Goal: Task Accomplishment & Management: Manage account settings

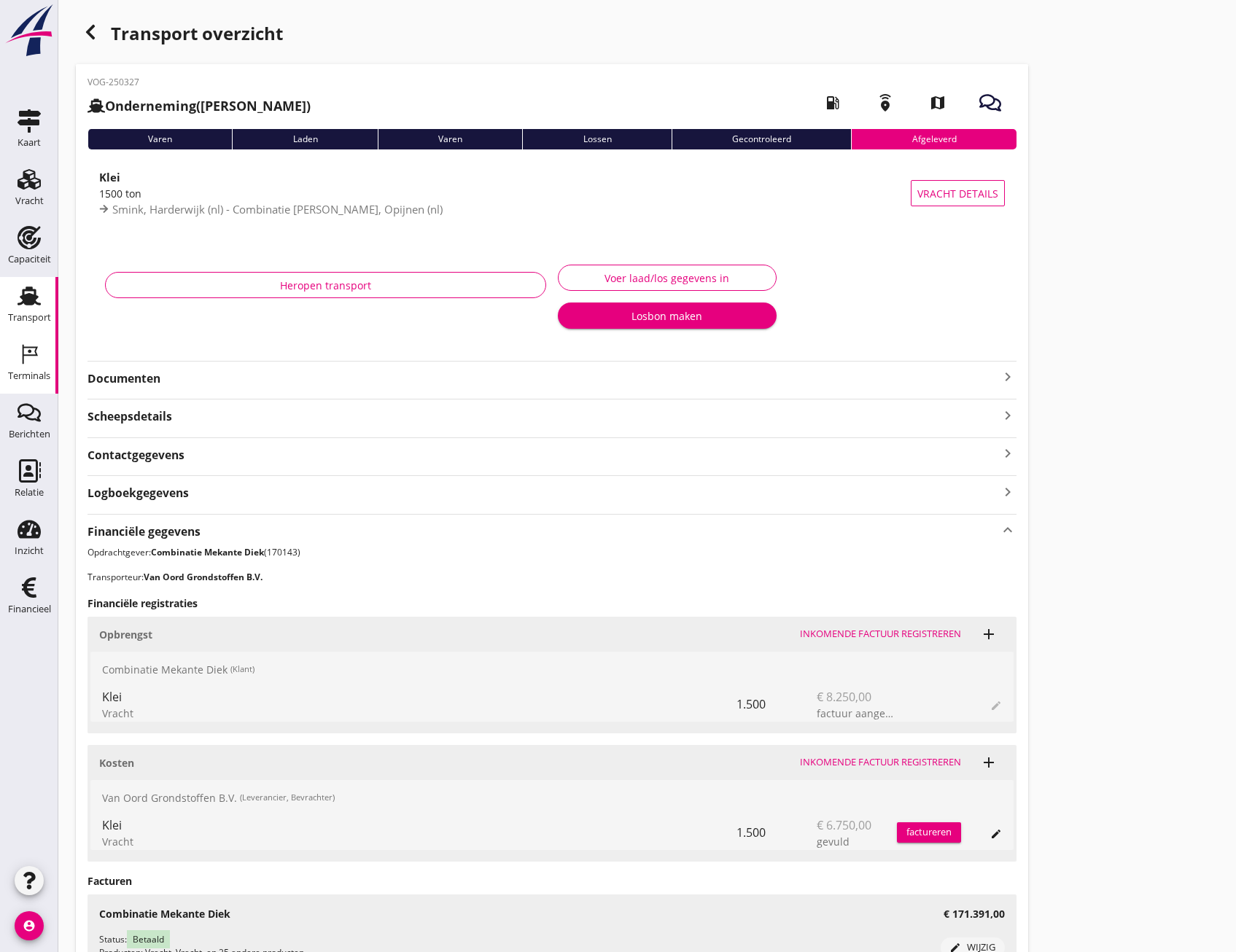
scroll to position [146, 0]
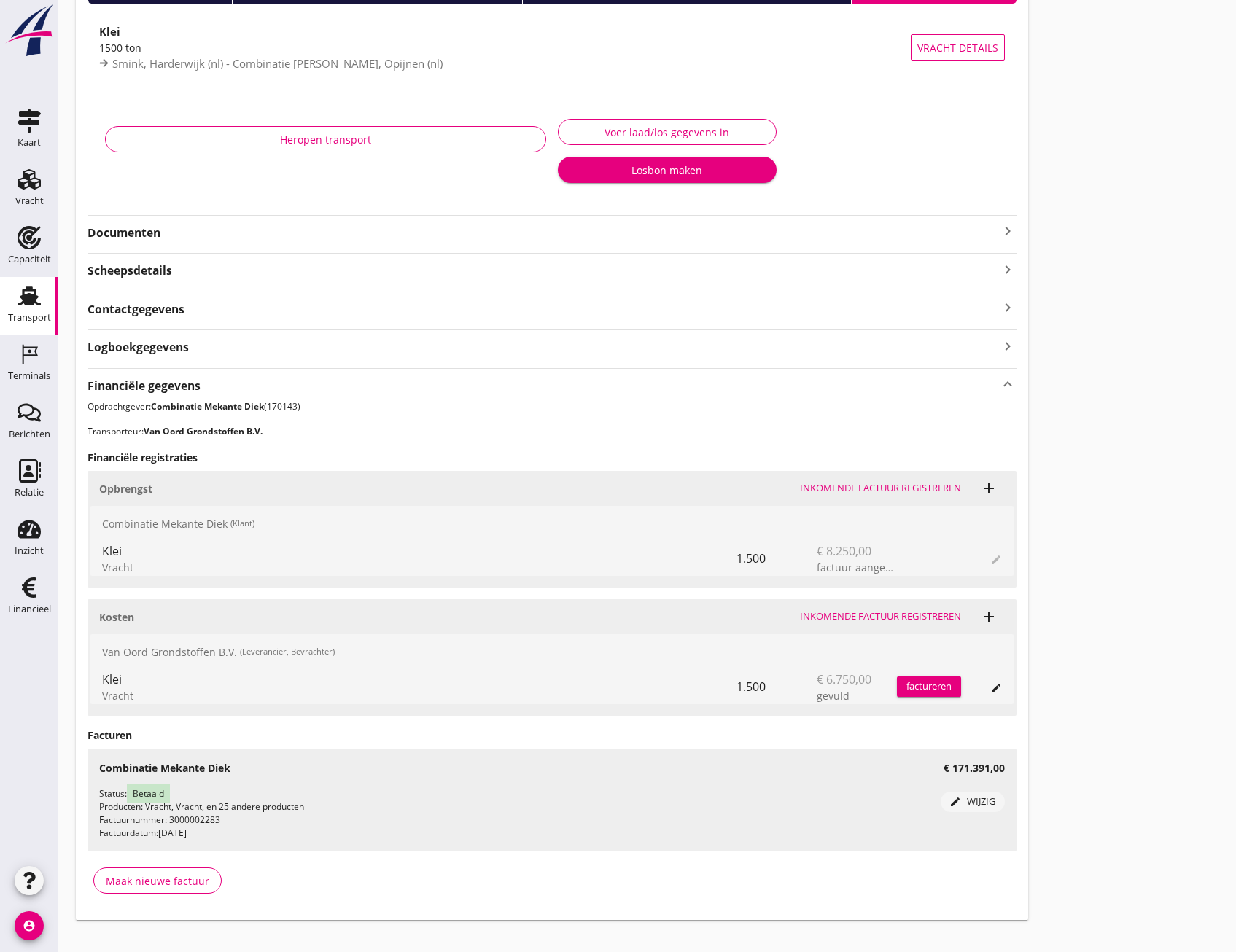
click at [9, 324] on div "Transport" at bounding box center [29, 318] width 43 height 20
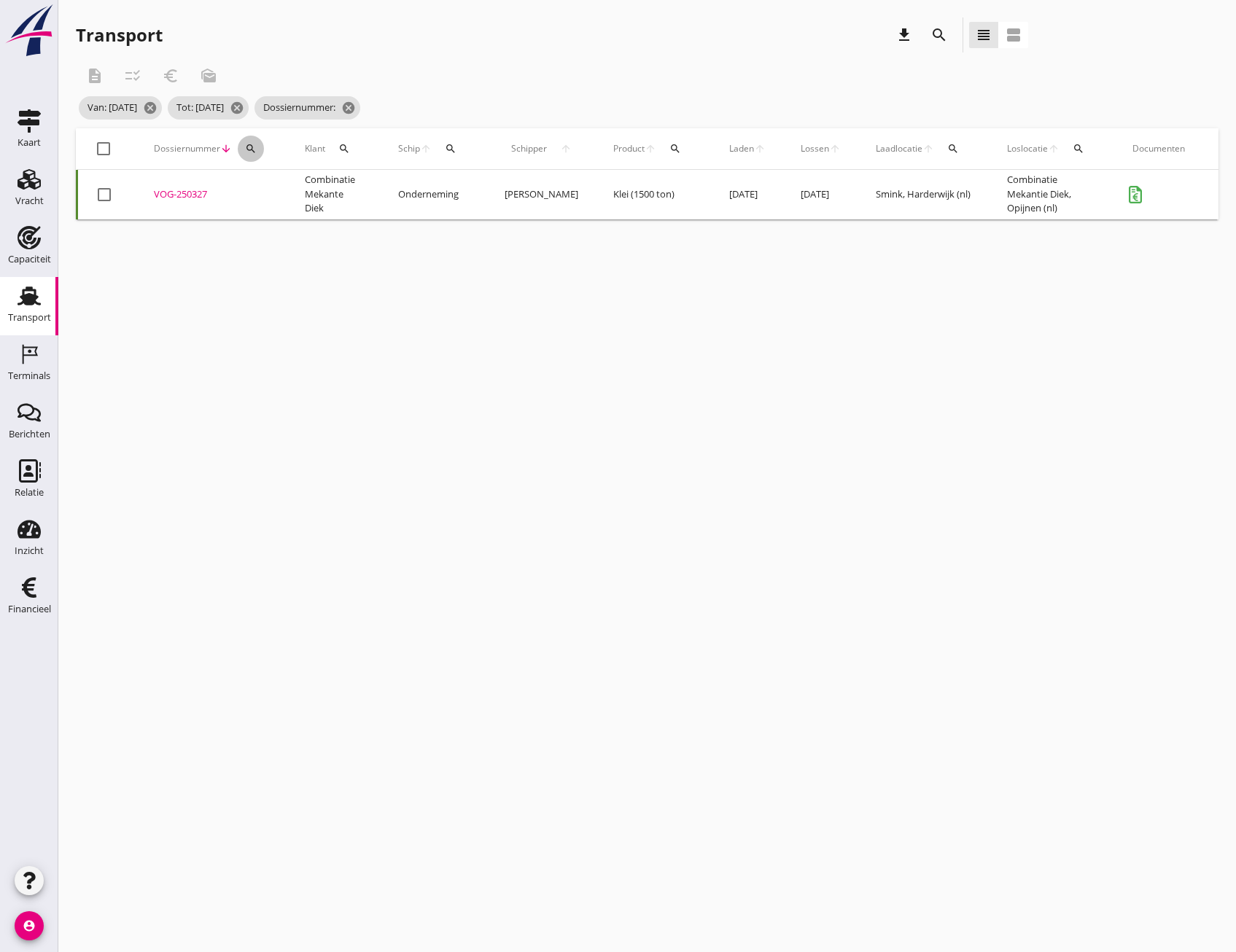
click at [252, 150] on icon "search" at bounding box center [251, 148] width 12 height 12
click at [267, 191] on input "Zoeken op dossiernummer..." at bounding box center [319, 191] width 152 height 24
paste input "VOG-250302"
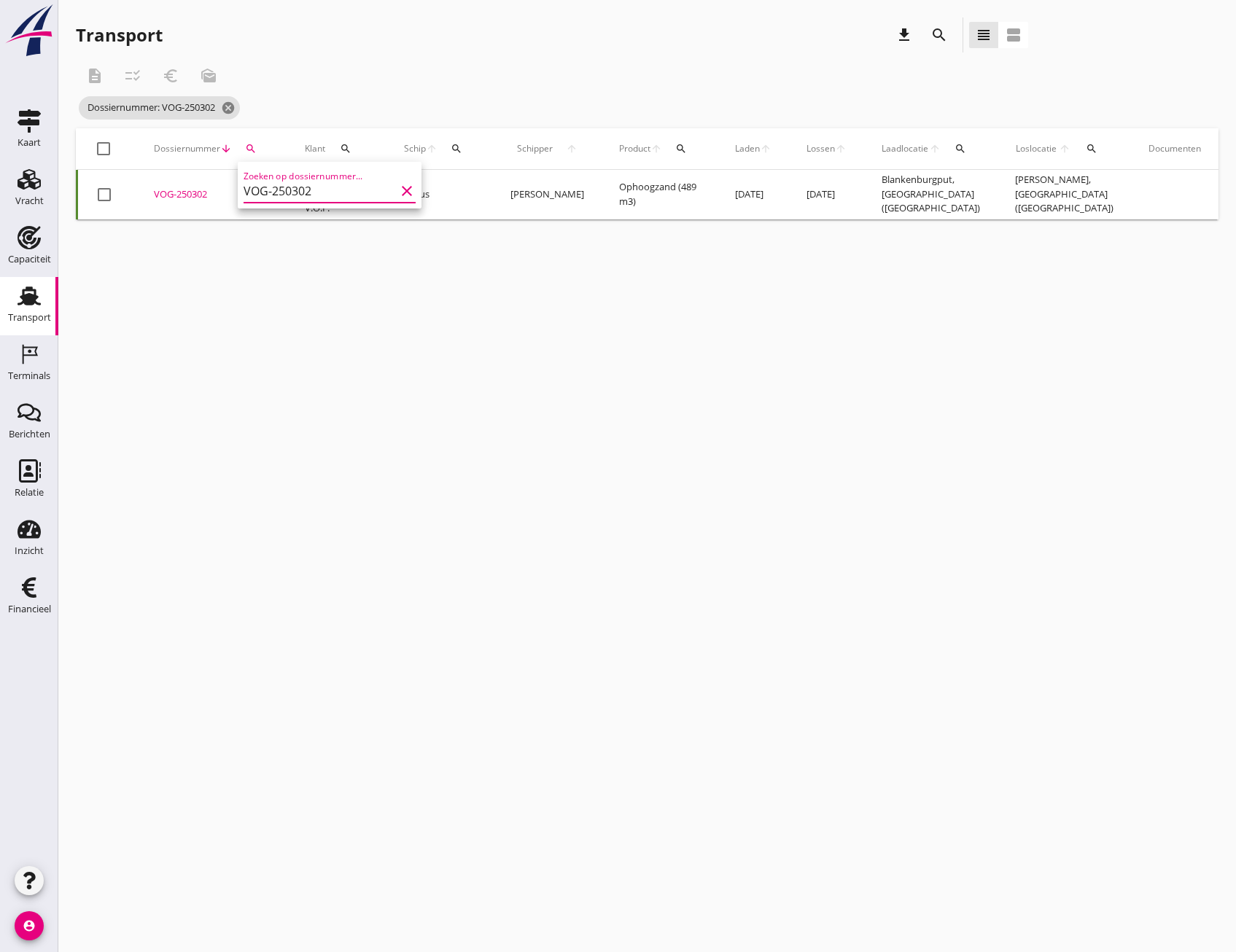
type input "VOG-250302"
click at [161, 194] on div "VOG-250302" at bounding box center [211, 194] width 116 height 15
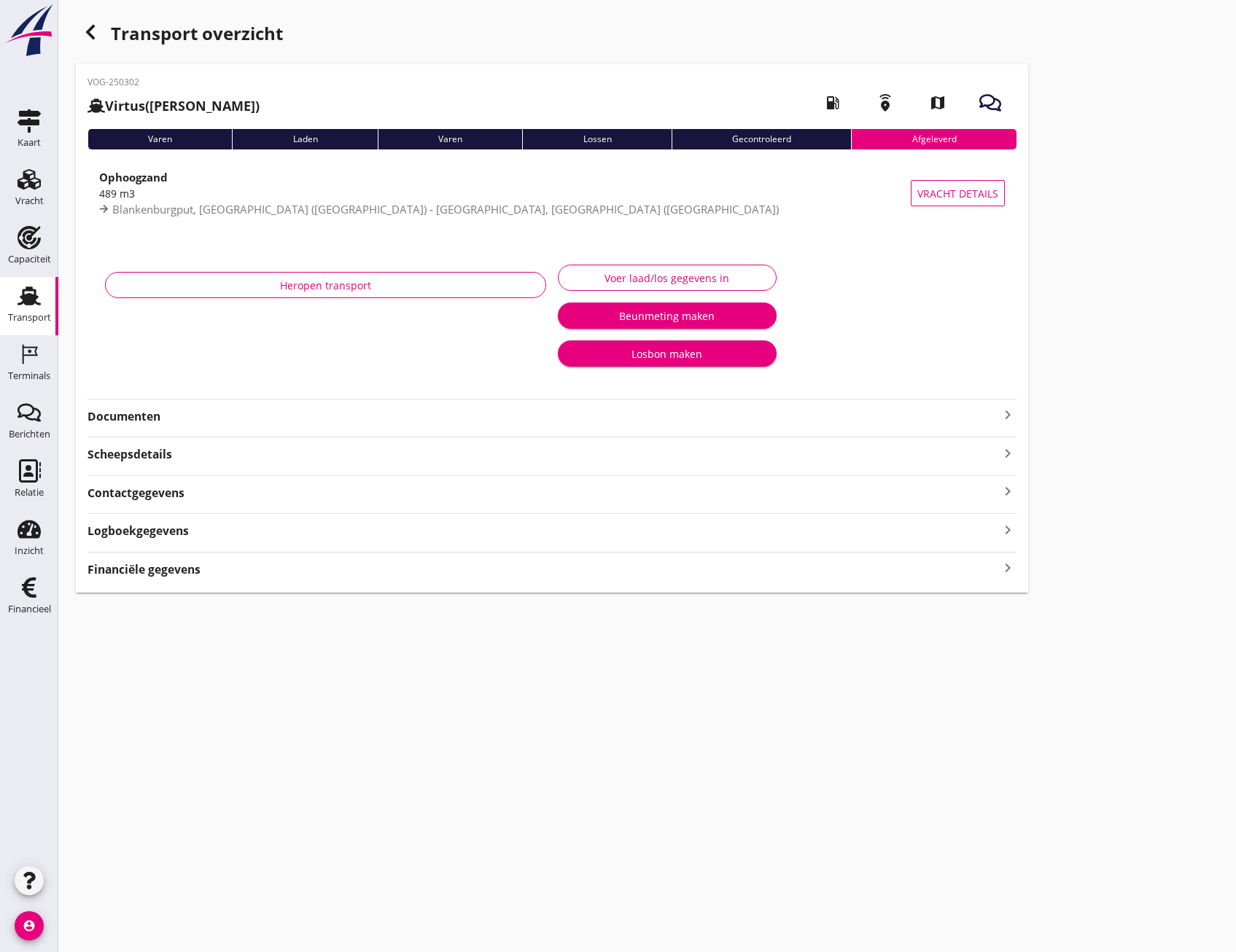
click at [1000, 568] on icon "keyboard_arrow_right" at bounding box center [1008, 568] width 17 height 20
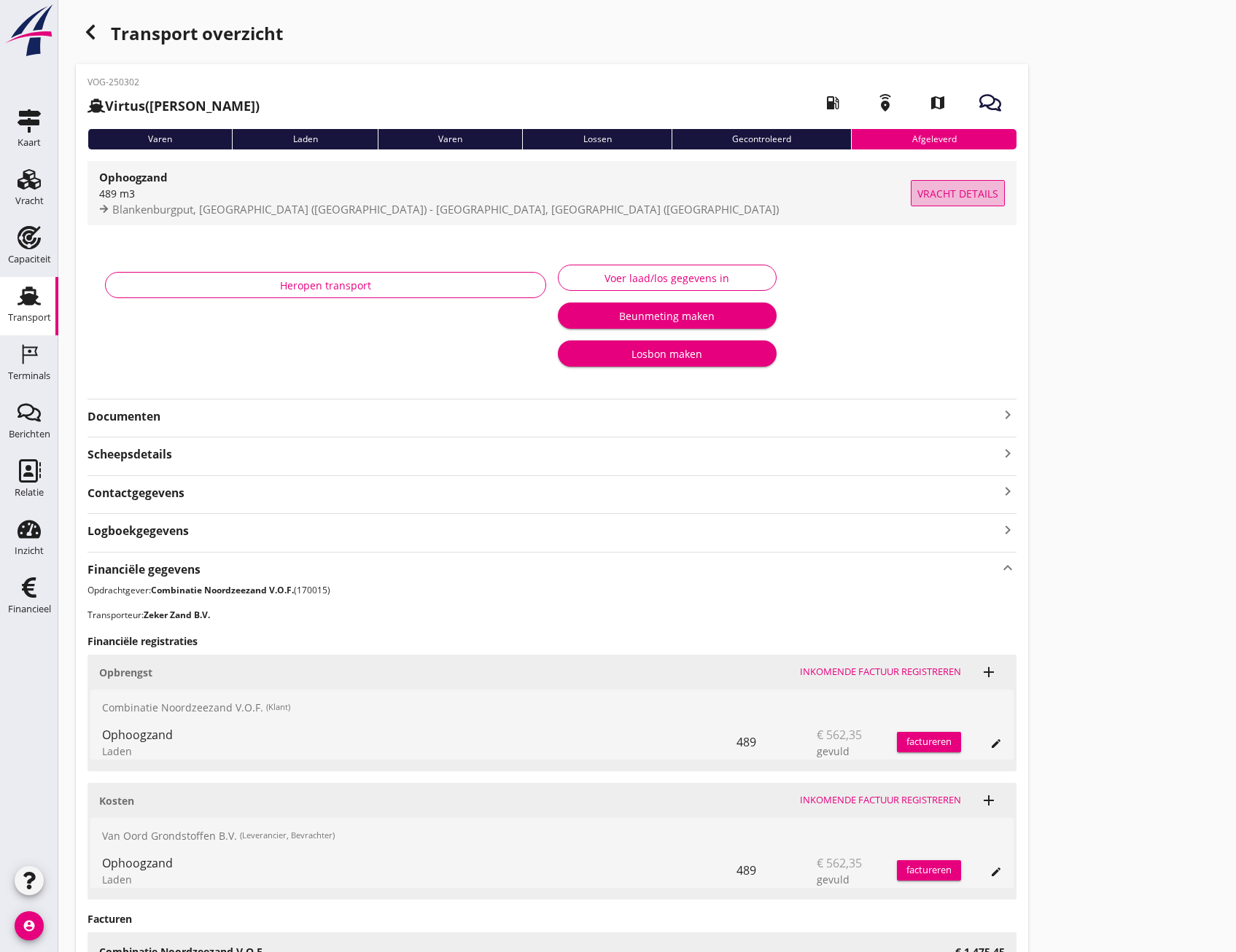
click at [971, 201] on button "Vracht details" at bounding box center [957, 193] width 94 height 26
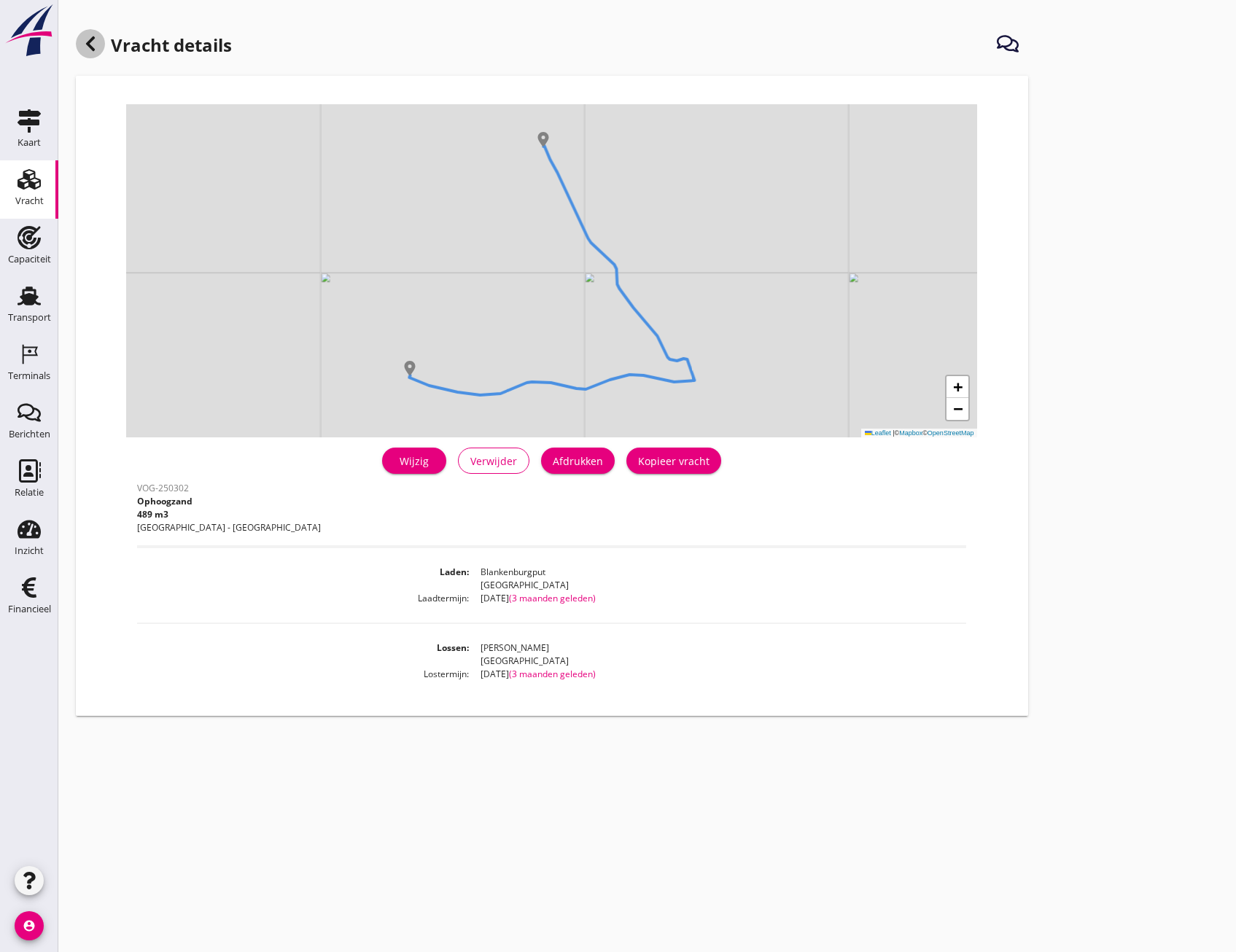
click at [90, 44] on use at bounding box center [90, 43] width 9 height 15
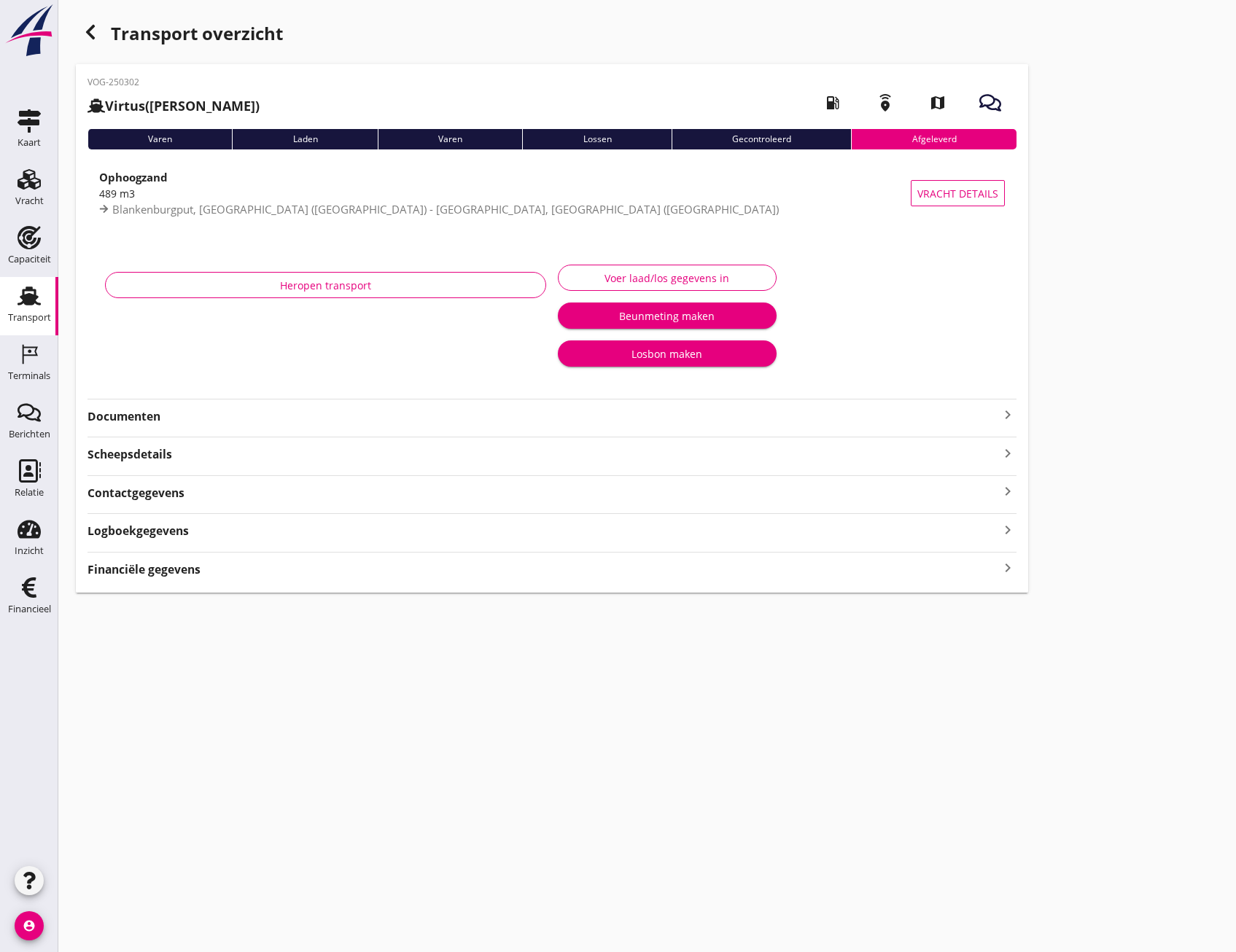
drag, startPoint x: 146, startPoint y: 83, endPoint x: 61, endPoint y: 77, distance: 85.2
click at [61, 77] on div "Transport overzicht VOG-250302 Virtus (J Pulleman) local_gas_station emergency_…" at bounding box center [647, 305] width 1178 height 610
click at [88, 35] on use "button" at bounding box center [90, 31] width 9 height 15
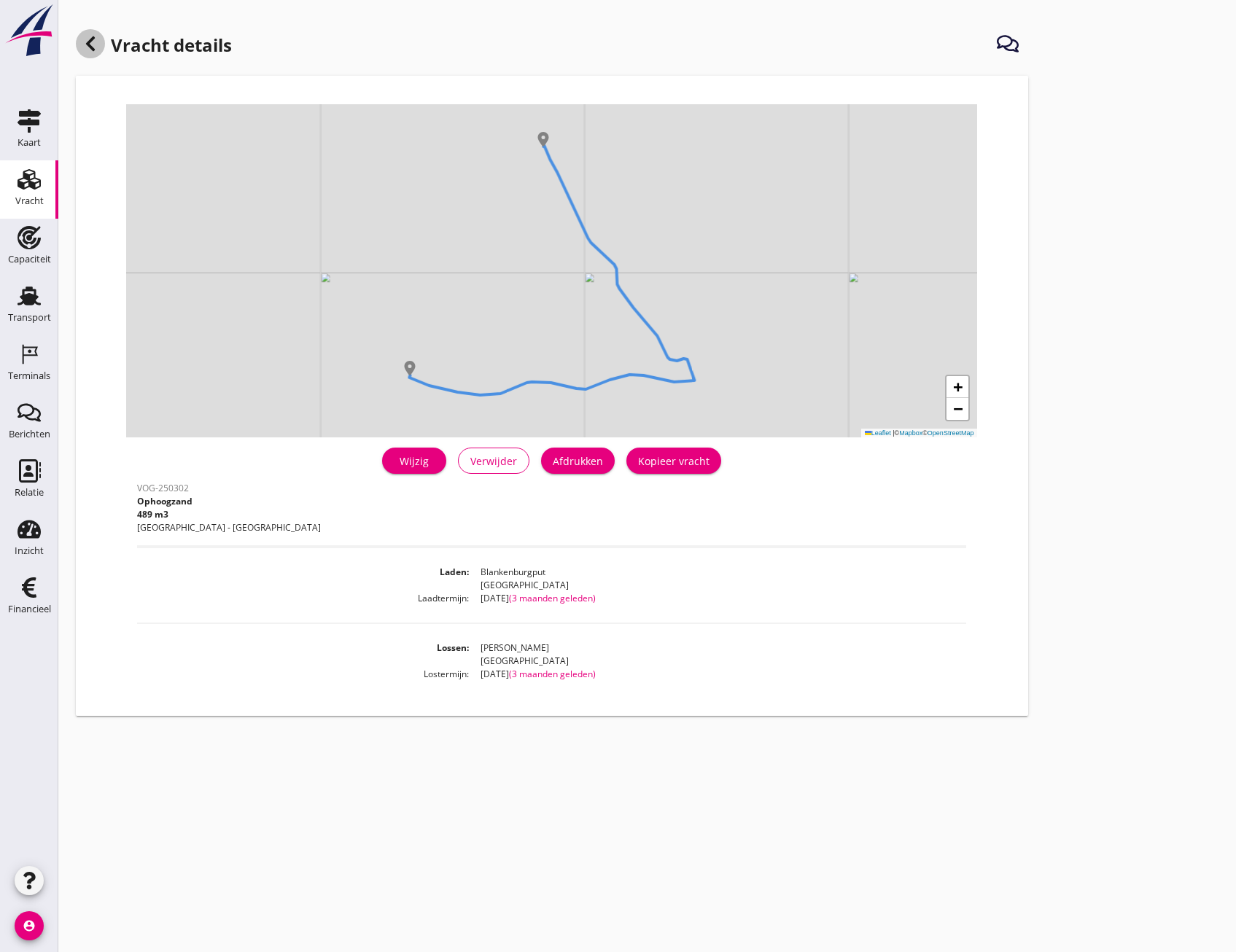
click at [88, 35] on div at bounding box center [90, 43] width 29 height 29
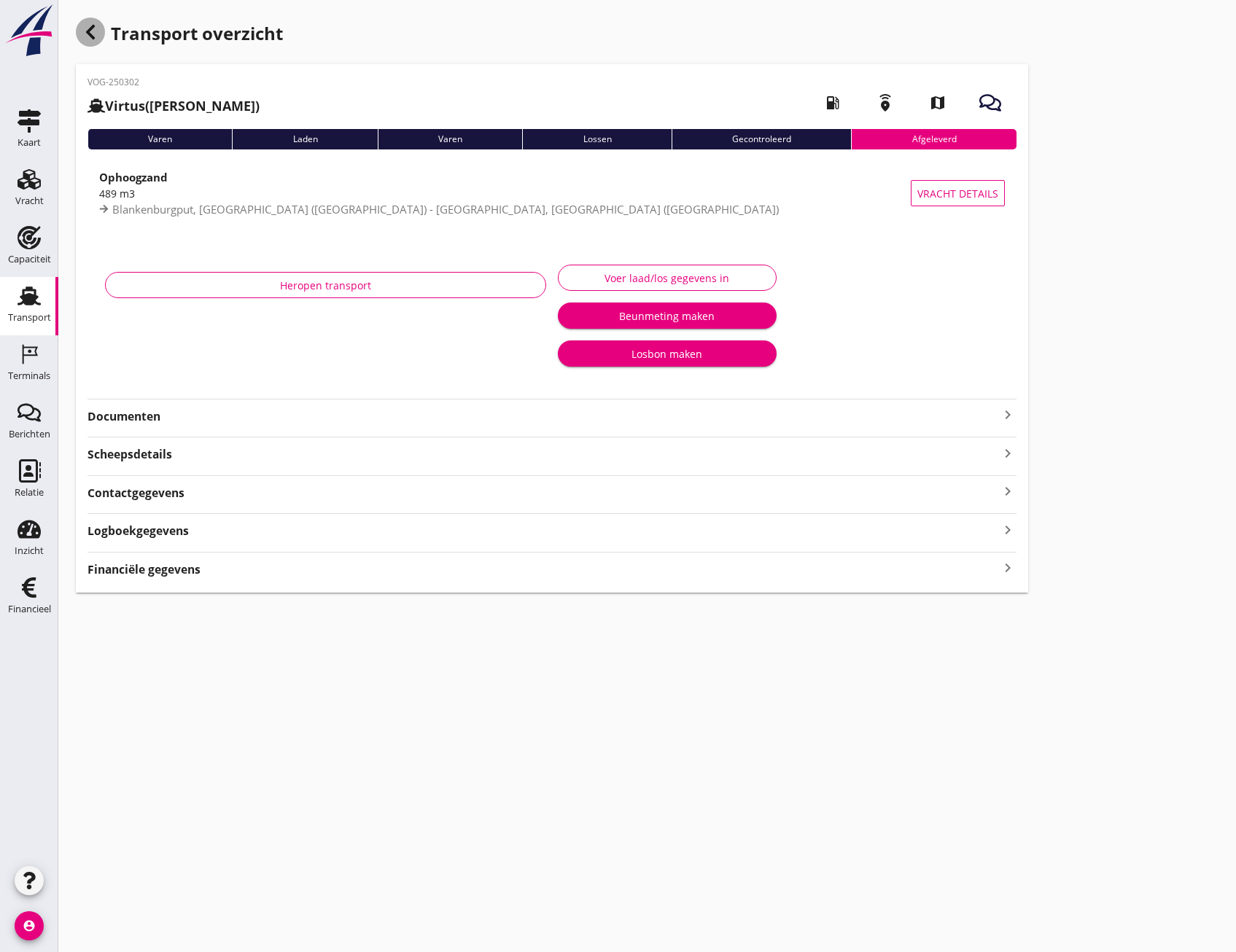
click at [88, 35] on use "button" at bounding box center [90, 31] width 9 height 15
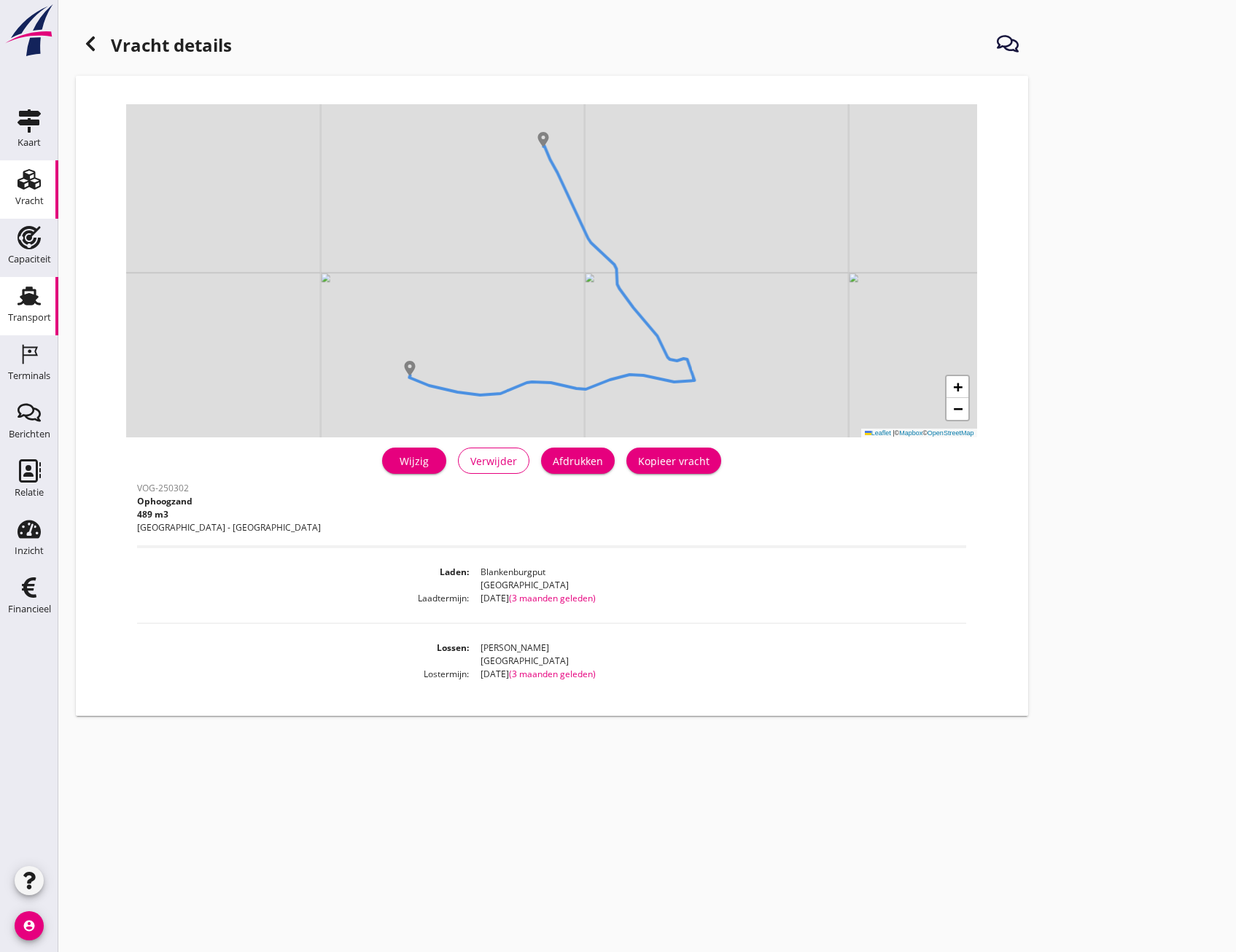
click at [33, 327] on div "Transport" at bounding box center [29, 318] width 43 height 20
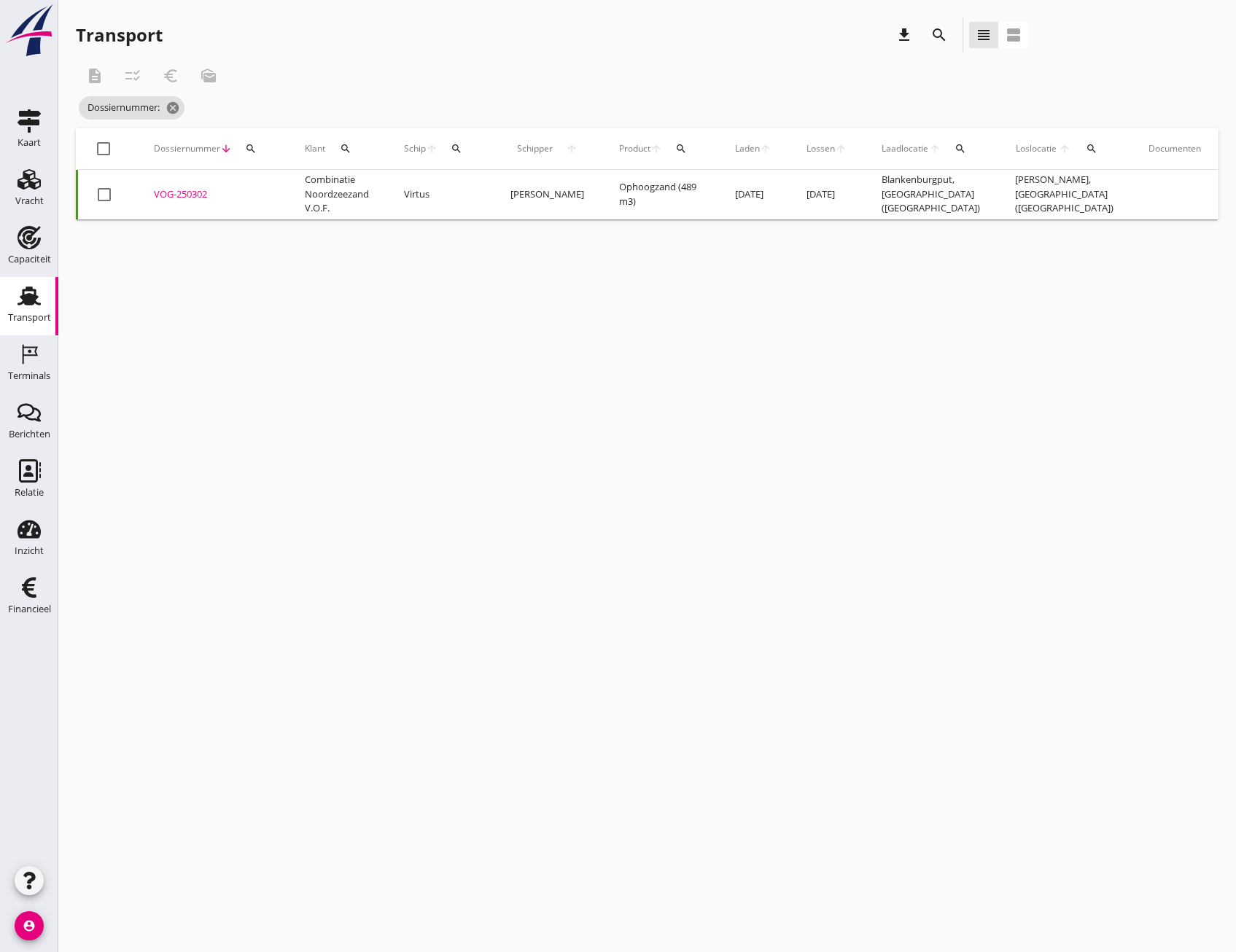
click at [169, 191] on div "VOG-250302" at bounding box center [211, 194] width 116 height 15
click at [935, 23] on button "search" at bounding box center [939, 35] width 26 height 26
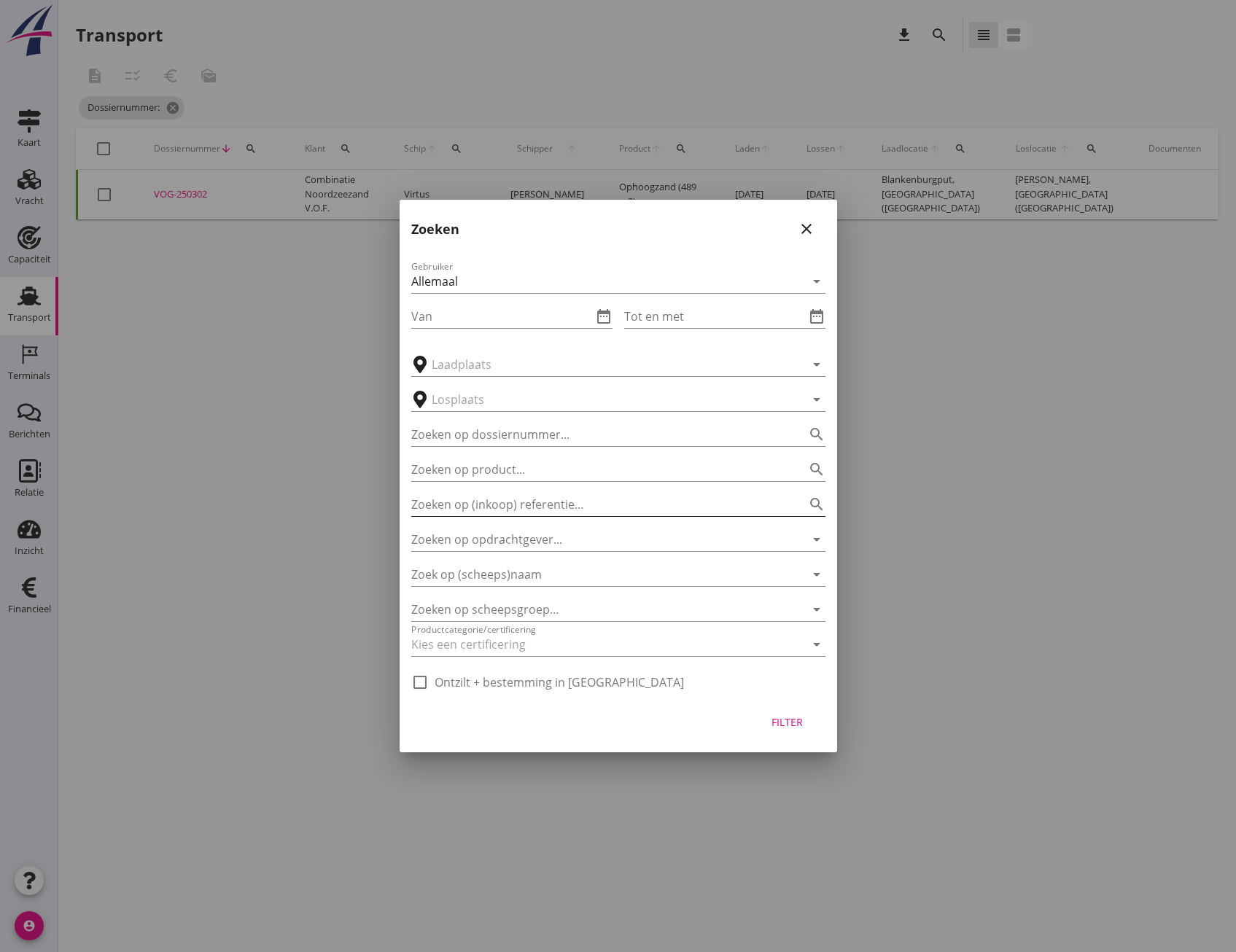
click at [507, 495] on input "Zoeken op (inkoop) referentie…" at bounding box center [598, 505] width 373 height 24
click at [525, 546] on input "Zoeken op opdrachtgever..." at bounding box center [598, 539] width 373 height 24
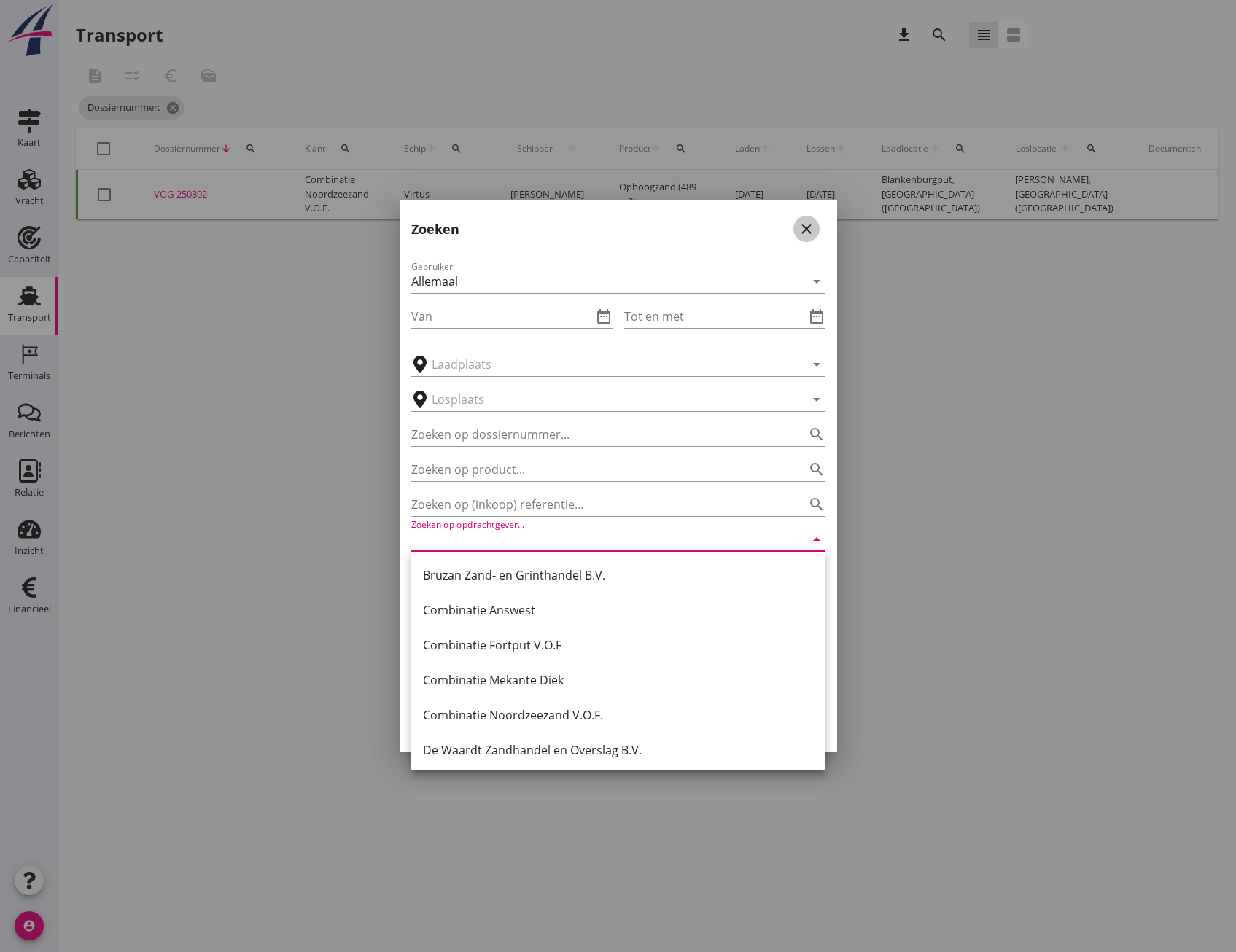
click at [800, 223] on icon "close" at bounding box center [807, 229] width 17 height 17
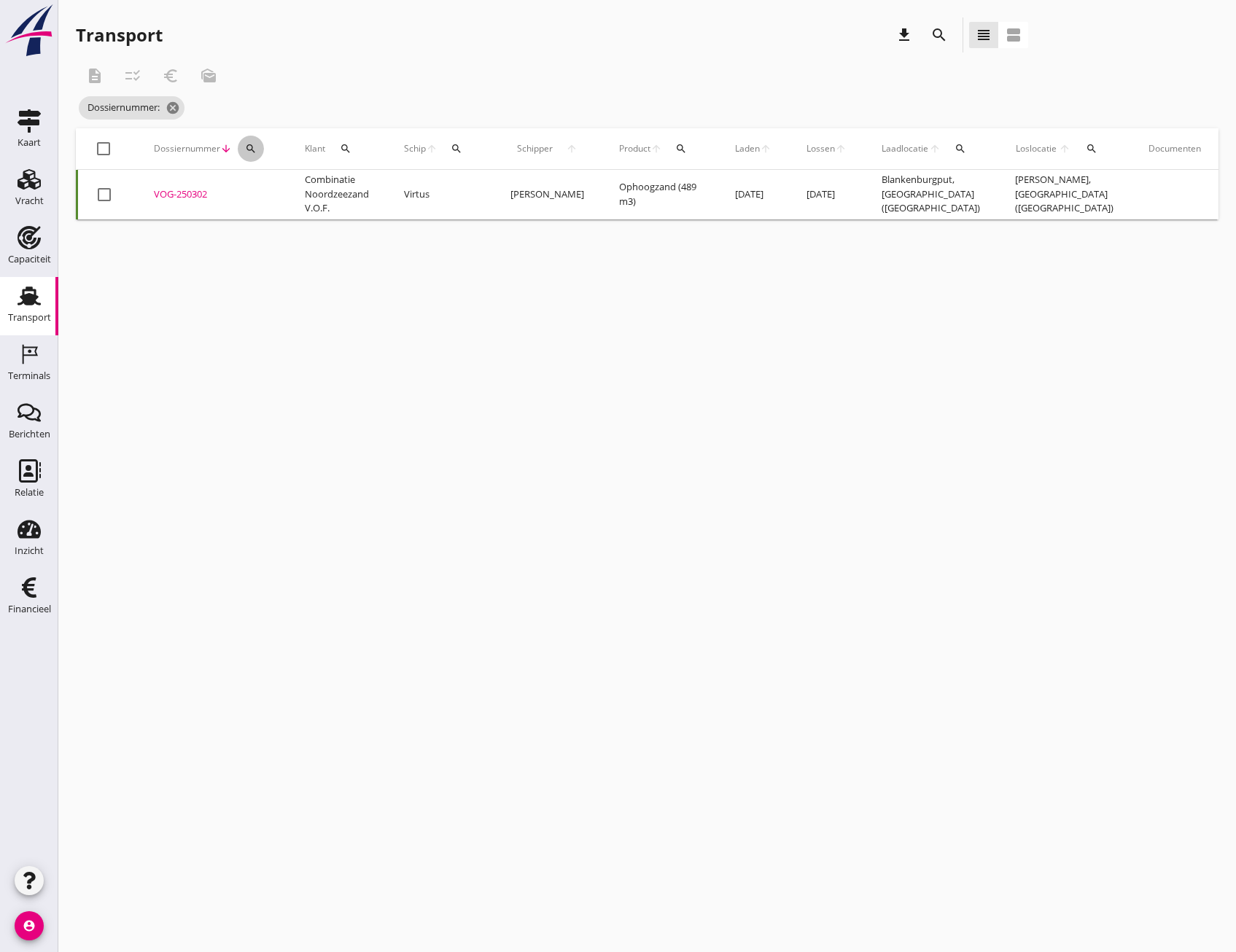
click at [251, 150] on icon "search" at bounding box center [251, 148] width 12 height 12
click at [281, 191] on input "Zoeken op dossiernummer..." at bounding box center [319, 191] width 152 height 24
paste input "VOG-250297"
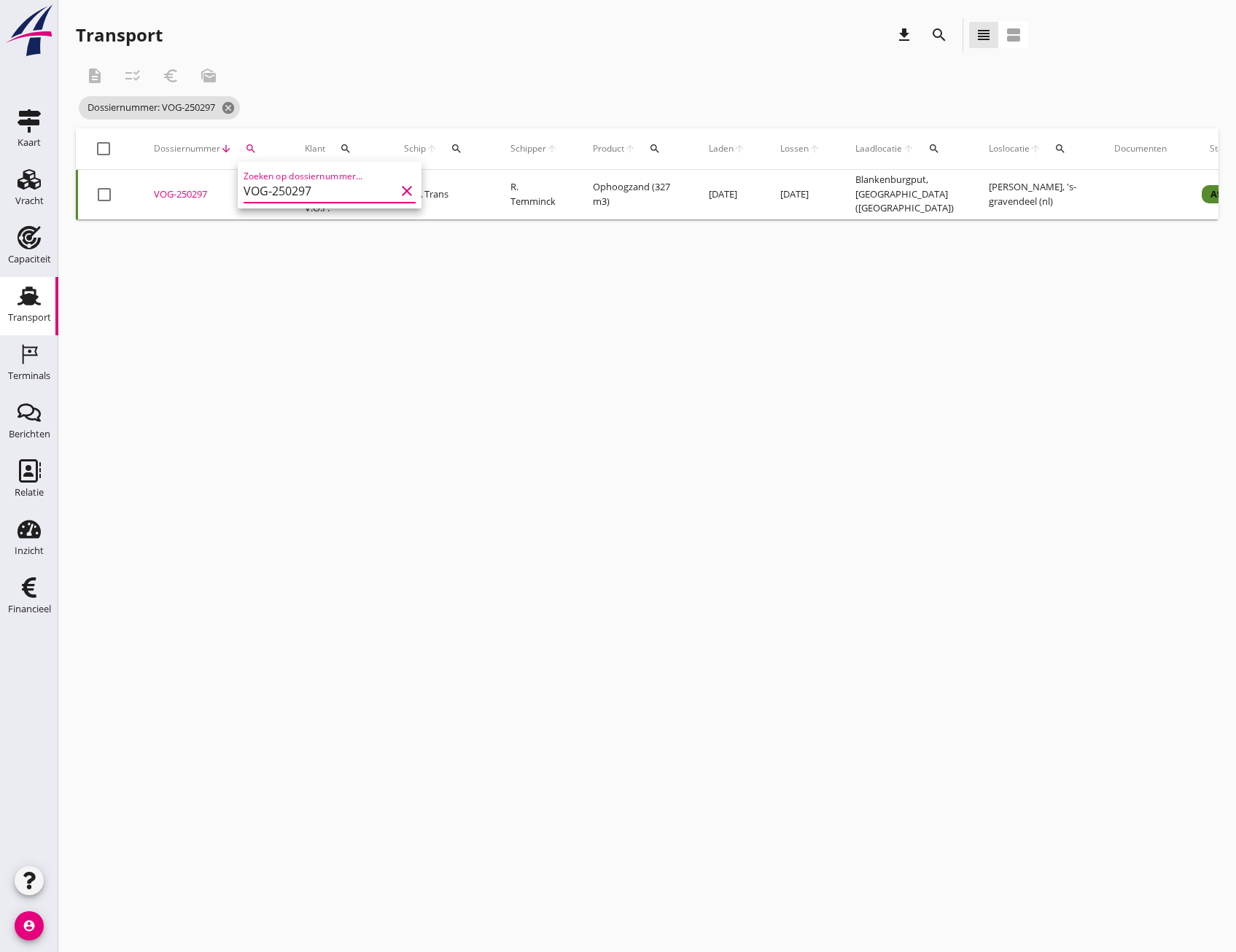
type input "VOG-250297"
click at [199, 198] on div "VOG-250297" at bounding box center [211, 194] width 116 height 15
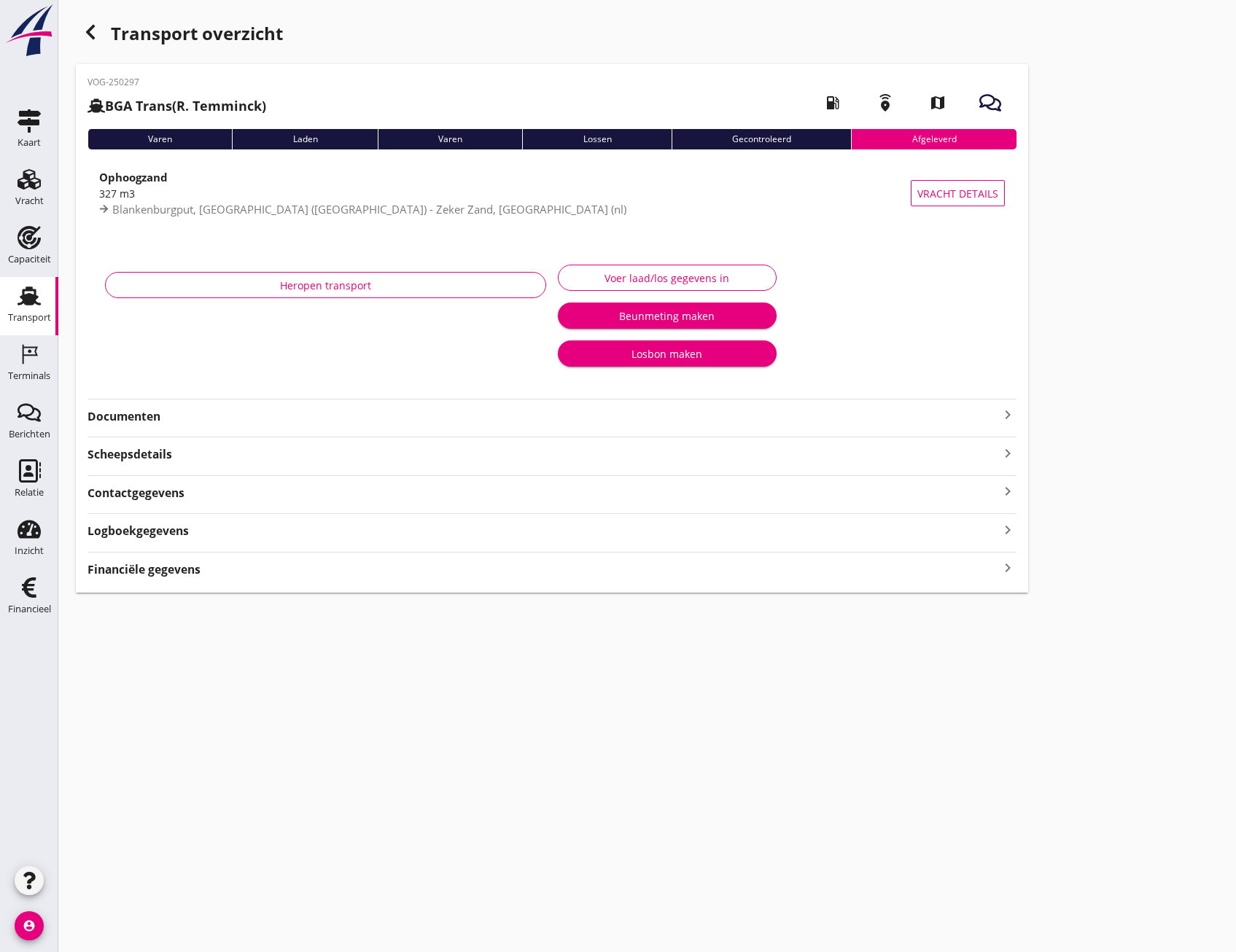
click at [289, 567] on div "Financiële gegevens keyboard_arrow_right" at bounding box center [551, 568] width 929 height 20
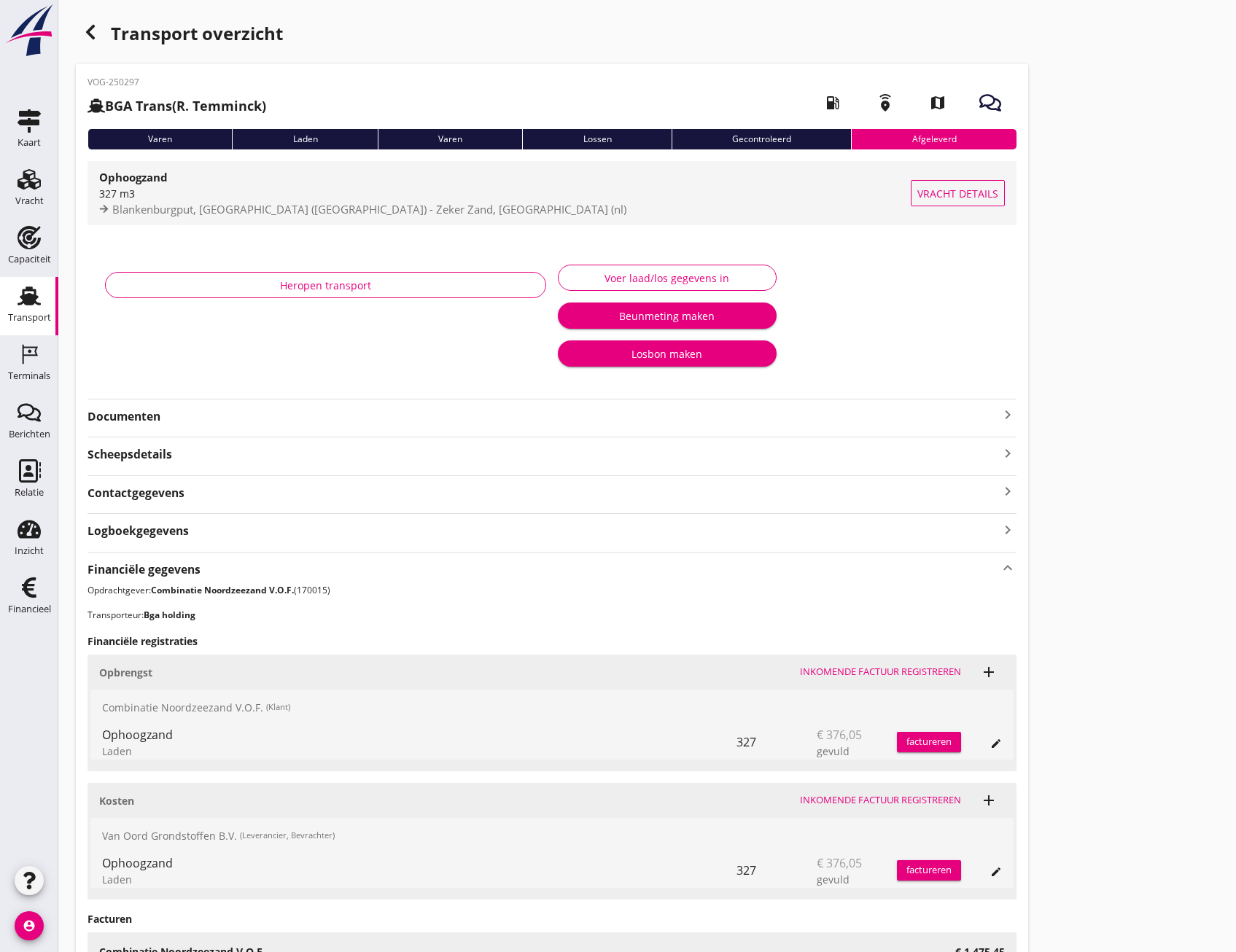
click at [925, 198] on span "Vracht details" at bounding box center [958, 193] width 81 height 15
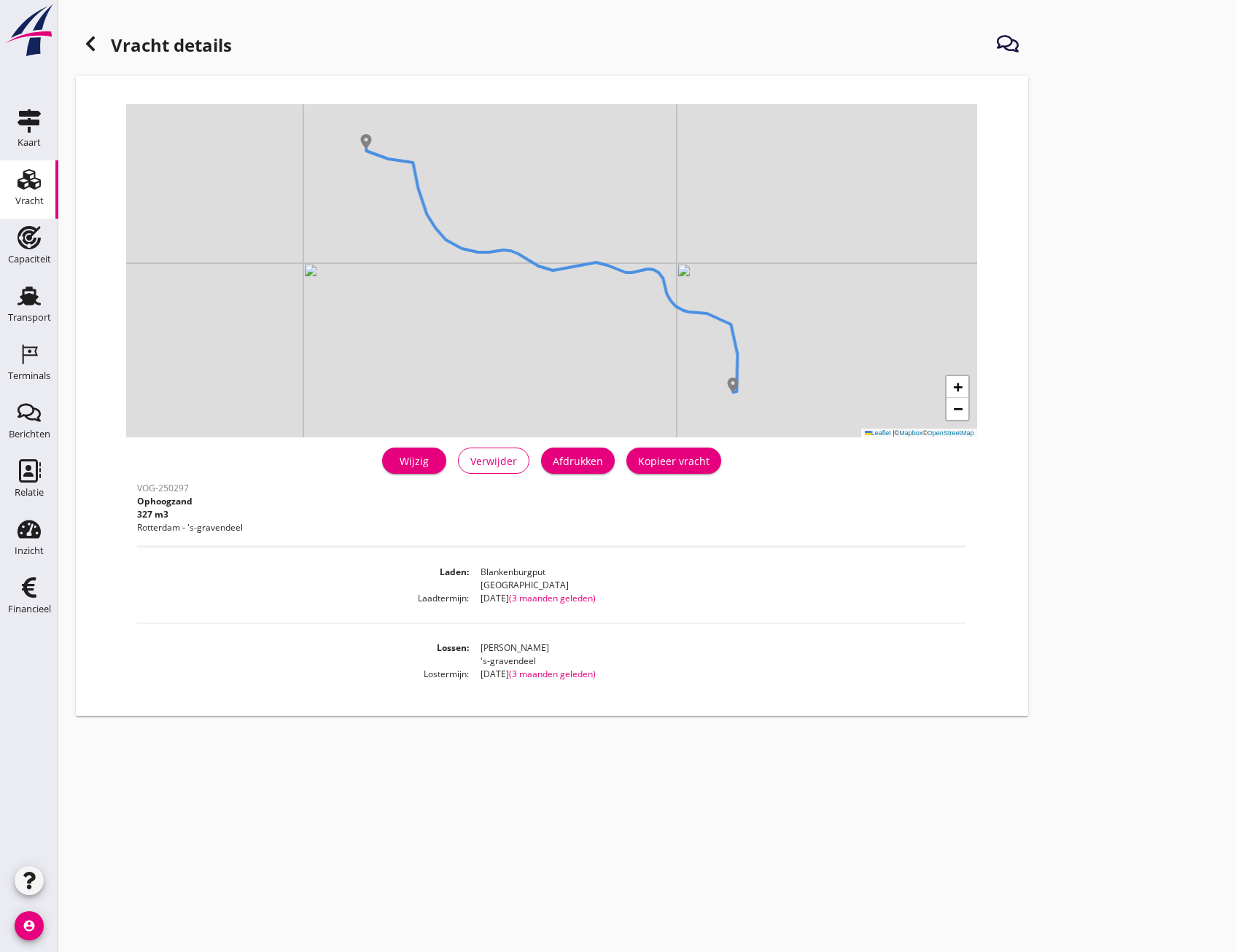
click at [80, 36] on div at bounding box center [90, 43] width 29 height 29
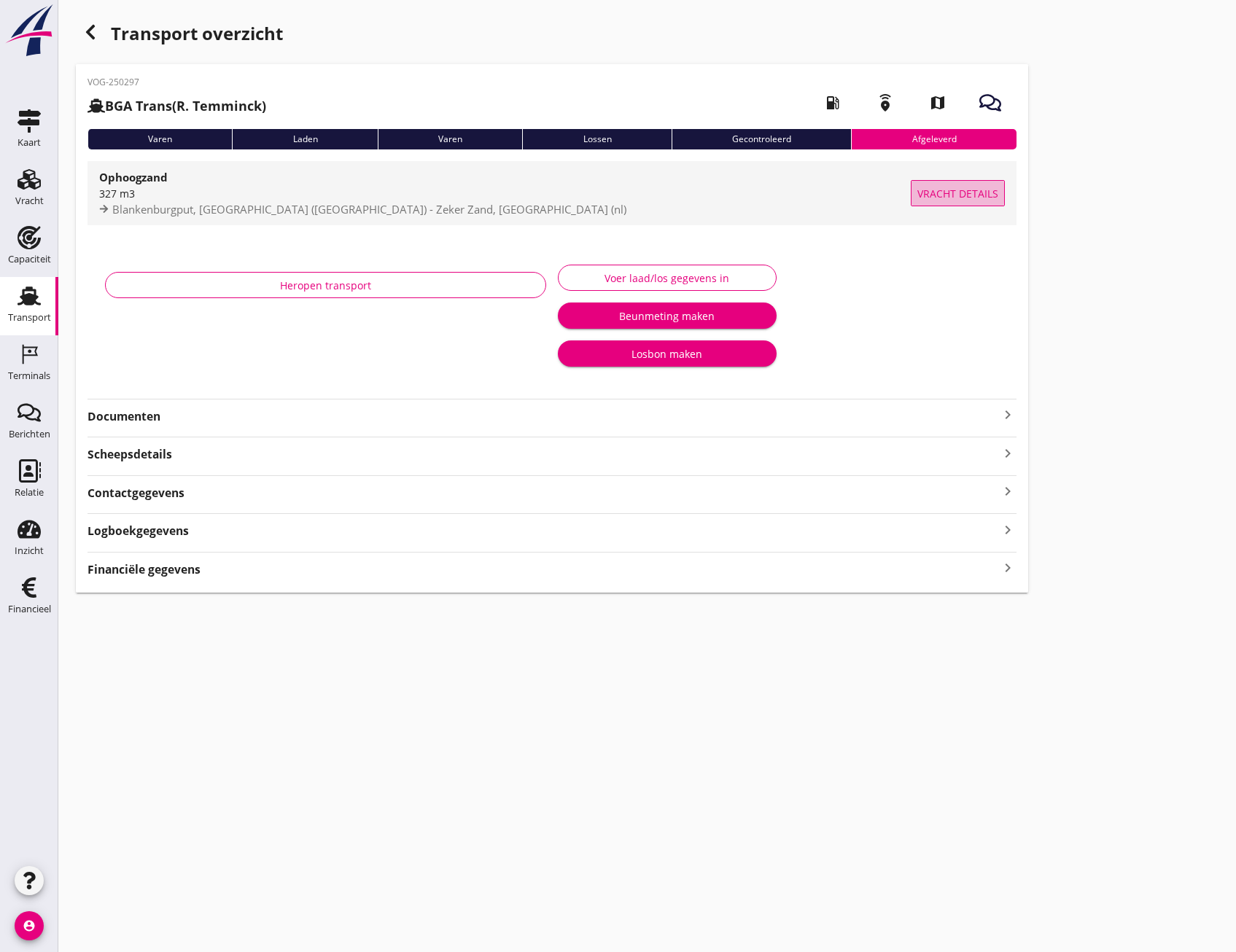
click at [929, 181] on button "Vracht details" at bounding box center [957, 193] width 94 height 26
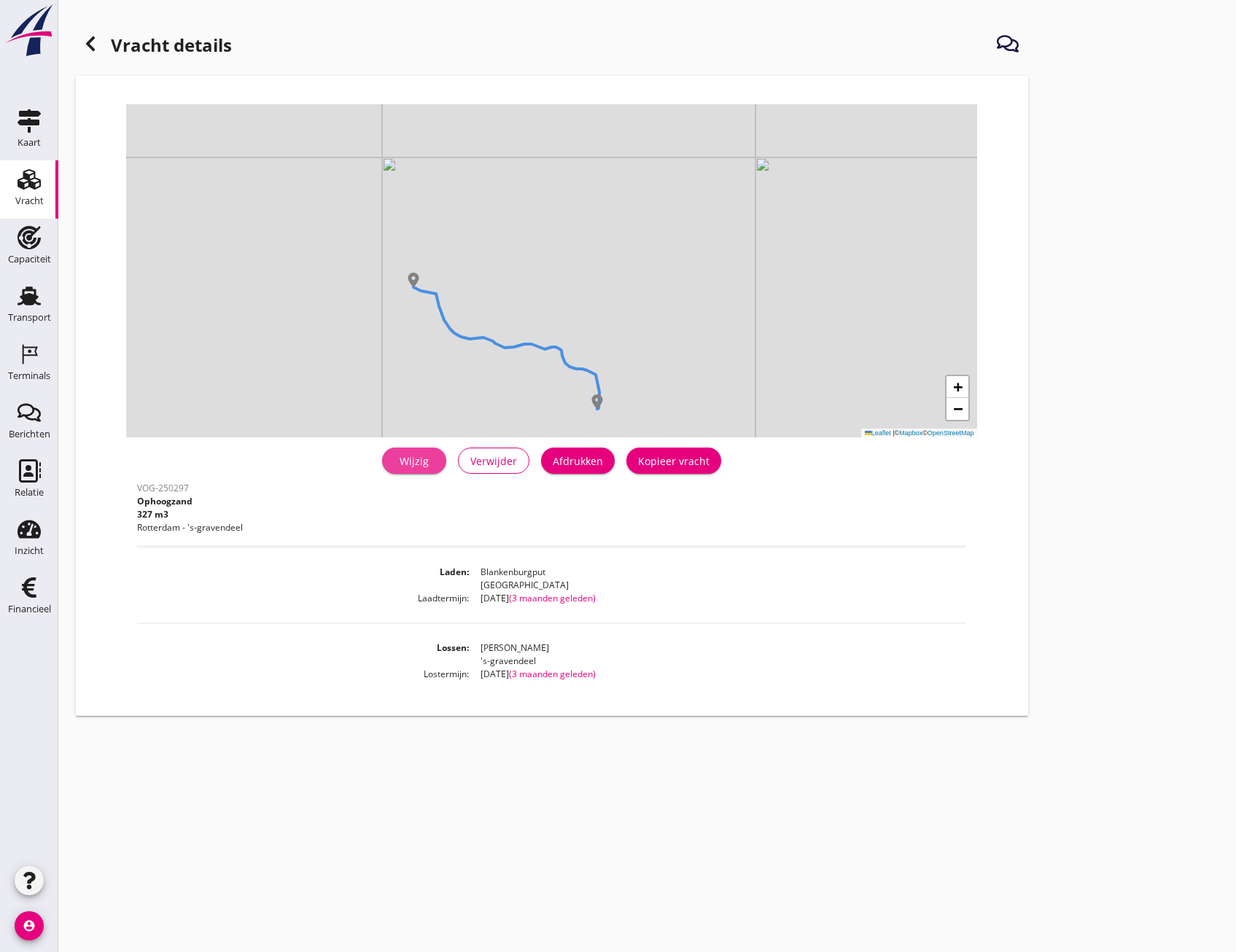
click at [414, 471] on link "Wijzig" at bounding box center [414, 460] width 64 height 26
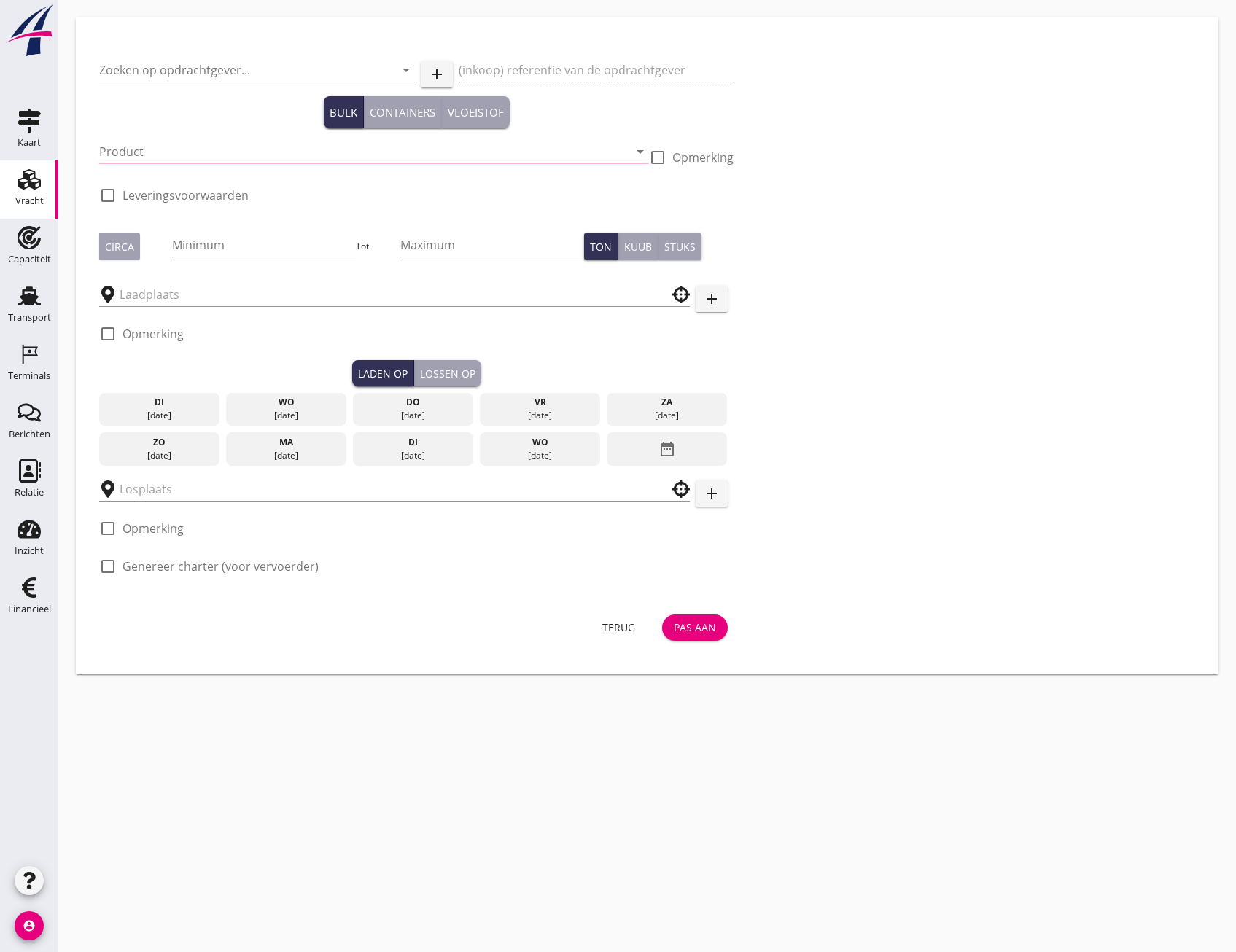
type input "Combinatie Noordzeezand V.O.F."
type input "Ophoogzand"
type input "335"
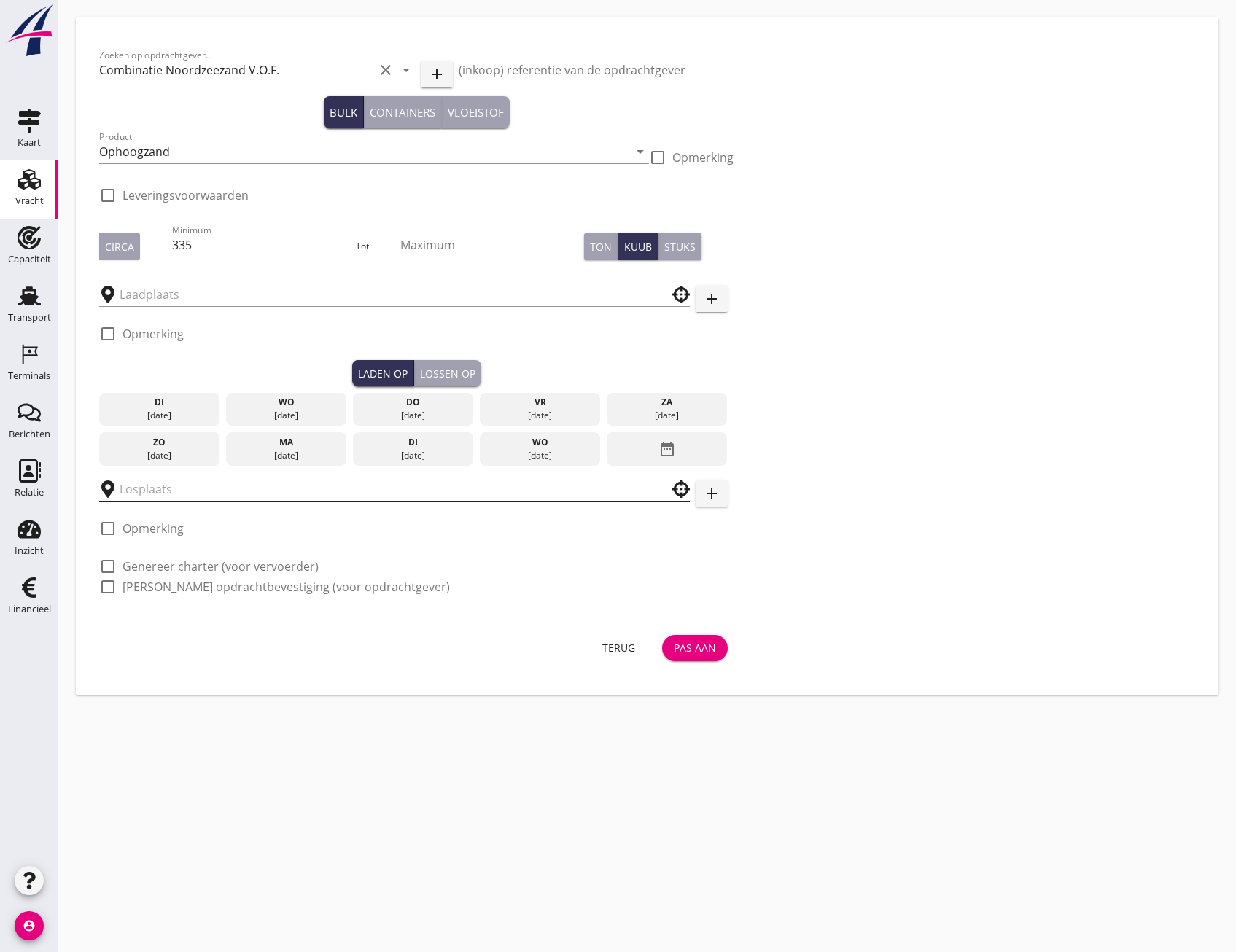
checkbox input "true"
type input "Blankenburgput"
type input "[PERSON_NAME]"
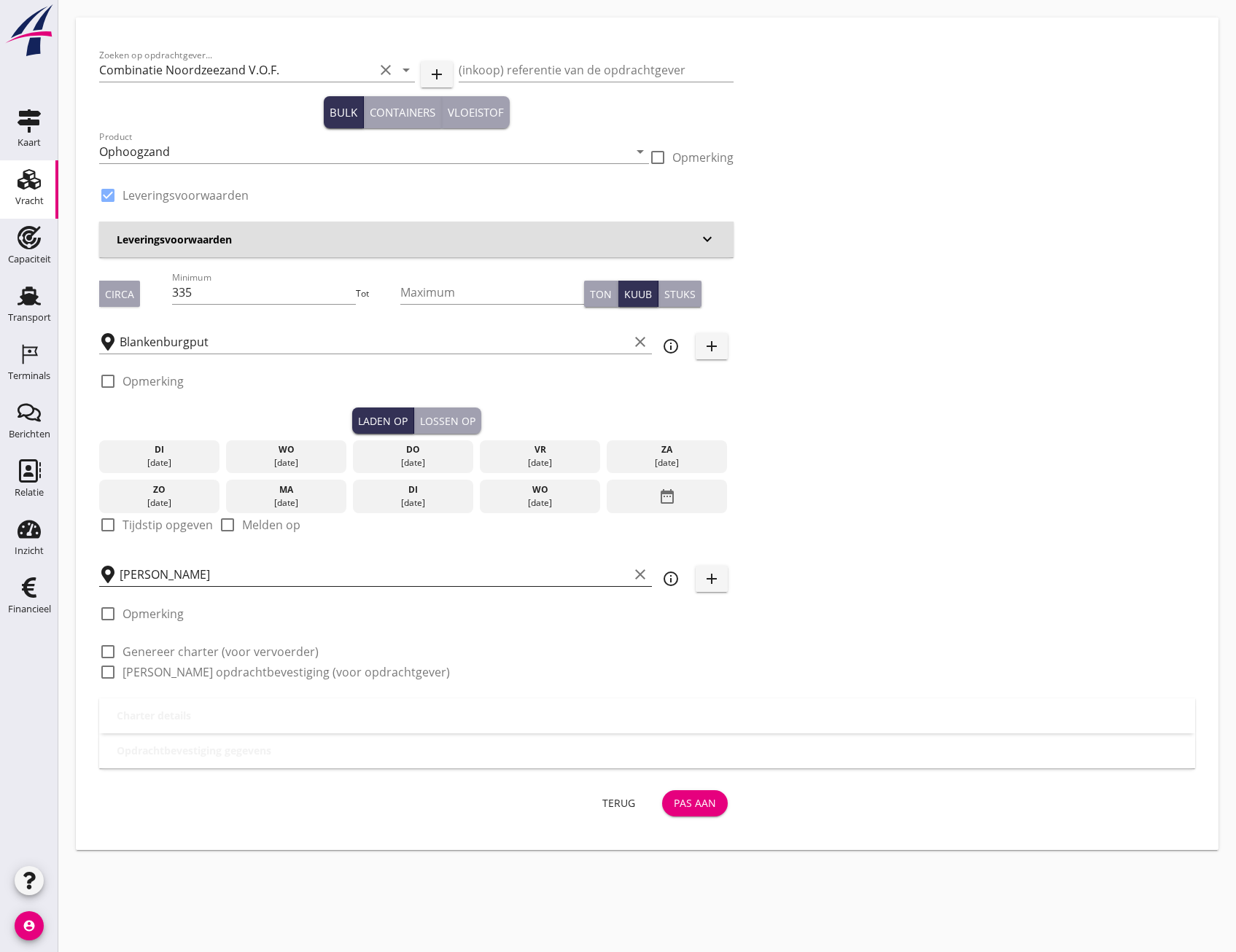
click at [202, 576] on input "[PERSON_NAME]" at bounding box center [374, 575] width 509 height 24
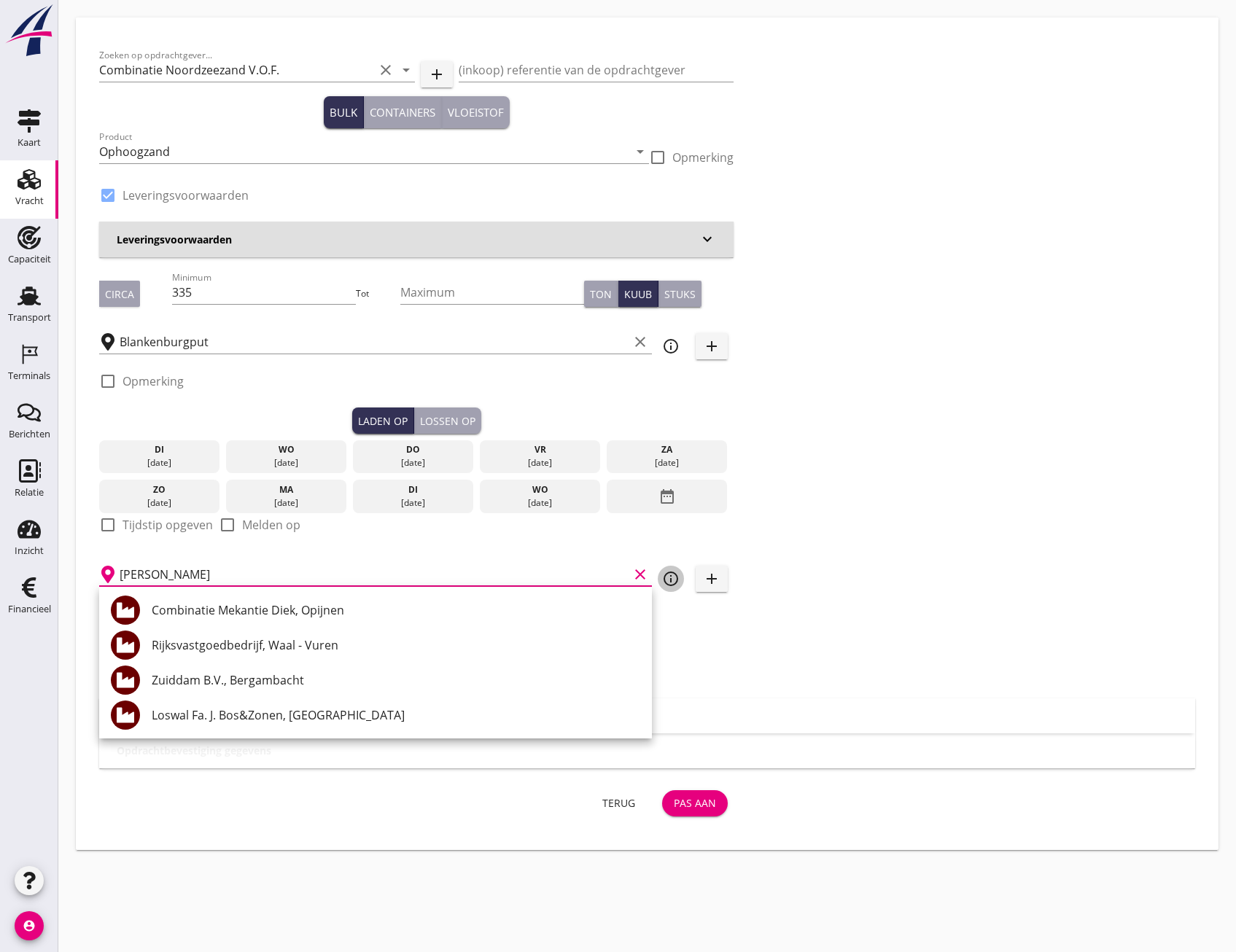
click at [670, 576] on icon "info_outline" at bounding box center [671, 579] width 17 height 17
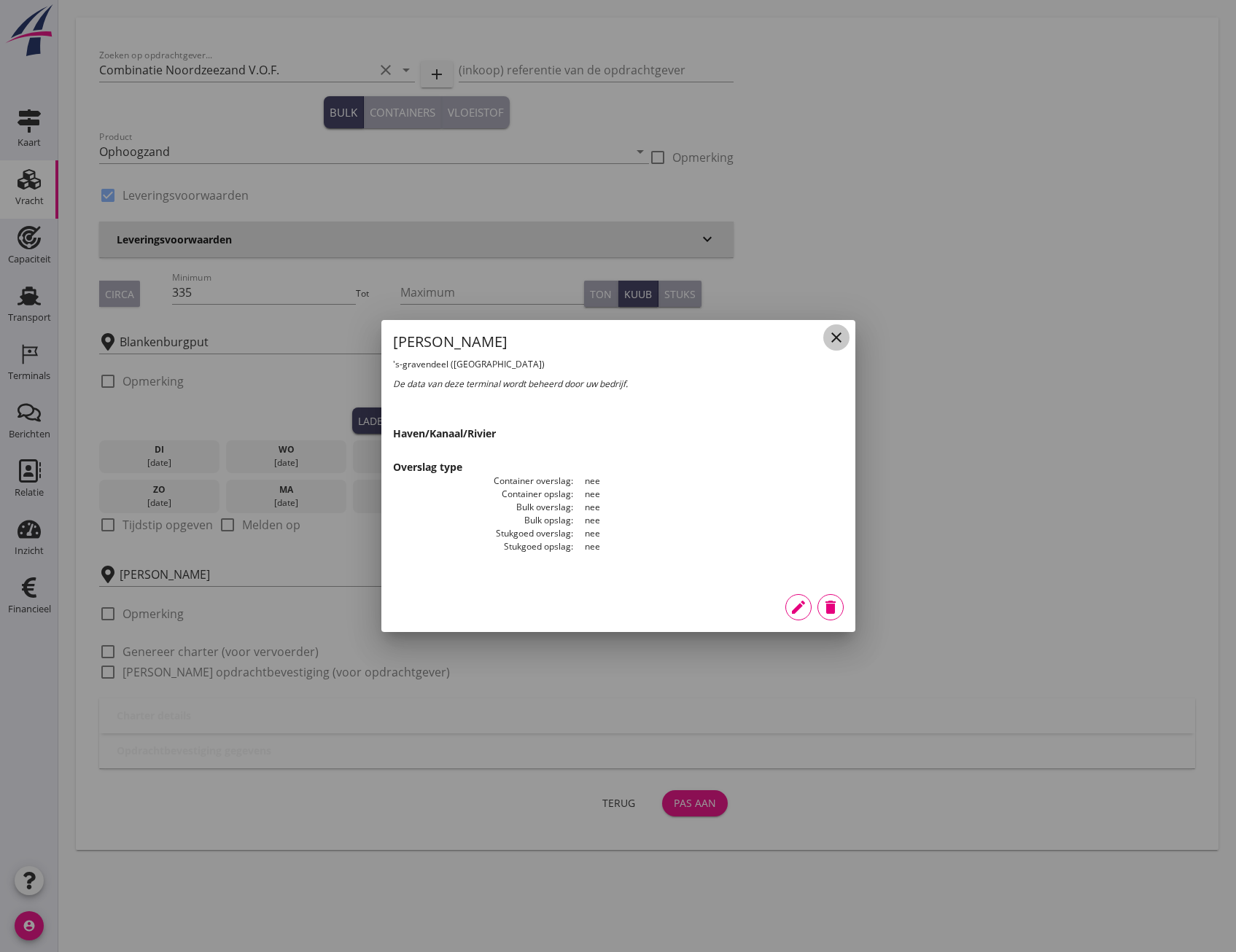
click at [841, 329] on icon "close" at bounding box center [837, 337] width 17 height 17
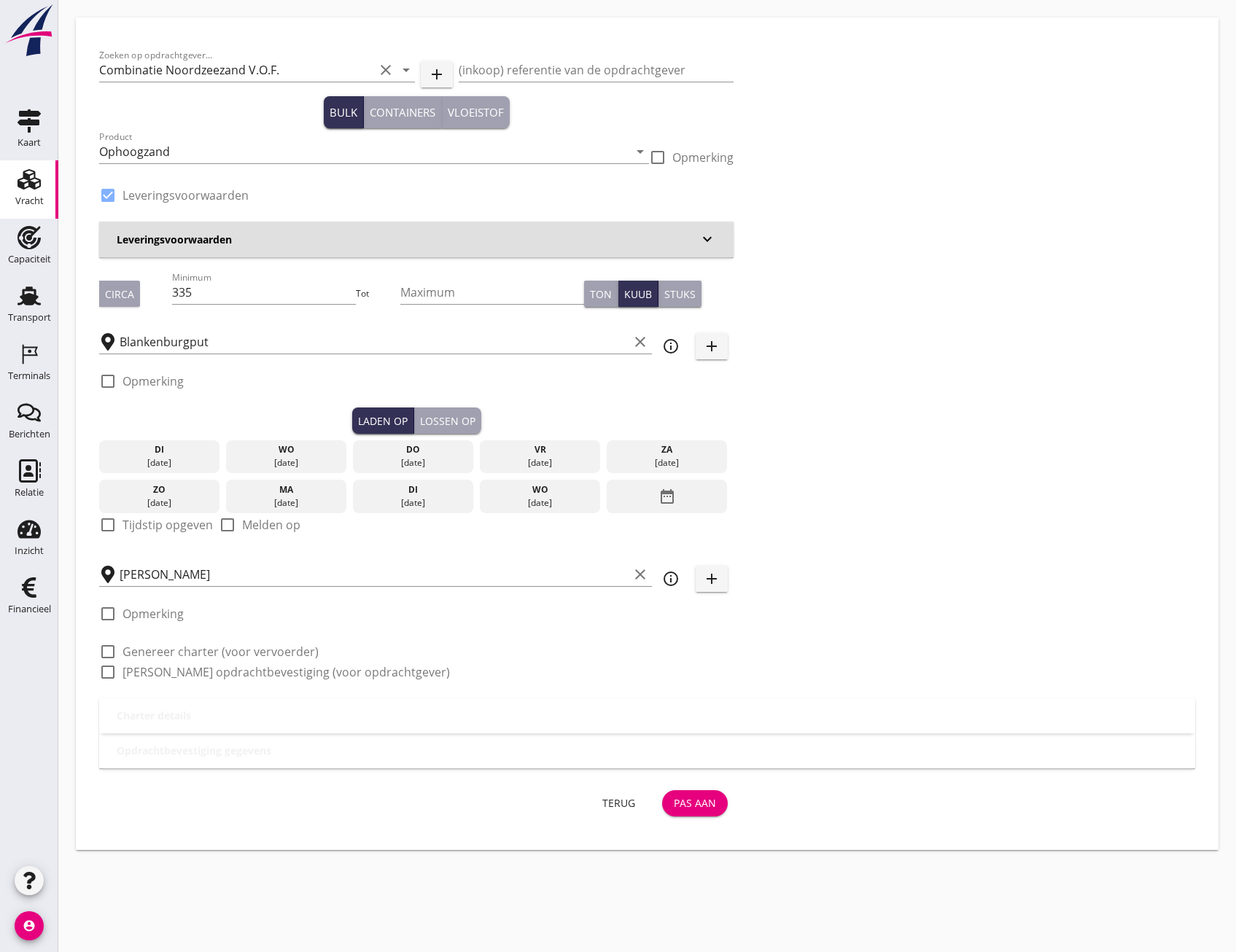
click at [668, 572] on icon "info_outline" at bounding box center [671, 579] width 17 height 17
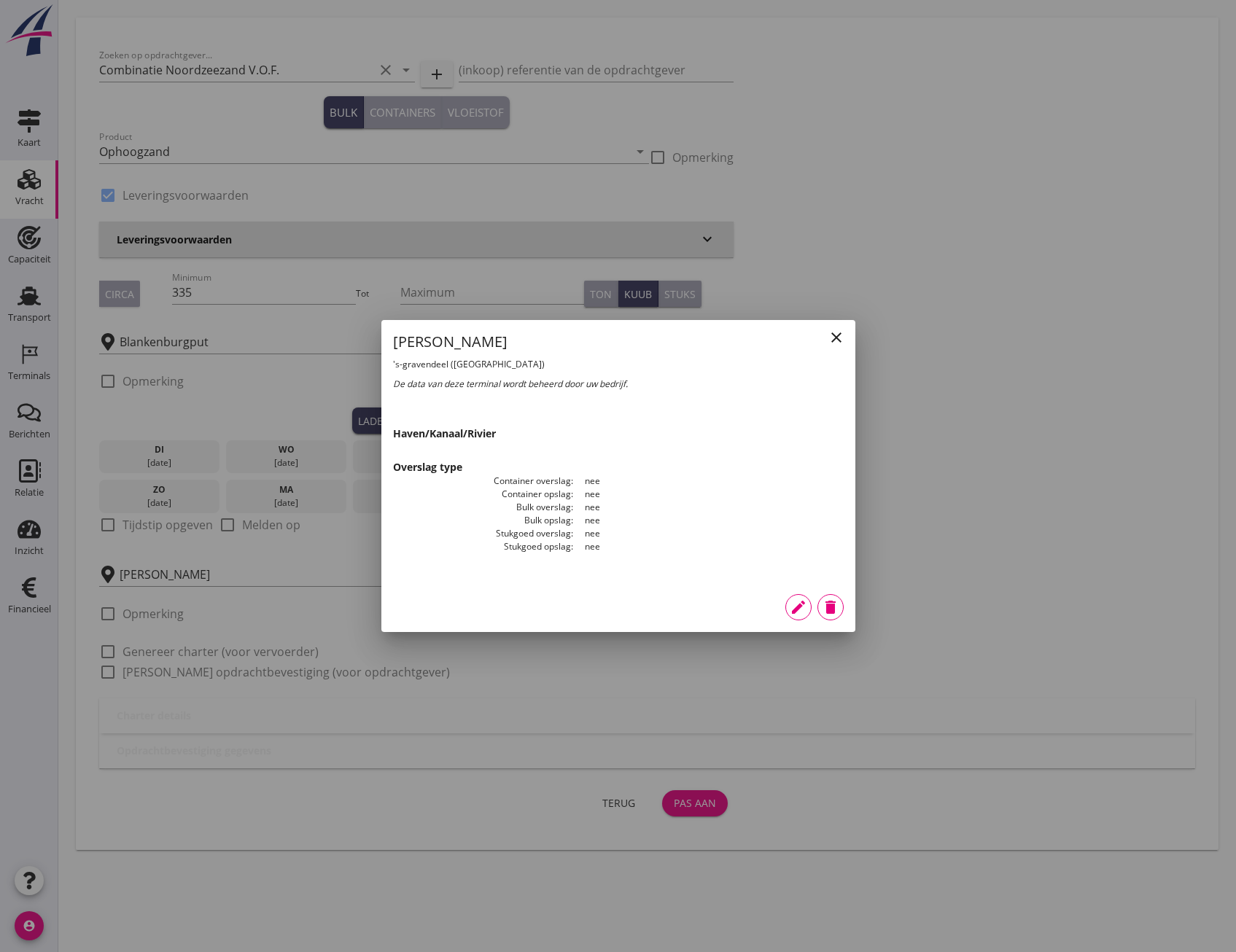
click at [790, 602] on icon "edit" at bounding box center [799, 607] width 17 height 17
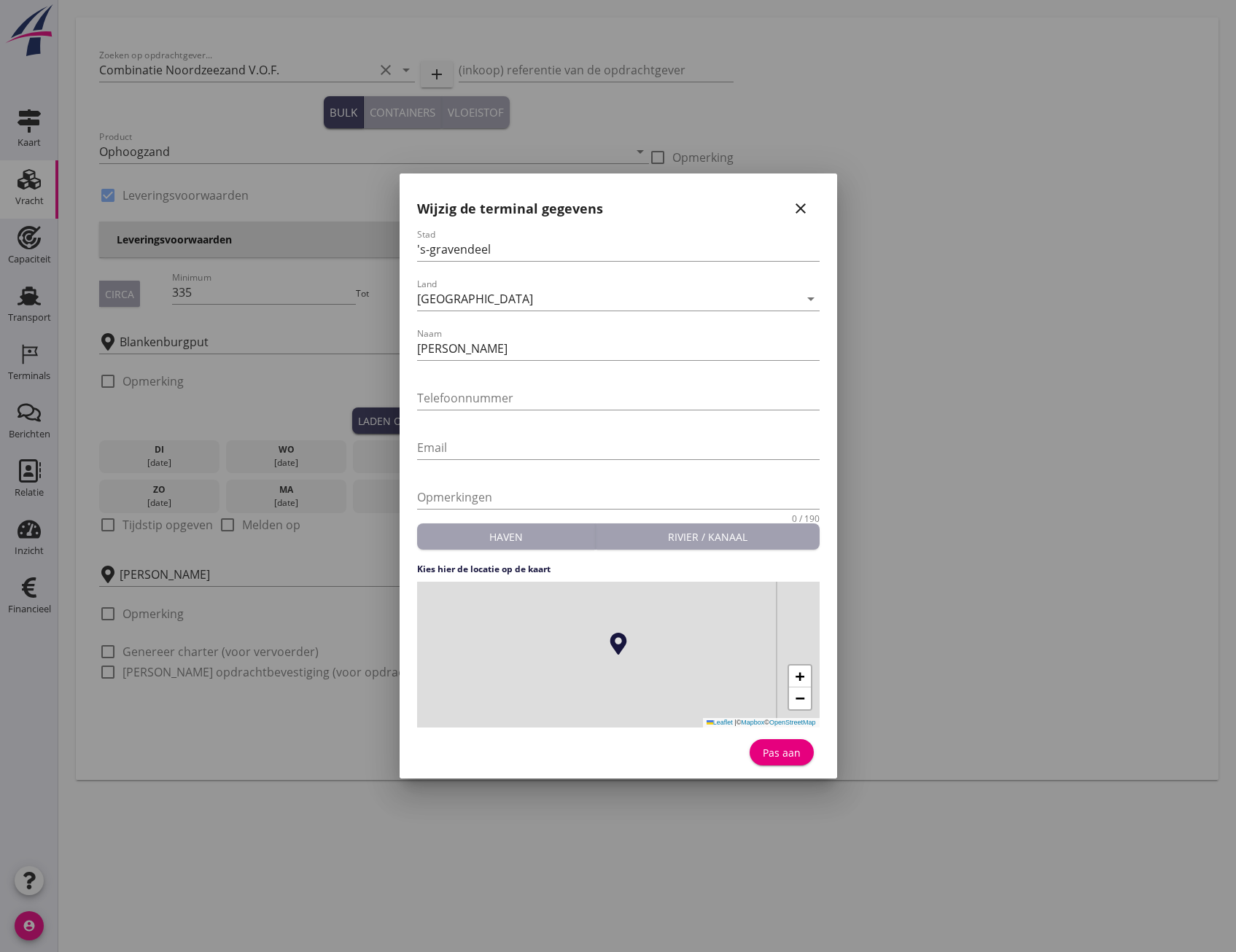
click at [796, 204] on icon "close" at bounding box center [800, 209] width 17 height 17
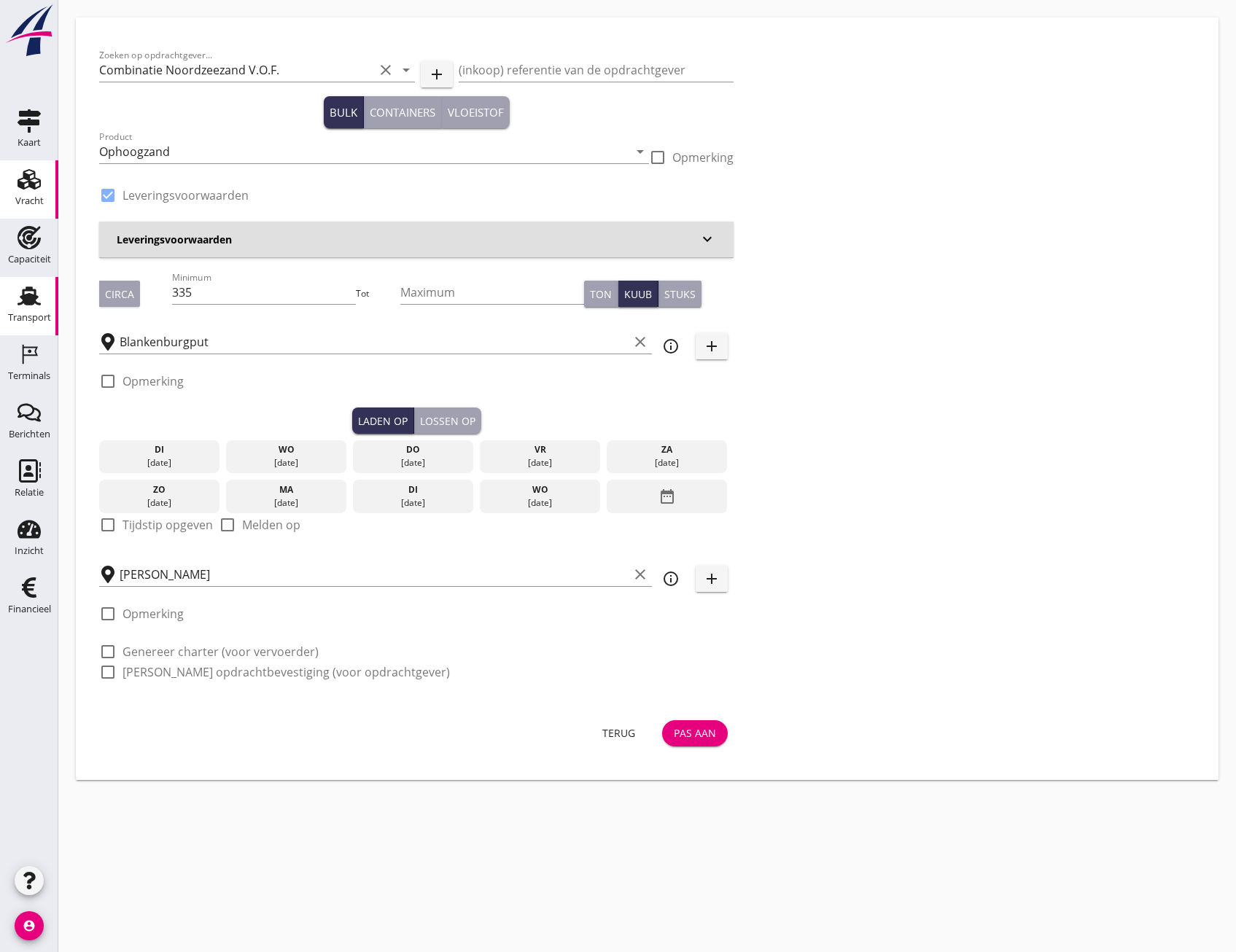
click at [20, 298] on icon "Transport" at bounding box center [29, 296] width 24 height 24
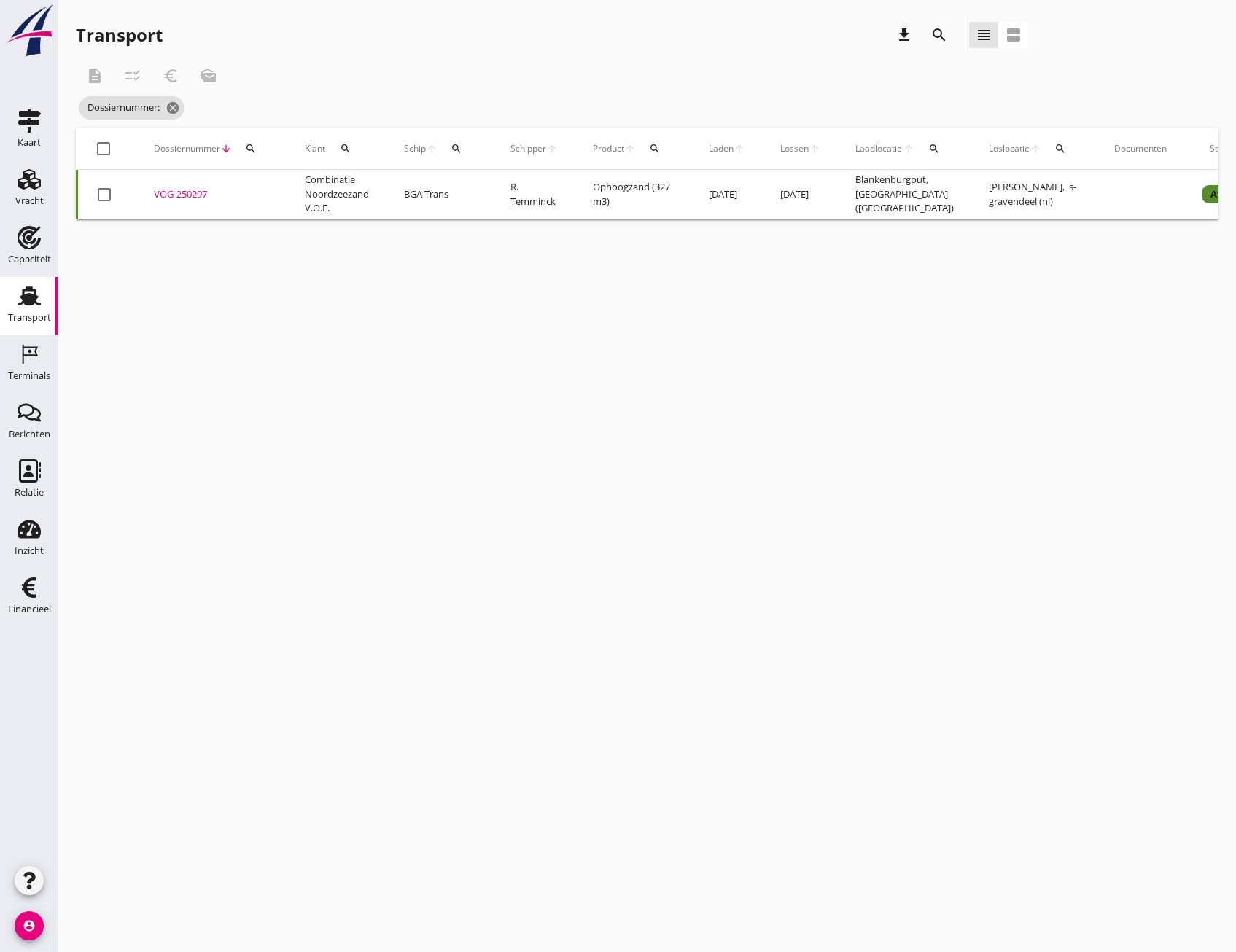
click at [317, 200] on td "Combinatie Noordzeezand V.O.F." at bounding box center [337, 194] width 99 height 50
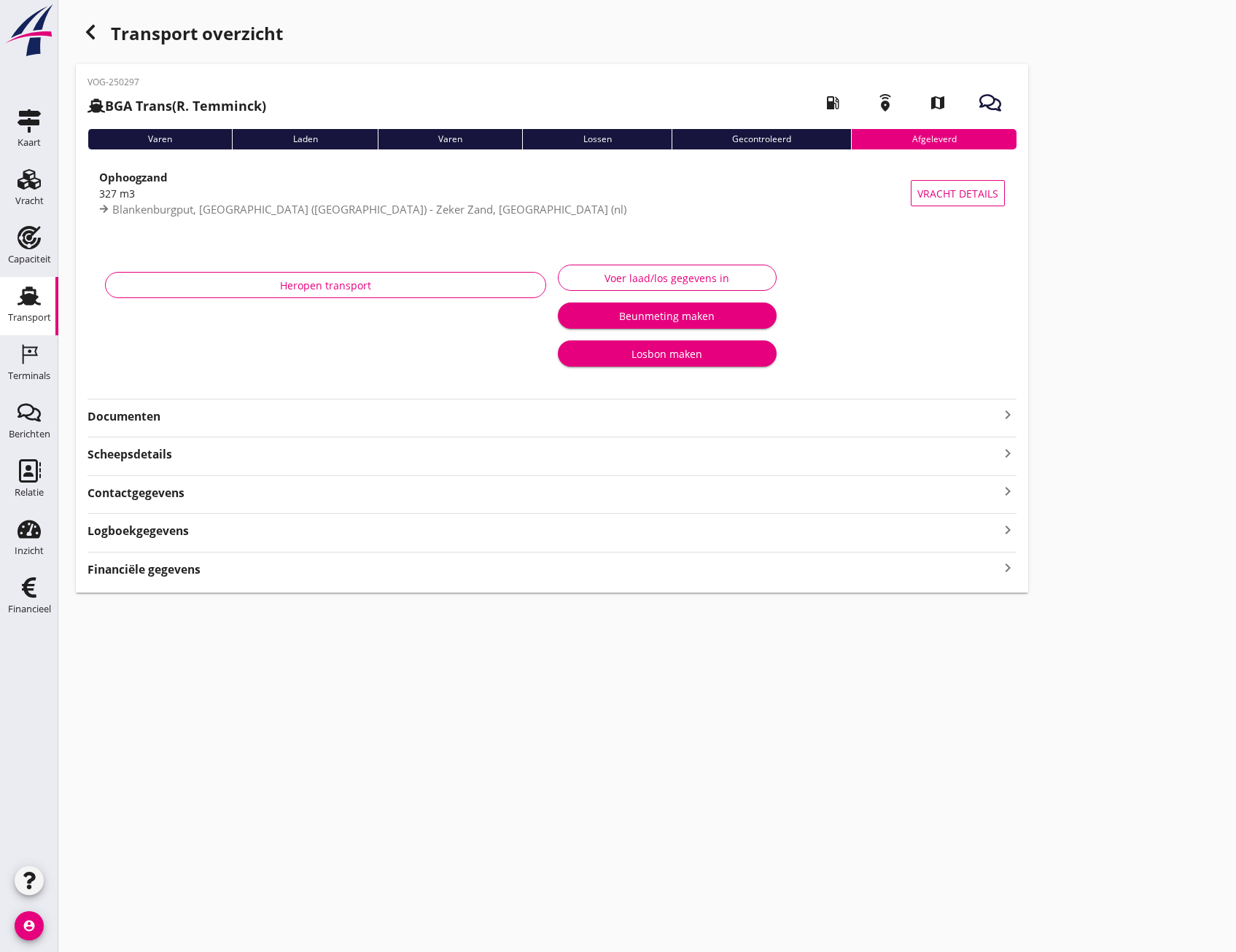
click at [338, 451] on div "Scheepsdetails keyboard_arrow_right" at bounding box center [551, 453] width 929 height 20
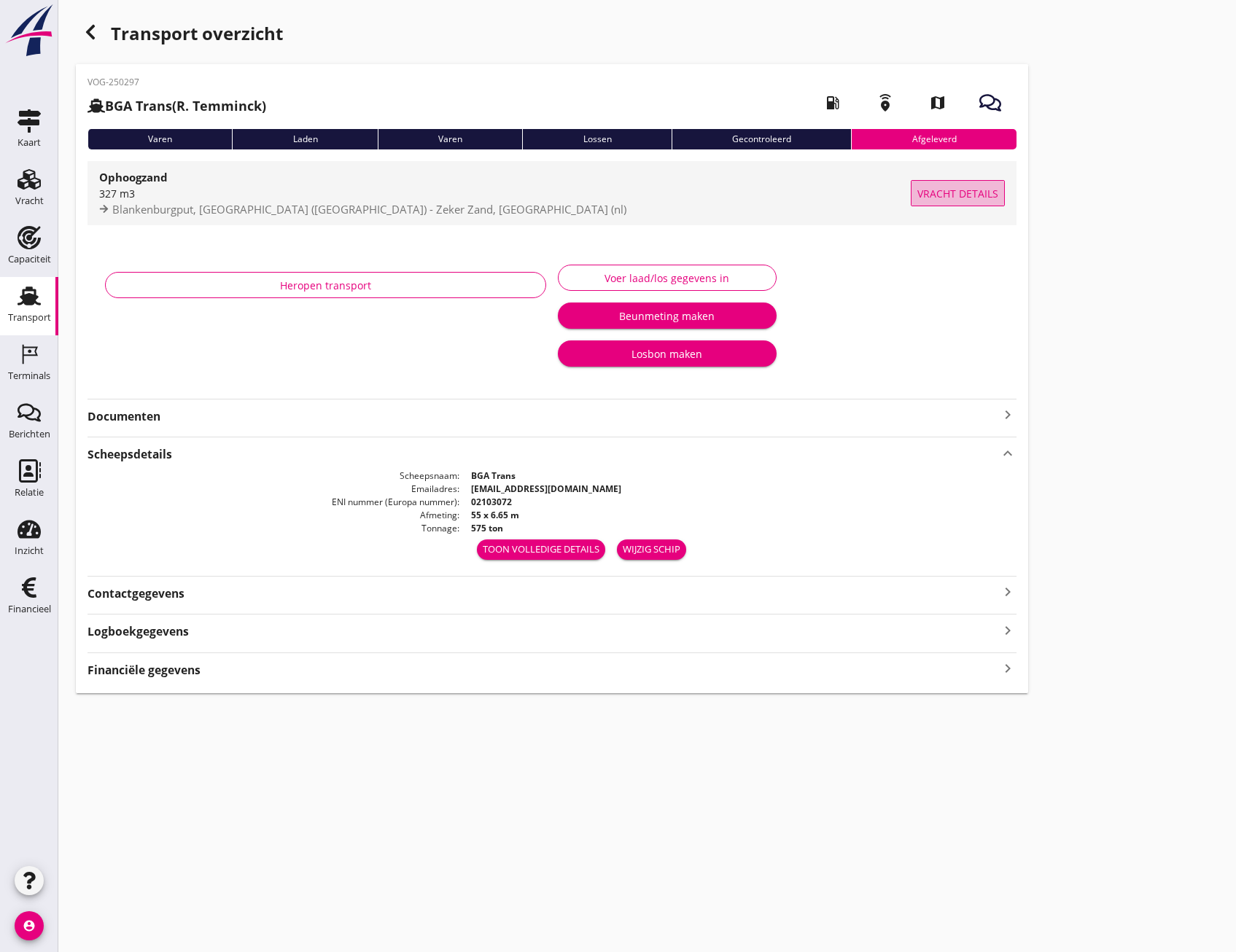
click at [945, 191] on span "Vracht details" at bounding box center [958, 193] width 81 height 15
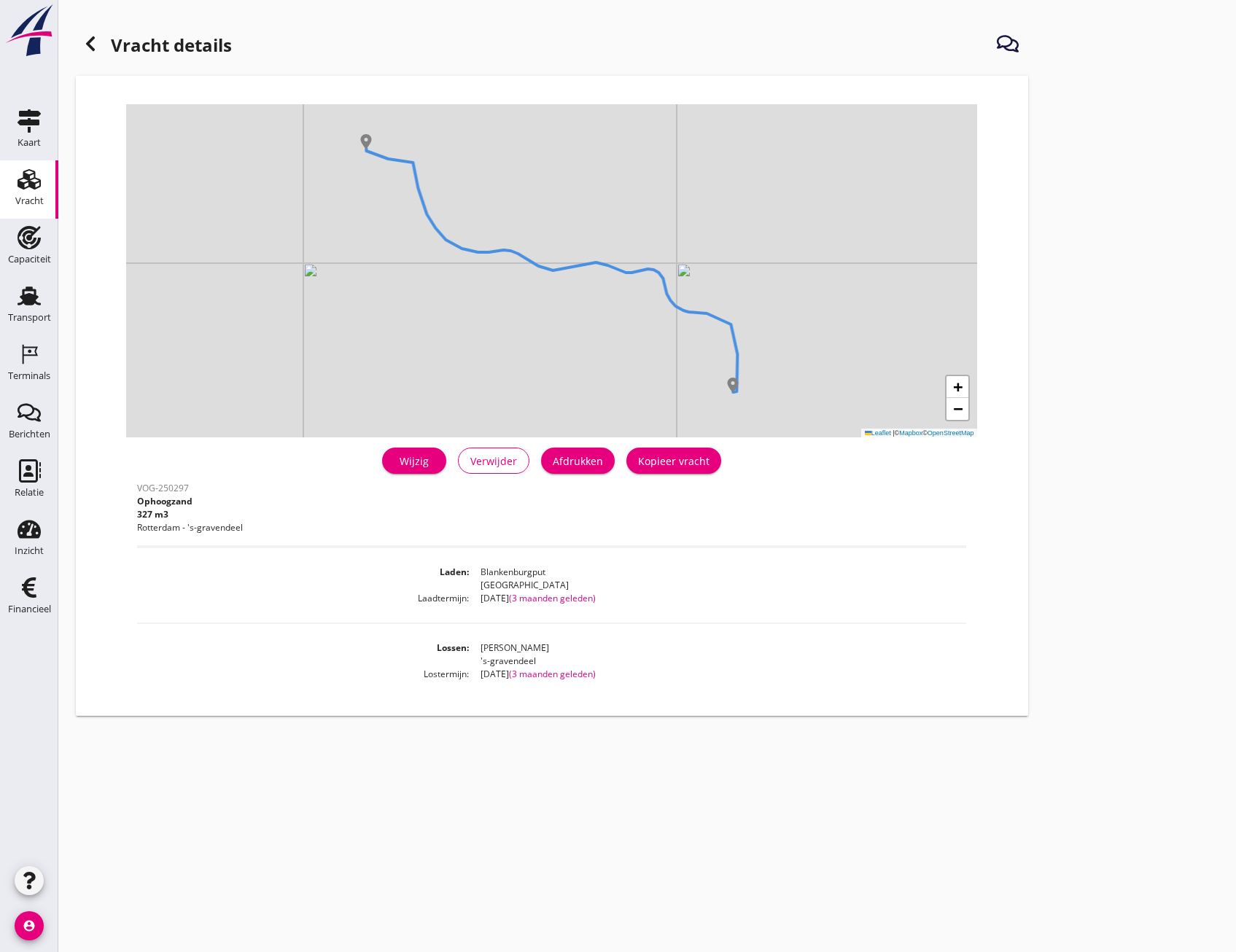
click at [91, 38] on icon at bounding box center [91, 43] width 17 height 17
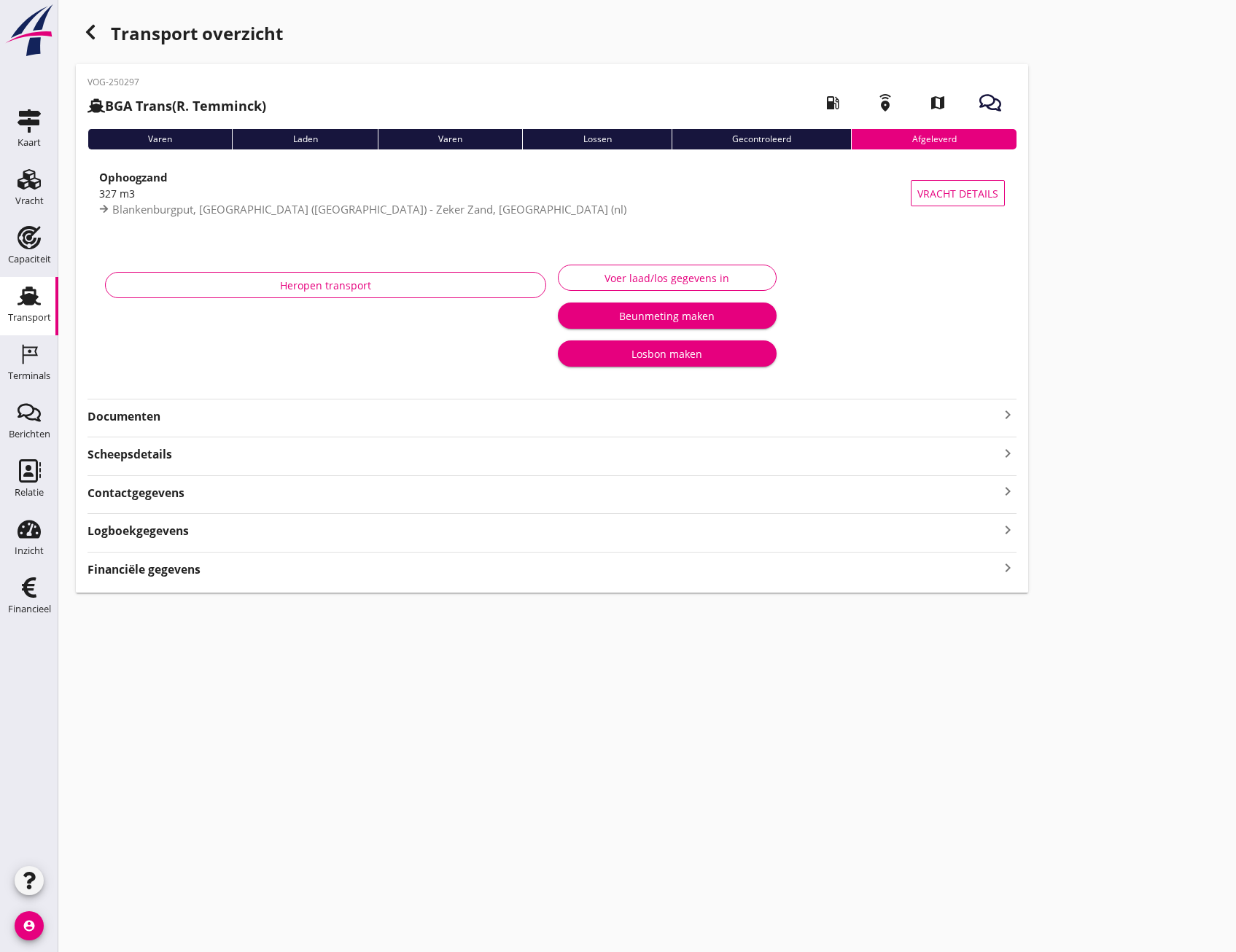
click at [201, 476] on div "Contactgegevens keyboard_arrow_right" at bounding box center [551, 488] width 929 height 26
click at [203, 447] on div "Scheepsdetails keyboard_arrow_right" at bounding box center [551, 453] width 929 height 20
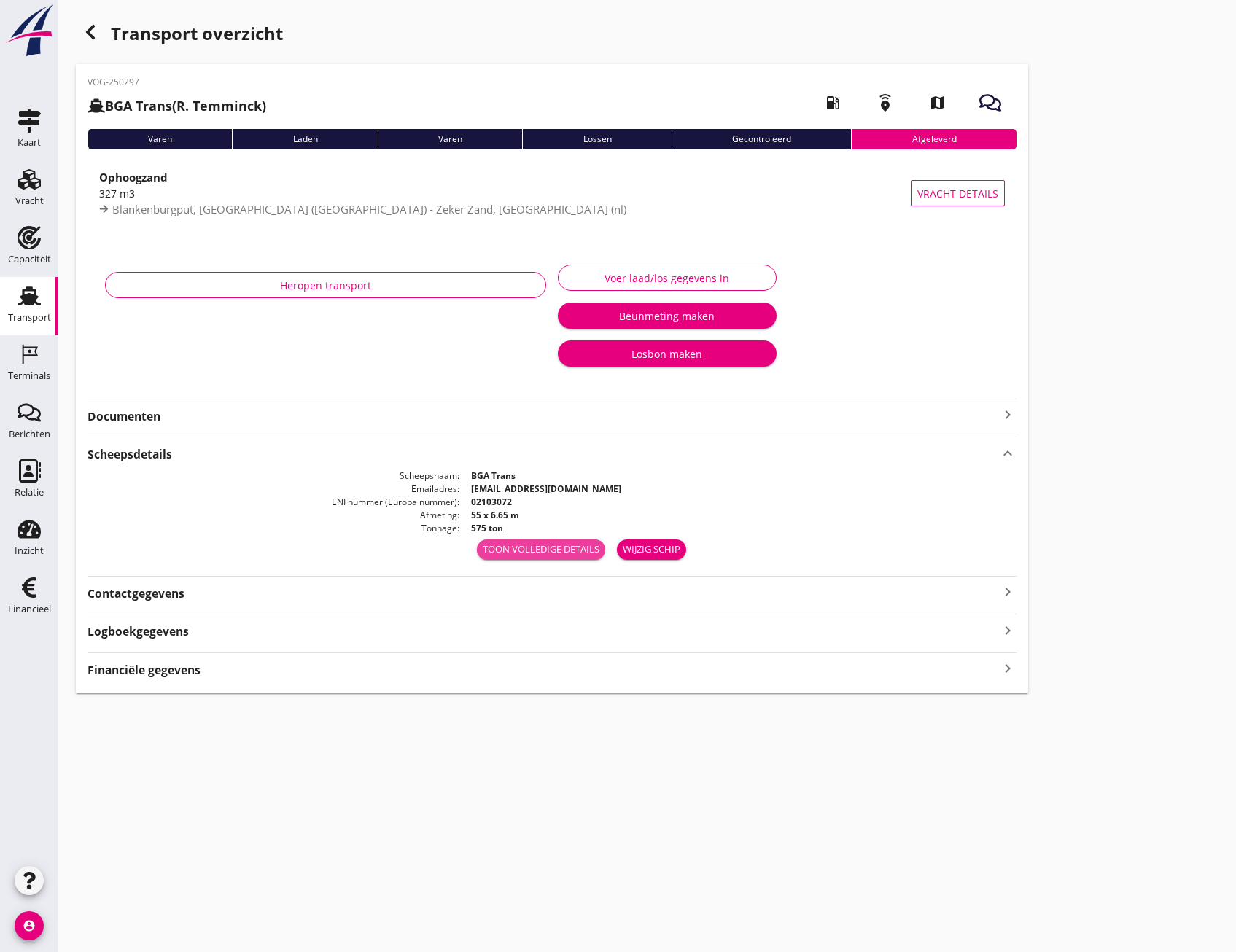
click at [560, 554] on div "Toon volledige details" at bounding box center [541, 550] width 117 height 15
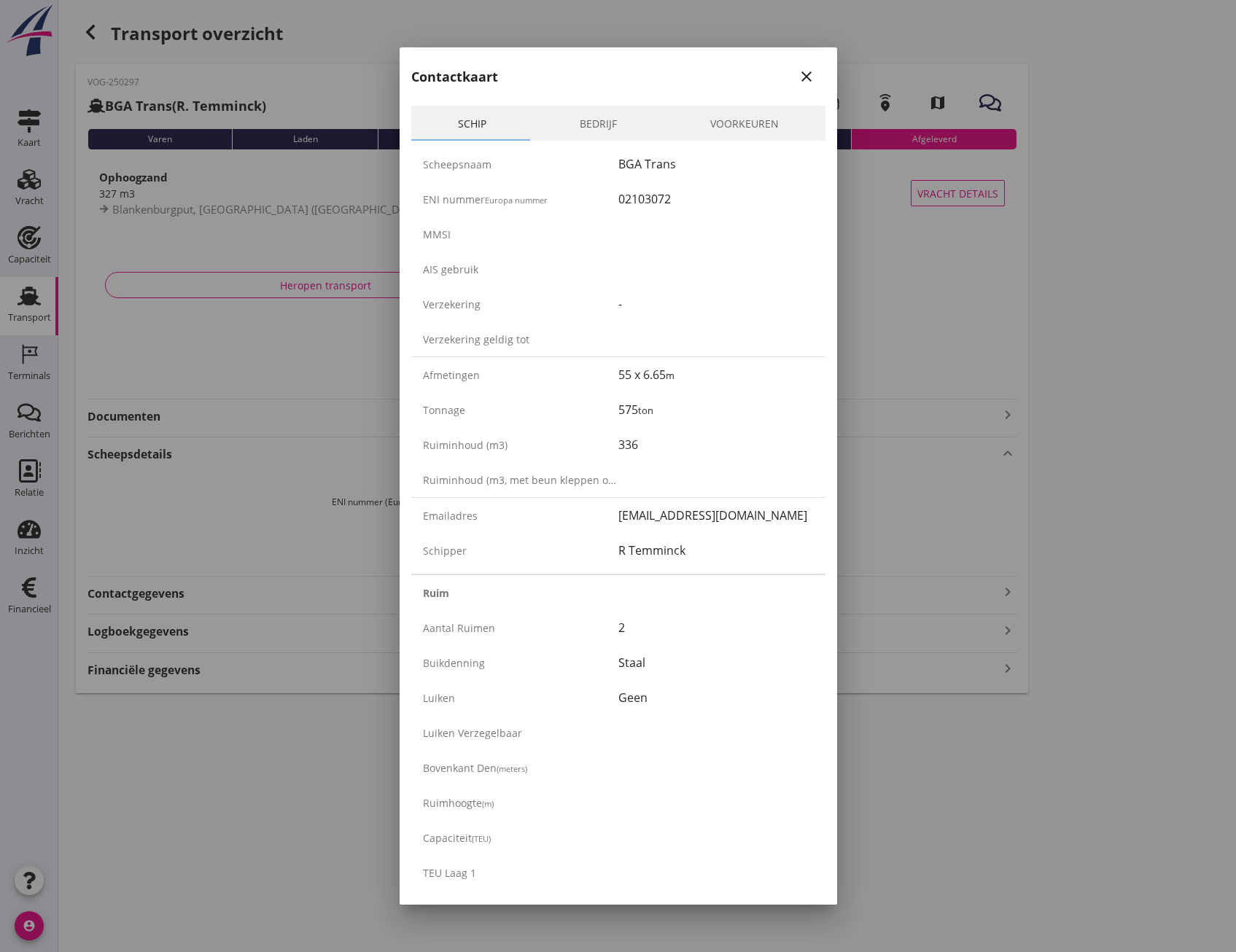
click at [590, 135] on link "Bedrijf" at bounding box center [599, 123] width 131 height 35
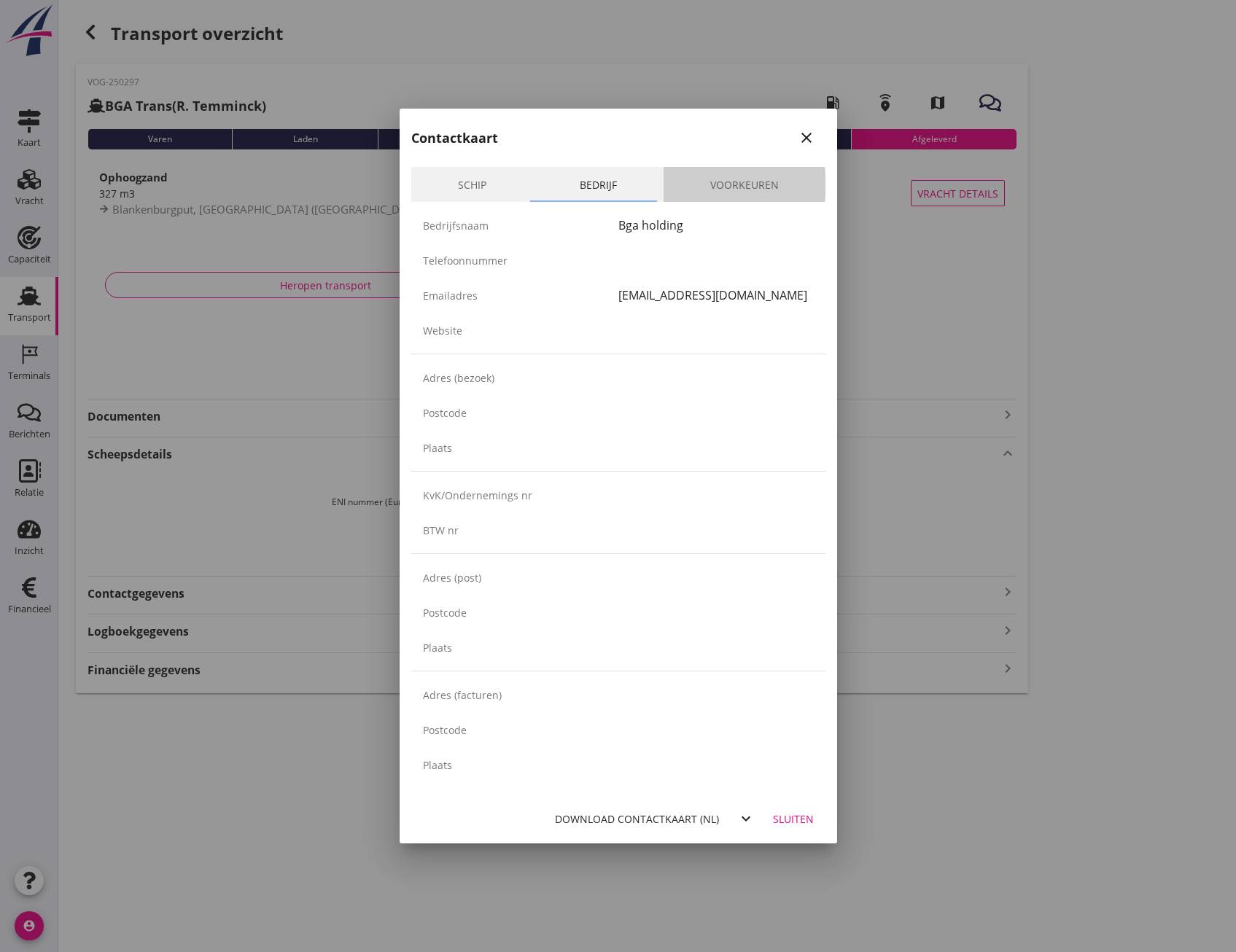
click at [760, 194] on link "Voorkeuren" at bounding box center [744, 184] width 162 height 35
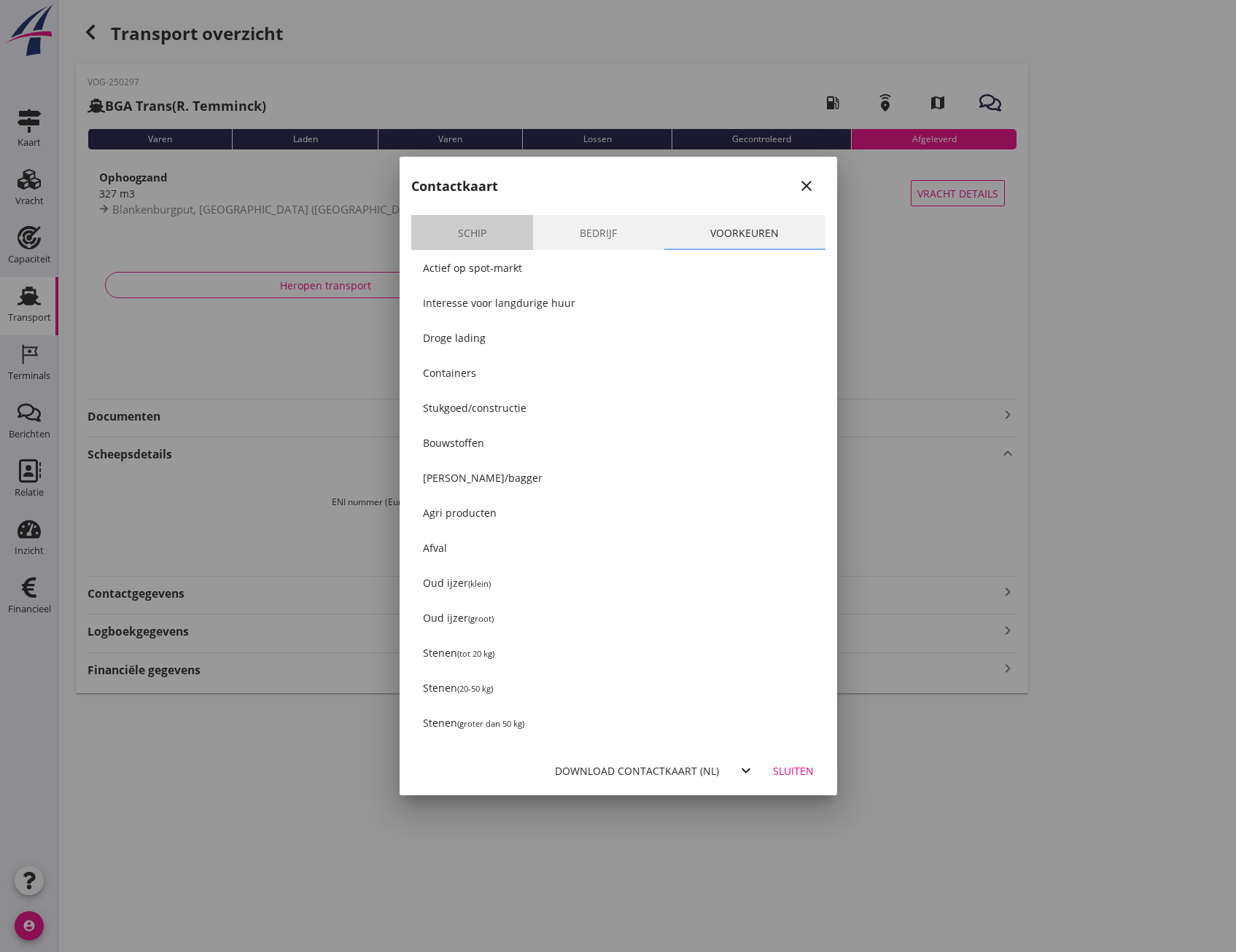
click at [488, 240] on link "Schip" at bounding box center [472, 232] width 122 height 35
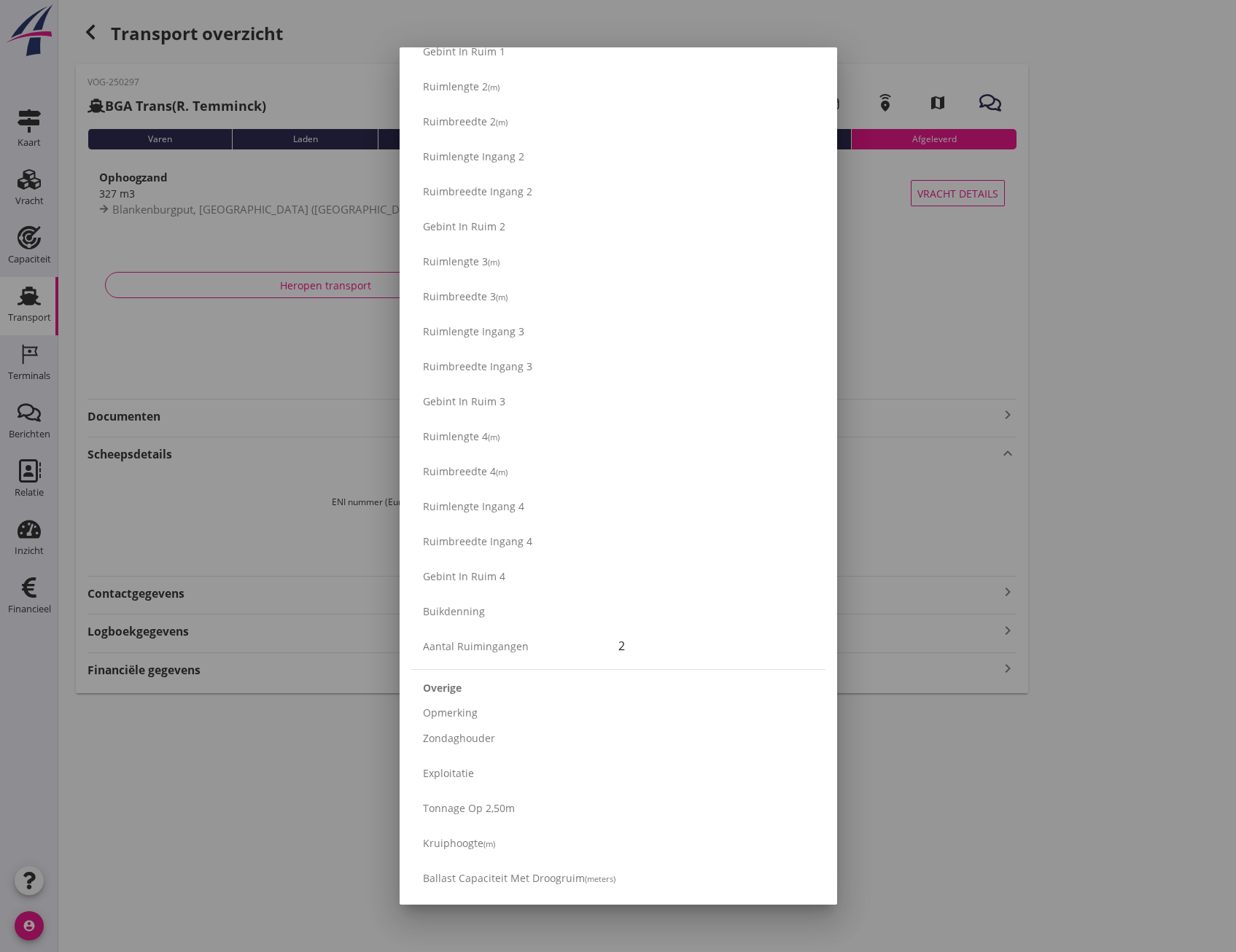
scroll to position [2035, 0]
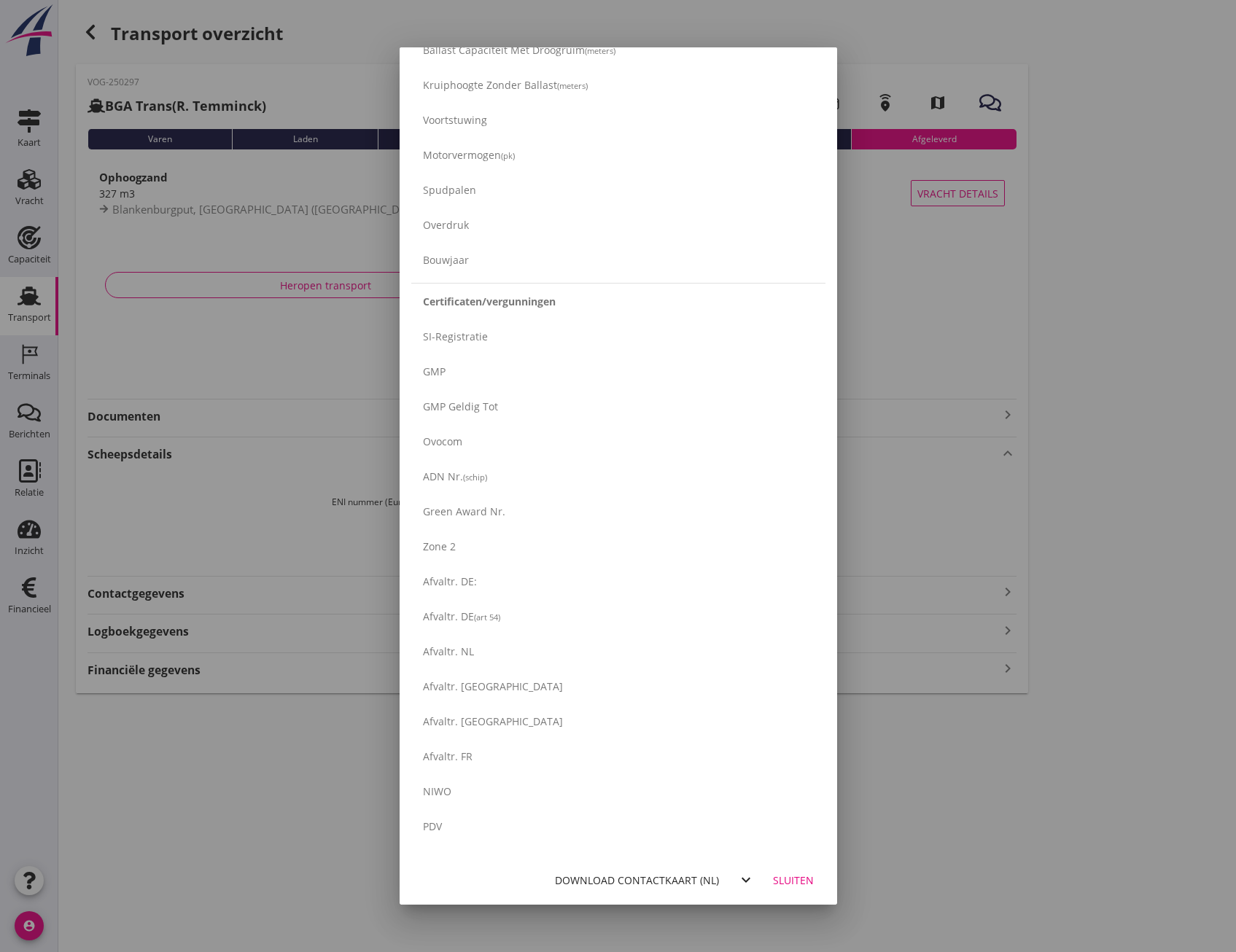
click at [1048, 672] on div at bounding box center [618, 476] width 1236 height 952
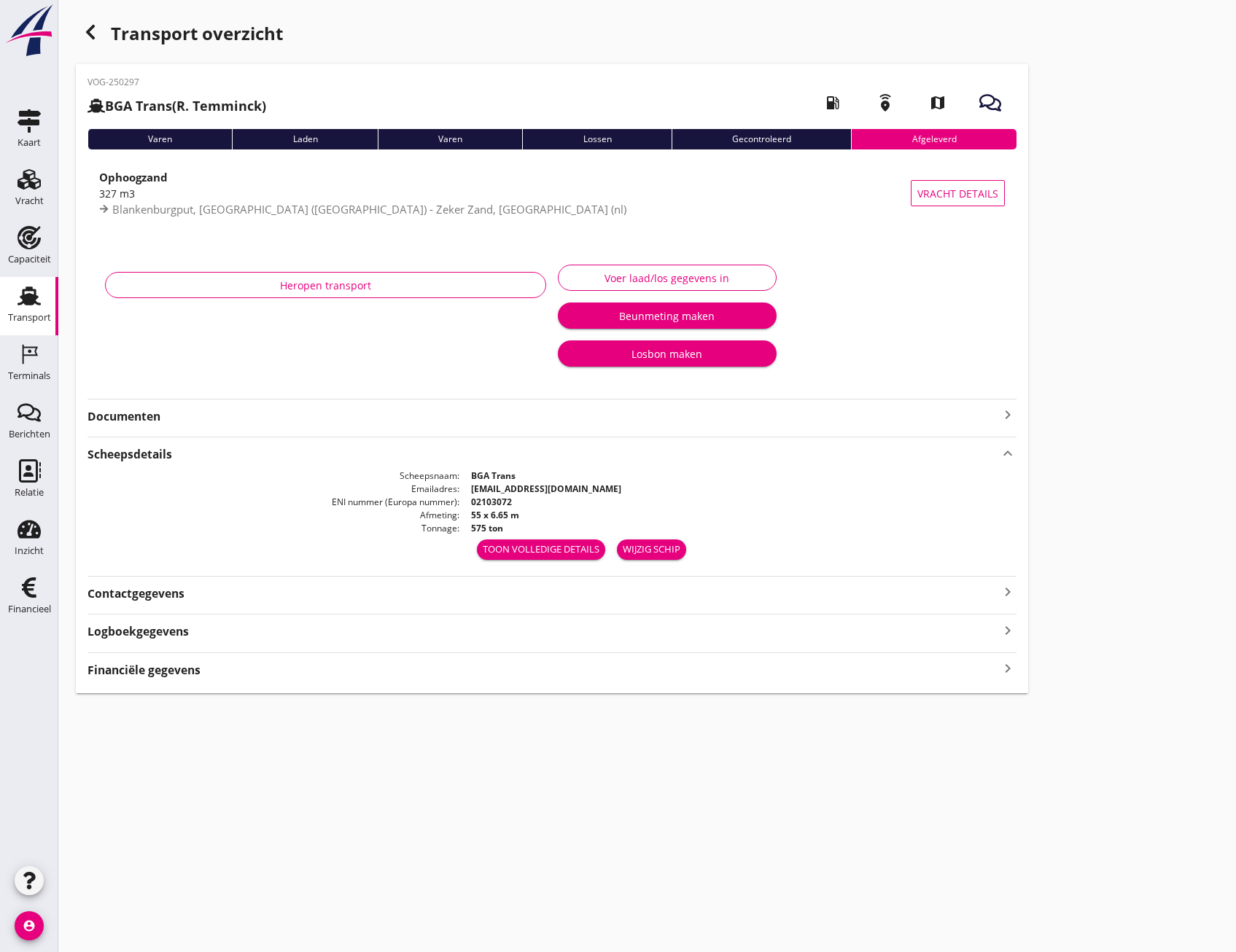
scroll to position [0, 0]
click at [577, 598] on div "Contactgegevens keyboard_arrow_right" at bounding box center [551, 592] width 929 height 20
click at [532, 647] on div "Logboekgegevens keyboard_arrow_right" at bounding box center [551, 658] width 929 height 26
click at [534, 662] on div "Logboekgegevens keyboard_arrow_right" at bounding box center [551, 661] width 929 height 20
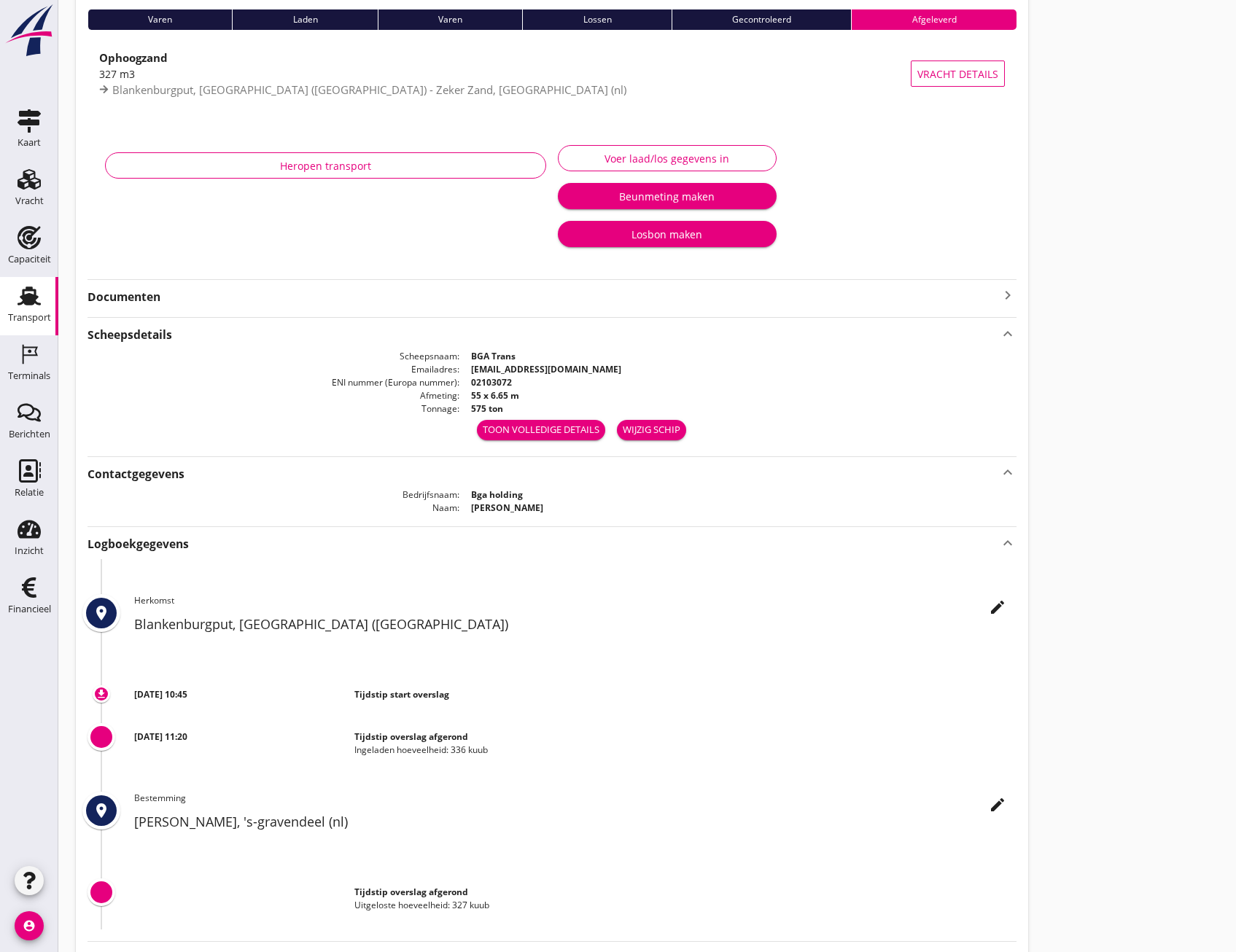
scroll to position [202, 0]
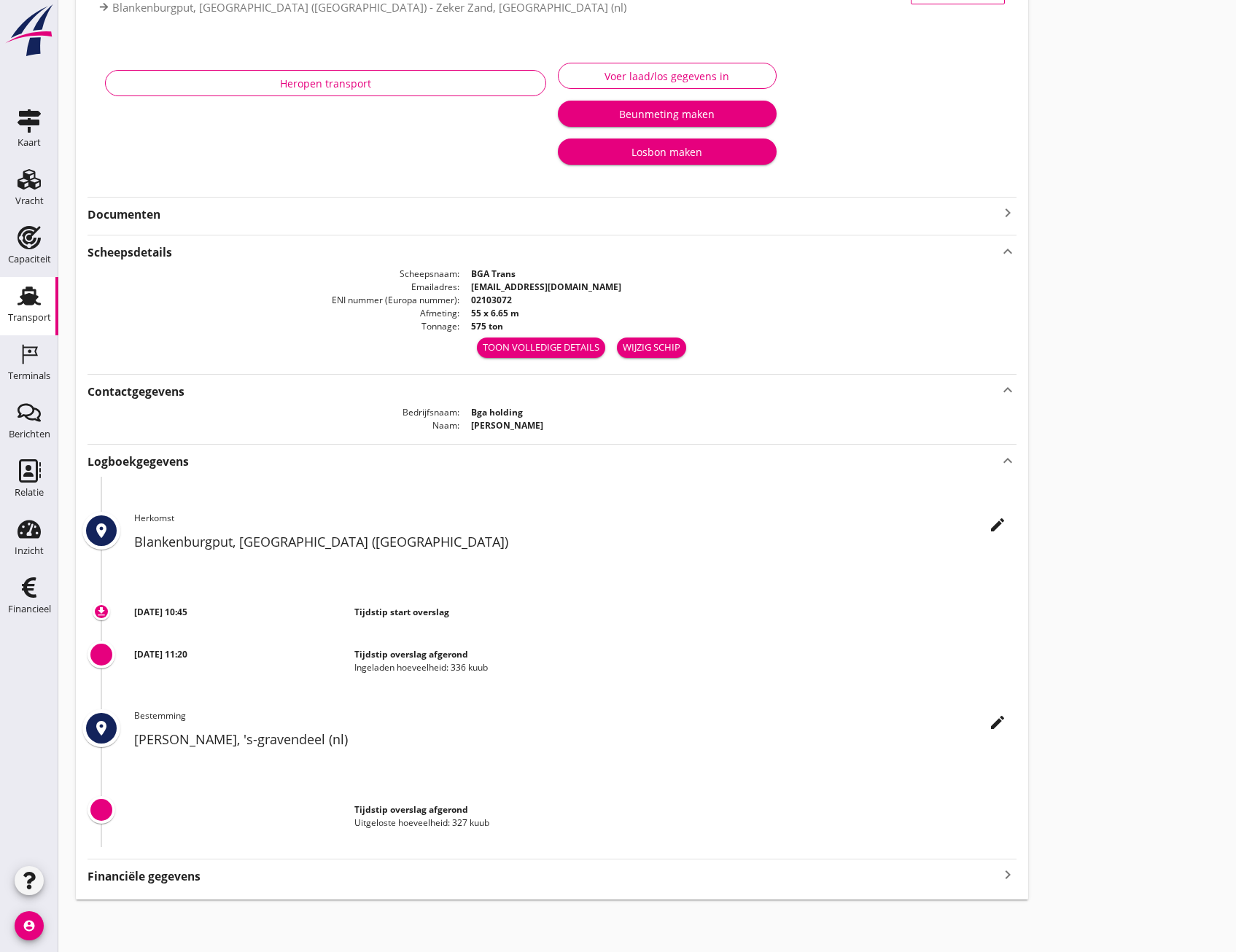
click at [155, 873] on strong "Financiële gegevens" at bounding box center [143, 876] width 113 height 17
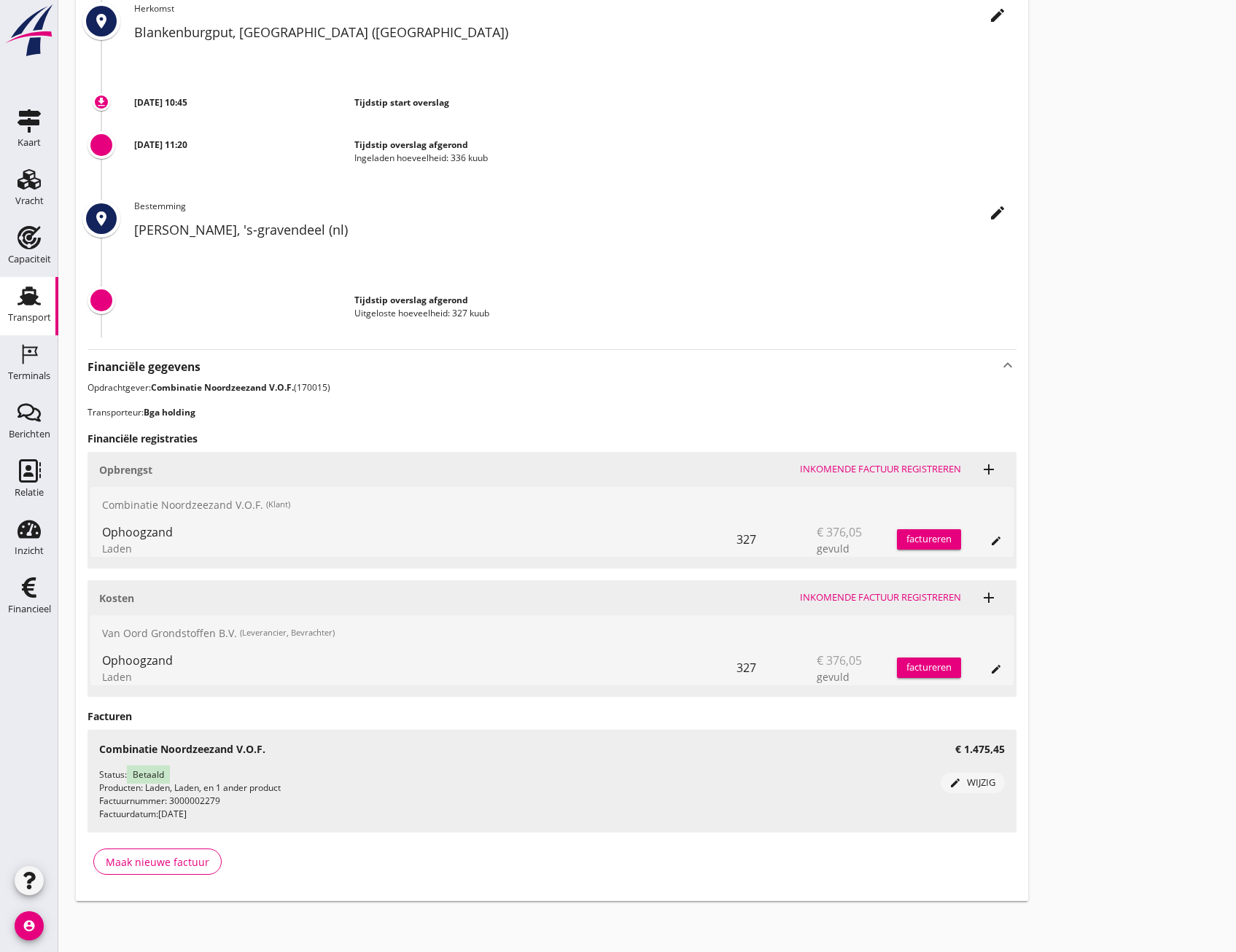
scroll to position [712, 0]
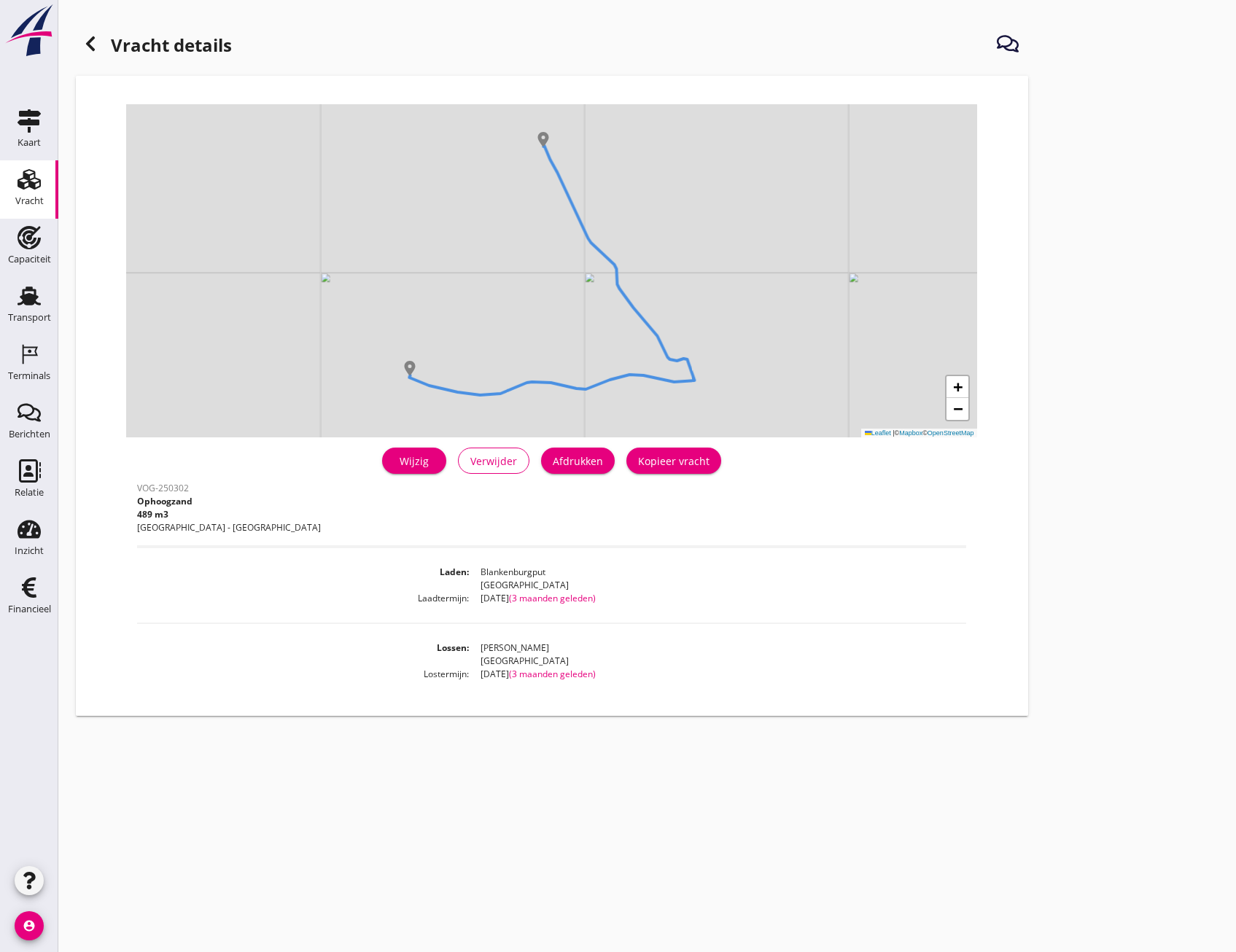
click at [103, 54] on h1 "Vracht details" at bounding box center [154, 46] width 156 height 35
click at [103, 49] on div at bounding box center [90, 43] width 29 height 29
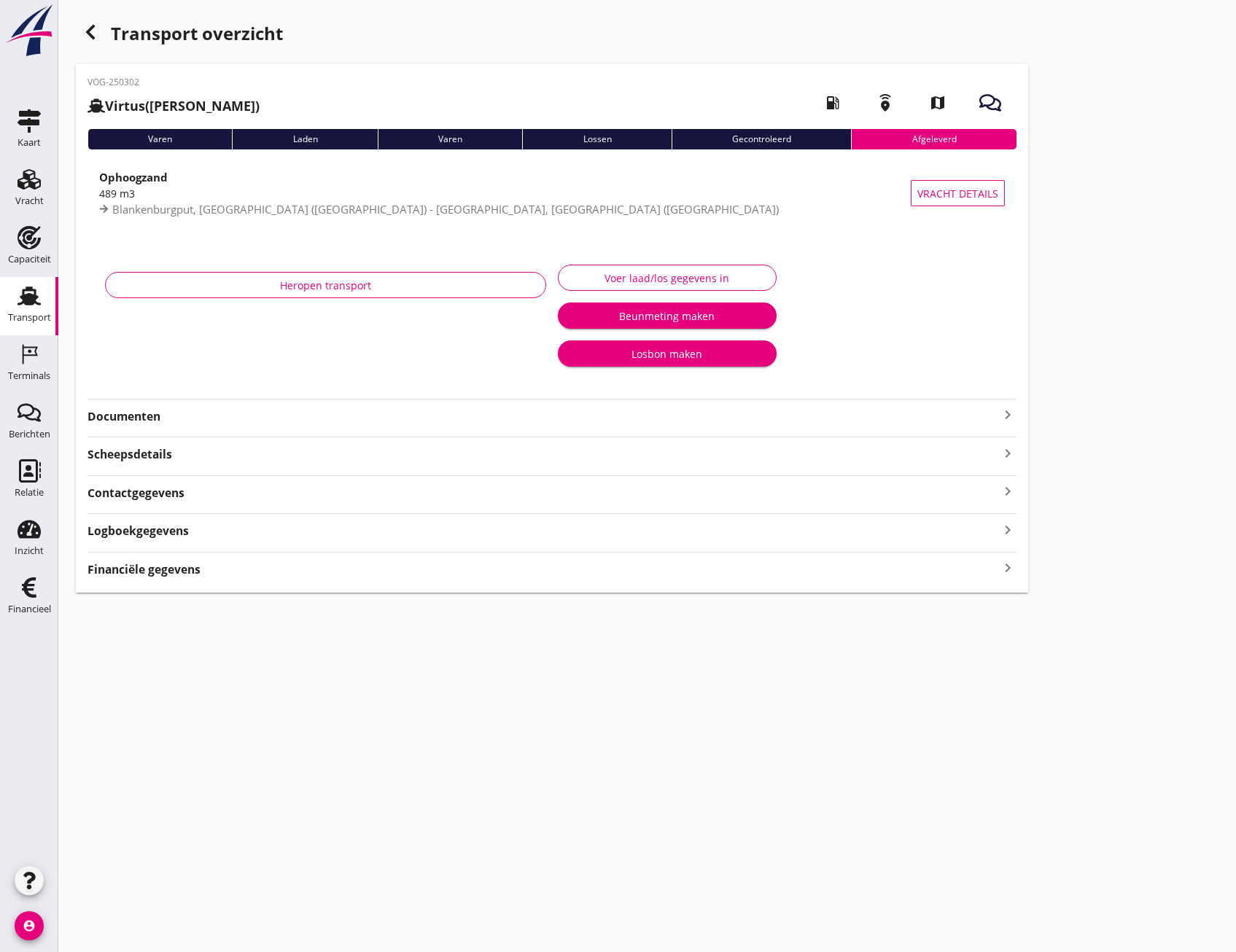
click at [219, 436] on div "VOG-250302 Virtus (J Pulleman) local_gas_station emergency_share map Varen Lade…" at bounding box center [551, 328] width 952 height 528
click at [217, 456] on div "Scheepsdetails keyboard_arrow_right" at bounding box center [551, 453] width 929 height 20
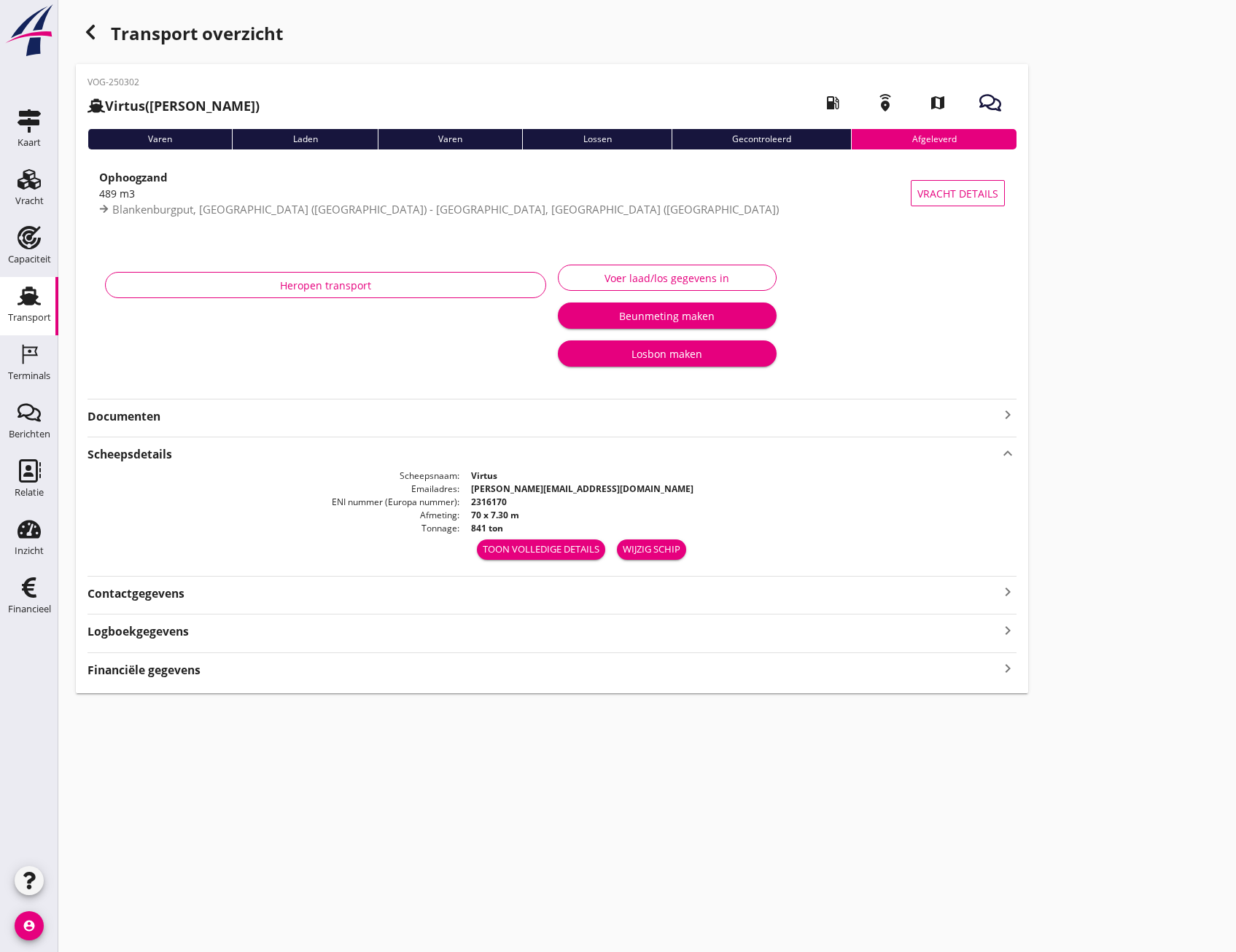
click at [194, 415] on strong "Documenten" at bounding box center [543, 416] width 911 height 17
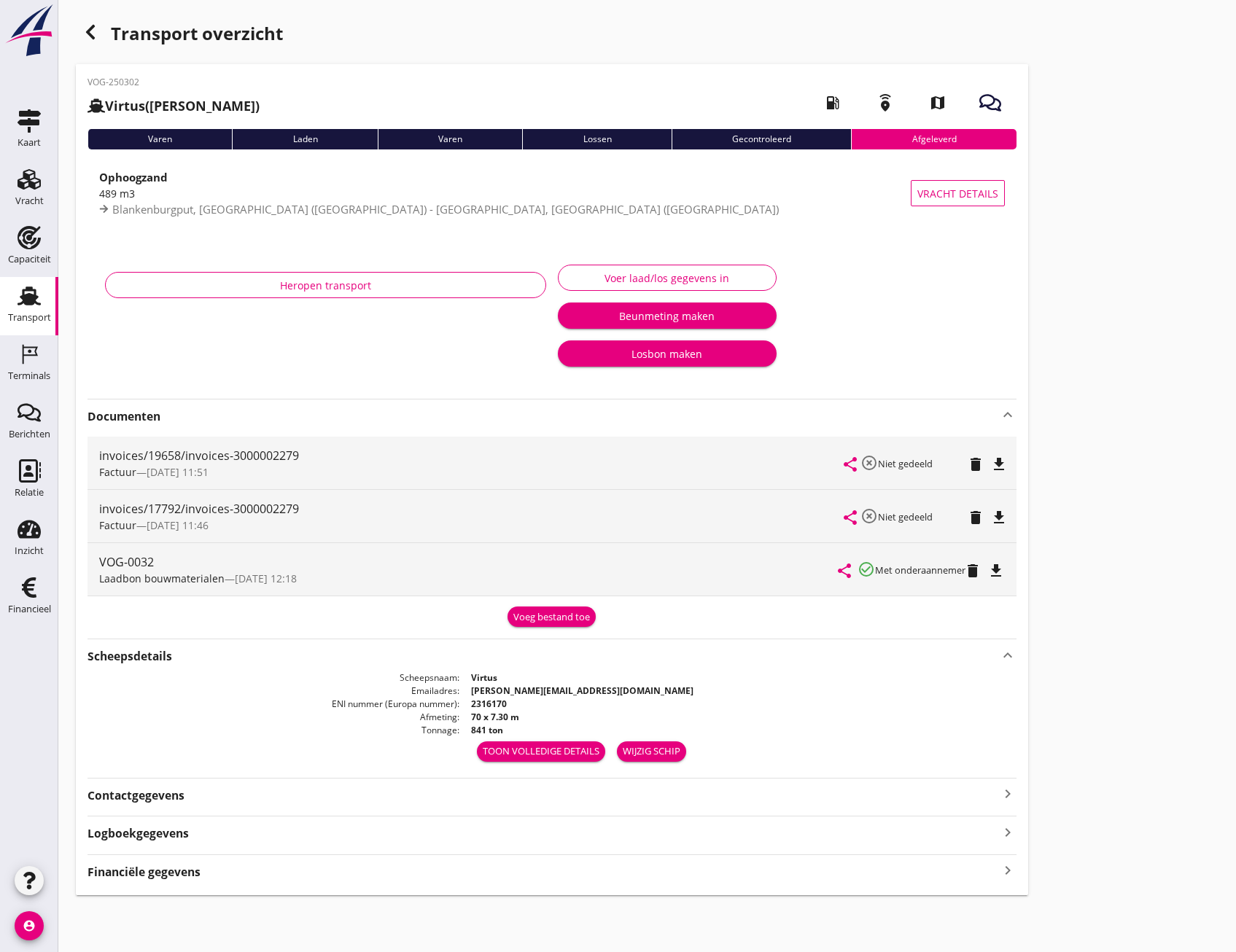
click at [254, 864] on div "Financiële gegevens keyboard_arrow_right" at bounding box center [551, 870] width 929 height 20
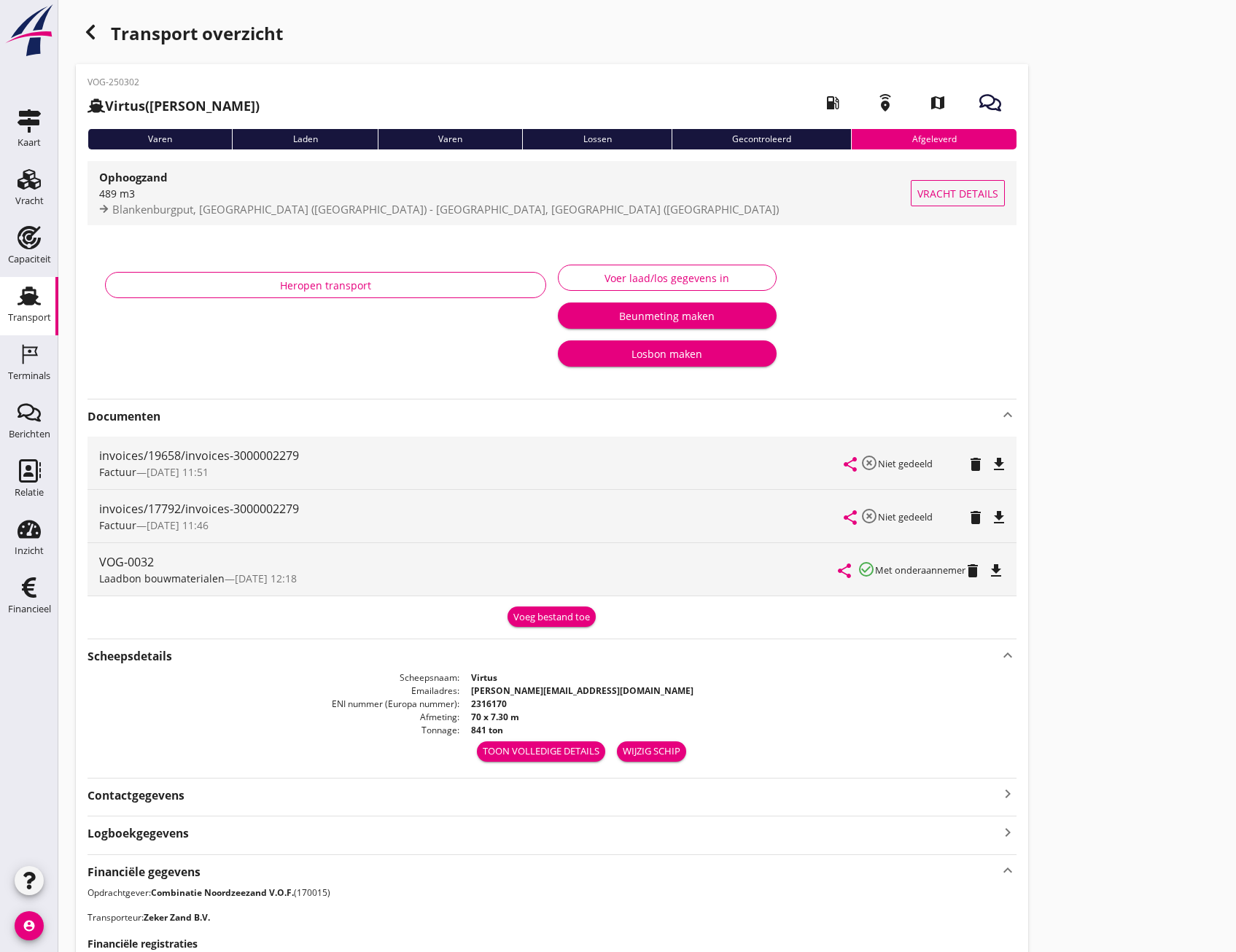
click at [956, 188] on span "Vracht details" at bounding box center [958, 193] width 81 height 15
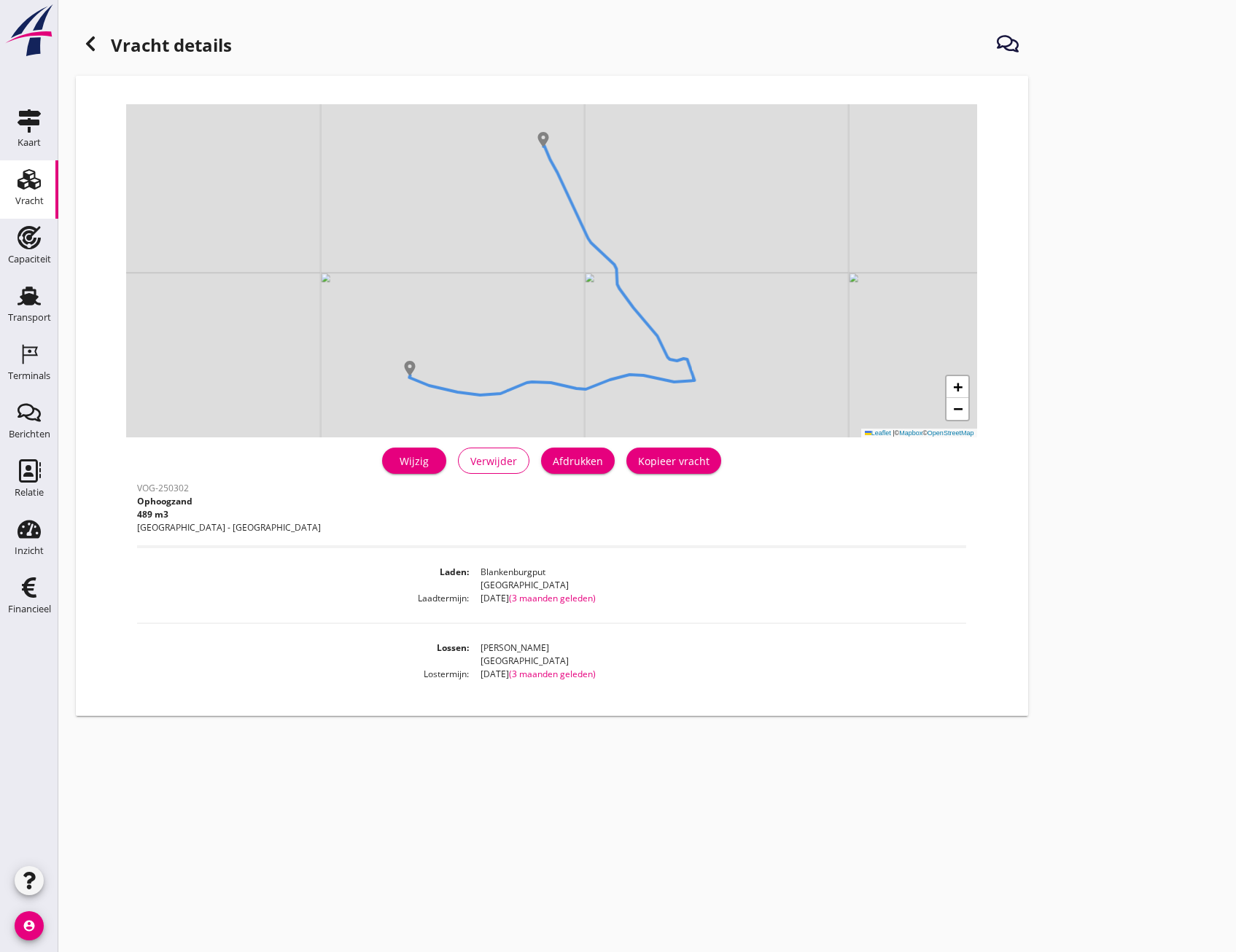
click at [417, 458] on div "Wijzig" at bounding box center [414, 461] width 41 height 15
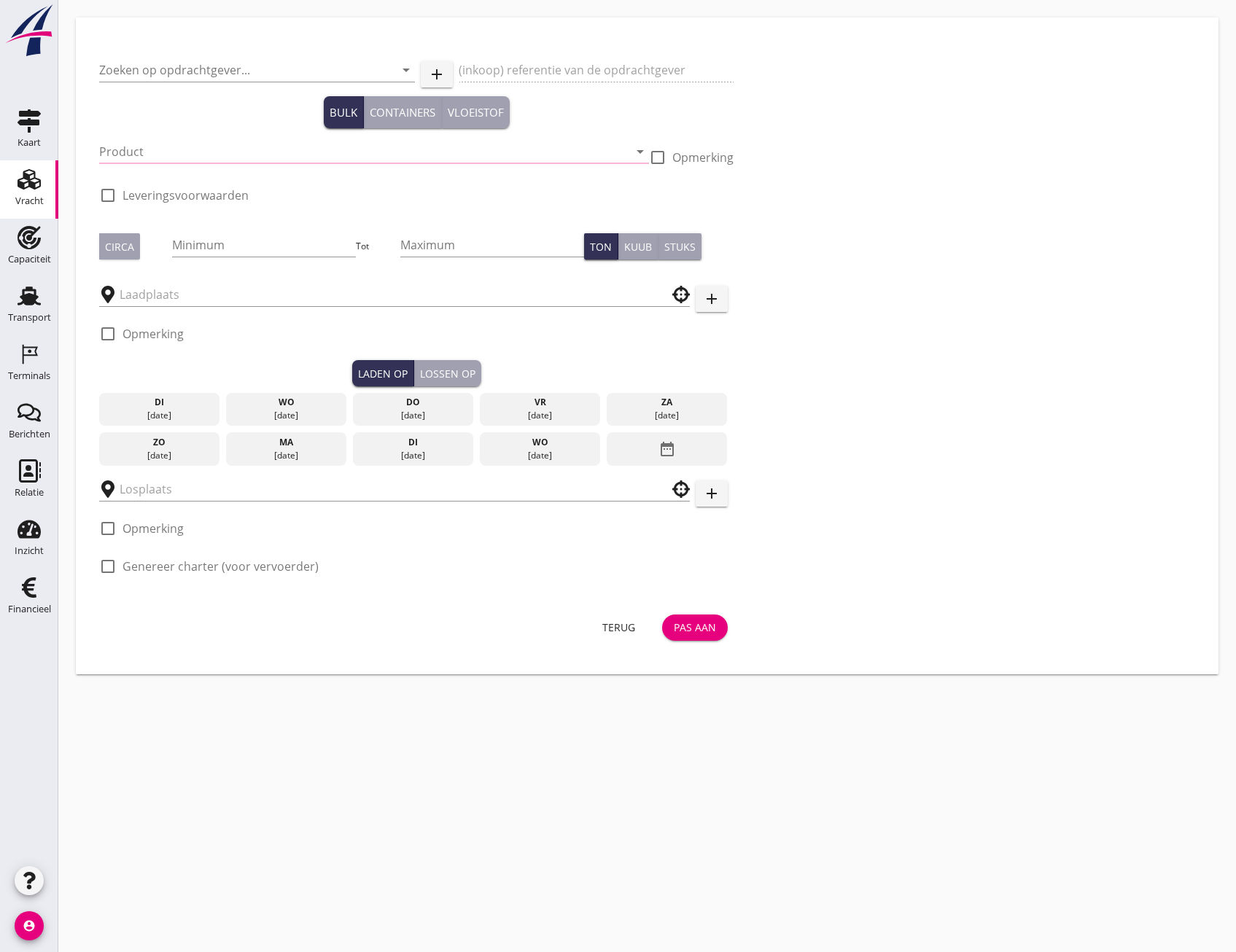
type input "Combinatie Noordzeezand V.O.F."
type input "Ophoogzand"
type input "523"
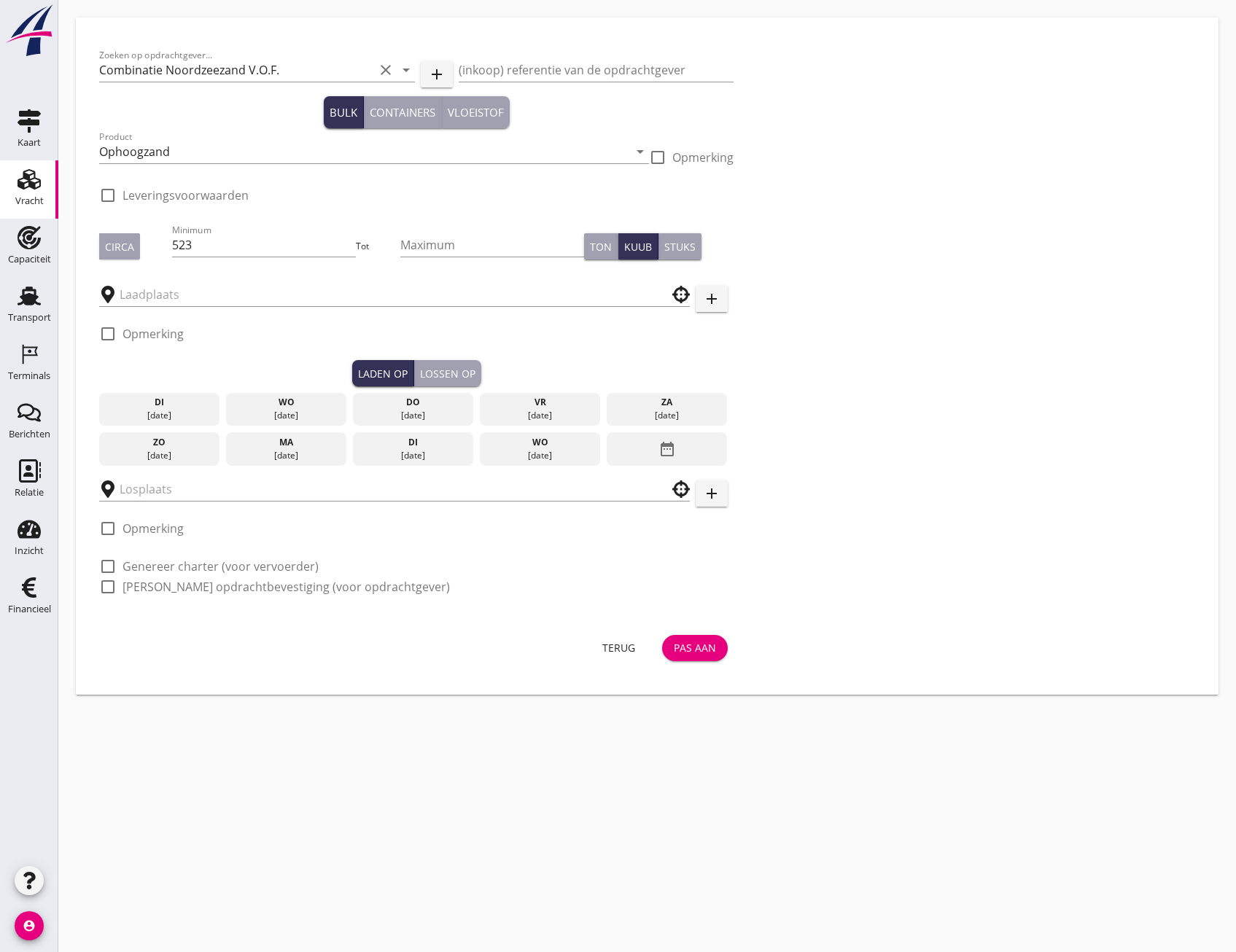
checkbox input "true"
type input "Blankenburgput"
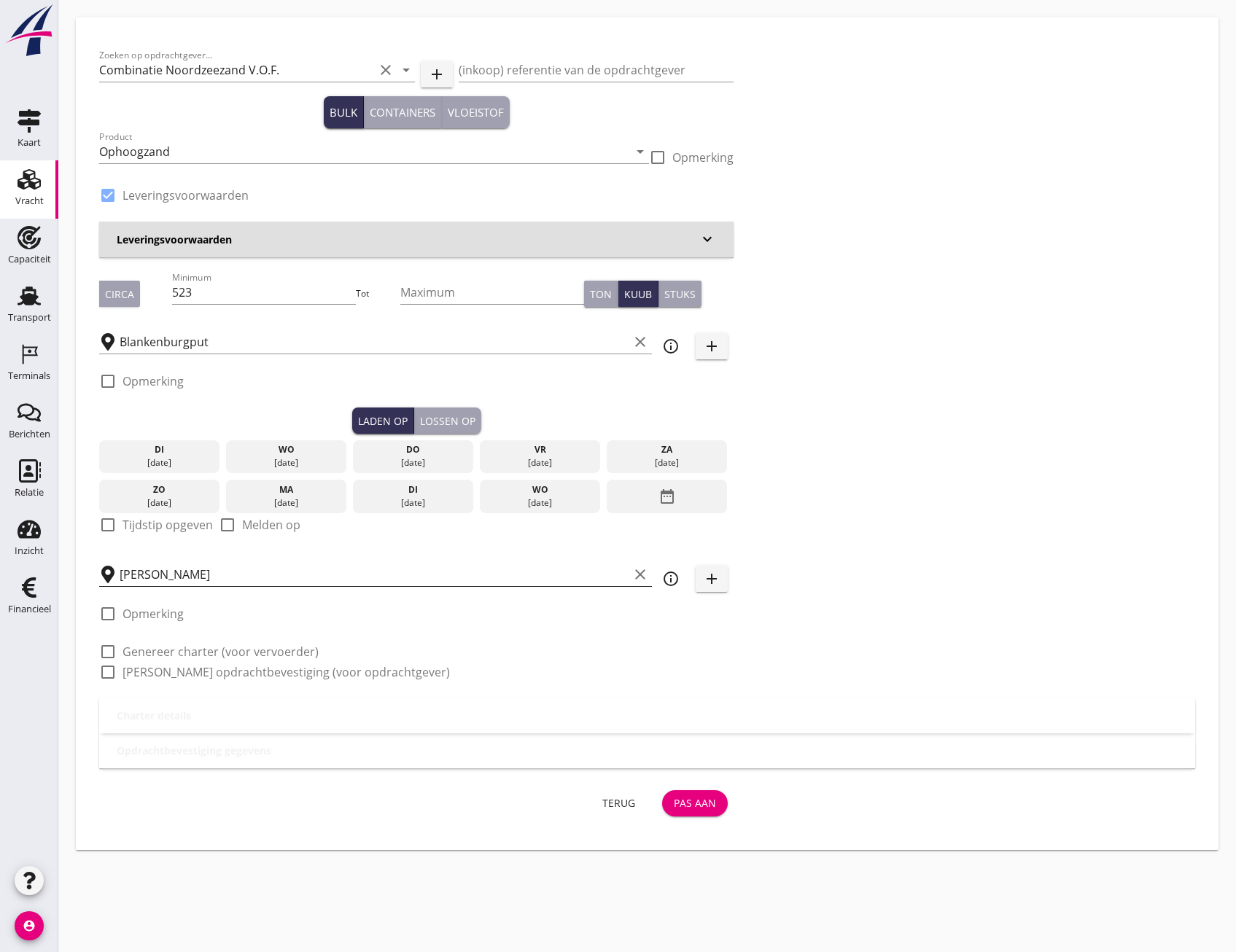
click at [295, 582] on input "[PERSON_NAME]" at bounding box center [374, 575] width 509 height 24
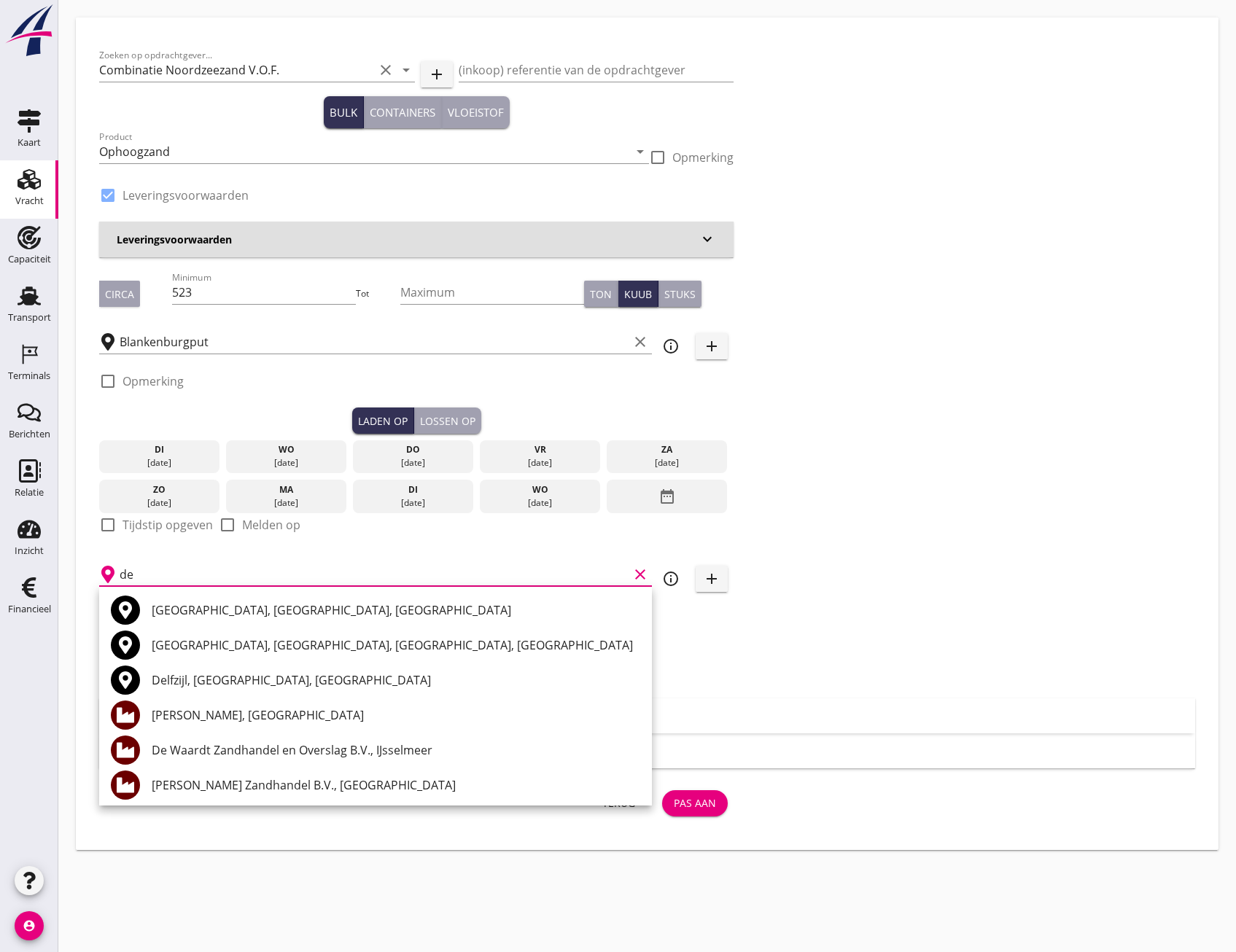
type input "d"
type input "s"
type input "zr"
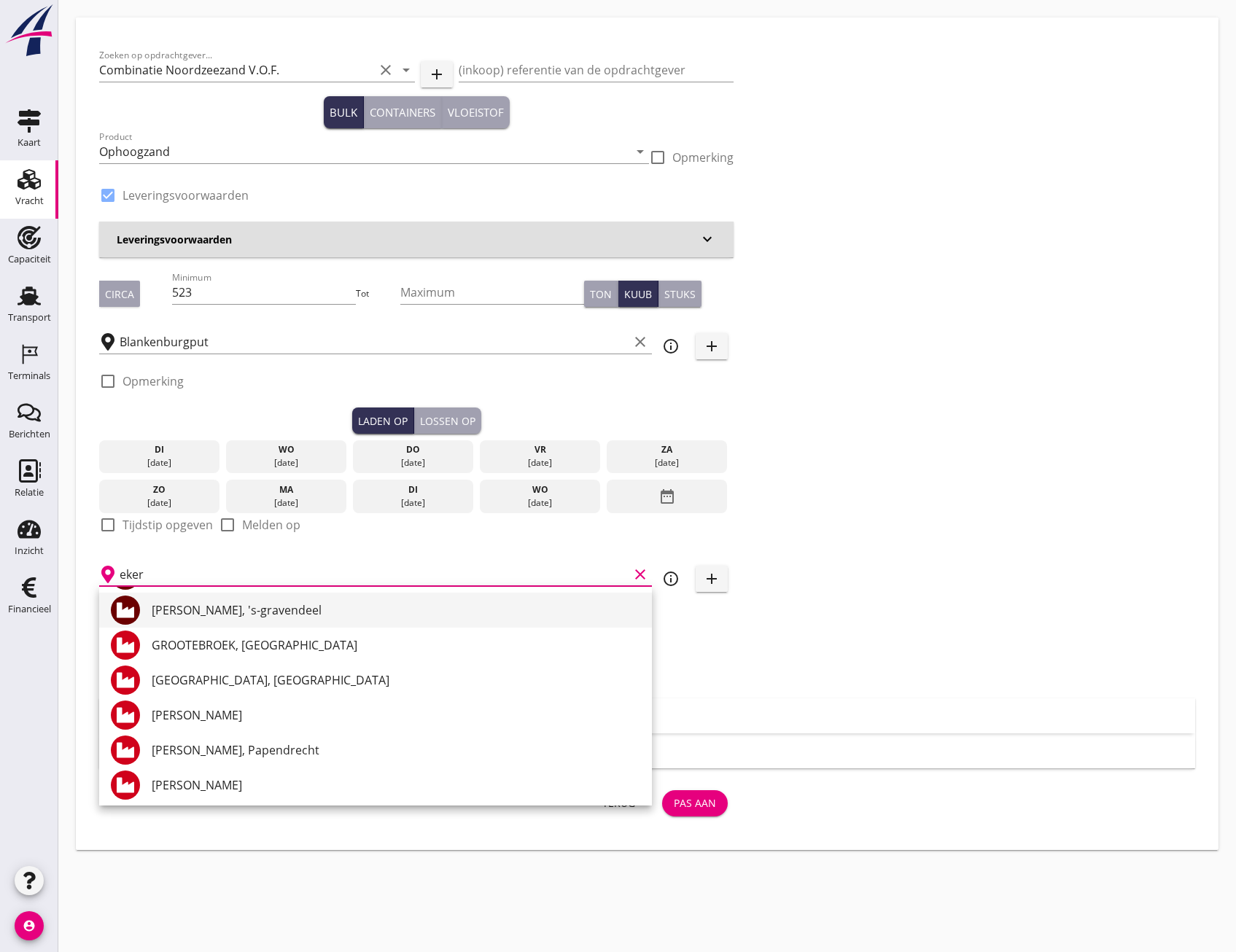
scroll to position [318, 0]
click at [249, 614] on div "[PERSON_NAME], 's-gravendeel" at bounding box center [396, 607] width 488 height 17
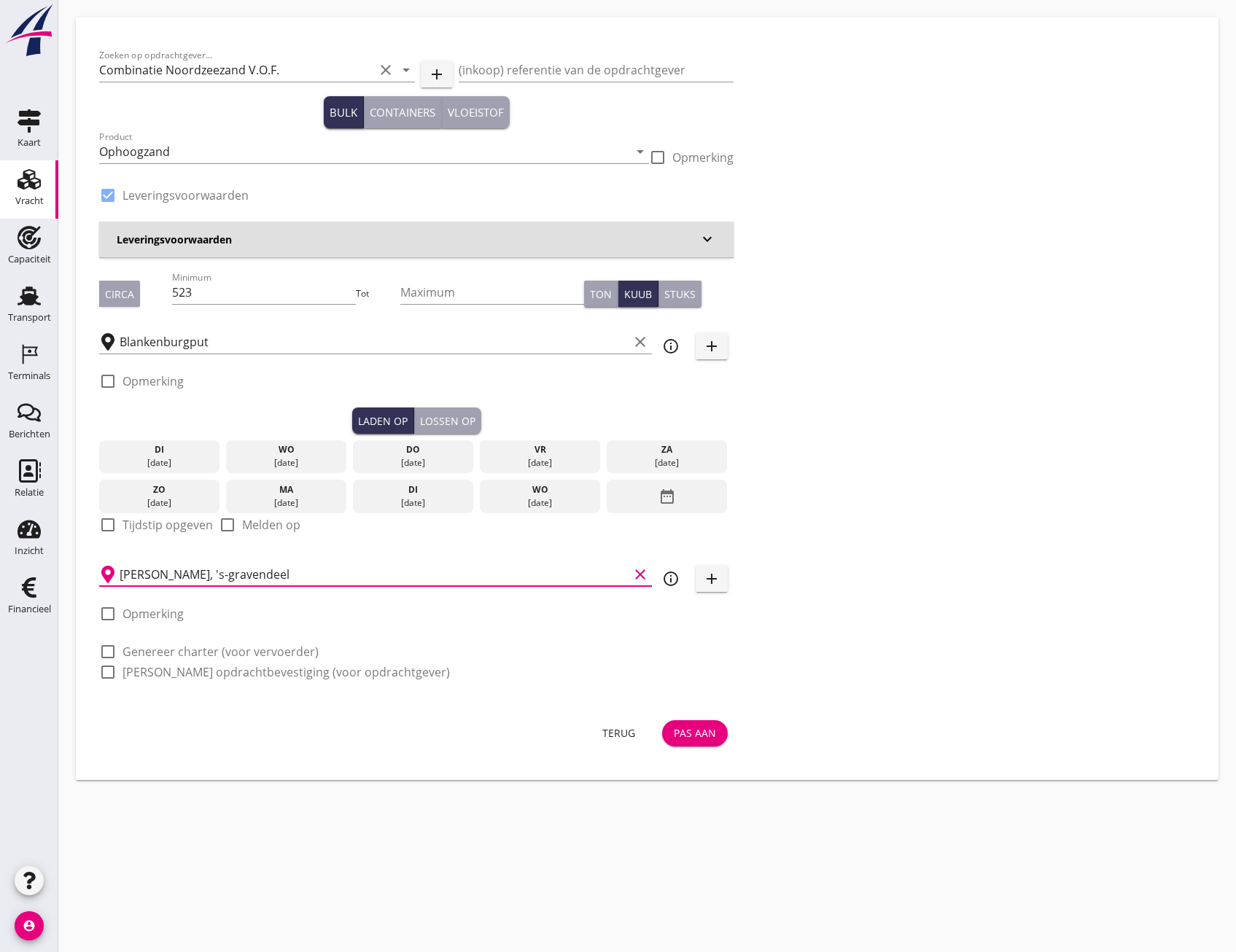
click at [667, 586] on icon "info_outline" at bounding box center [671, 579] width 17 height 17
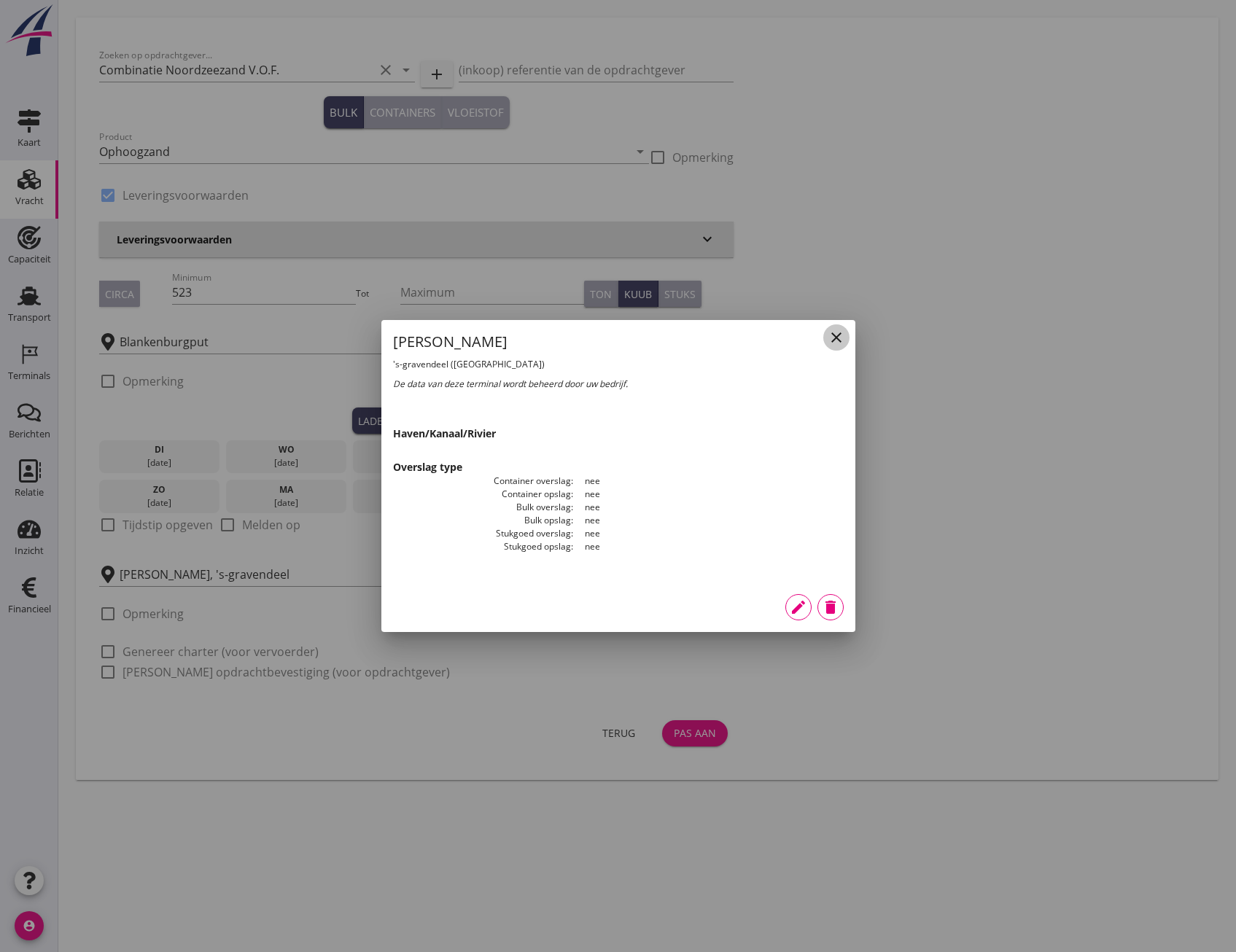
click at [824, 343] on button "close" at bounding box center [836, 337] width 26 height 26
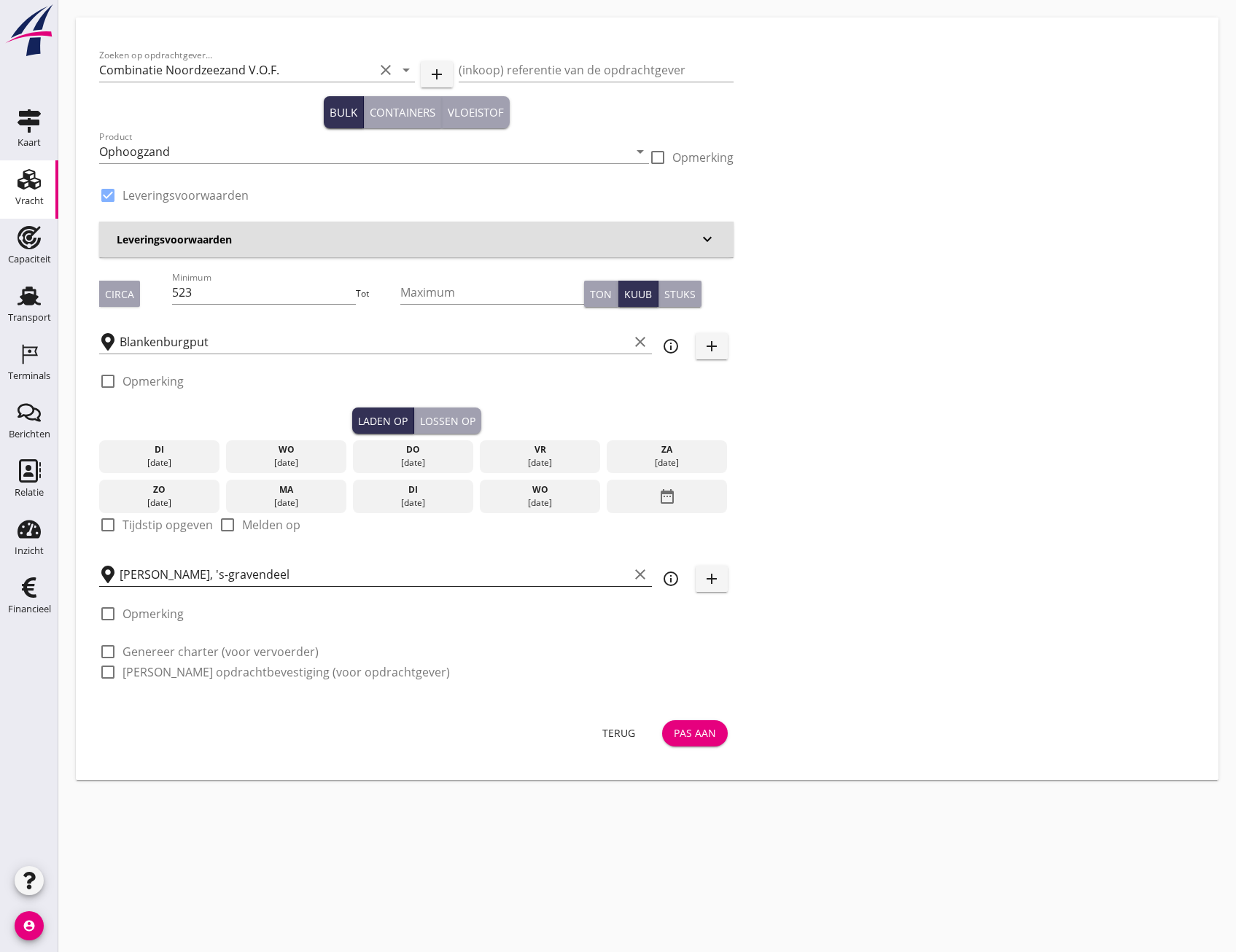
click at [282, 563] on input "[PERSON_NAME], 's-gravendeel" at bounding box center [374, 575] width 509 height 24
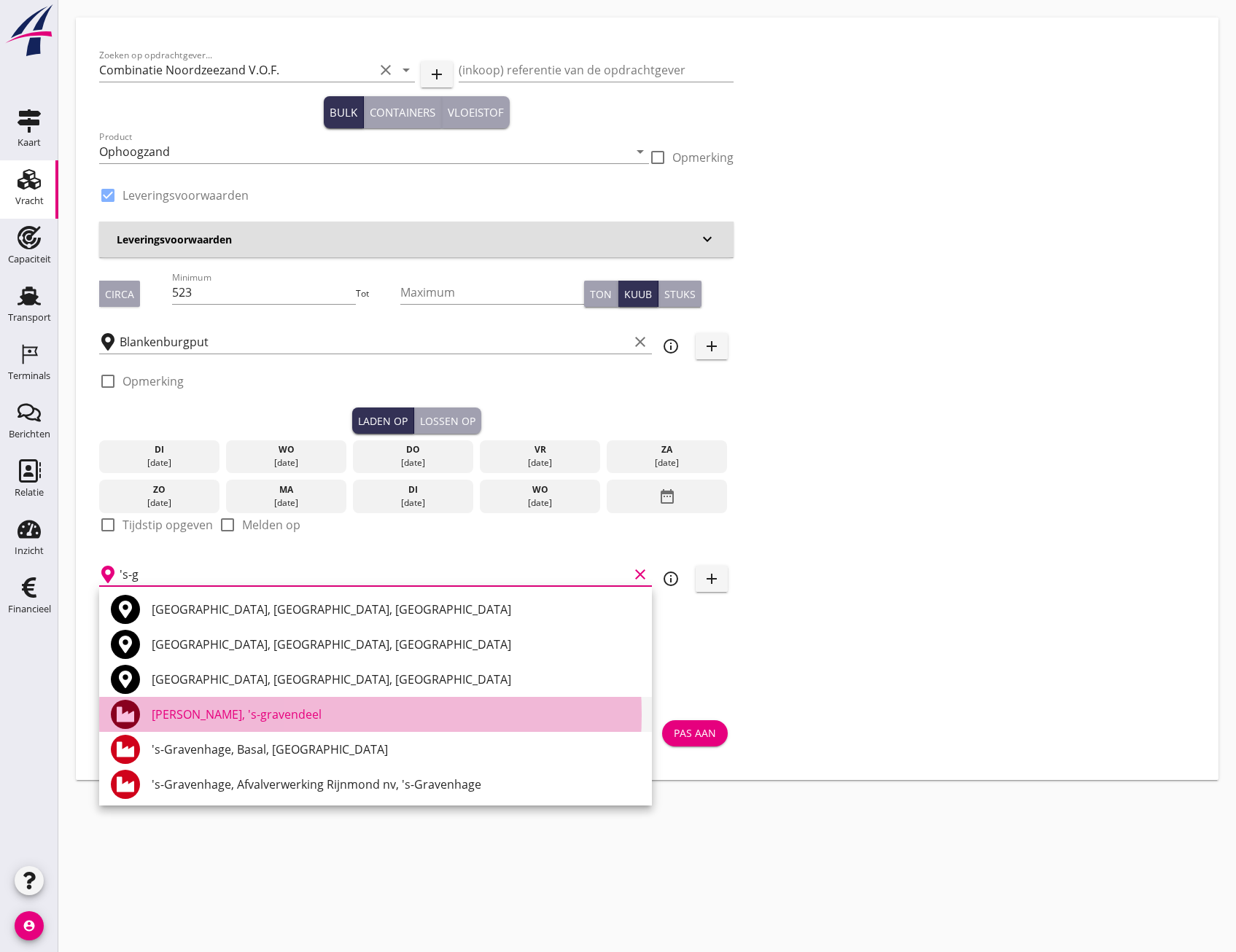
scroll to position [0, 0]
click at [309, 713] on div "[PERSON_NAME], 's-gravendeel" at bounding box center [396, 715] width 488 height 17
type input "[PERSON_NAME], 's-gravendeel"
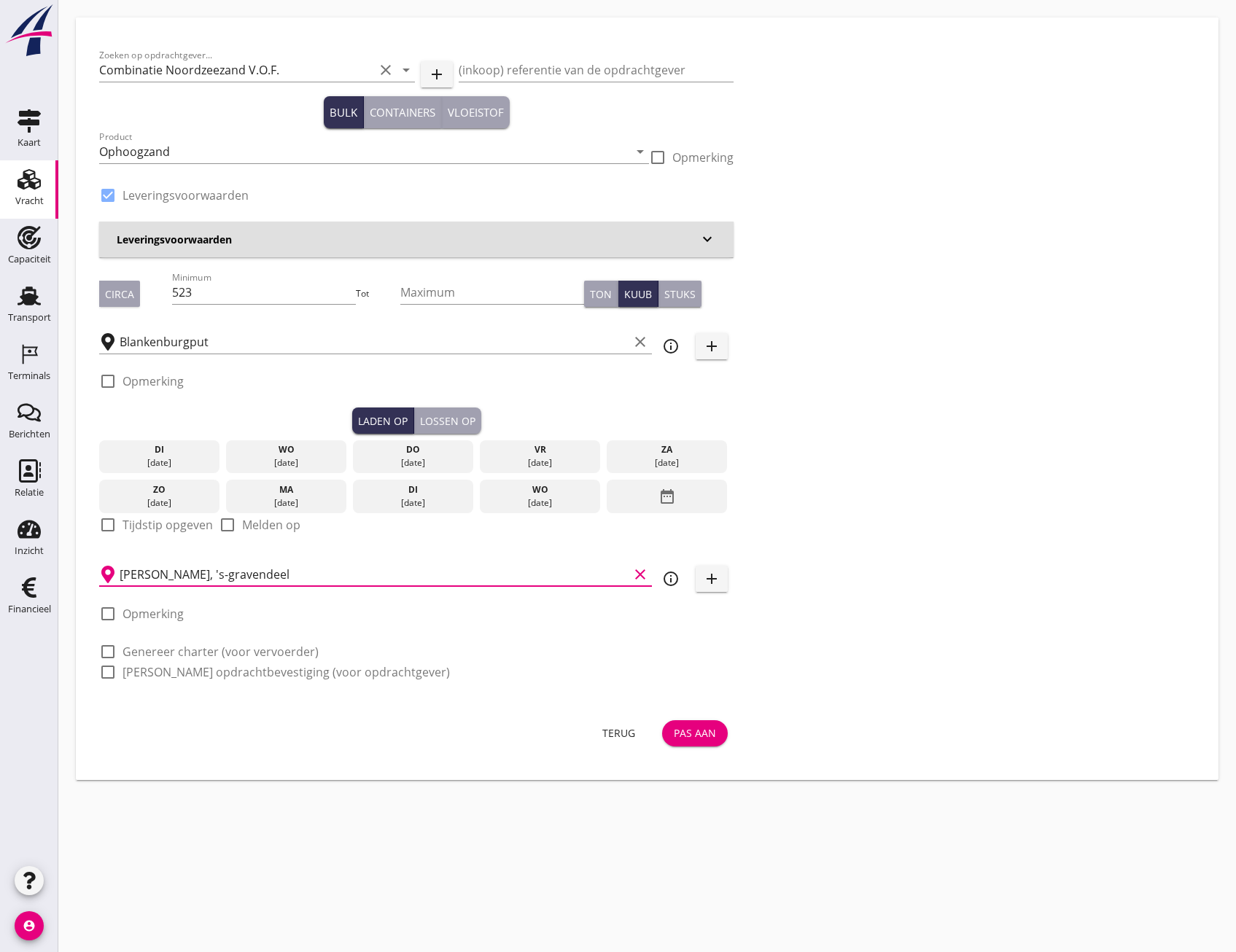
click at [702, 740] on div "Pas aan" at bounding box center [695, 732] width 43 height 15
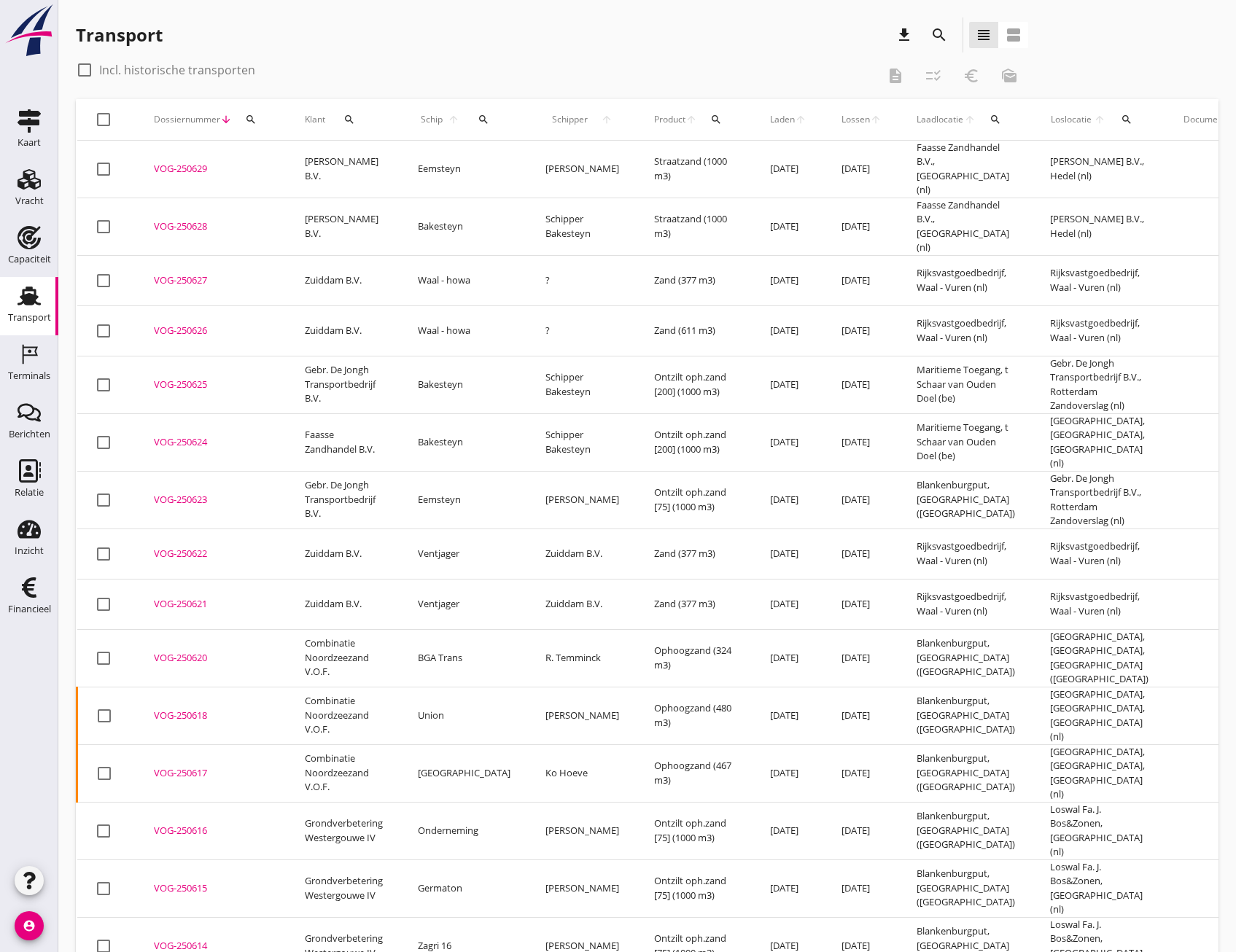
click at [256, 125] on button "search" at bounding box center [251, 119] width 26 height 26
click at [281, 161] on input "Zoeken op dossiernummer..." at bounding box center [319, 162] width 152 height 24
paste input "VOG-250302"
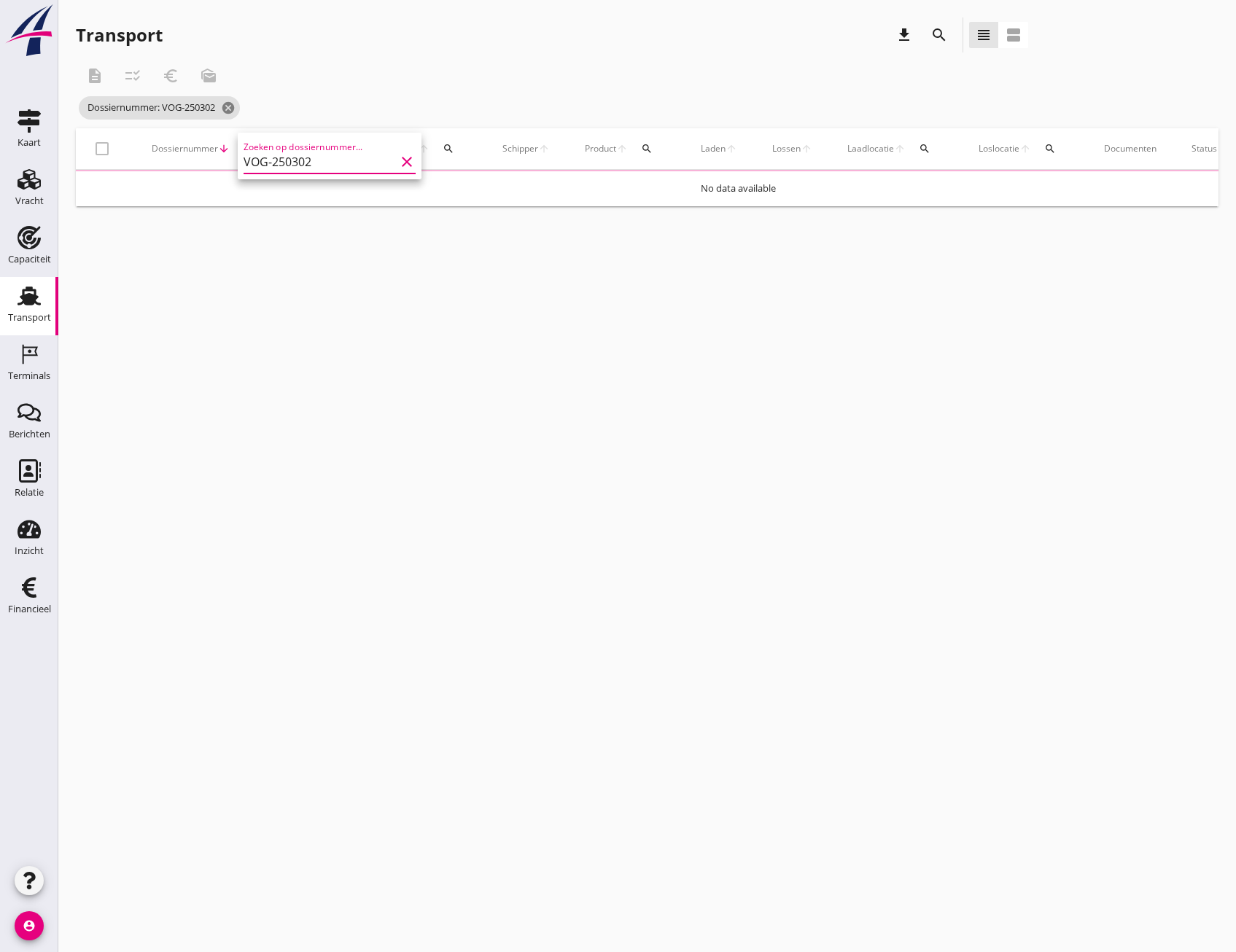
type input "VOG-250302"
click at [429, 306] on div "cancel You are impersonating another user. Transport download search view_headl…" at bounding box center [647, 476] width 1178 height 952
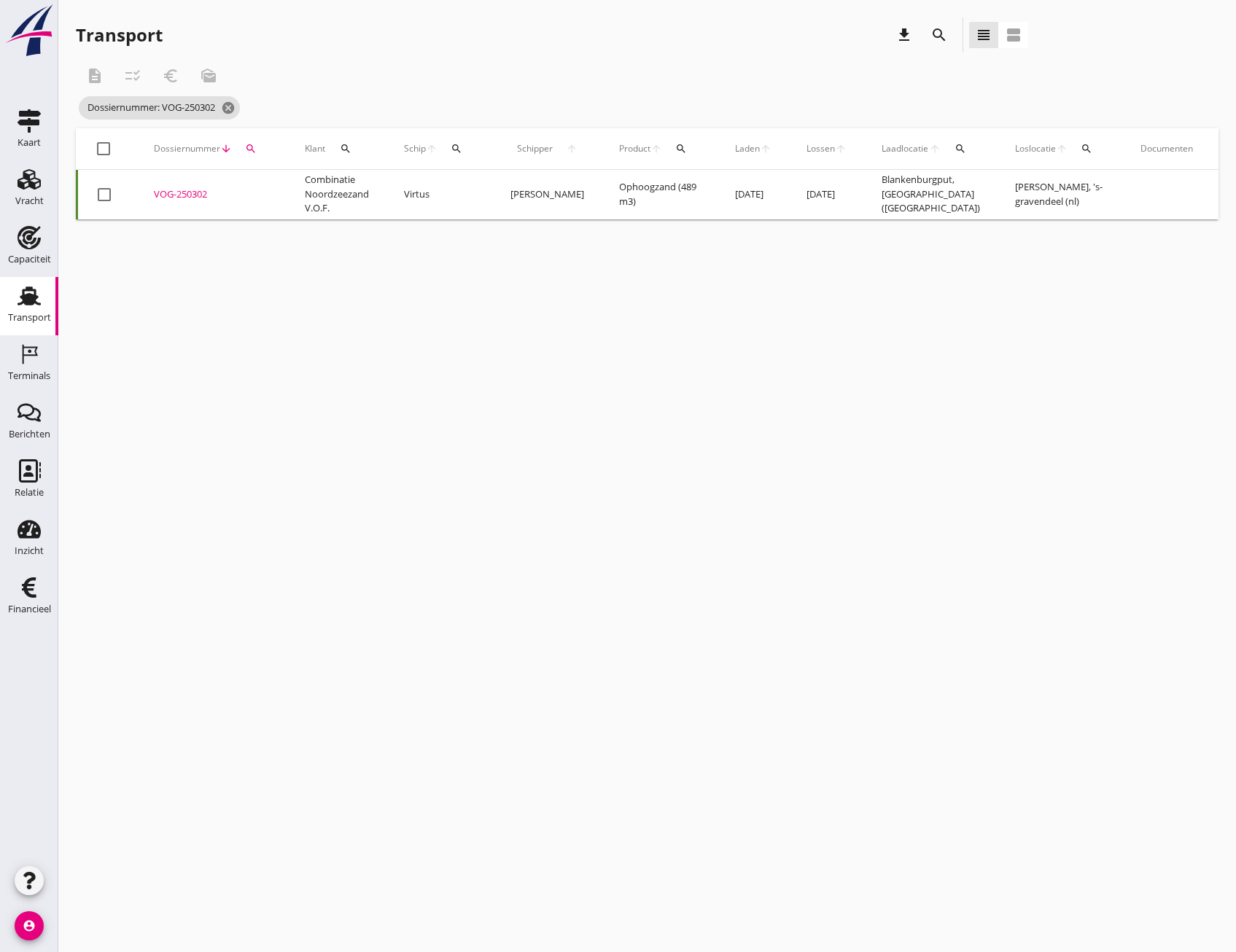
click at [107, 190] on div at bounding box center [104, 194] width 24 height 24
click at [123, 74] on div "checklist_rtl" at bounding box center [132, 76] width 26 height 17
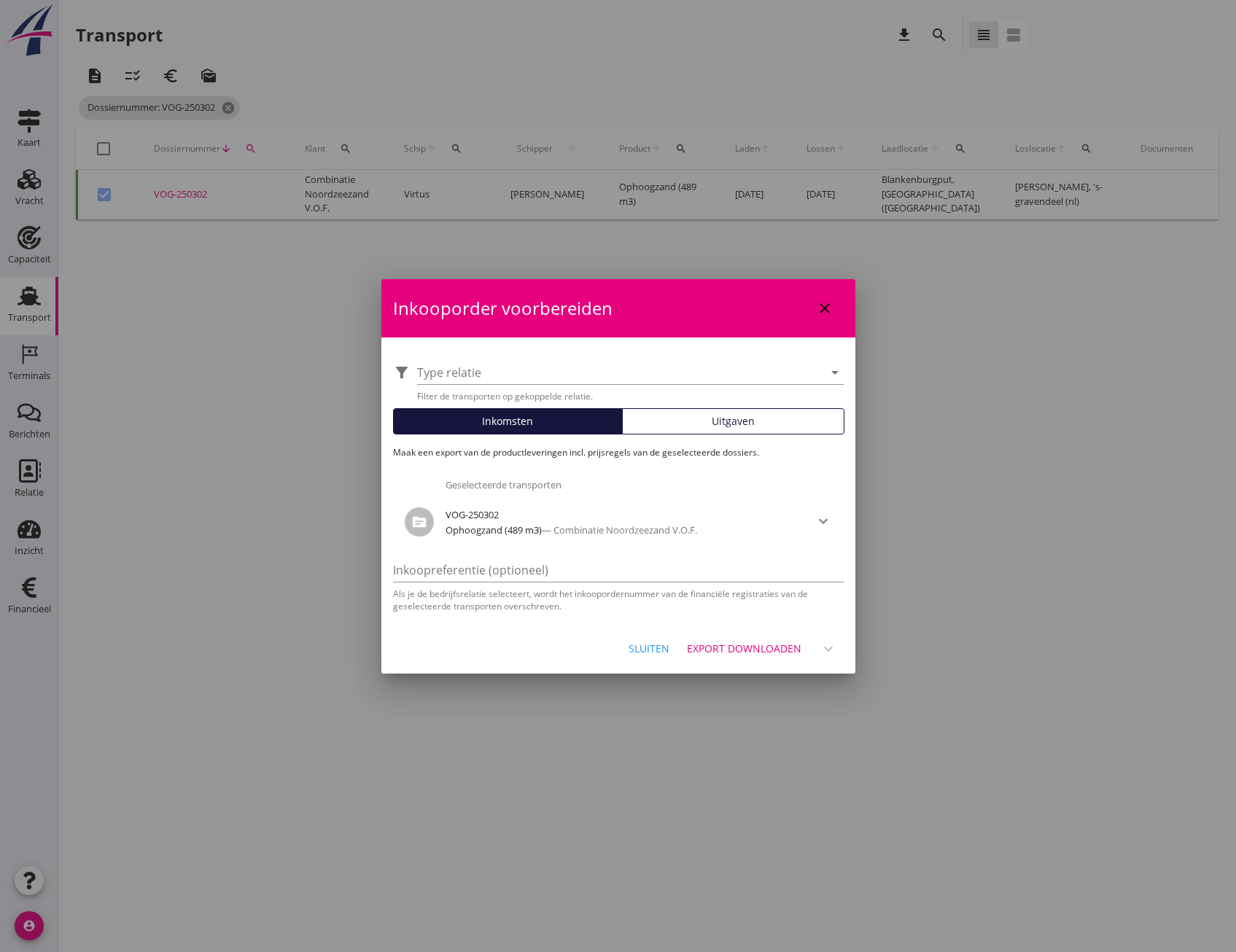
click at [711, 413] on div "Uitgaven" at bounding box center [733, 420] width 210 height 15
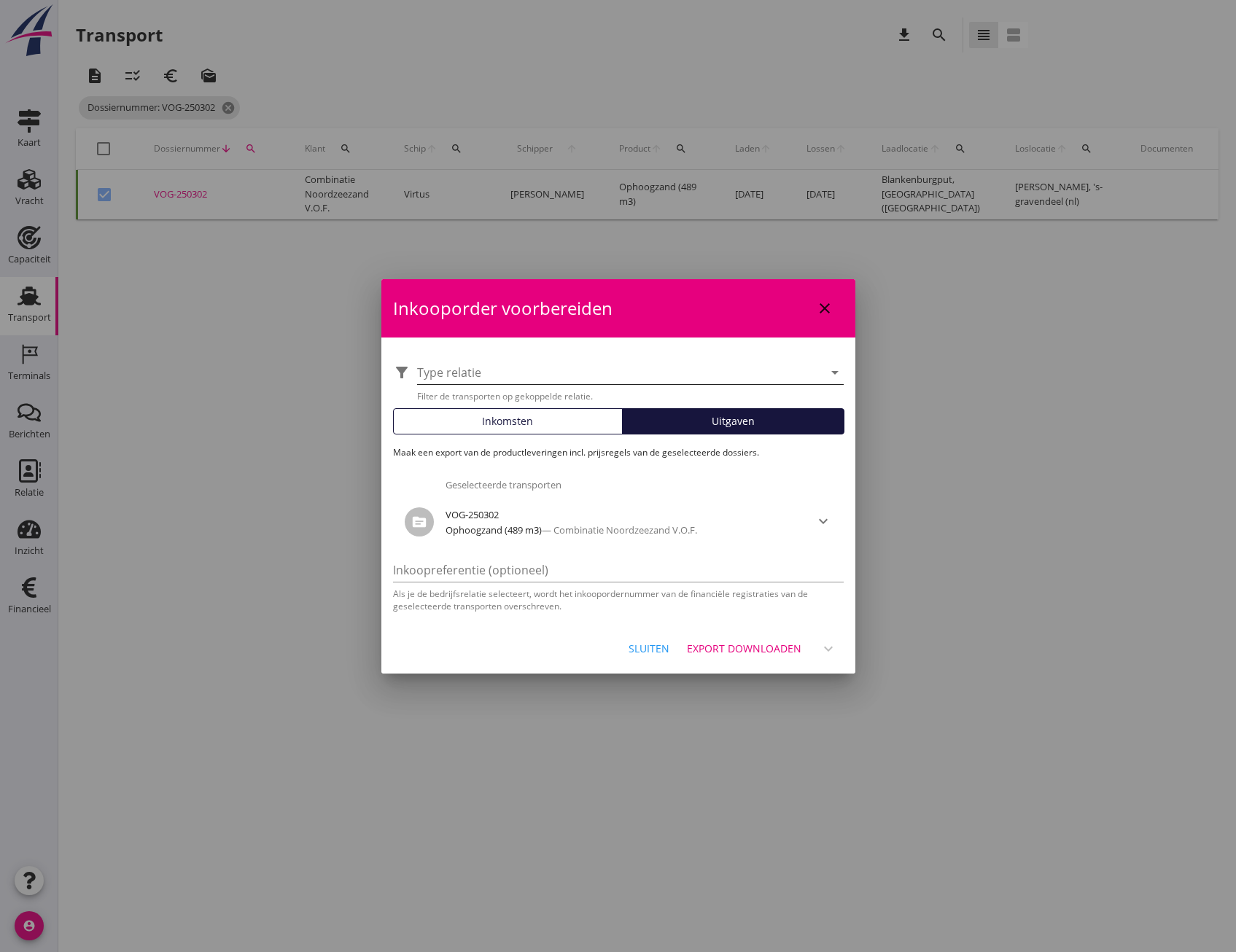
click at [623, 363] on div at bounding box center [620, 372] width 406 height 24
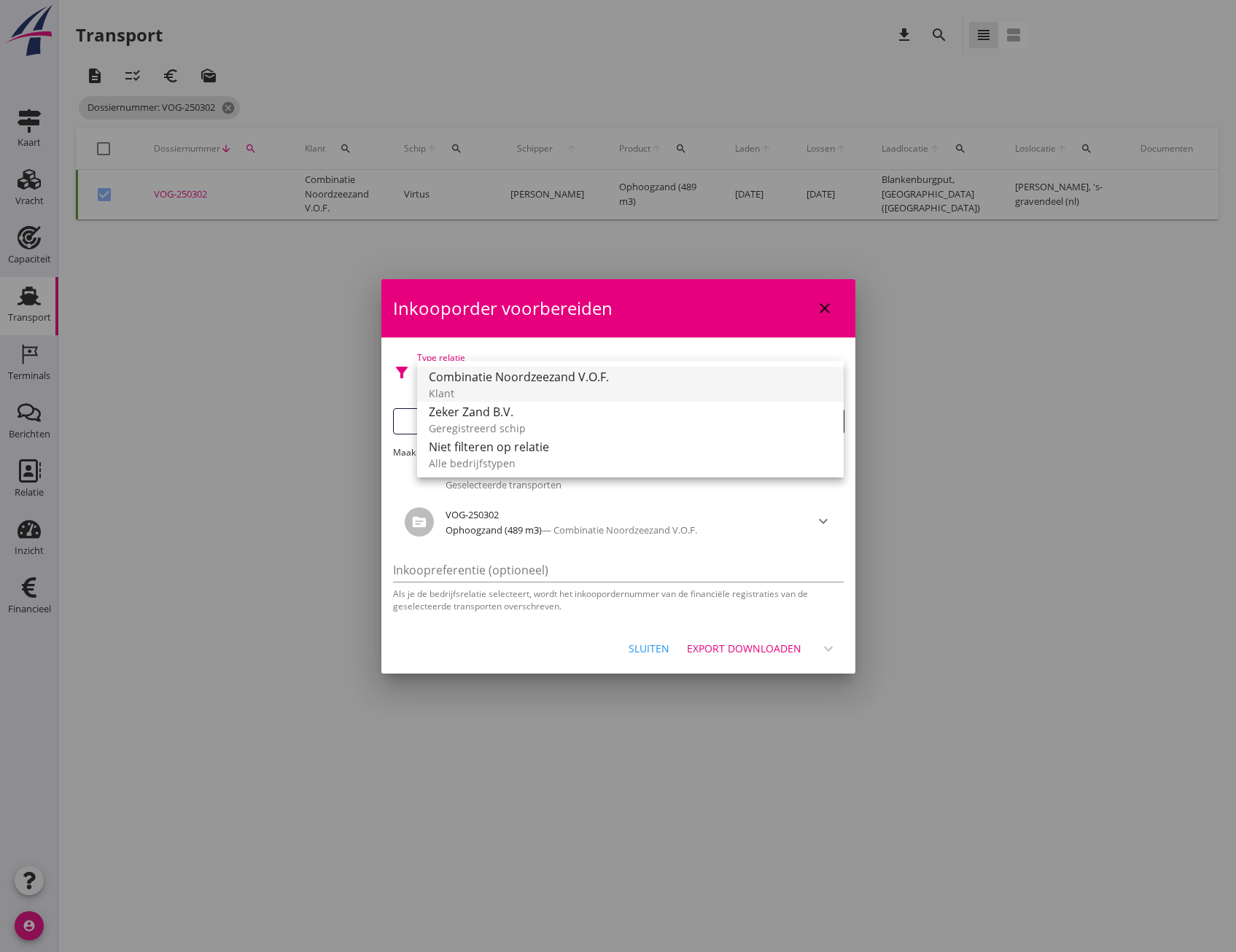
click at [614, 367] on div "Combinatie Noordzeezand V.O.F. Klant" at bounding box center [630, 384] width 403 height 35
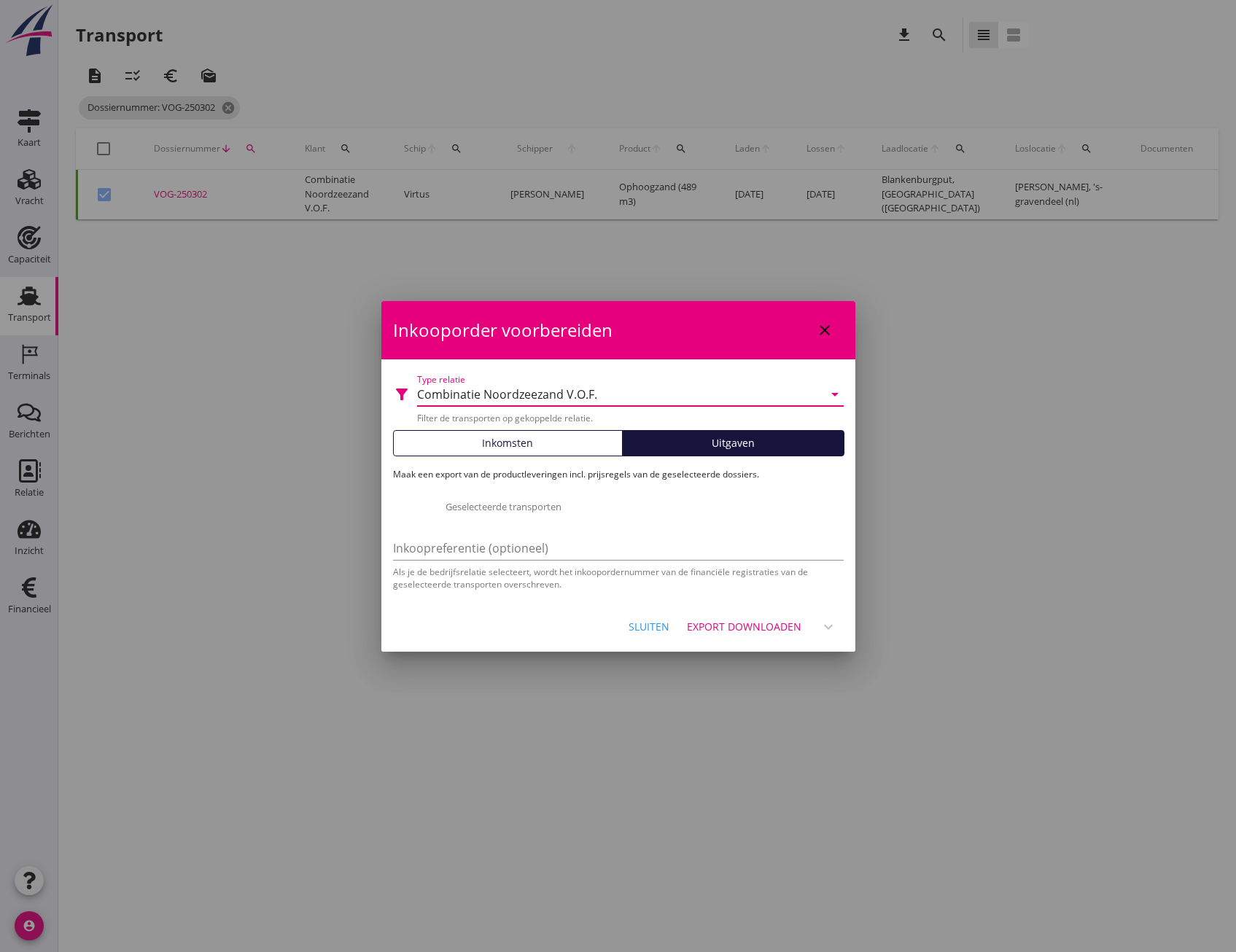
click at [602, 384] on div "Combinatie Noordzeezand V.O.F." at bounding box center [620, 395] width 406 height 24
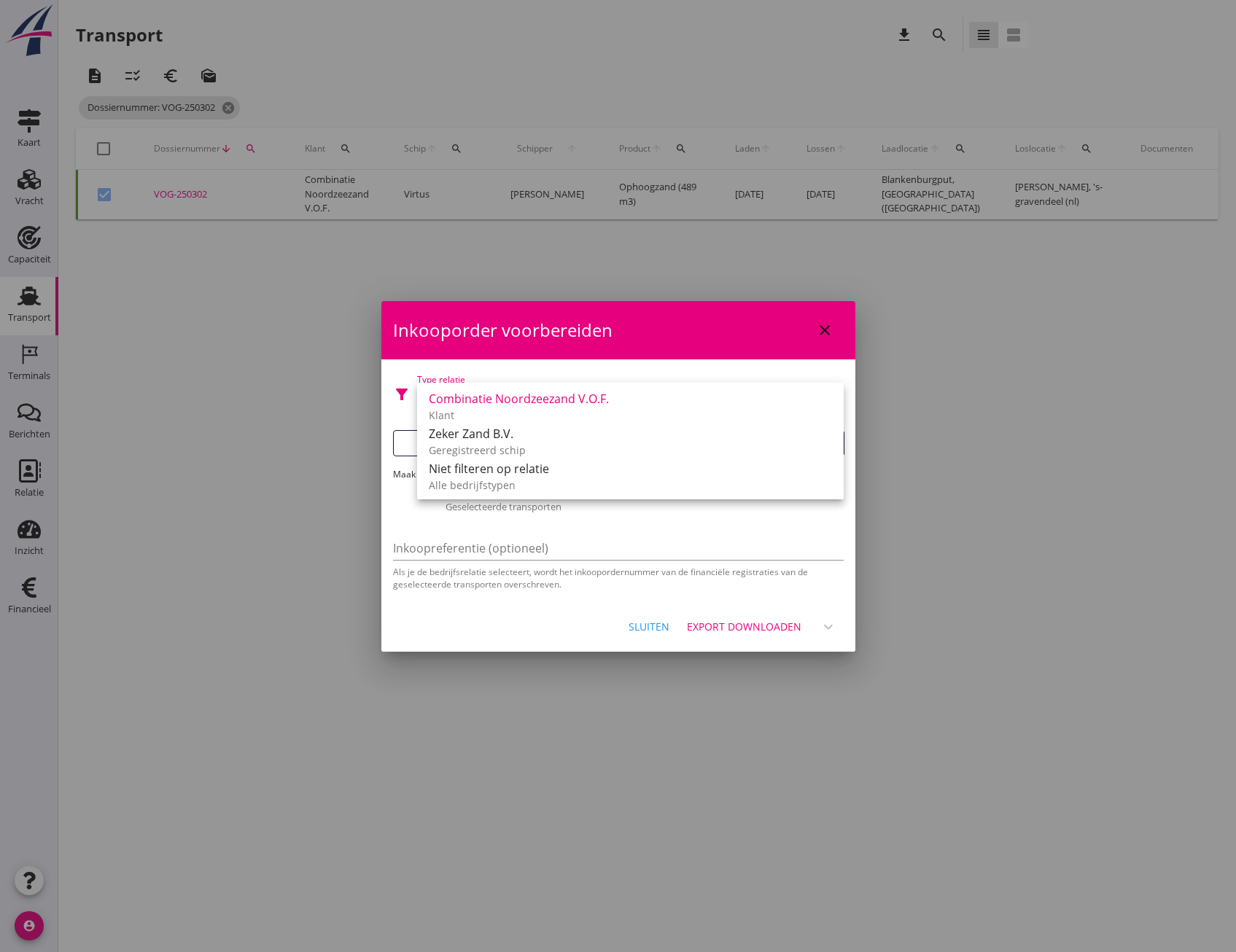
click at [547, 353] on div "Inkooporder voorbereiden close" at bounding box center [618, 330] width 474 height 58
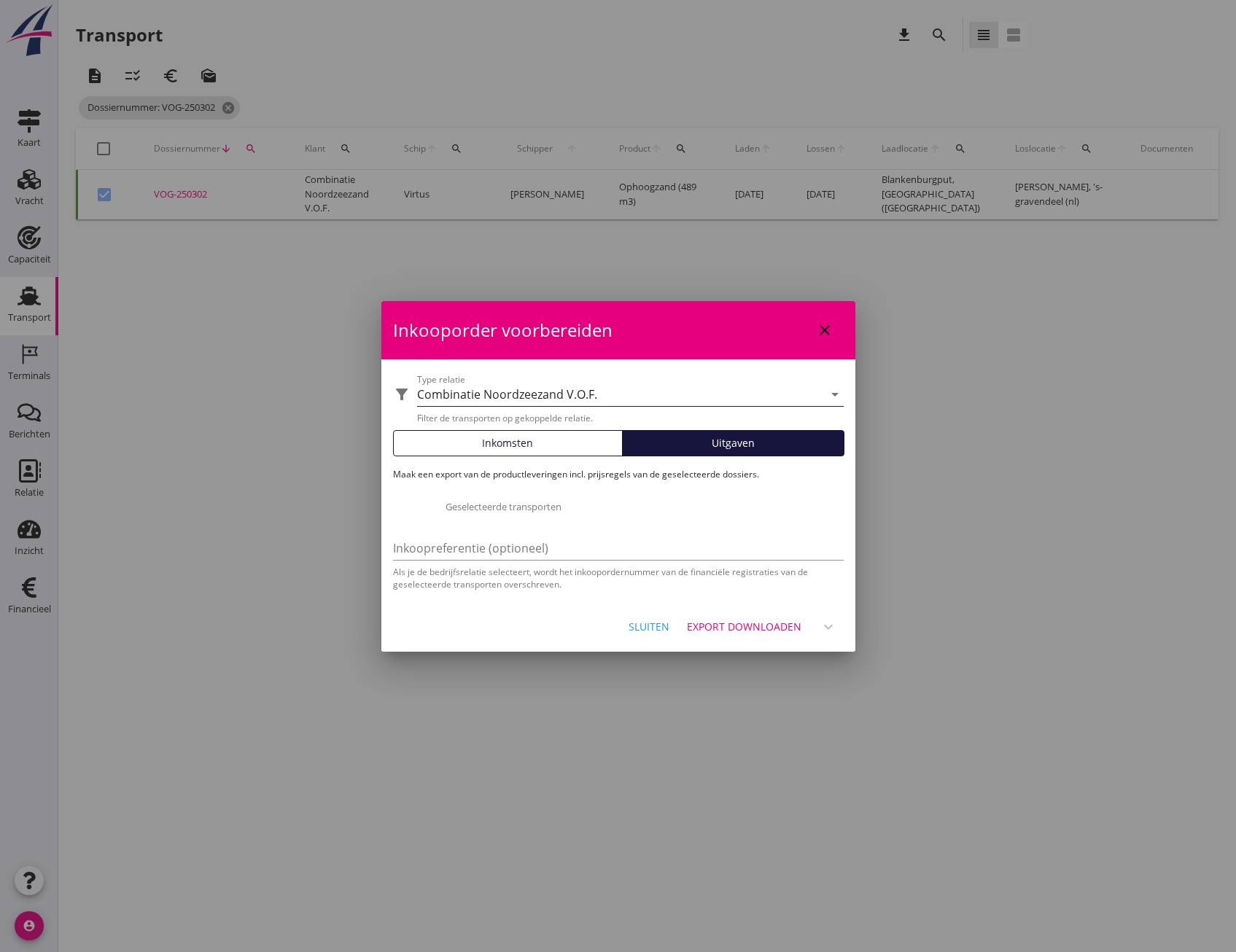
click at [676, 403] on div "Combinatie Noordzeezand V.O.F." at bounding box center [620, 395] width 406 height 24
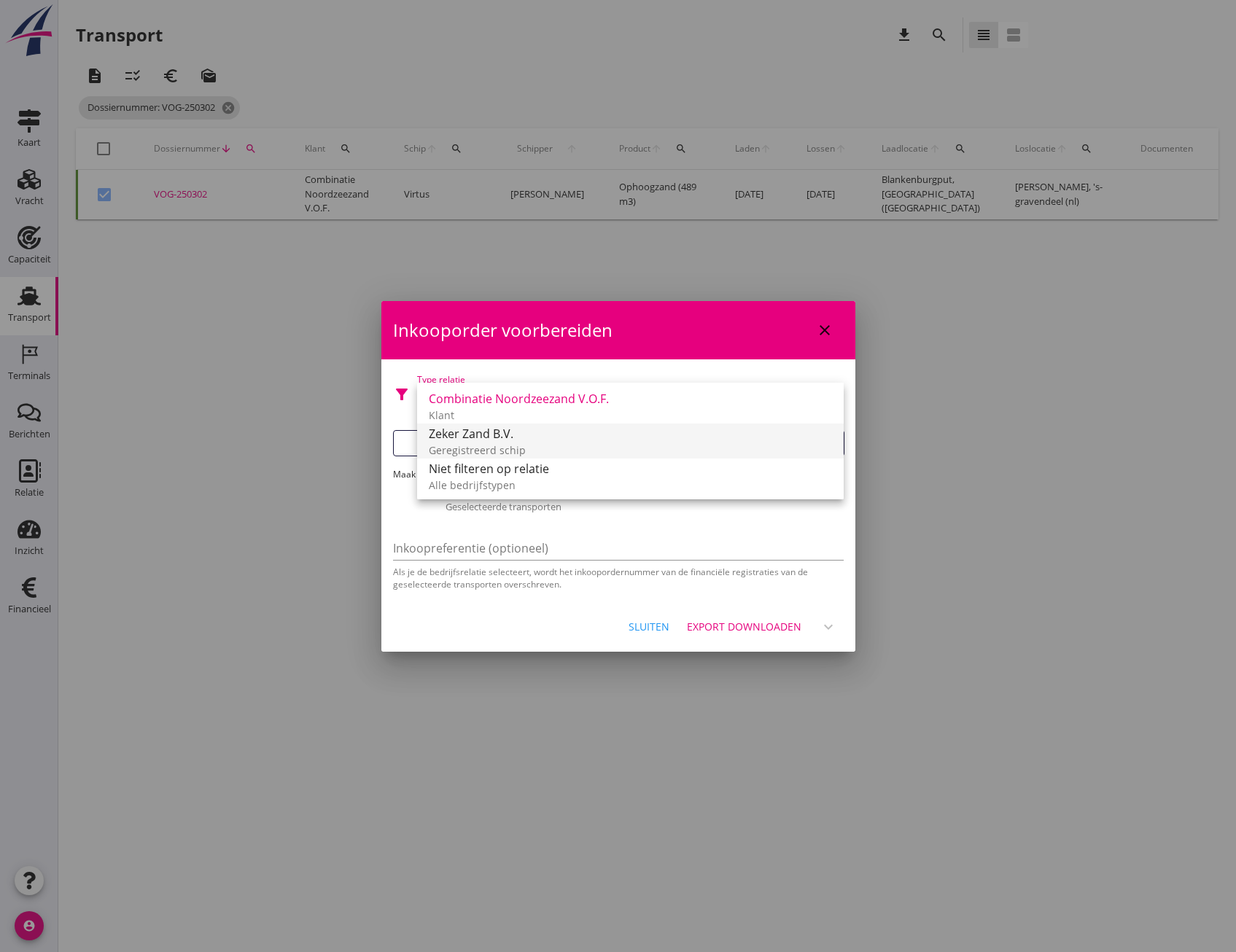
click at [539, 438] on div "Zeker Zand B.V." at bounding box center [630, 434] width 403 height 17
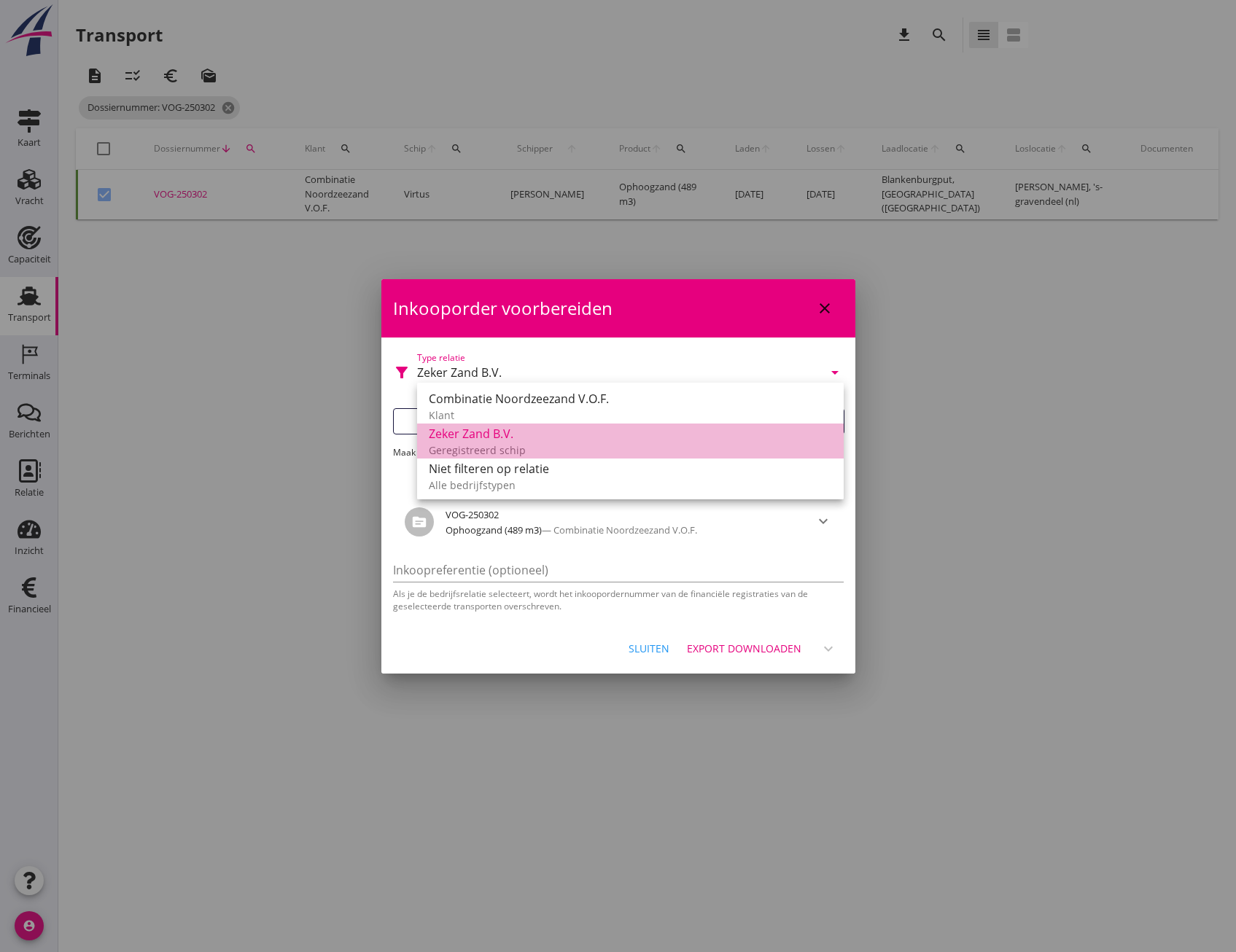
click at [539, 438] on div "filter_alt Type relatie Zeker Zand B.V. arrow_drop_down Filter de transporten o…" at bounding box center [618, 481] width 474 height 287
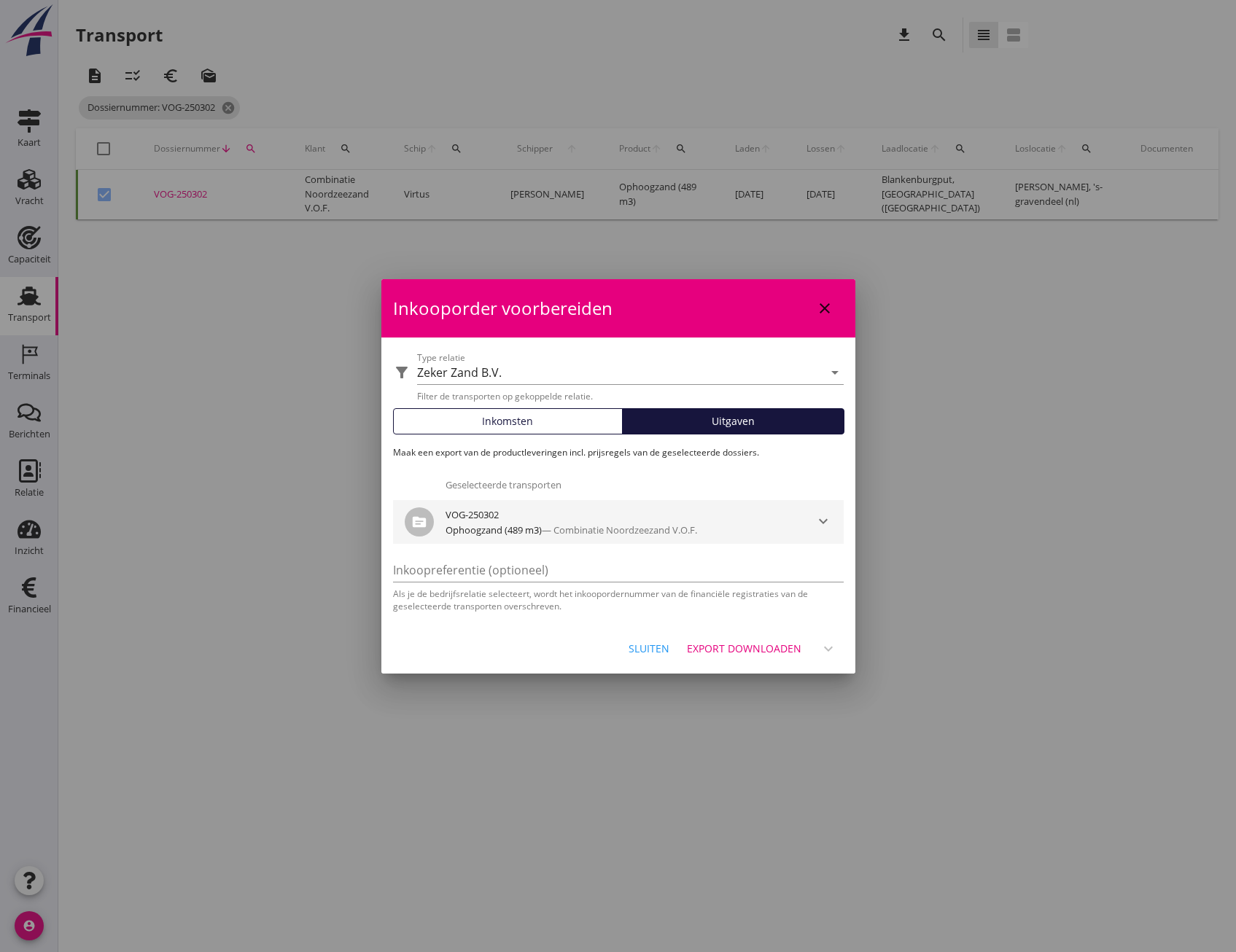
drag, startPoint x: 539, startPoint y: 438, endPoint x: 692, endPoint y: 535, distance: 181.2
click at [692, 535] on div "Ophoogzand (489 m3) — Combinatie Noordzeezand V.O.F." at bounding box center [618, 531] width 346 height 15
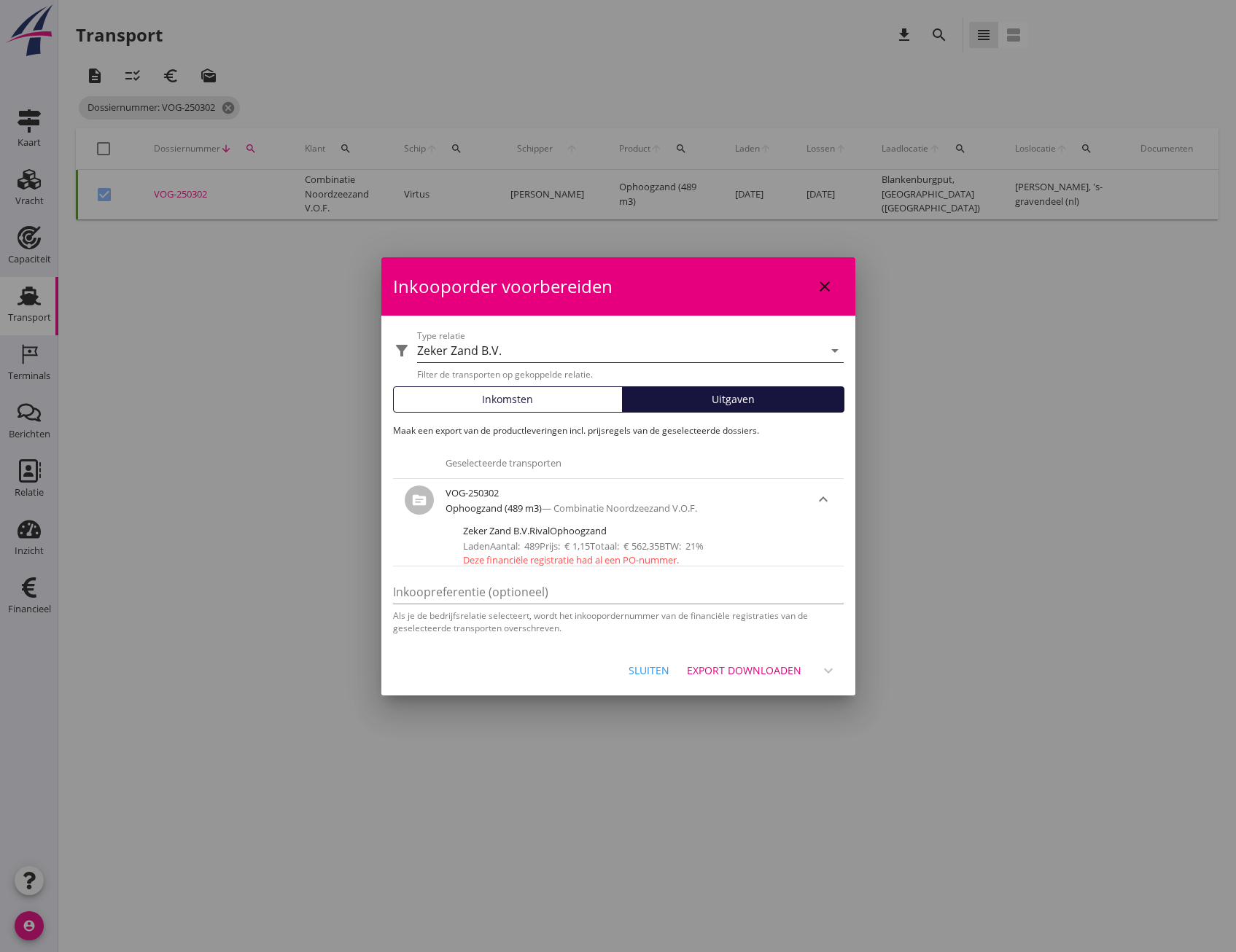
click at [692, 348] on div "Zeker Zand B.V." at bounding box center [620, 350] width 406 height 24
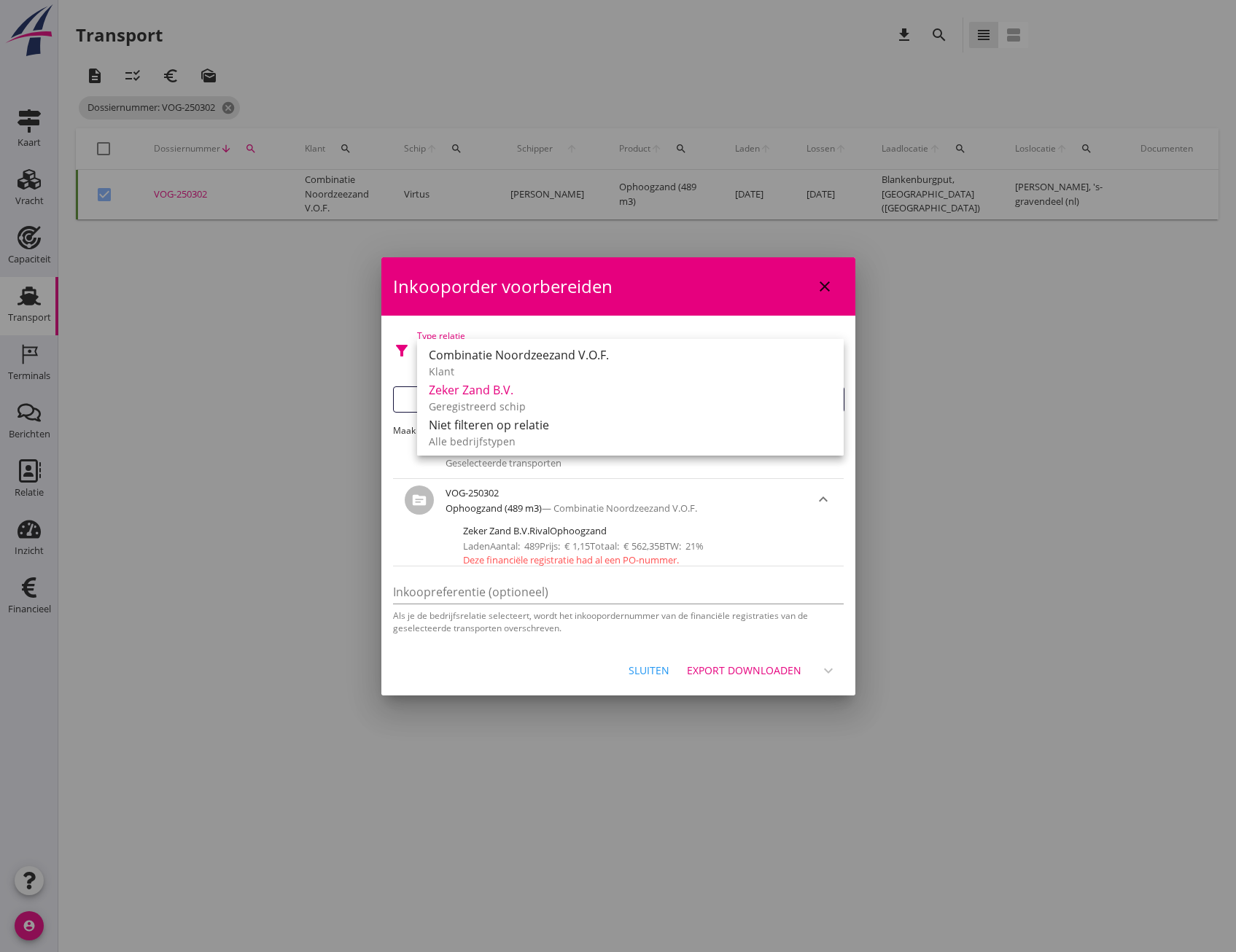
click at [637, 298] on div "Inkooporder voorbereiden close" at bounding box center [618, 287] width 474 height 58
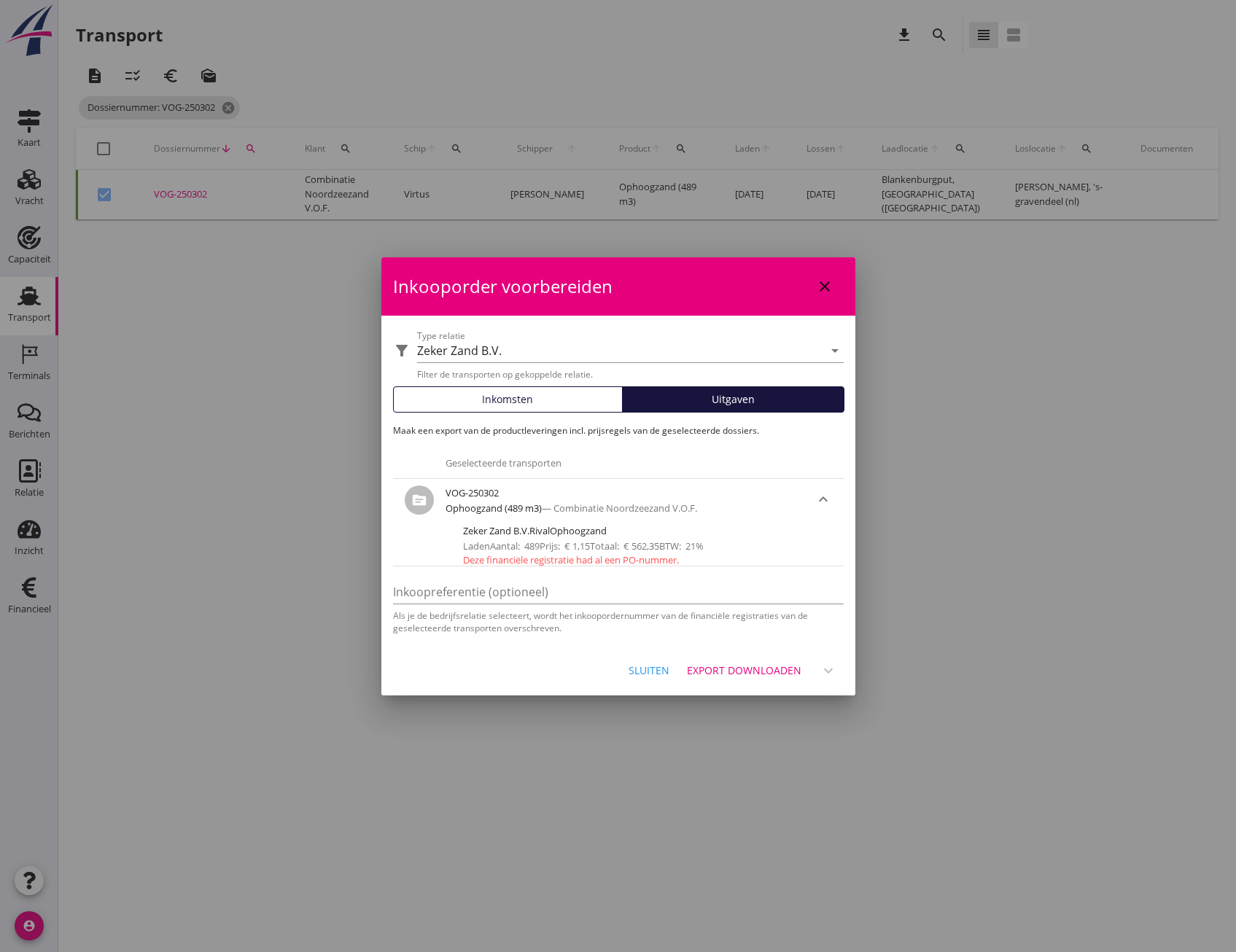
click at [525, 393] on span "Inkomsten" at bounding box center [507, 398] width 51 height 15
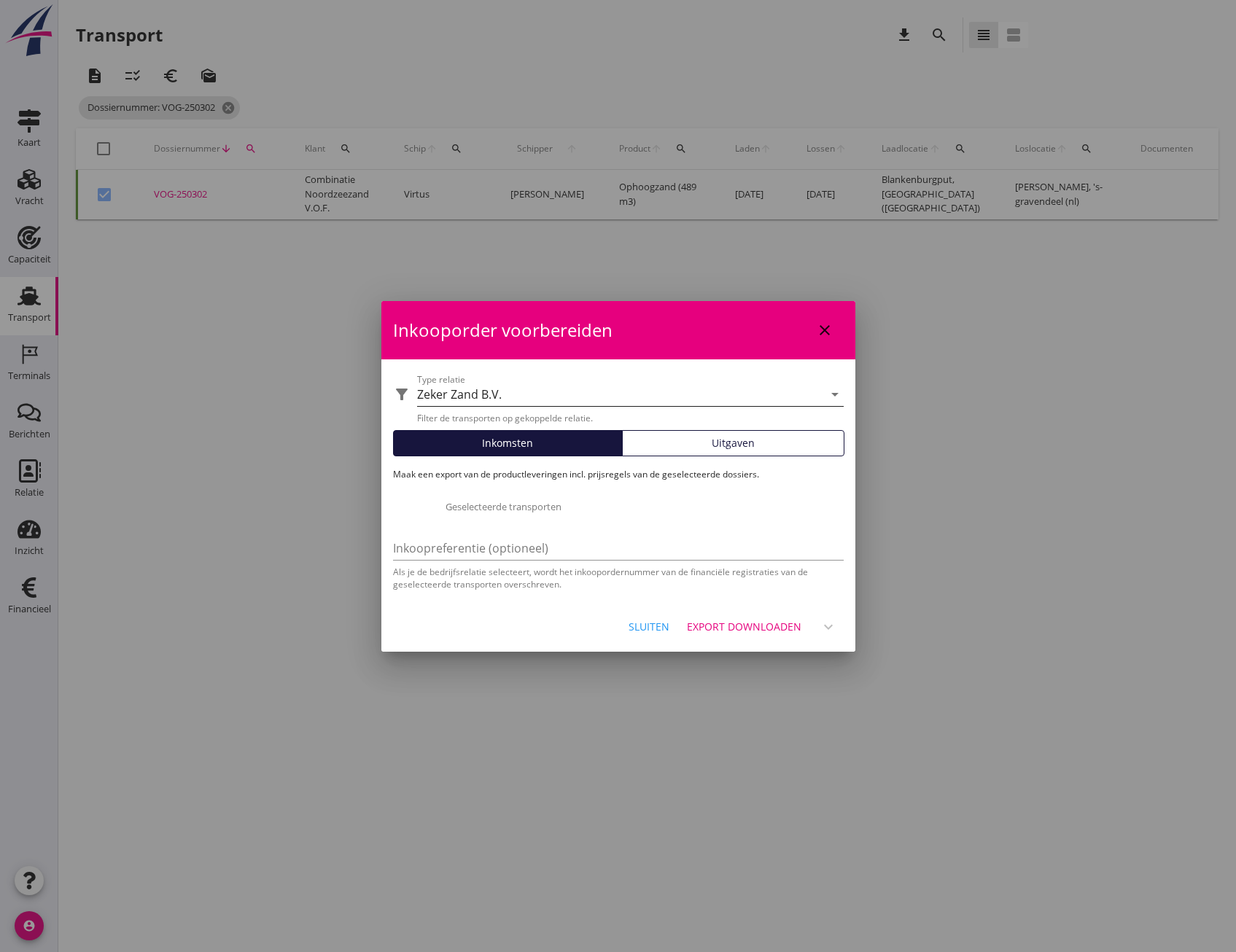
click at [591, 391] on div "Zeker Zand B.V." at bounding box center [620, 395] width 406 height 24
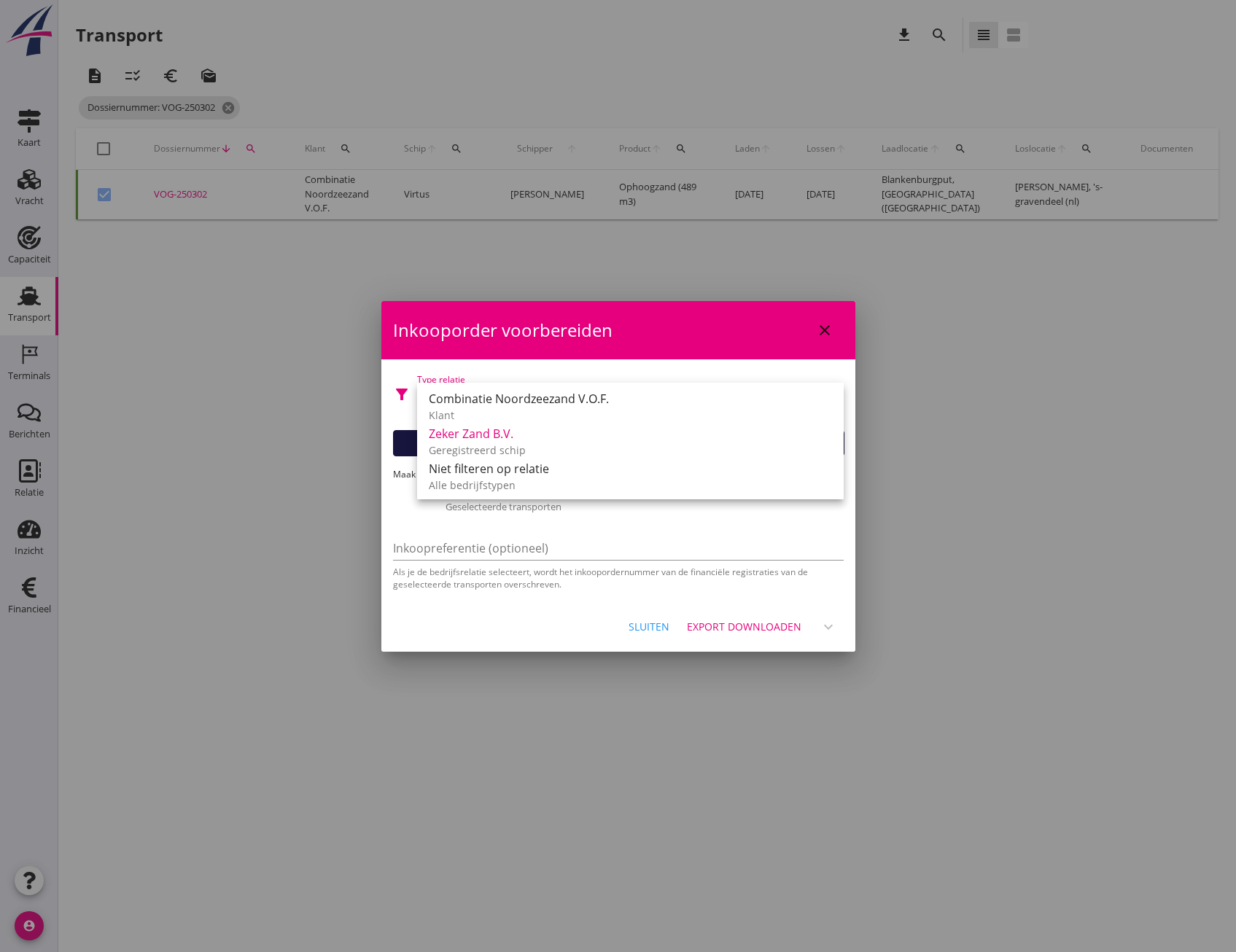
click at [559, 336] on div "Inkooporder voorbereiden close" at bounding box center [618, 330] width 474 height 58
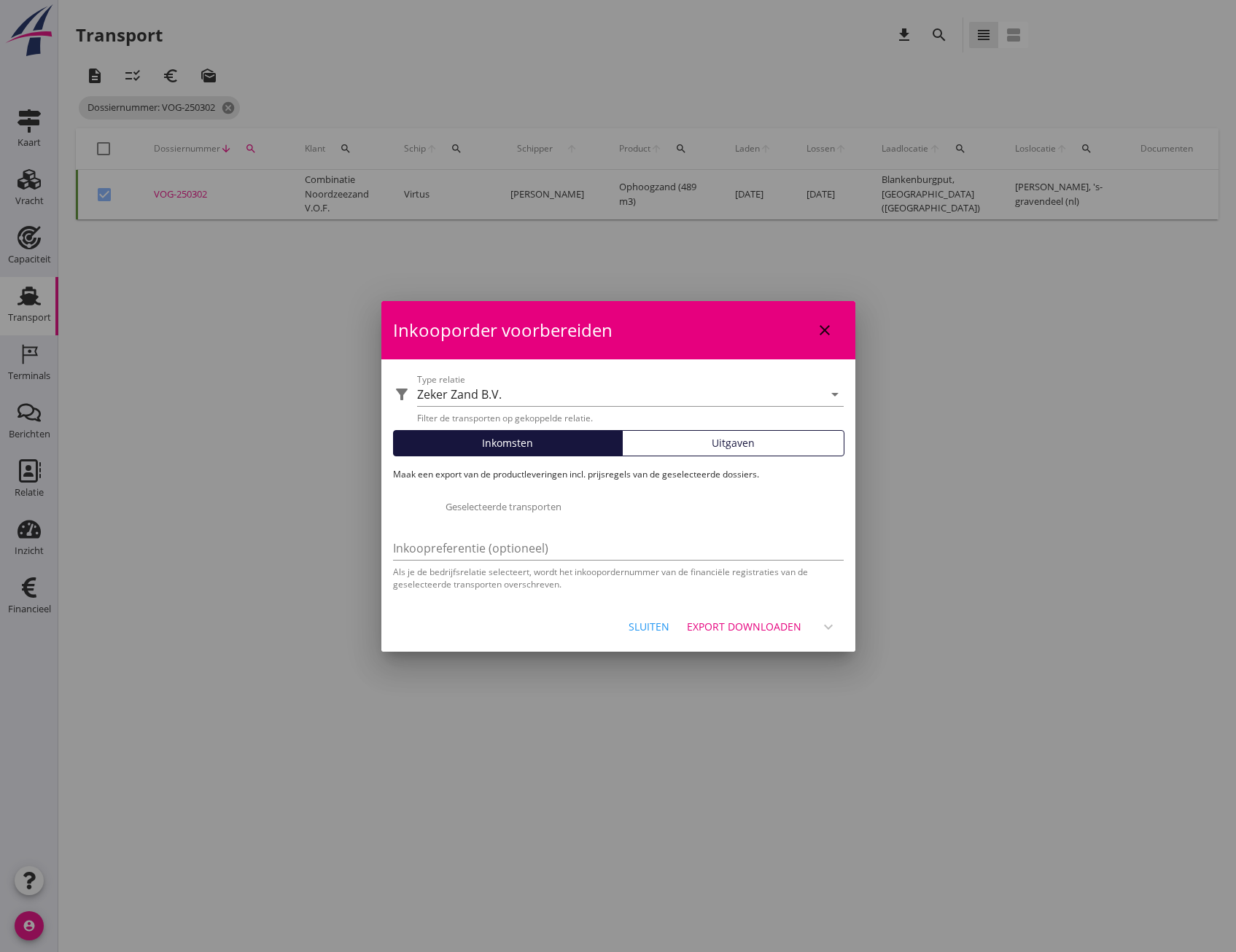
click at [641, 613] on button "Sluiten" at bounding box center [648, 626] width 64 height 26
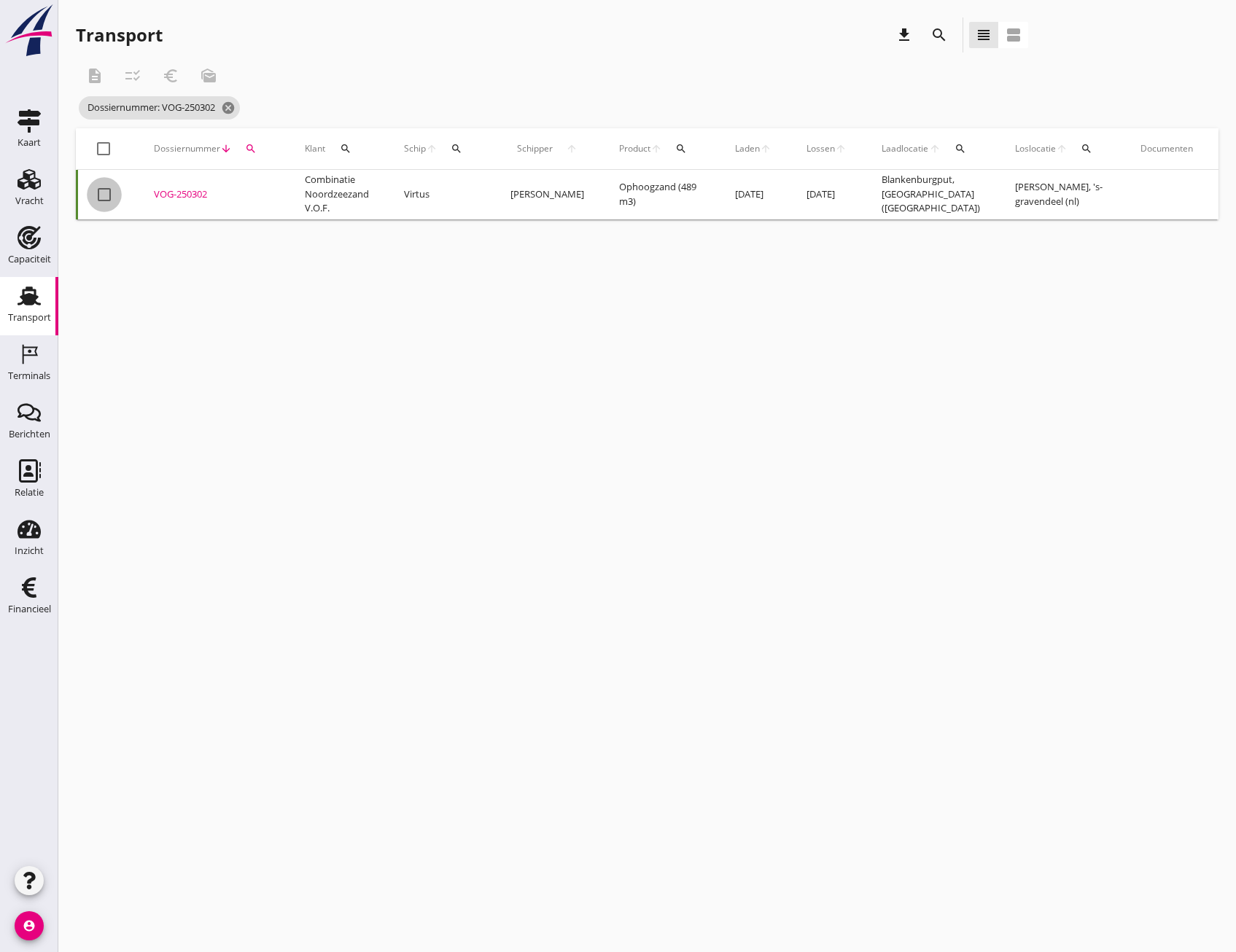
click at [102, 199] on div at bounding box center [104, 194] width 24 height 24
click at [138, 79] on icon "checklist_rtl" at bounding box center [132, 76] width 17 height 17
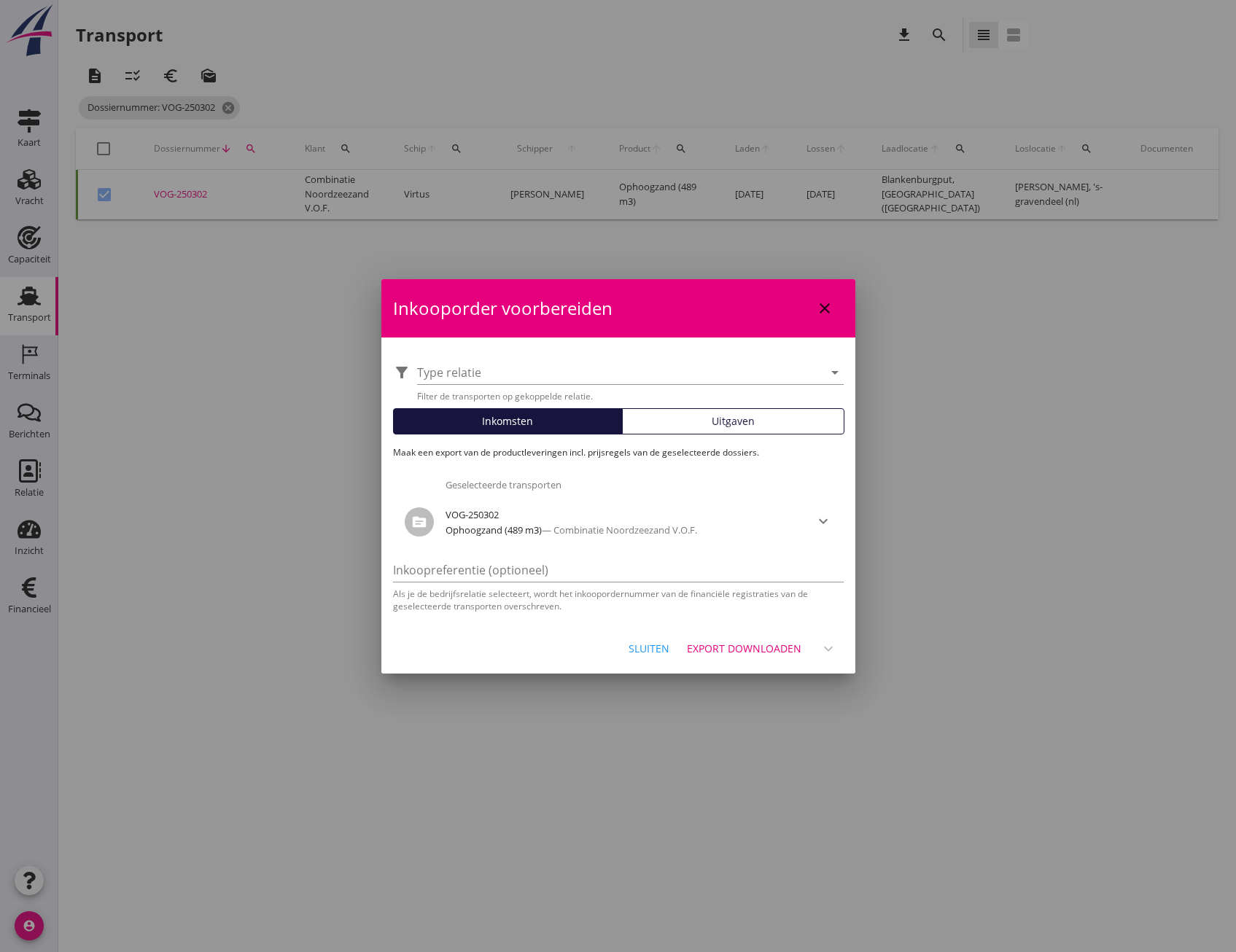
click at [685, 421] on div "Uitgaven" at bounding box center [733, 420] width 210 height 15
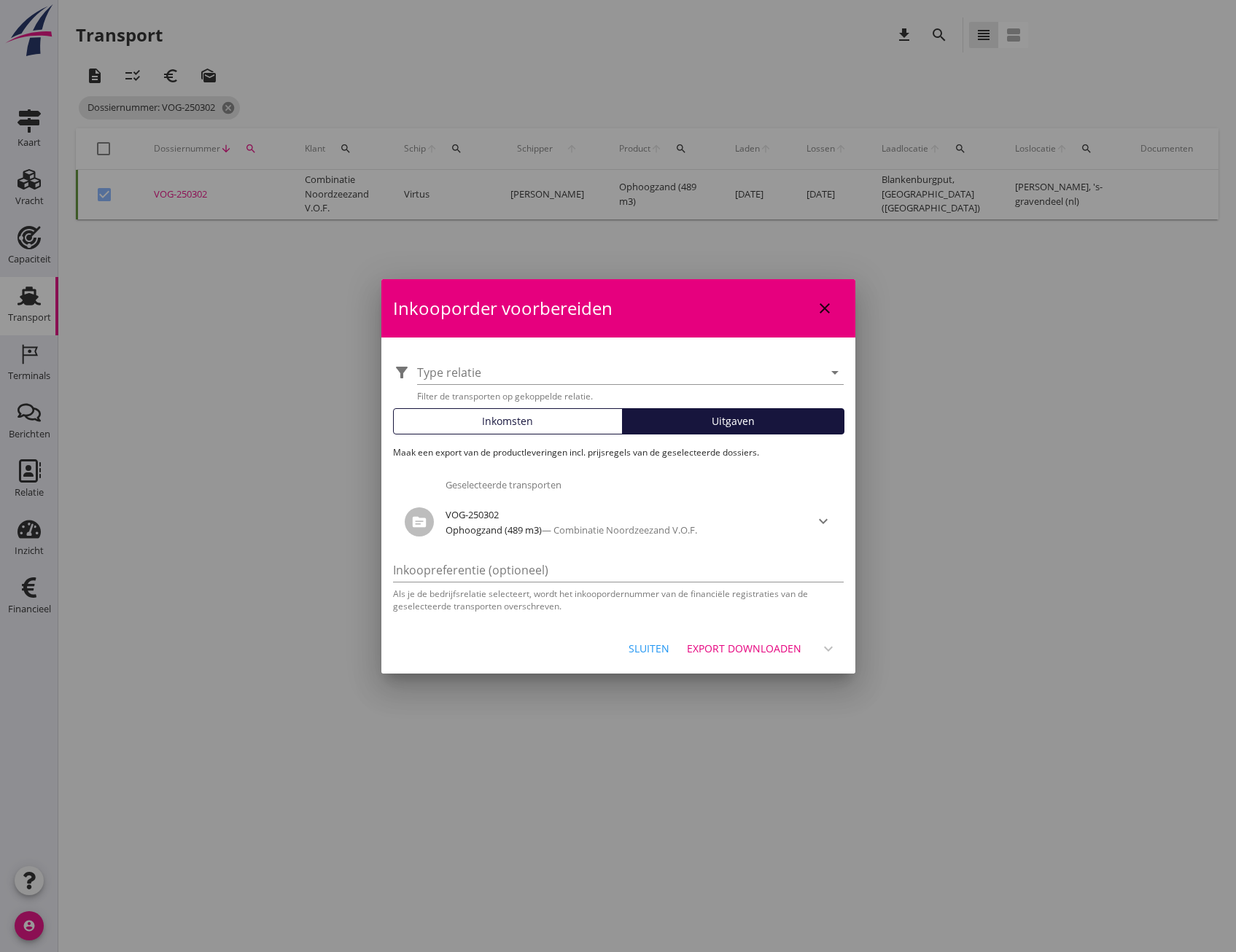
click at [606, 355] on div "filter_alt Type relatie arrow_drop_down Filter de transporten op gekoppelde rel…" at bounding box center [618, 377] width 451 height 50
click at [606, 358] on div "filter_alt Type relatie arrow_drop_down Filter de transporten op gekoppelde rel…" at bounding box center [618, 377] width 451 height 50
click at [606, 362] on div at bounding box center [620, 372] width 406 height 24
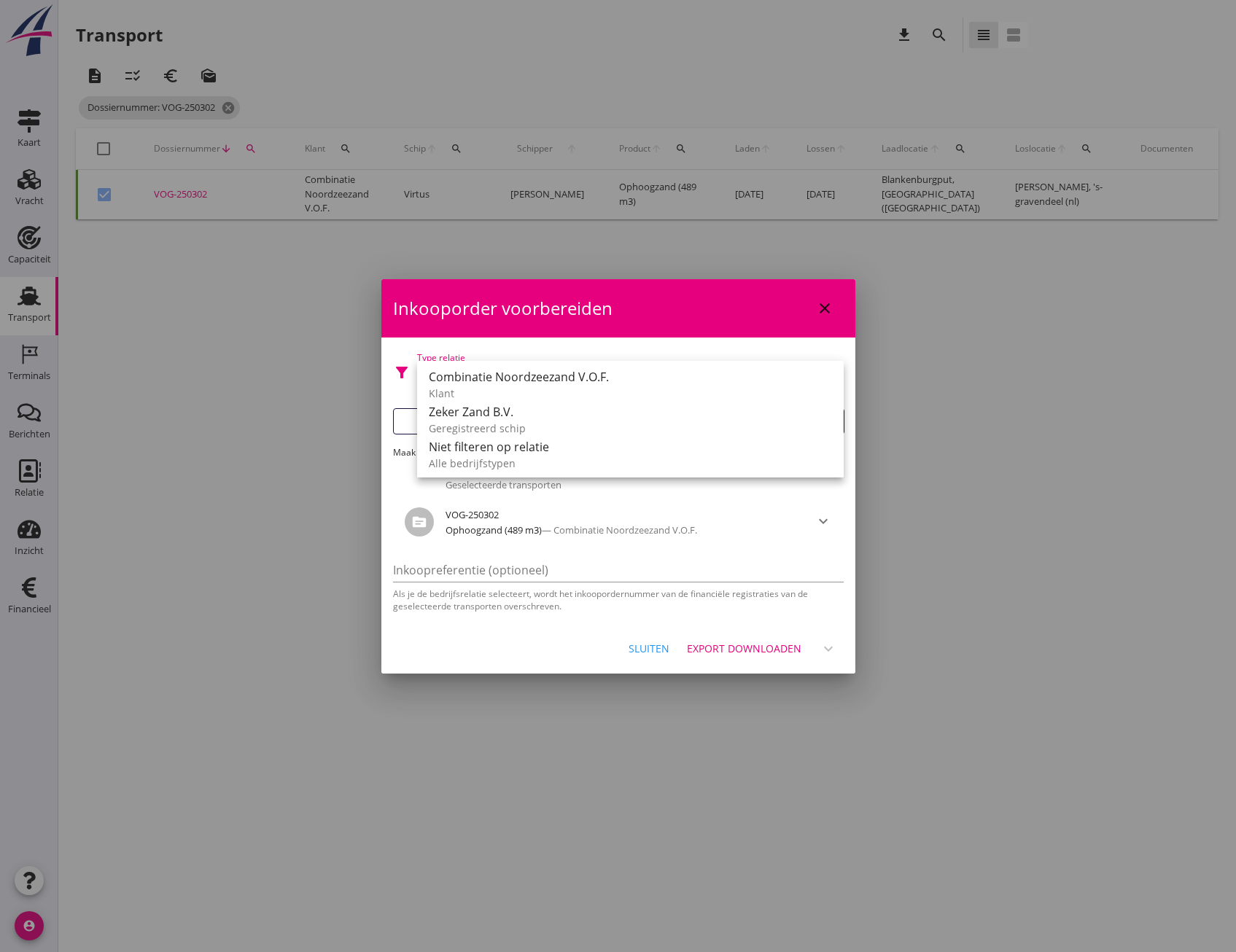
click at [605, 317] on div "Inkooporder voorbereiden close" at bounding box center [618, 309] width 474 height 58
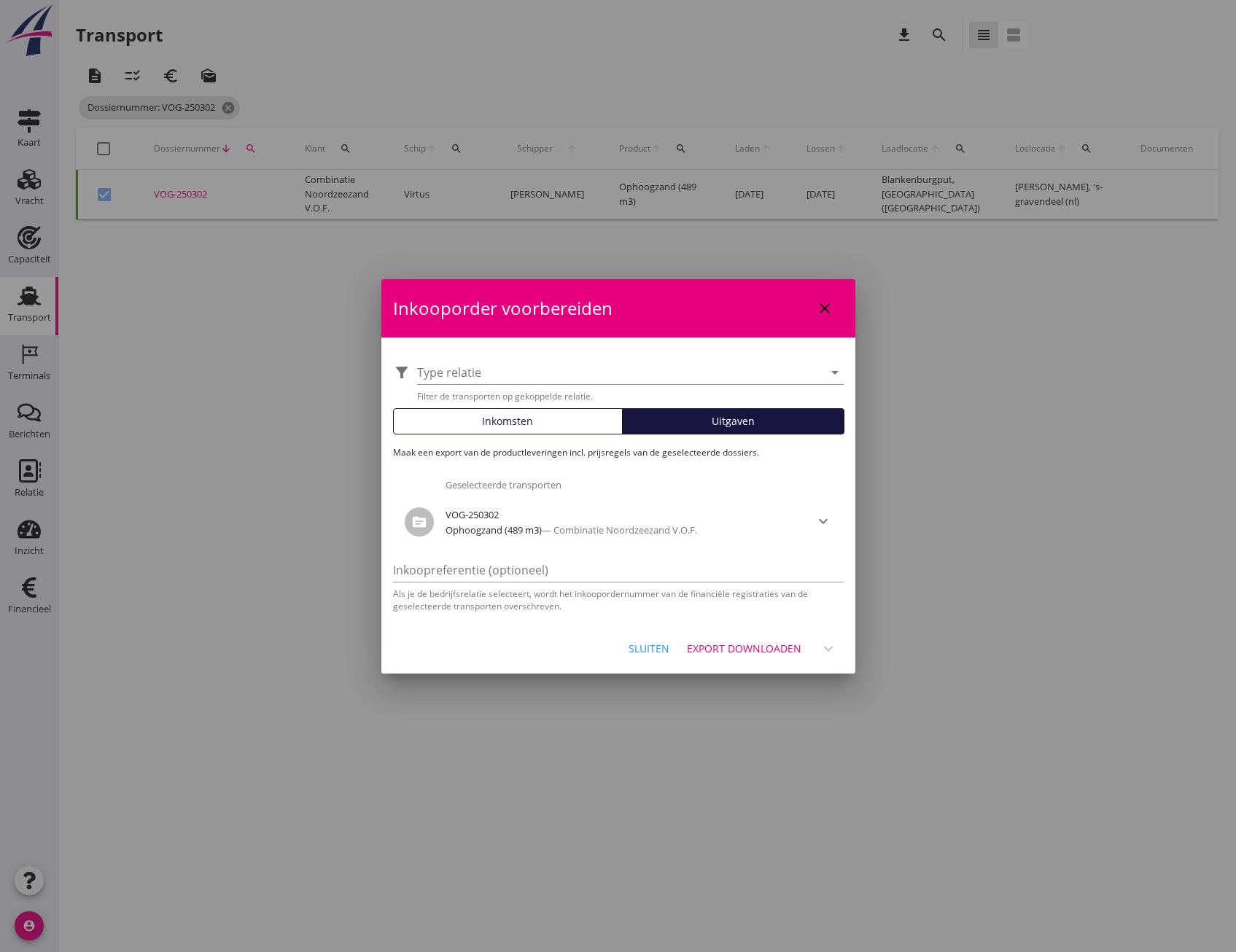
click at [315, 279] on div at bounding box center [618, 476] width 1236 height 952
click at [816, 299] on icon "close" at bounding box center [825, 308] width 17 height 17
checkbox input "false"
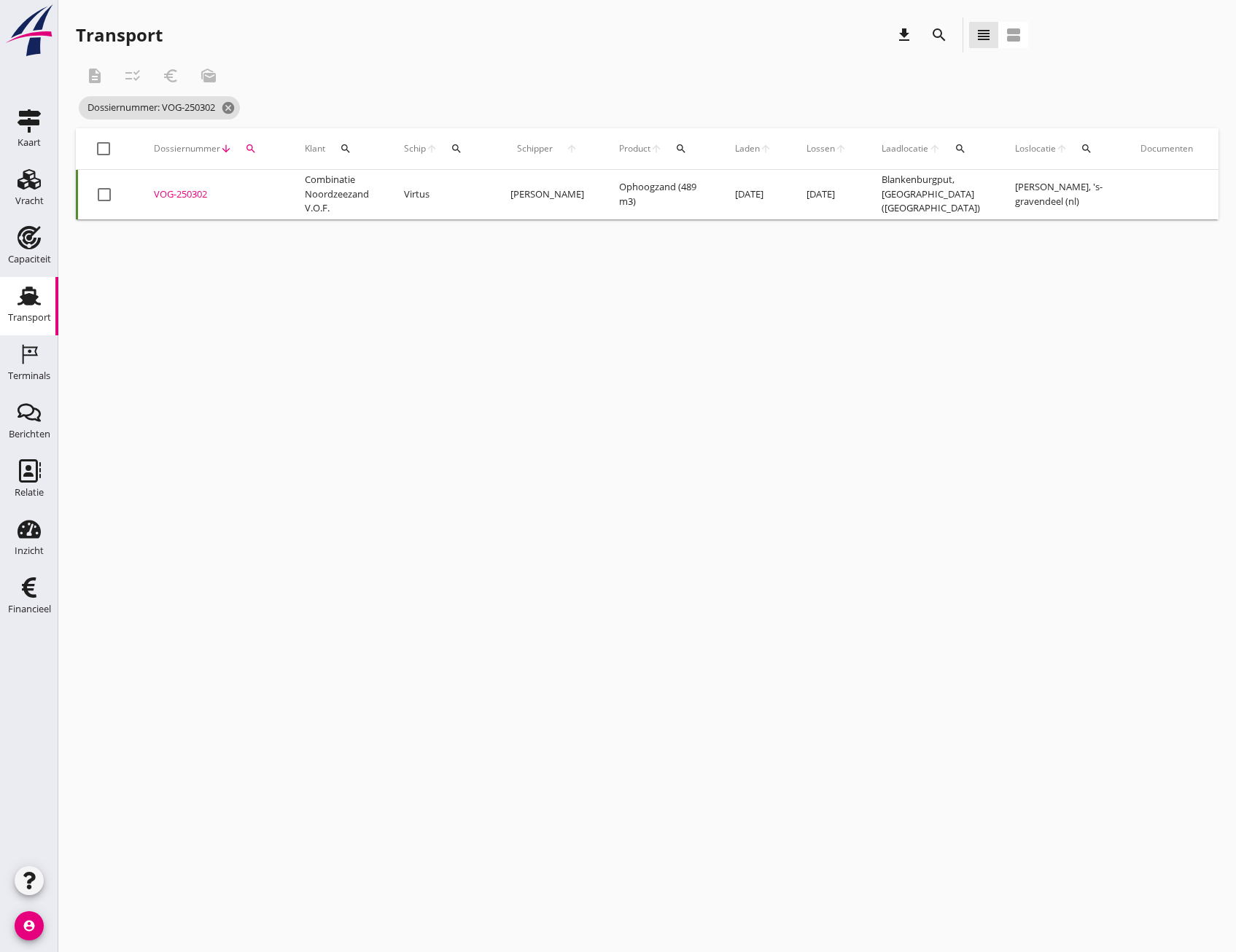
click at [521, 173] on td "[PERSON_NAME]" at bounding box center [547, 194] width 109 height 50
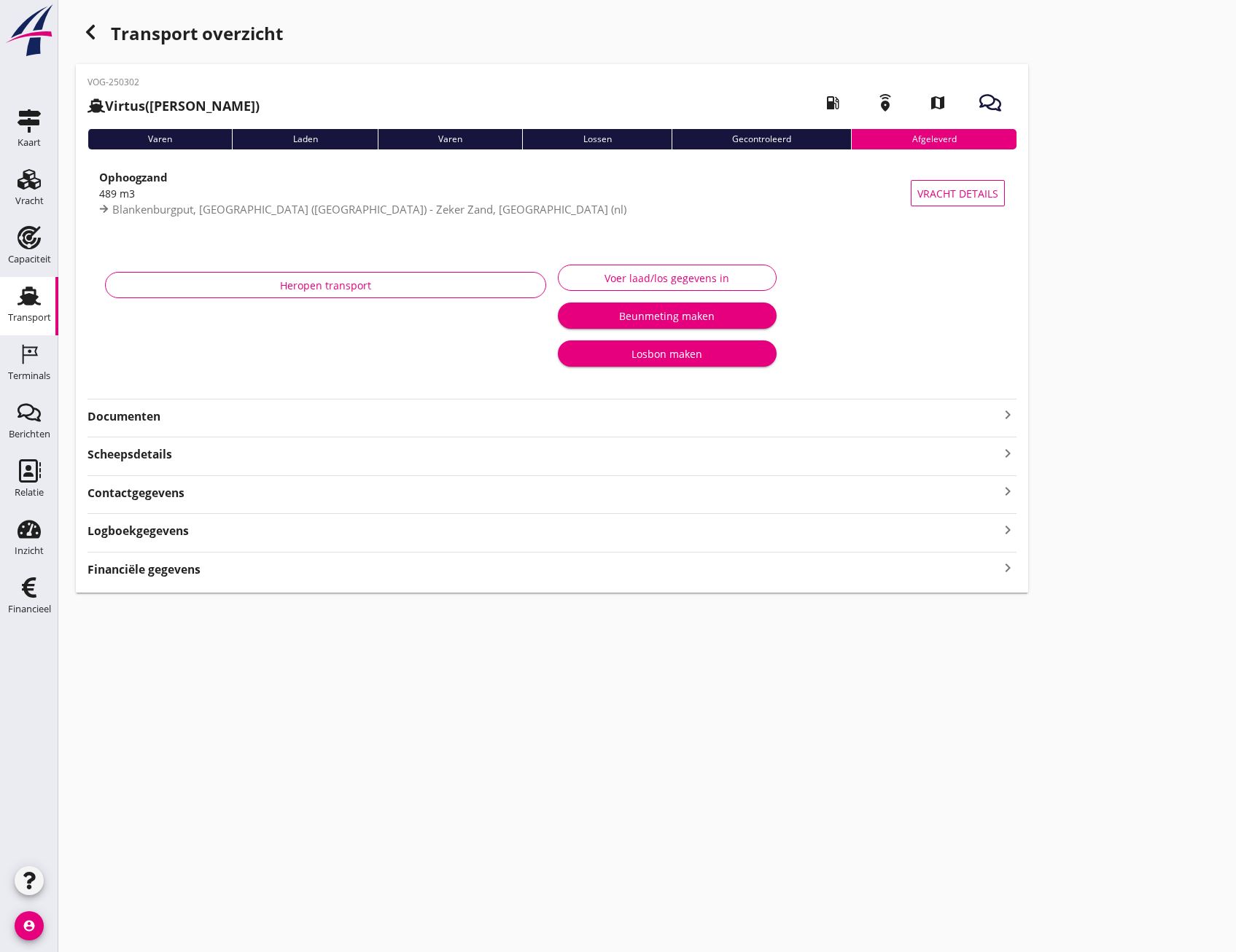
click at [175, 528] on strong "Logboekgegevens" at bounding box center [138, 531] width 102 height 17
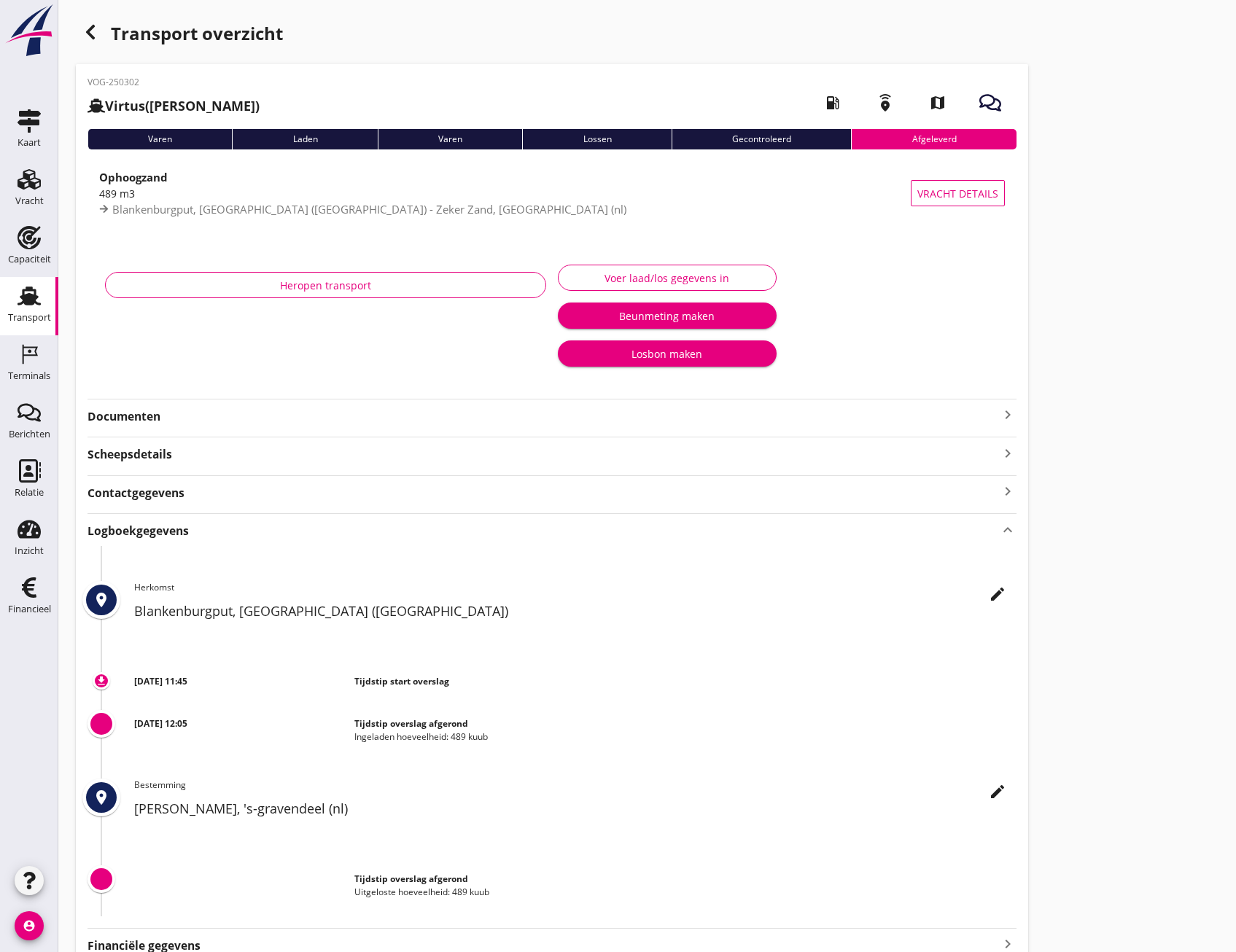
click at [173, 522] on div "Logboekgegevens keyboard_arrow_up" at bounding box center [551, 529] width 929 height 20
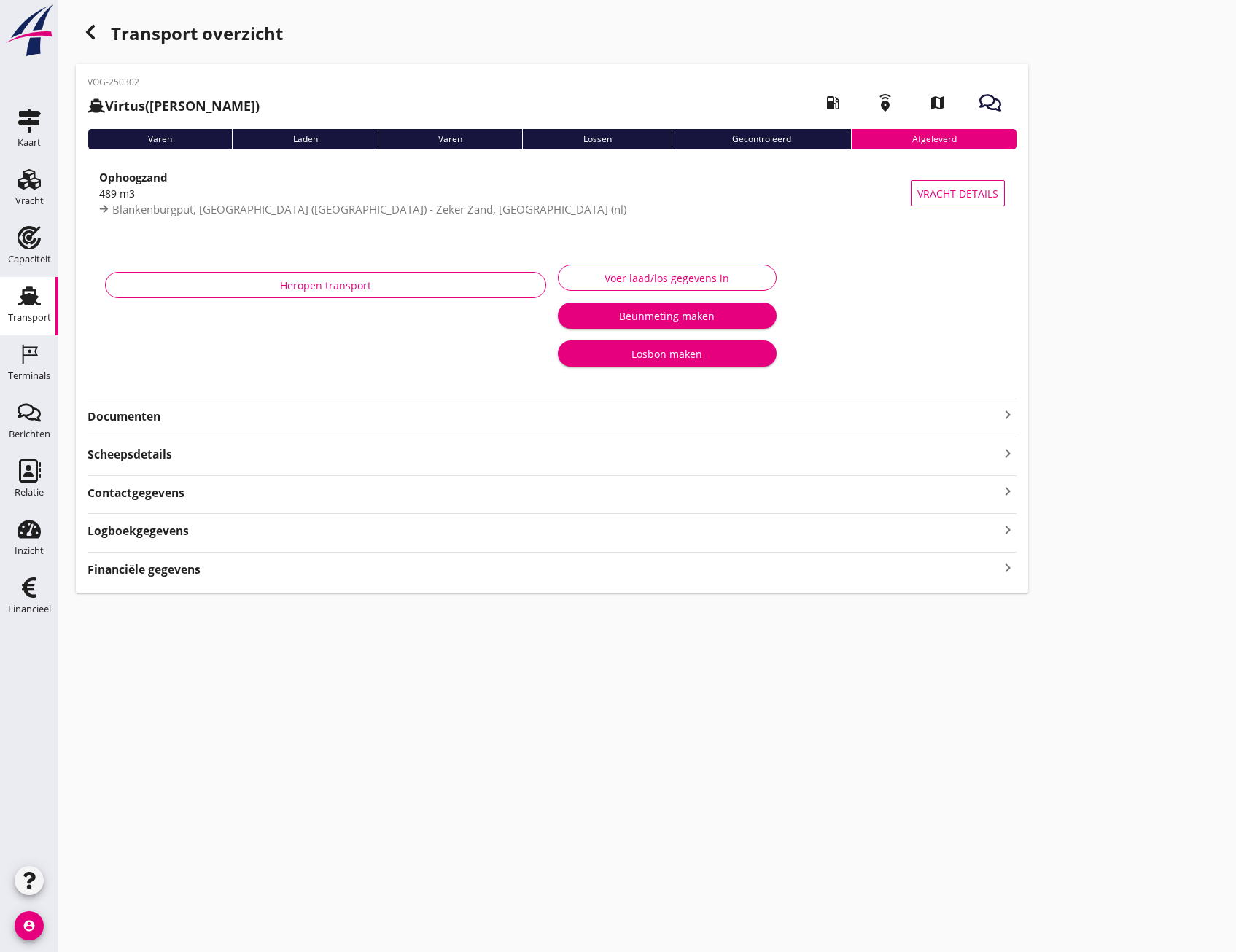
click at [185, 572] on strong "Financiële gegevens" at bounding box center [143, 569] width 113 height 17
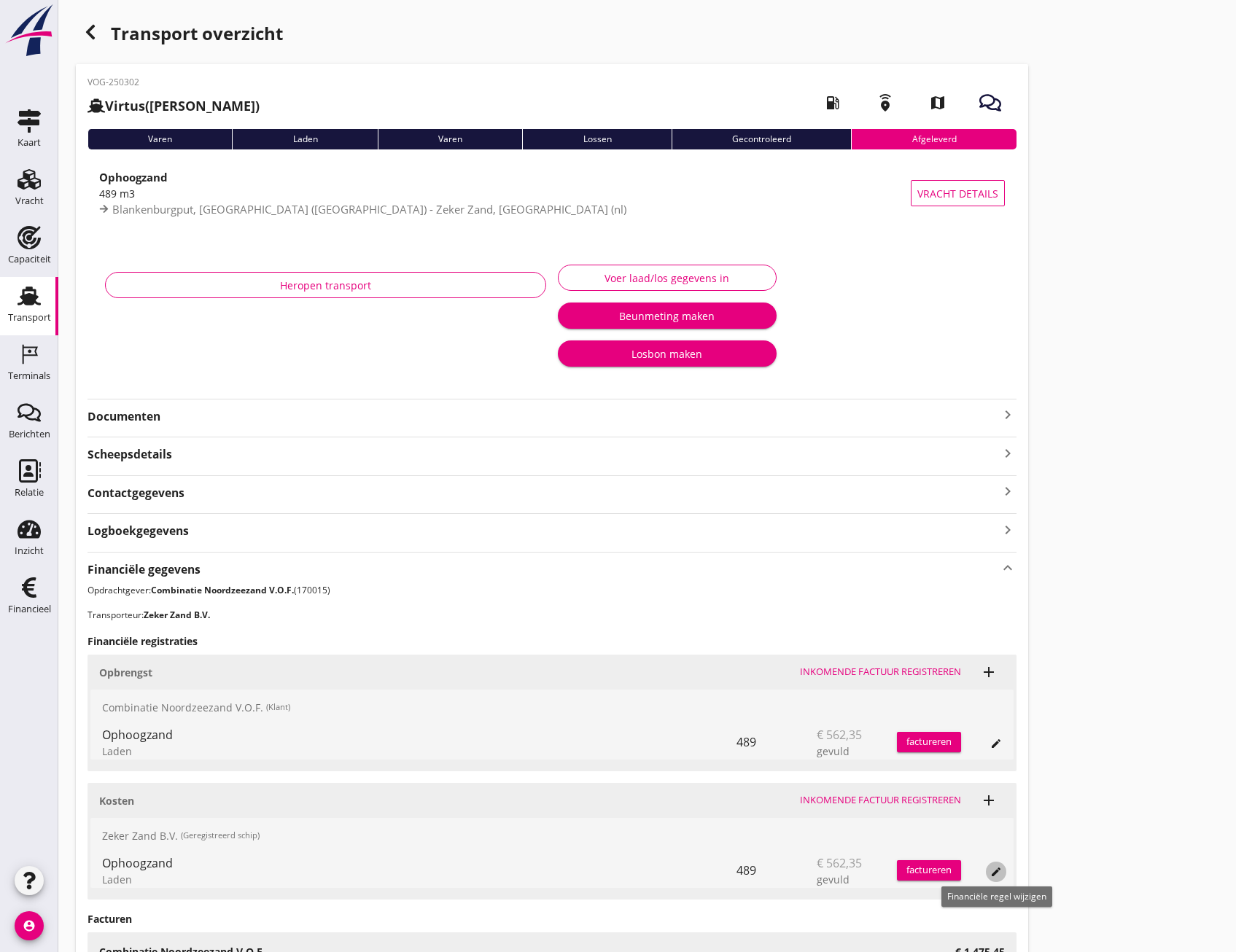
click at [1002, 880] on button "edit" at bounding box center [997, 872] width 20 height 20
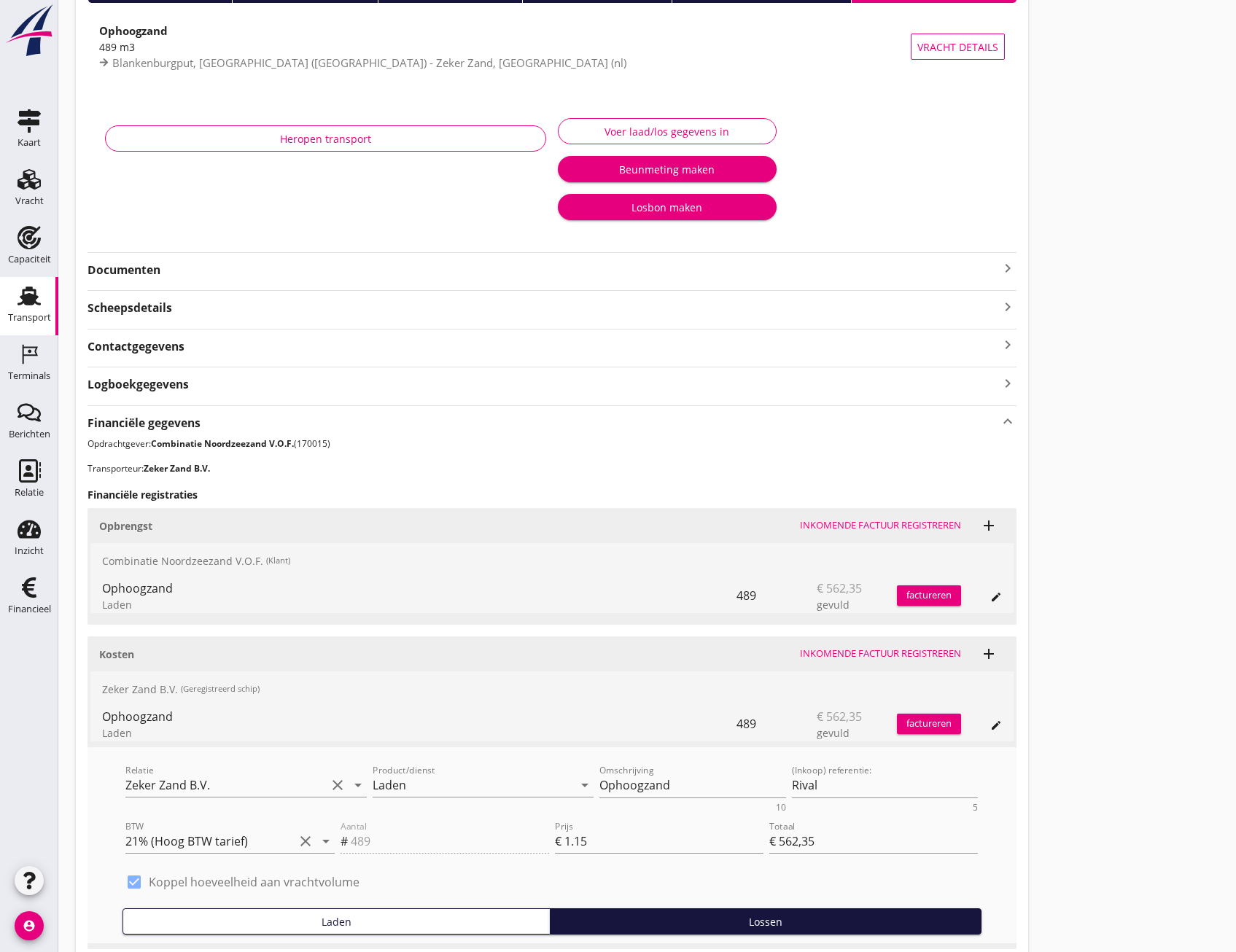
scroll to position [146, 0]
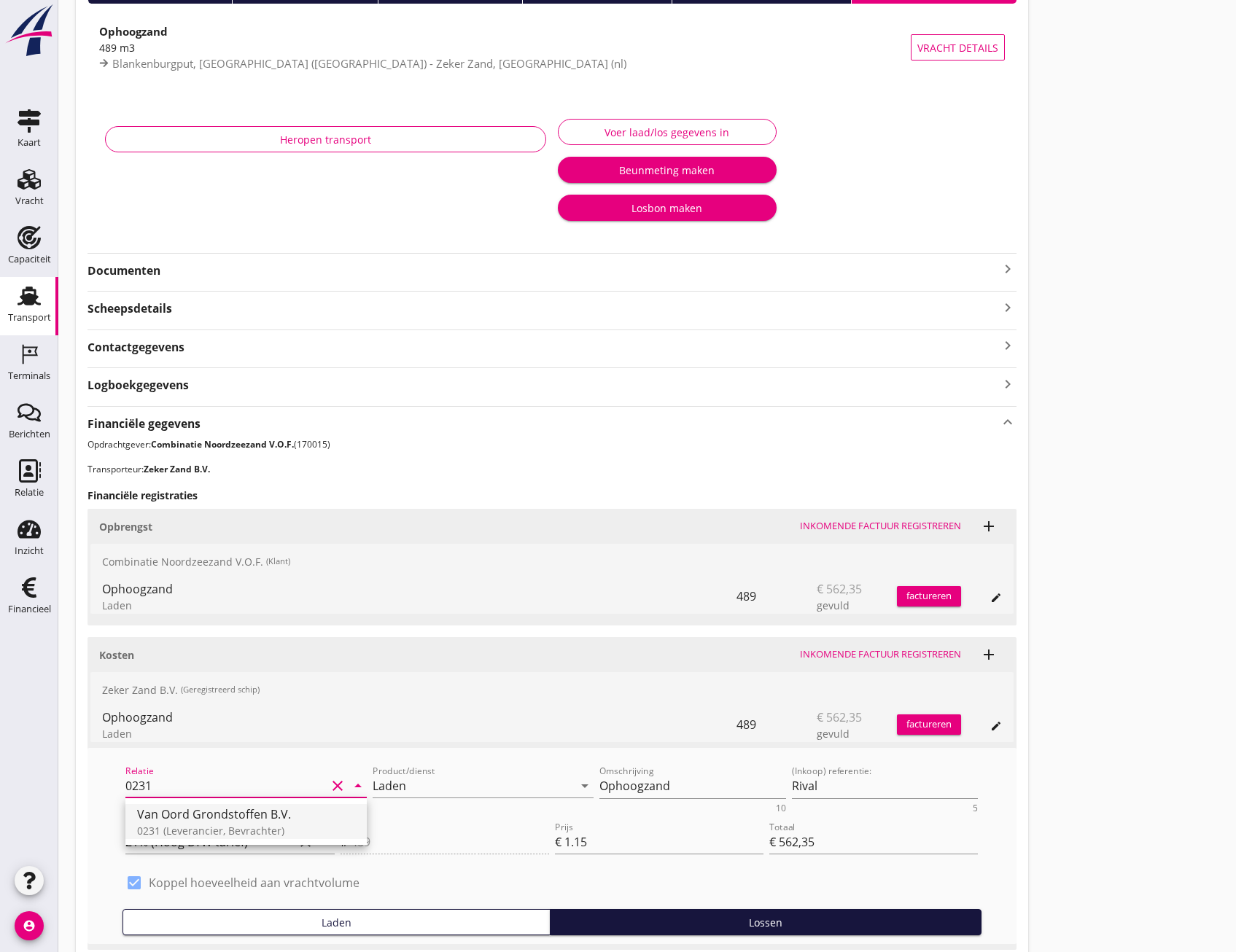
click at [188, 818] on div "Van Oord Grondstoffen B.V." at bounding box center [246, 814] width 218 height 17
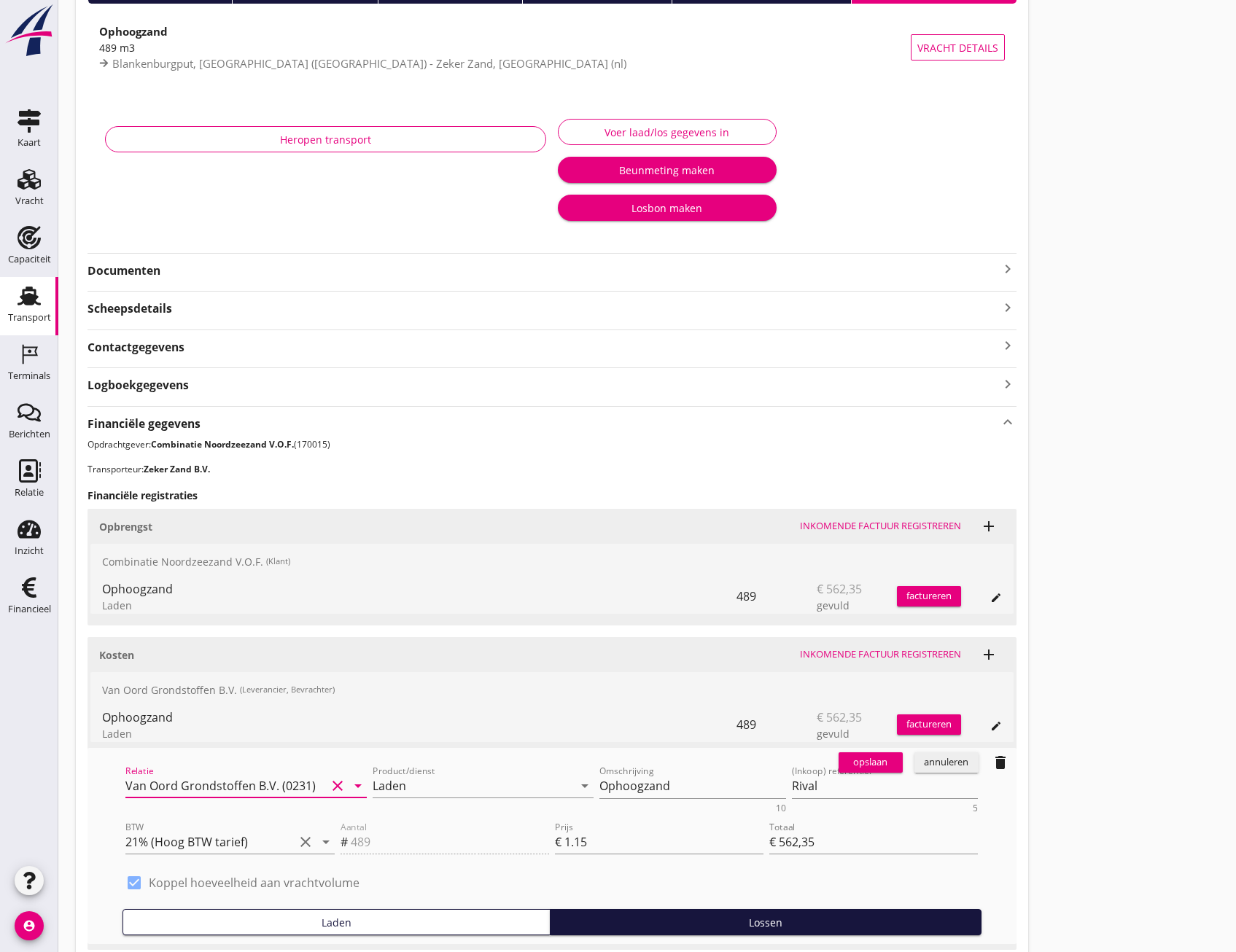
type input "Van Oord Grondstoffen B.V. (0231)"
click at [873, 762] on div "opslaan" at bounding box center [870, 762] width 53 height 15
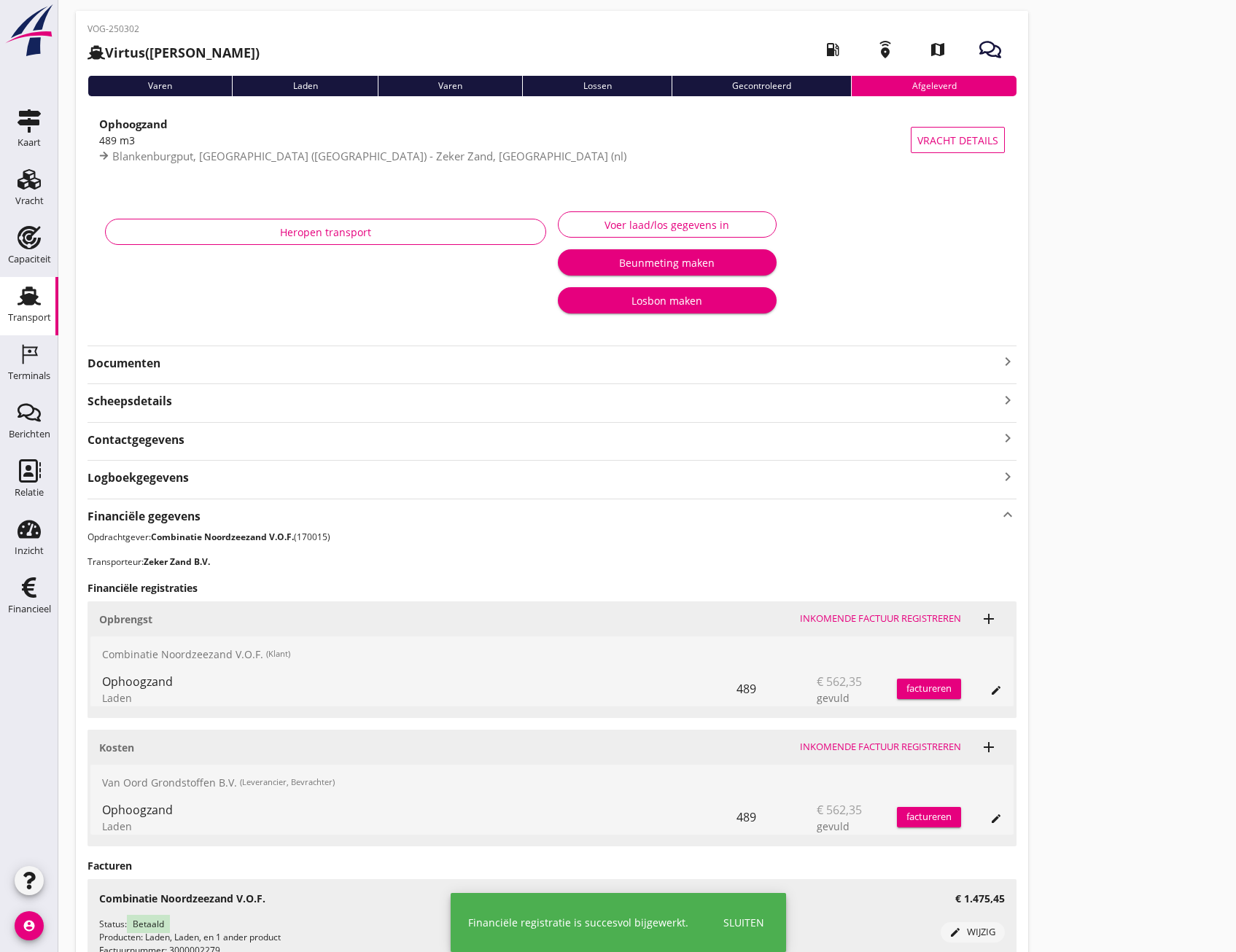
scroll to position [0, 0]
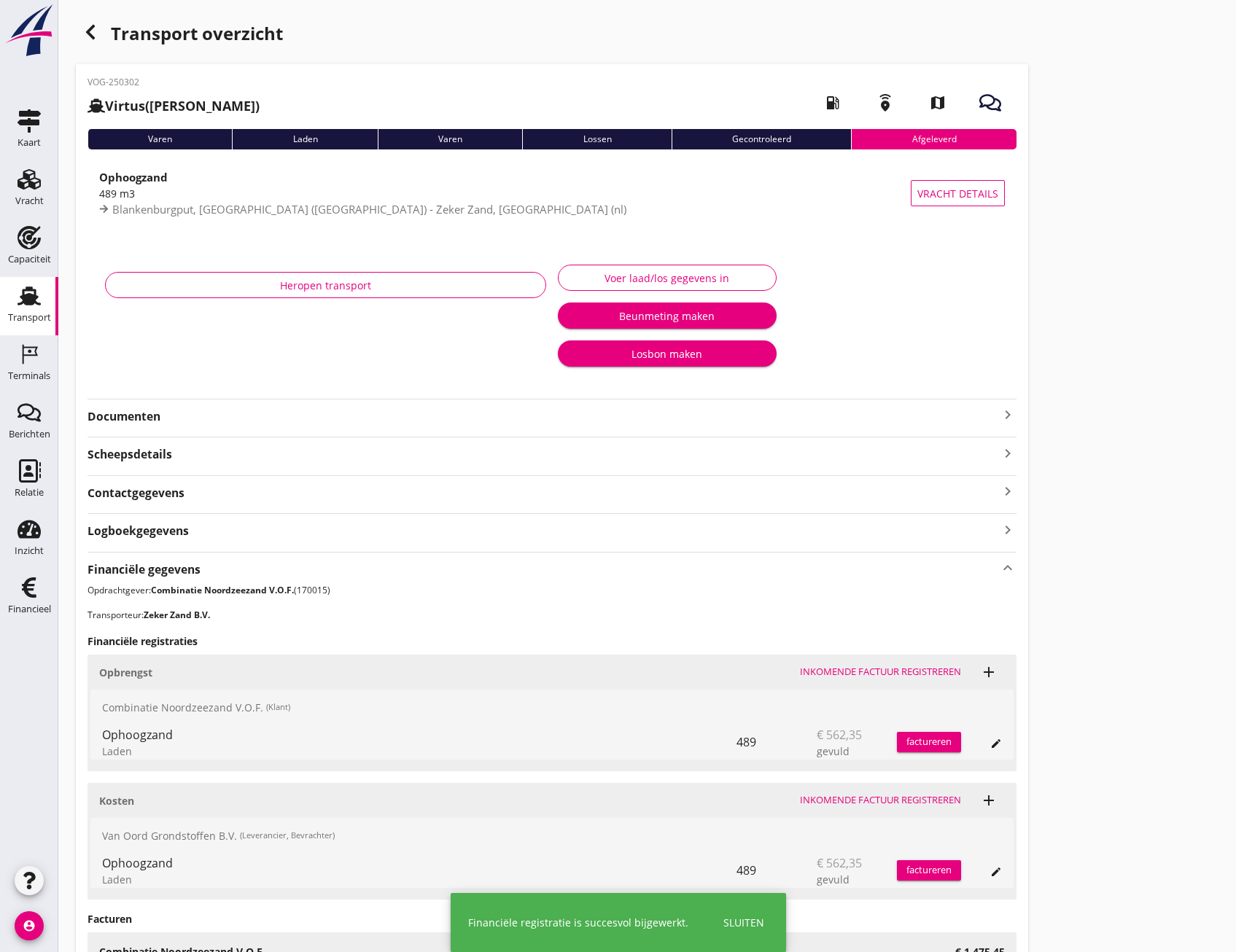
click at [95, 35] on icon "button" at bounding box center [91, 32] width 17 height 17
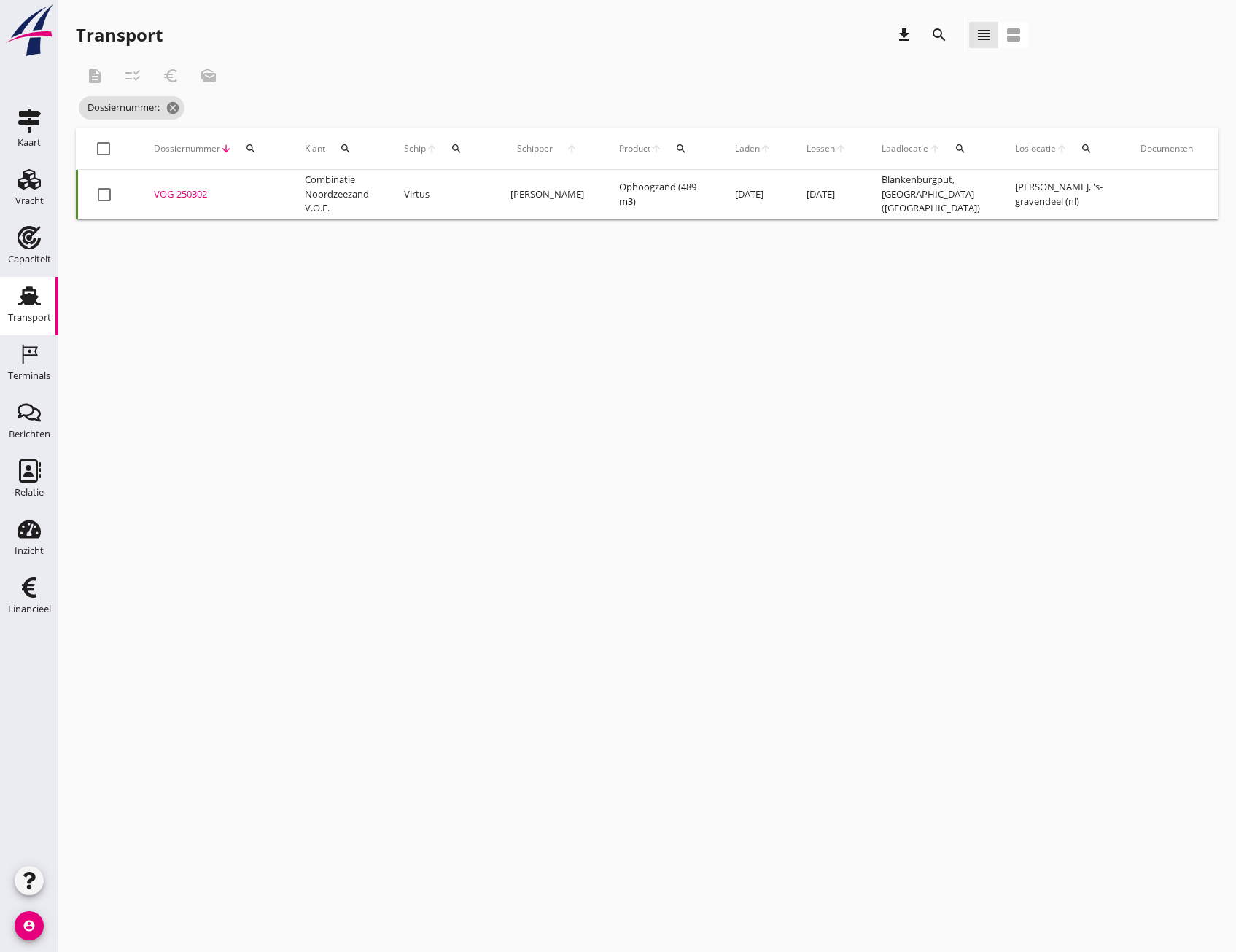
click at [102, 191] on div at bounding box center [104, 194] width 24 height 24
click at [134, 83] on icon "checklist_rtl" at bounding box center [132, 76] width 17 height 17
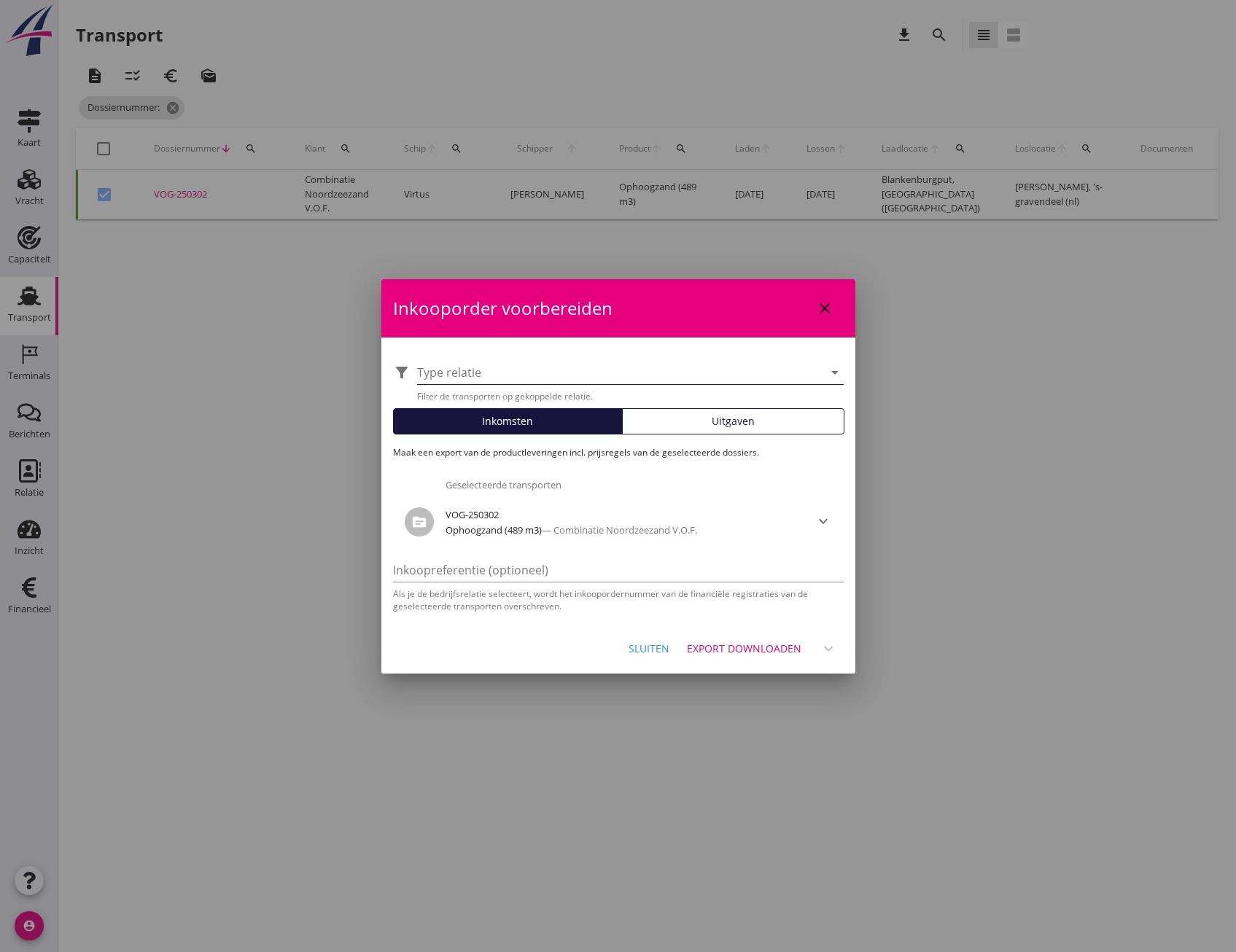
click at [711, 368] on div at bounding box center [620, 372] width 406 height 24
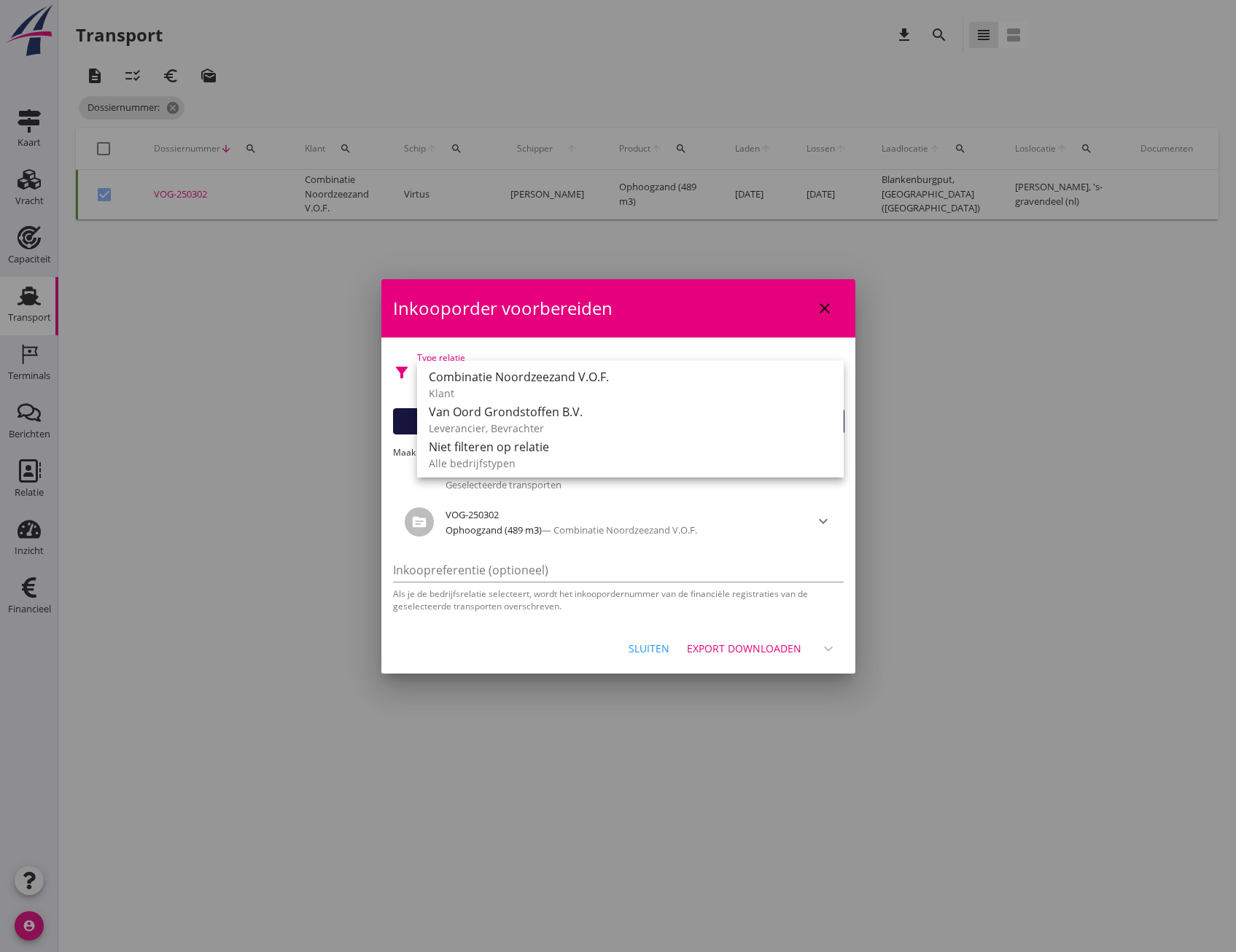
click at [458, 271] on div at bounding box center [618, 476] width 1236 height 952
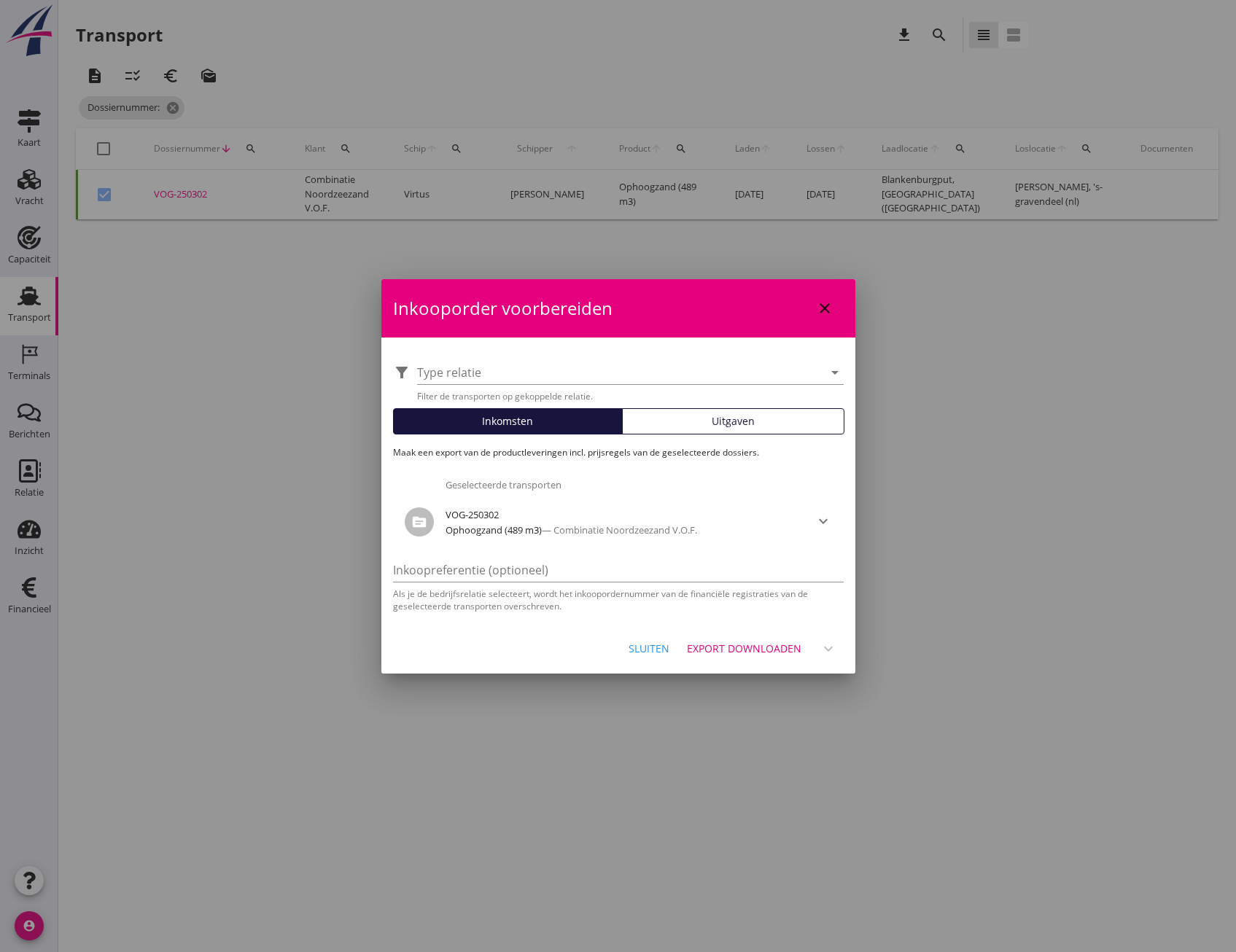
click at [496, 304] on div "Inkooporder voorbereiden close" at bounding box center [618, 309] width 474 height 58
click at [652, 419] on div "Uitgaven" at bounding box center [733, 420] width 210 height 15
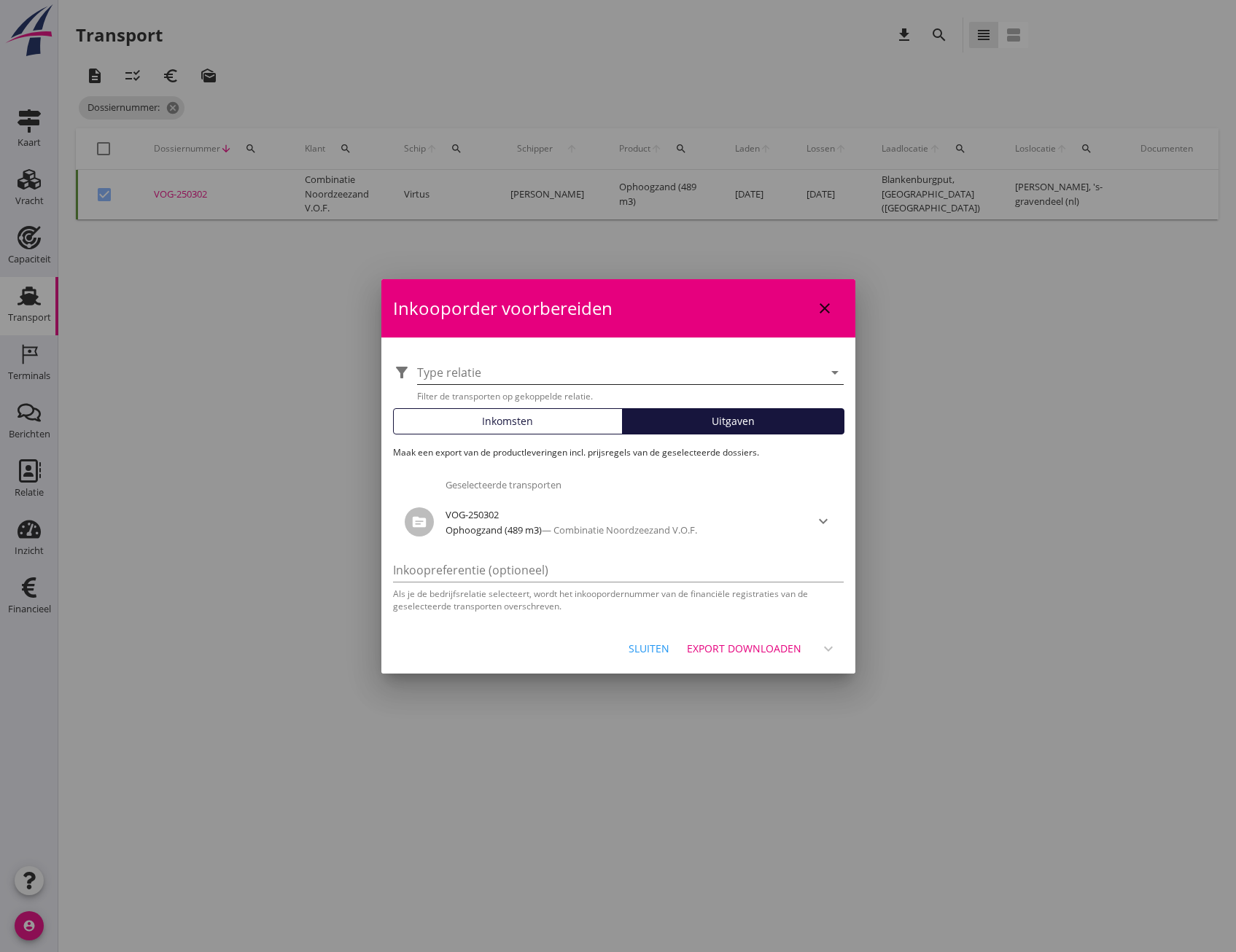
click at [651, 374] on div at bounding box center [620, 372] width 406 height 24
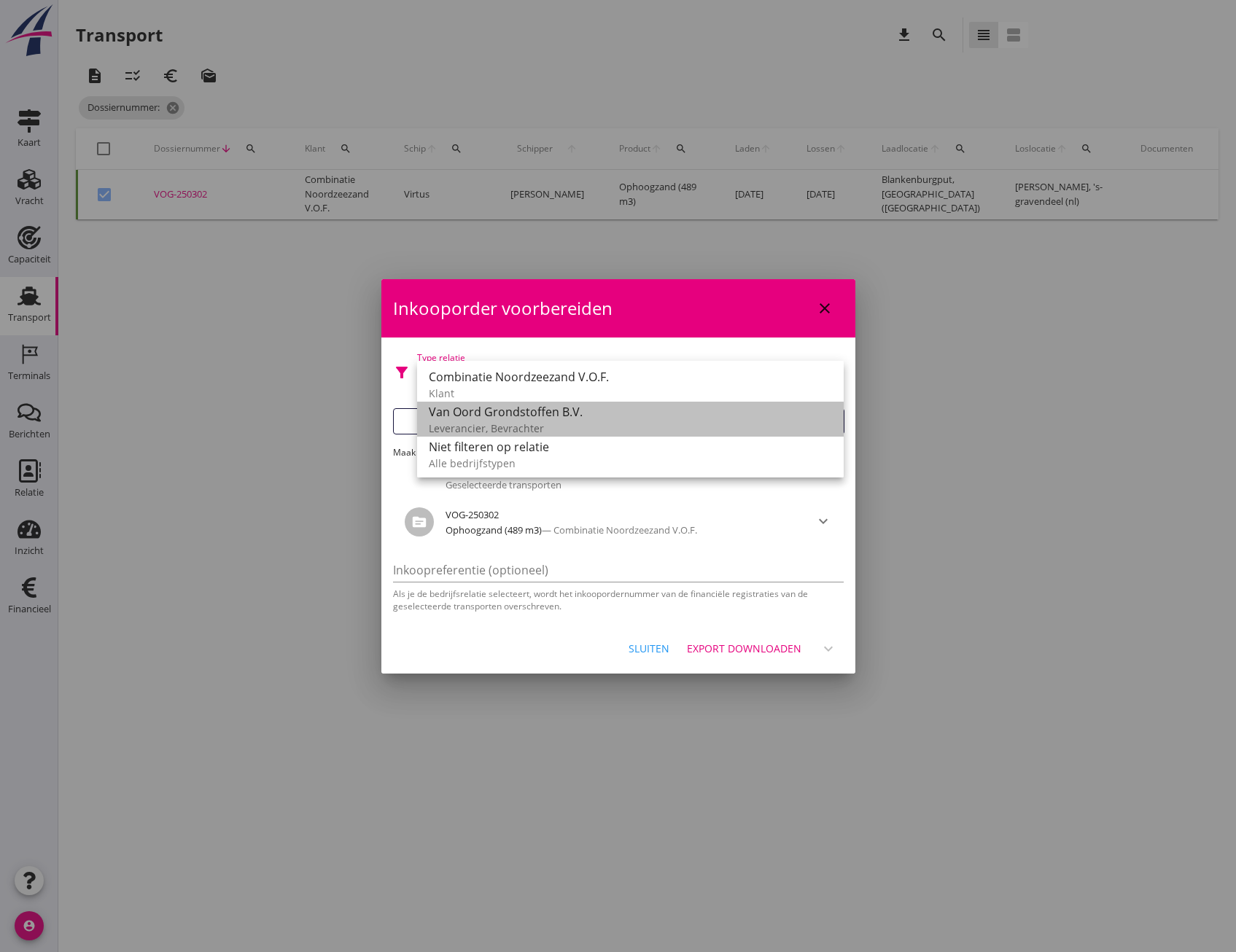
click at [515, 424] on div "Leverancier, Bevrachter" at bounding box center [630, 428] width 403 height 15
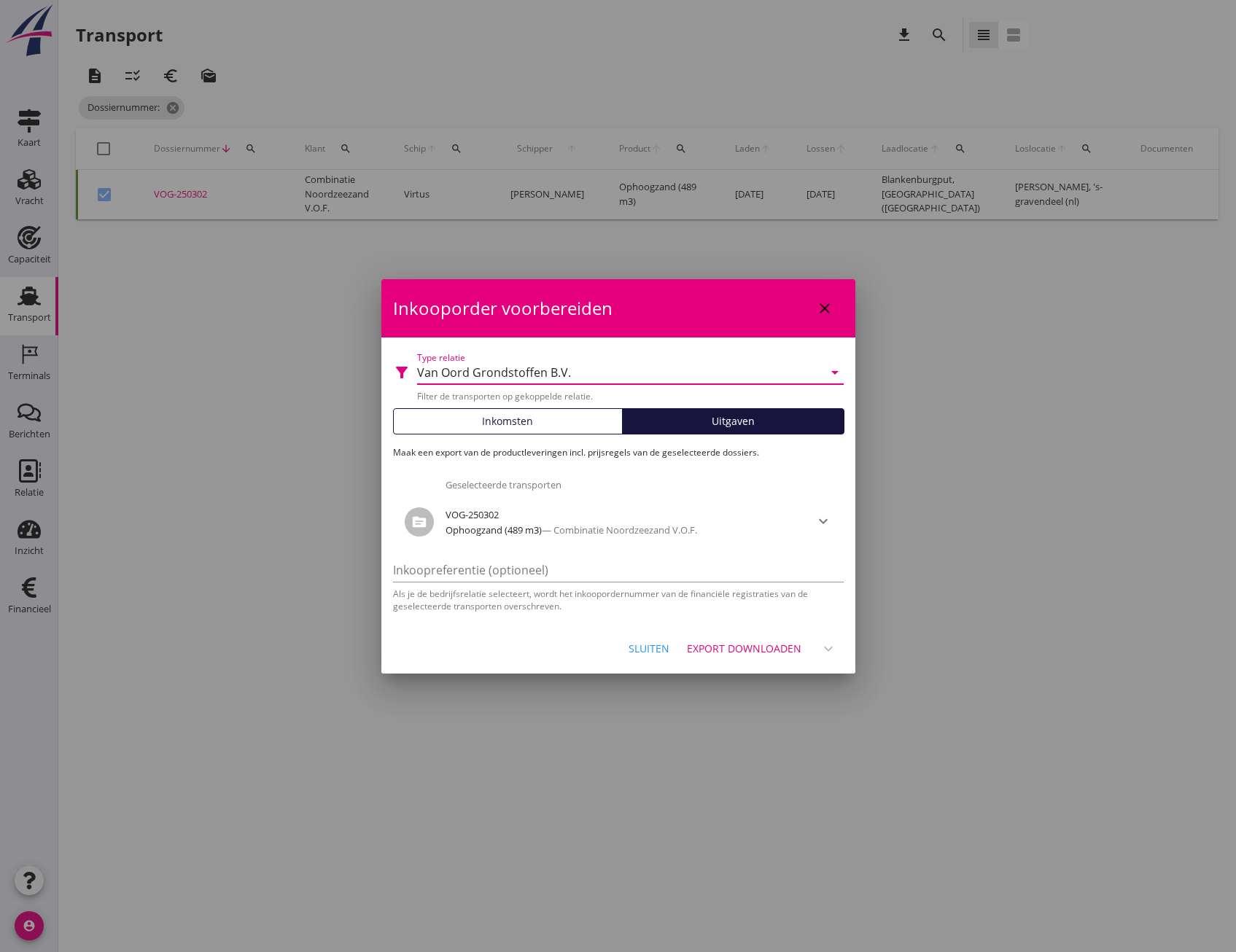
click at [770, 650] on div "Export downloaden" at bounding box center [744, 648] width 114 height 15
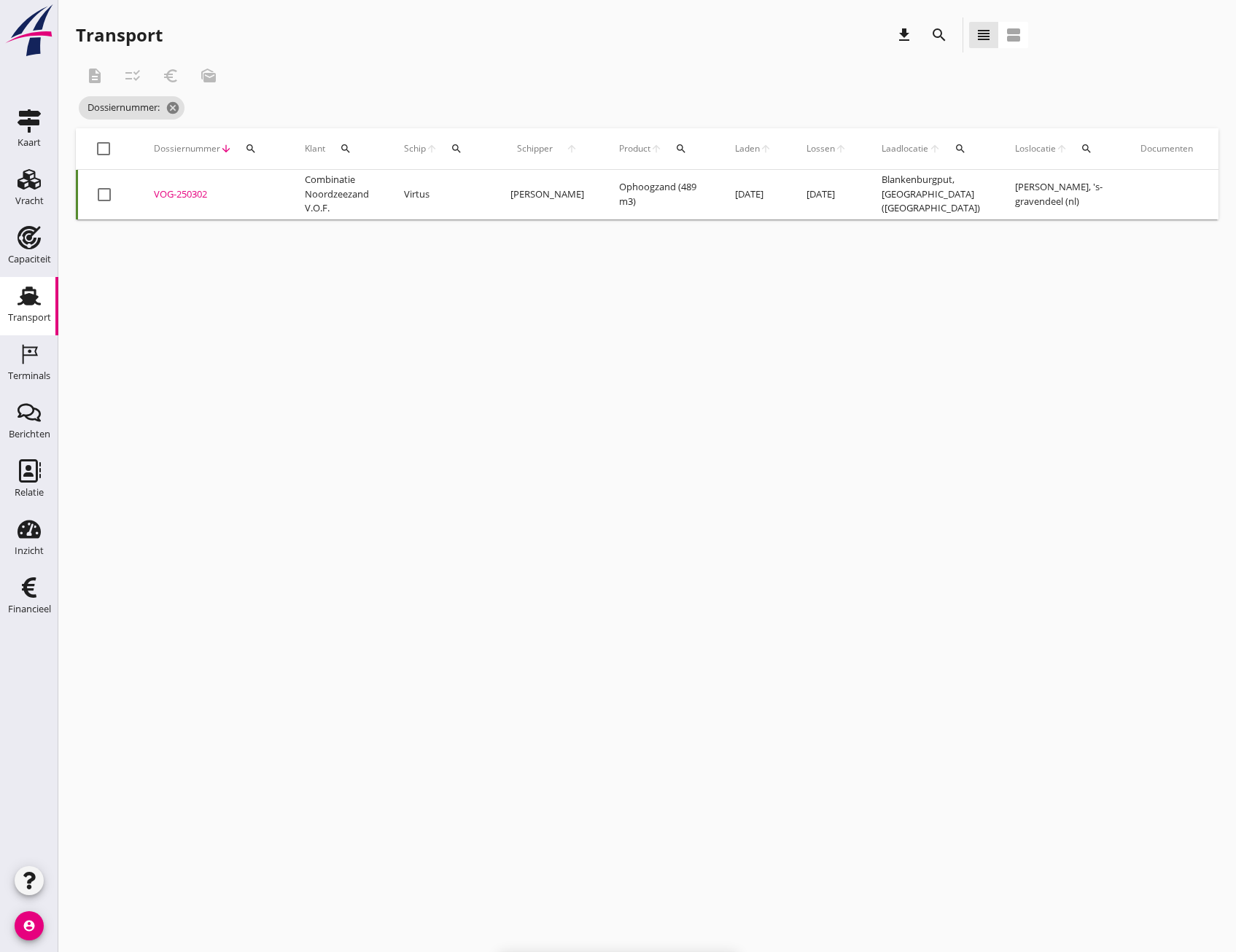
checkbox input "false"
click at [980, 405] on div "cancel You are impersonating another user. Transport download search view_headl…" at bounding box center [647, 476] width 1178 height 952
click at [915, 385] on div "cancel You are impersonating another user. Transport download search view_headl…" at bounding box center [647, 476] width 1178 height 952
drag, startPoint x: 708, startPoint y: 206, endPoint x: 715, endPoint y: 249, distance: 43.6
click at [715, 249] on div "cancel You are impersonating another user. Transport download search view_headl…" at bounding box center [647, 476] width 1178 height 952
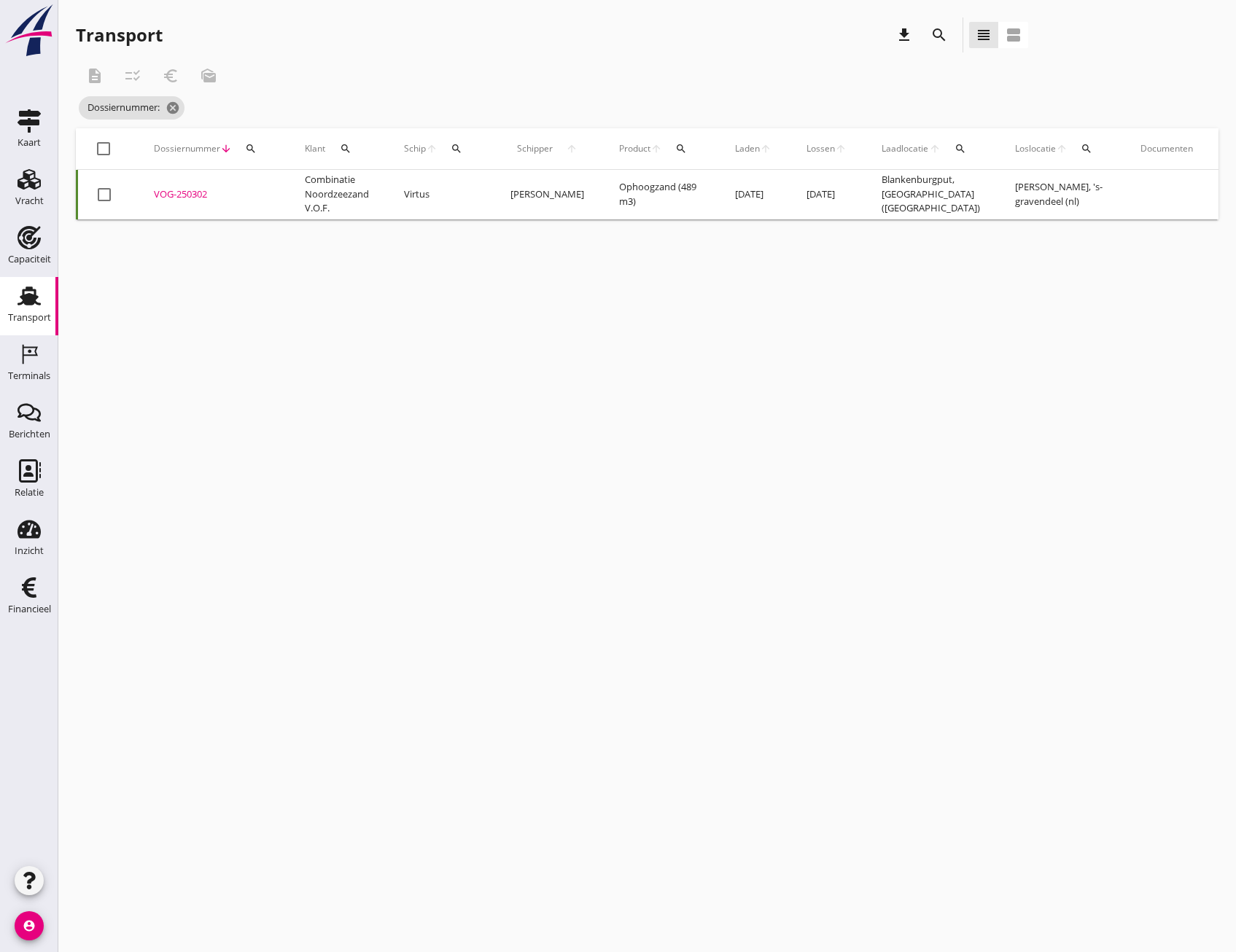
drag, startPoint x: 715, startPoint y: 249, endPoint x: 682, endPoint y: 335, distance: 92.1
click at [682, 335] on div "cancel You are impersonating another user. Transport download search view_headl…" at bounding box center [647, 476] width 1178 height 952
click at [687, 191] on td "Ophoogzand (489 m3)" at bounding box center [659, 194] width 116 height 50
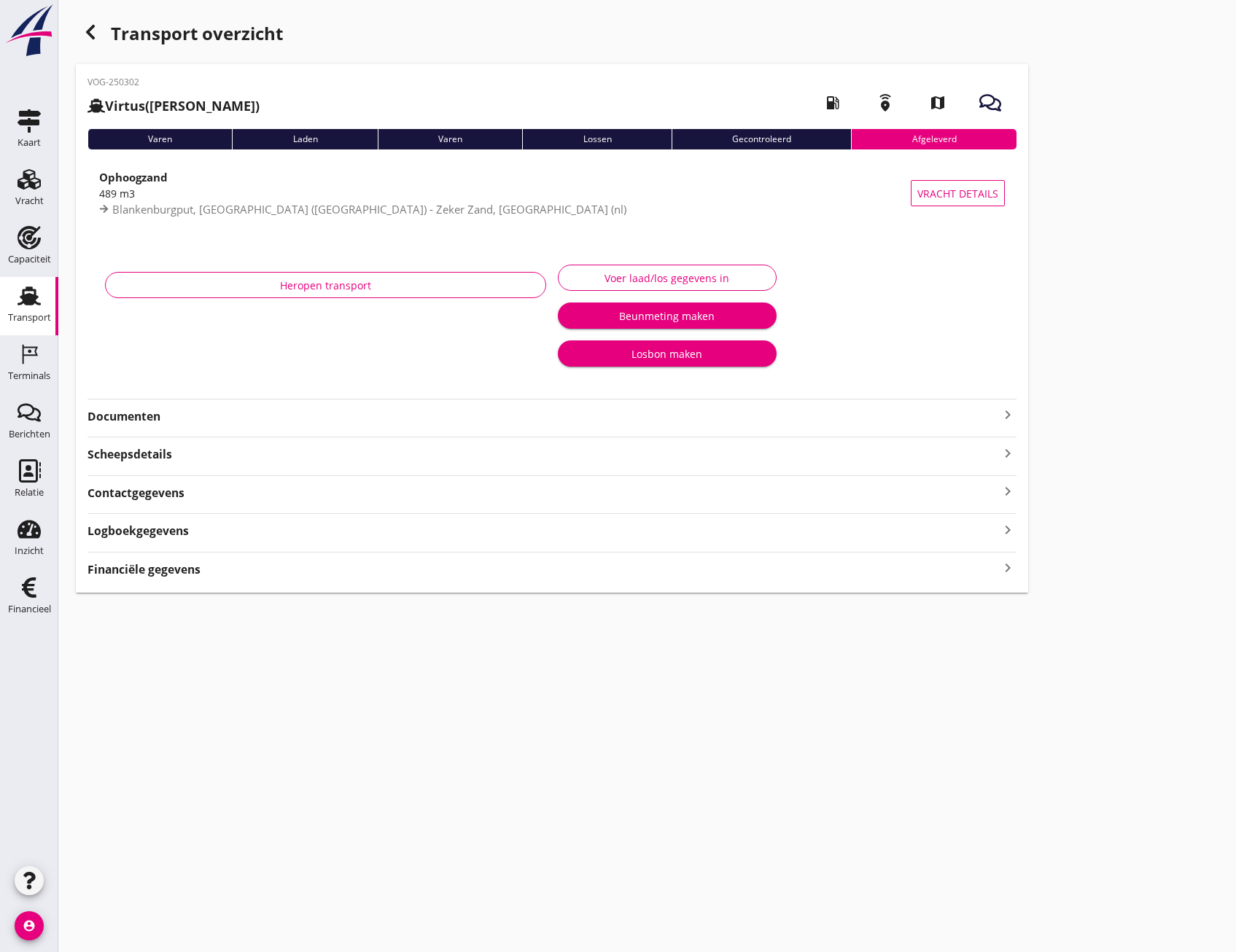
click at [245, 578] on div "VOG-250302 Virtus (J Pulleman) local_gas_station emergency_share map Varen Lade…" at bounding box center [551, 328] width 952 height 528
click at [251, 569] on div "Financiële gegevens keyboard_arrow_right" at bounding box center [551, 568] width 929 height 20
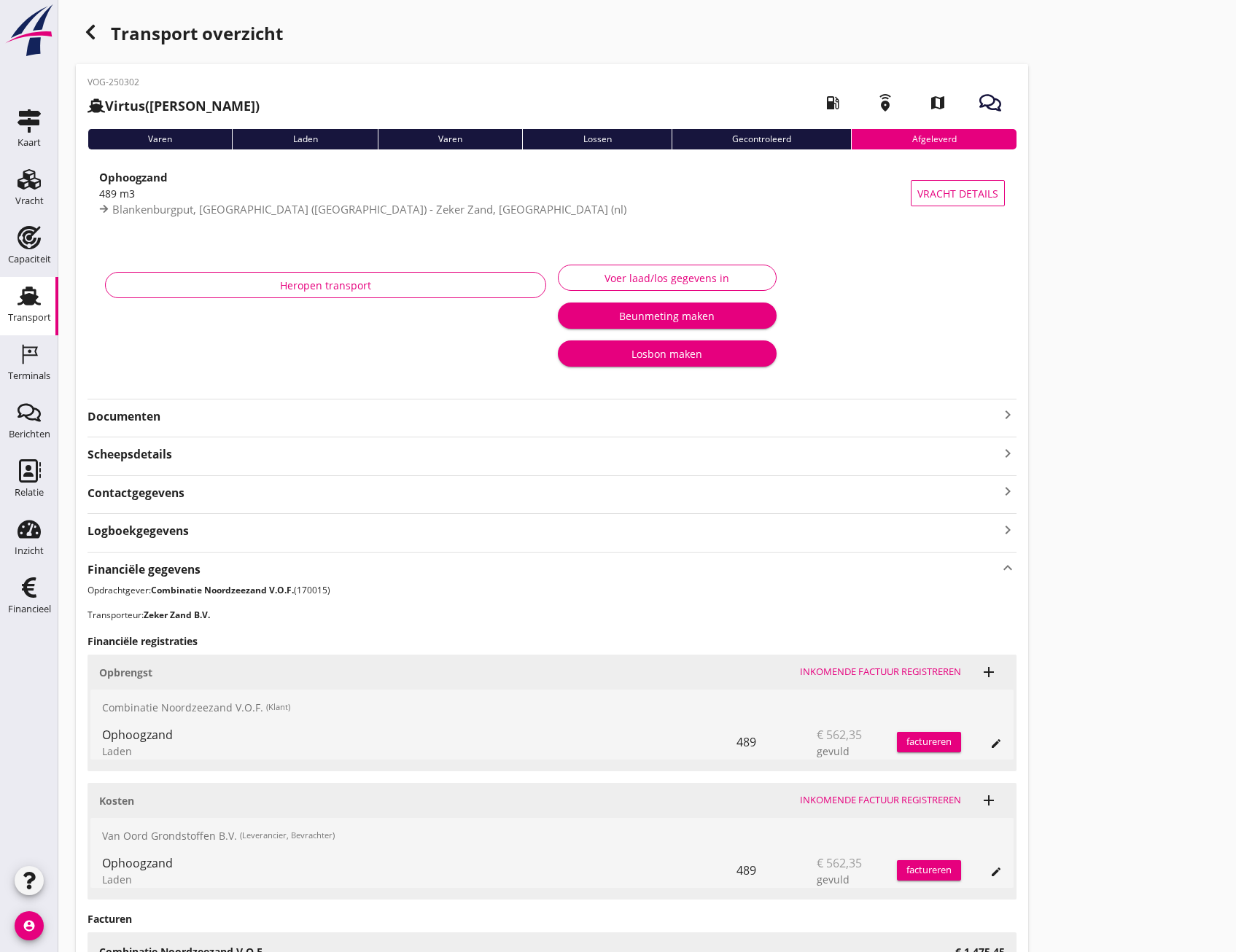
click at [143, 444] on div "Scheepsdetails keyboard_arrow_right" at bounding box center [551, 453] width 929 height 20
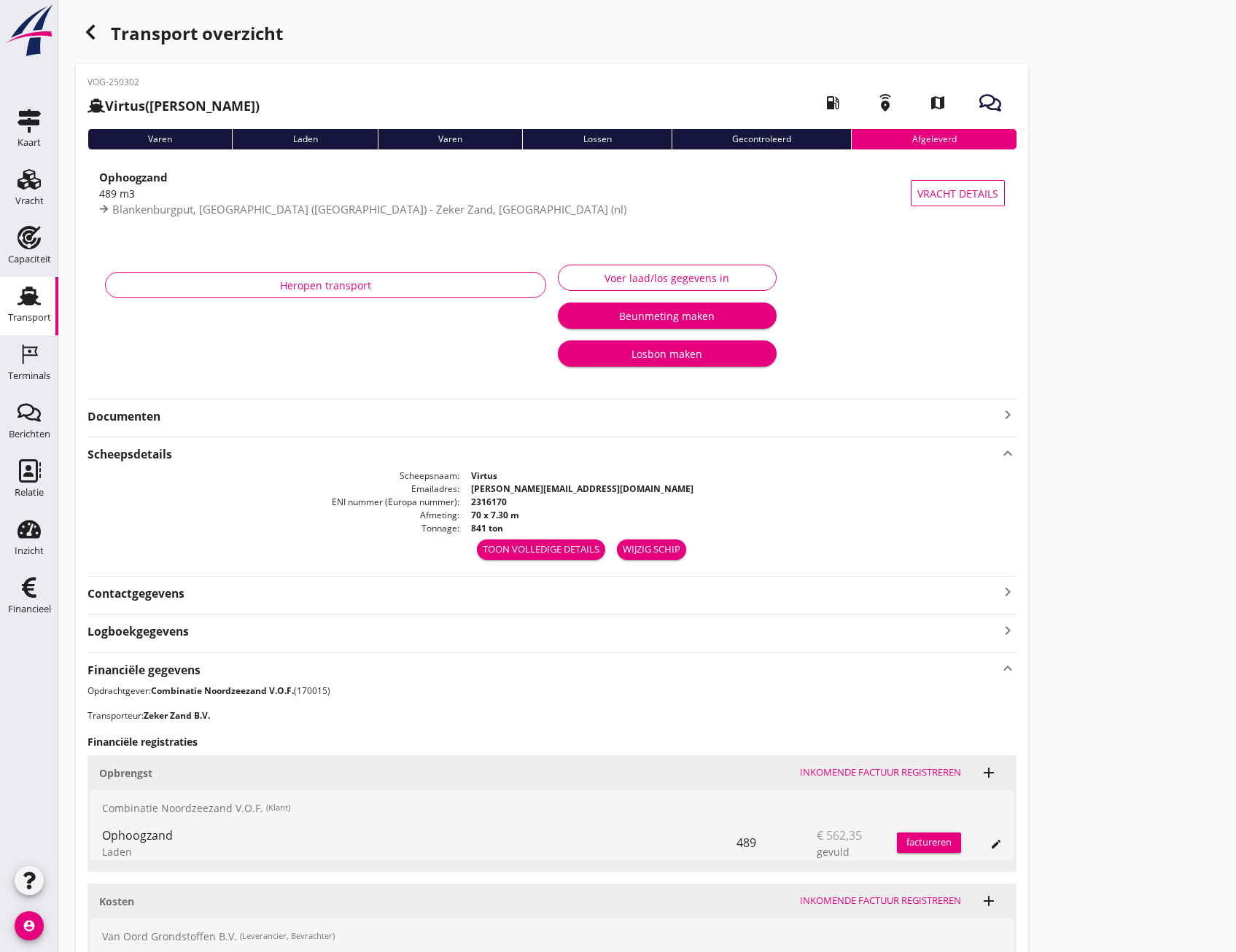
click at [155, 420] on strong "Documenten" at bounding box center [543, 416] width 911 height 17
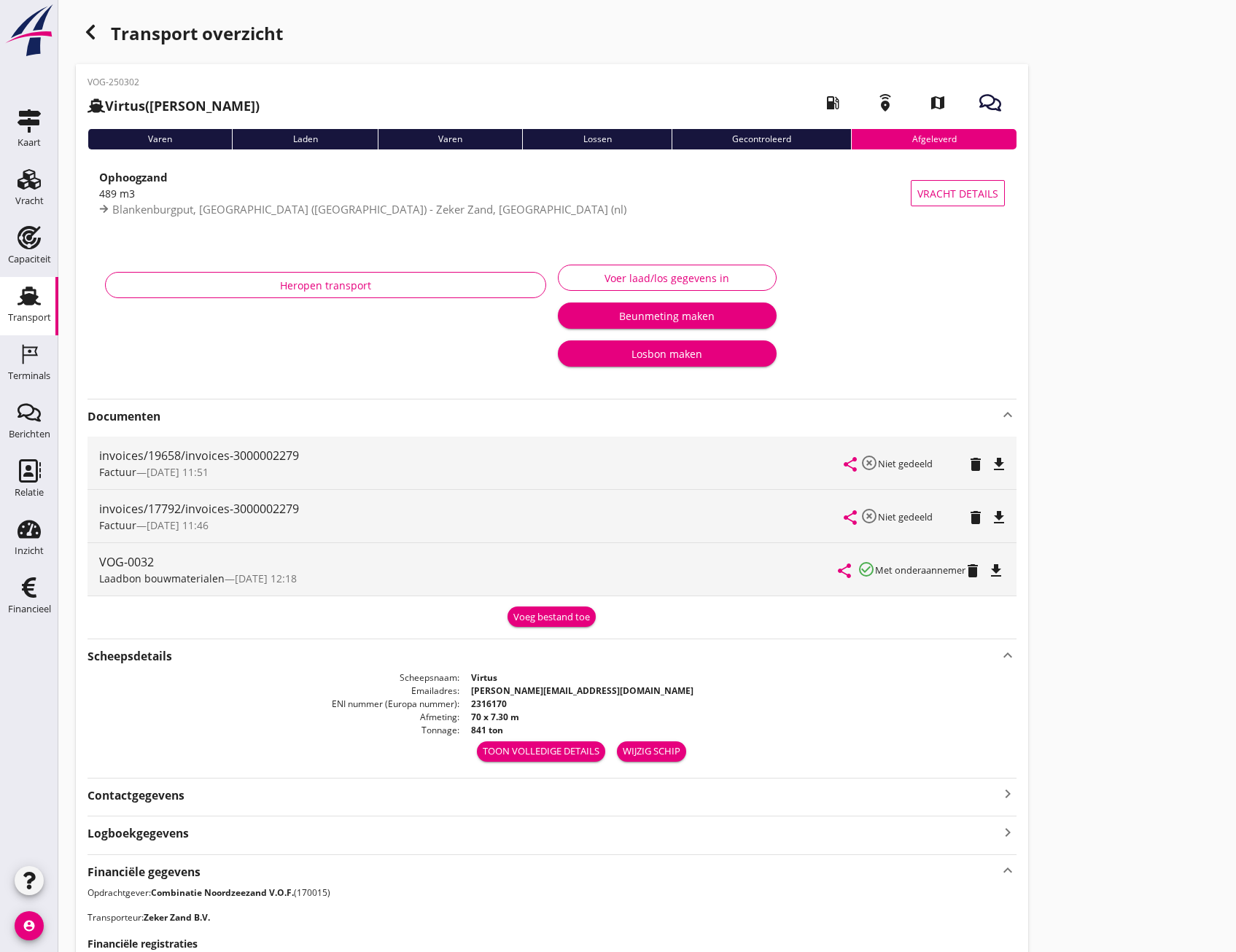
click at [191, 786] on div "Contactgegevens keyboard_arrow_right" at bounding box center [551, 794] width 929 height 20
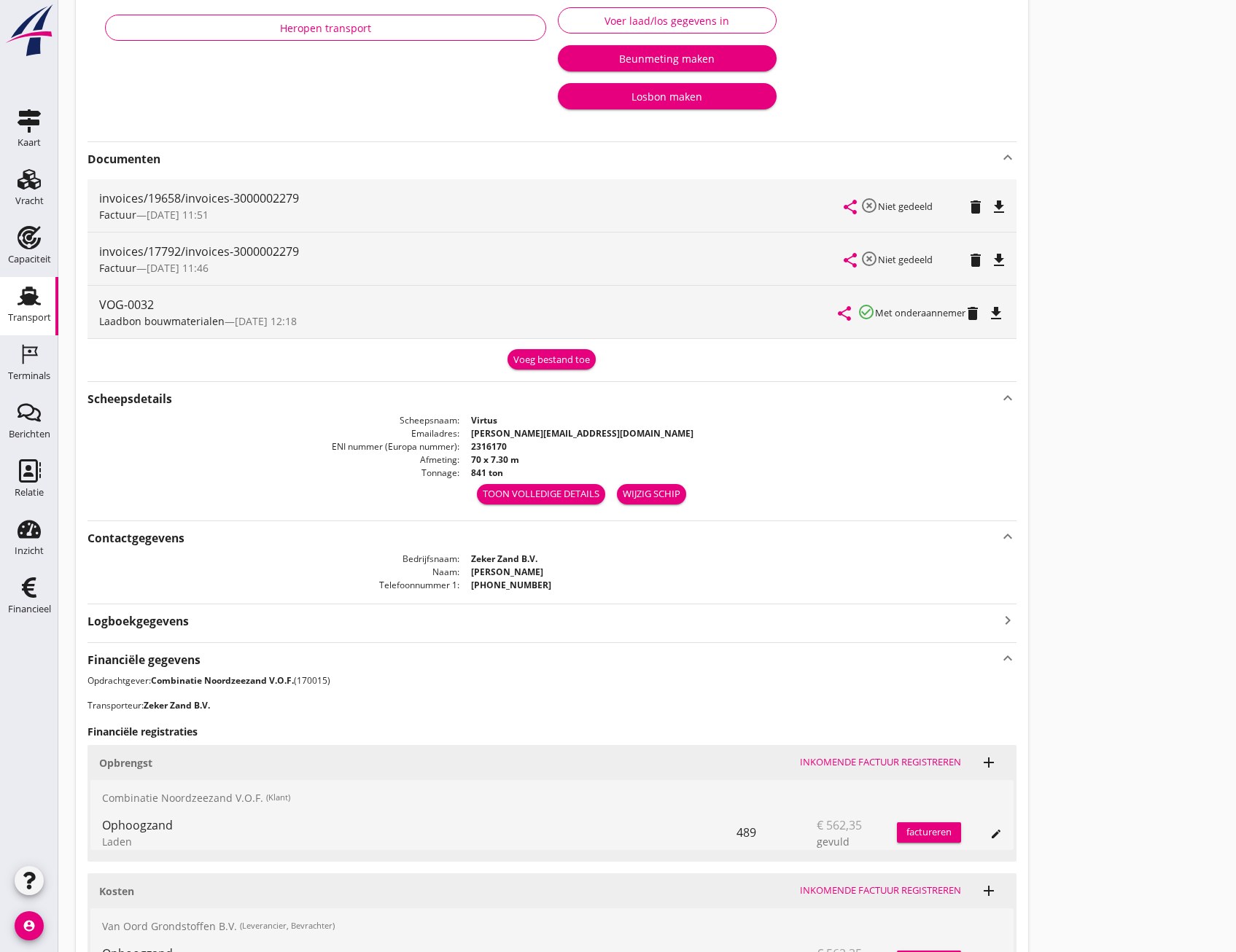
scroll to position [219, 0]
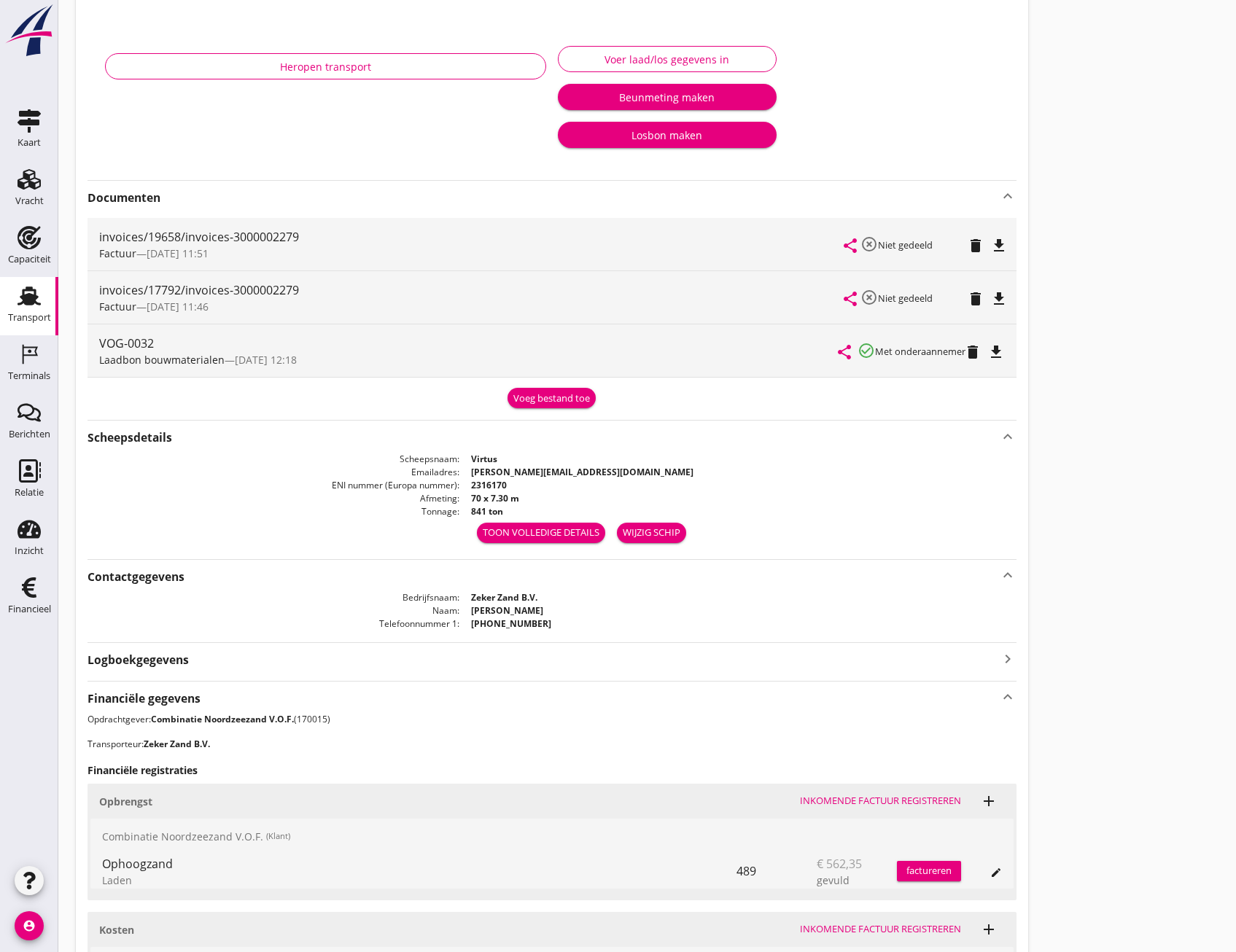
click at [210, 667] on div "Logboekgegevens keyboard_arrow_right" at bounding box center [551, 658] width 929 height 20
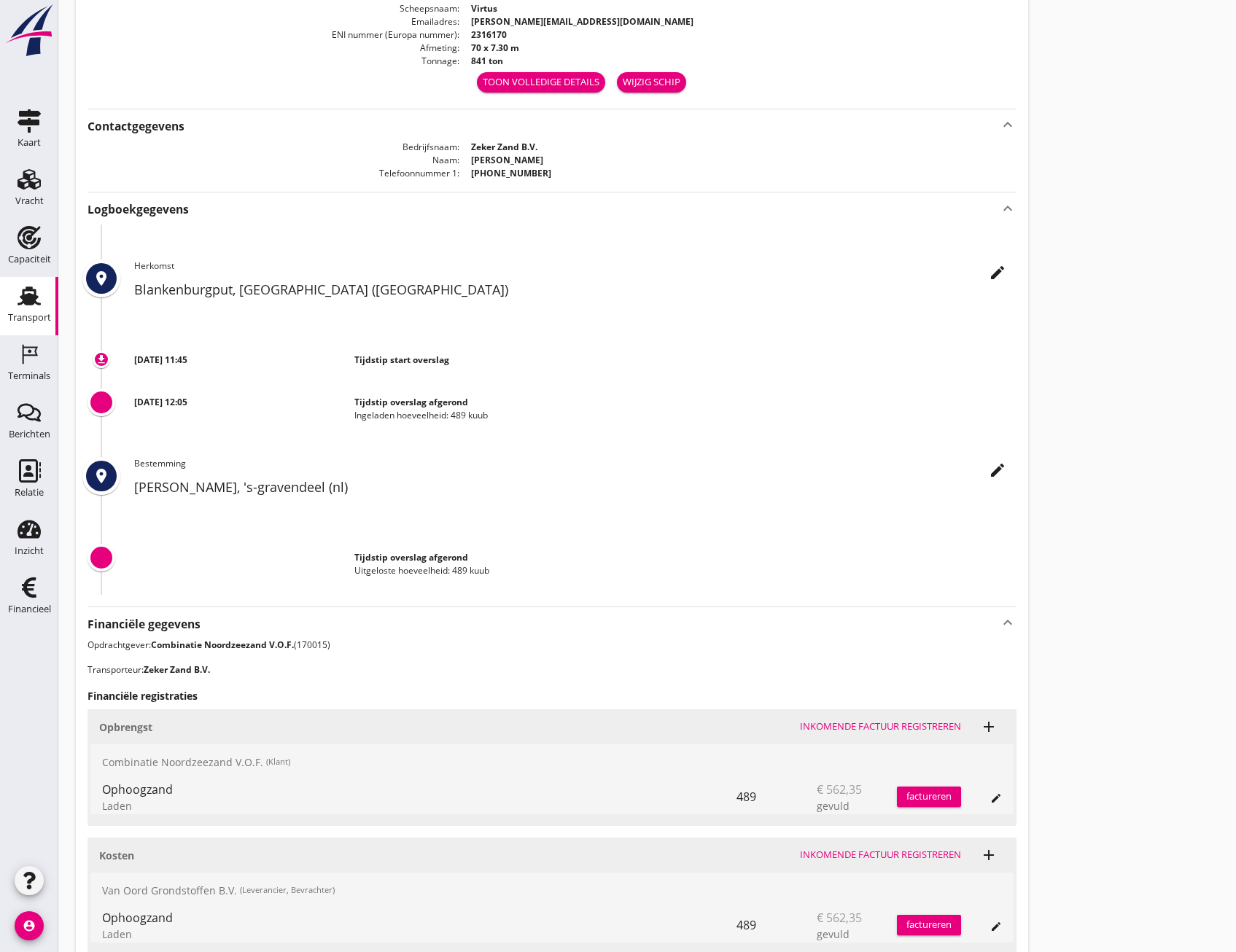
scroll to position [656, 0]
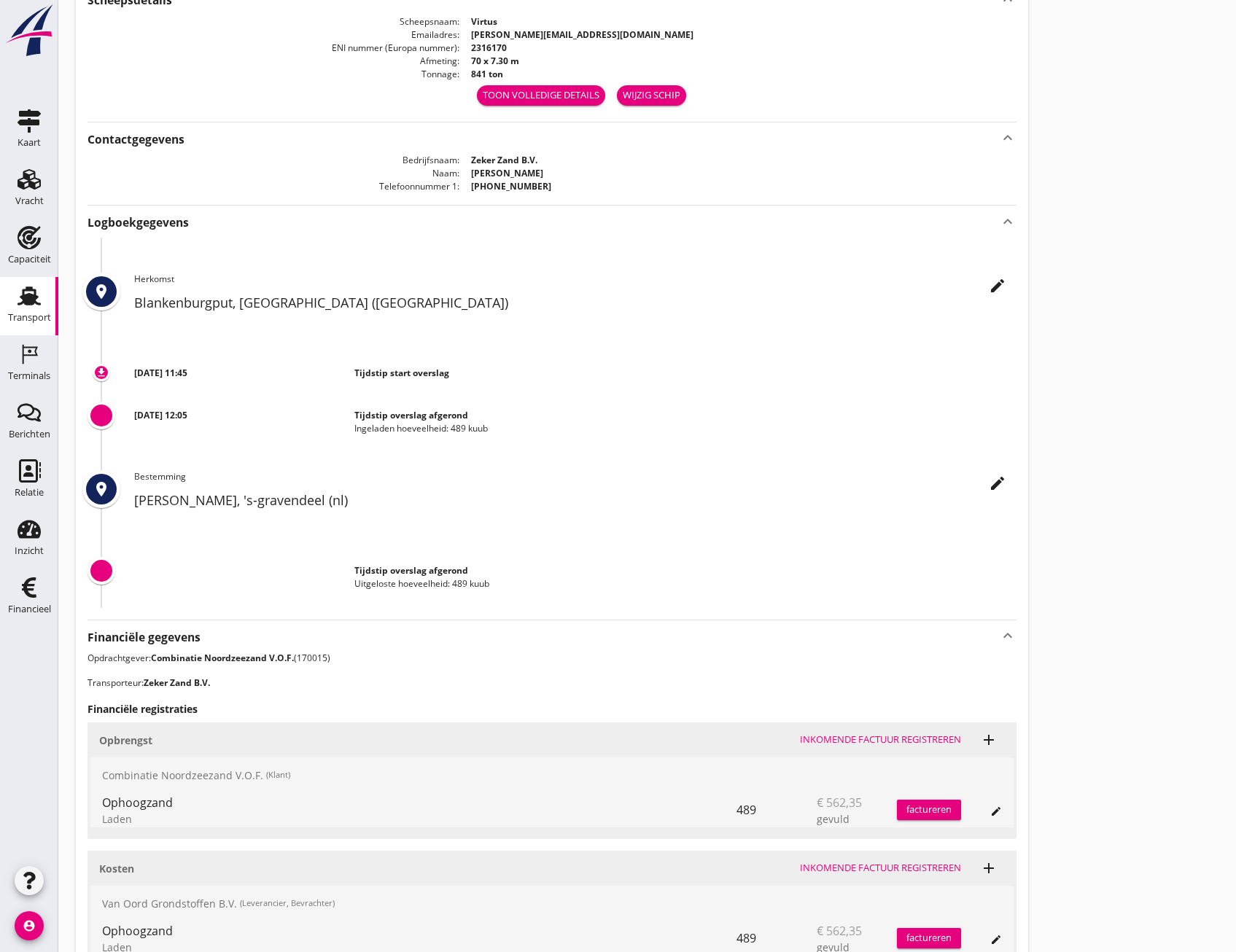
click at [656, 435] on div "[DATE] 12:05 Tijdstip overslag afgerond Ingeladen hoeveelheid: 489 kuub" at bounding box center [551, 425] width 929 height 55
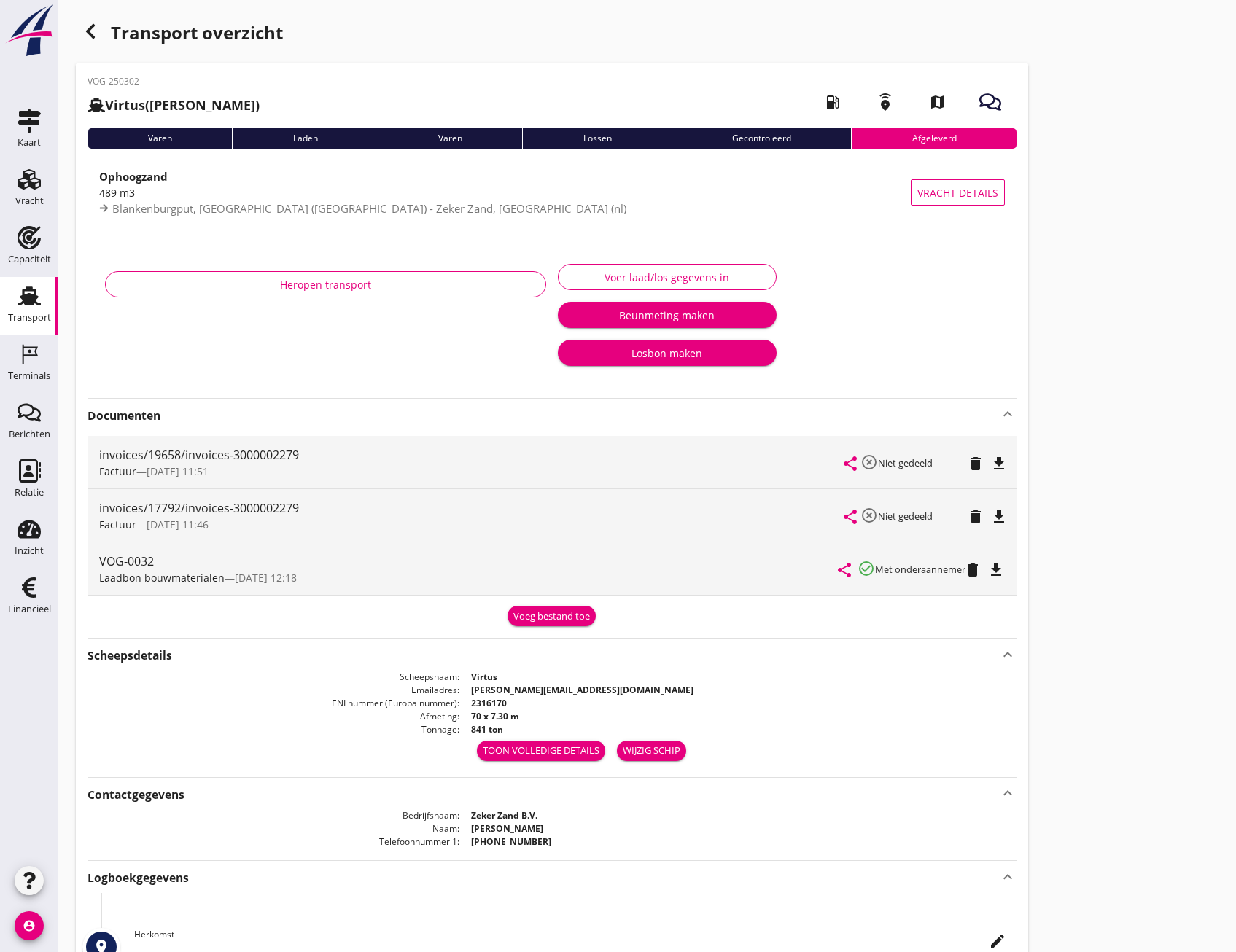
scroll to position [0, 0]
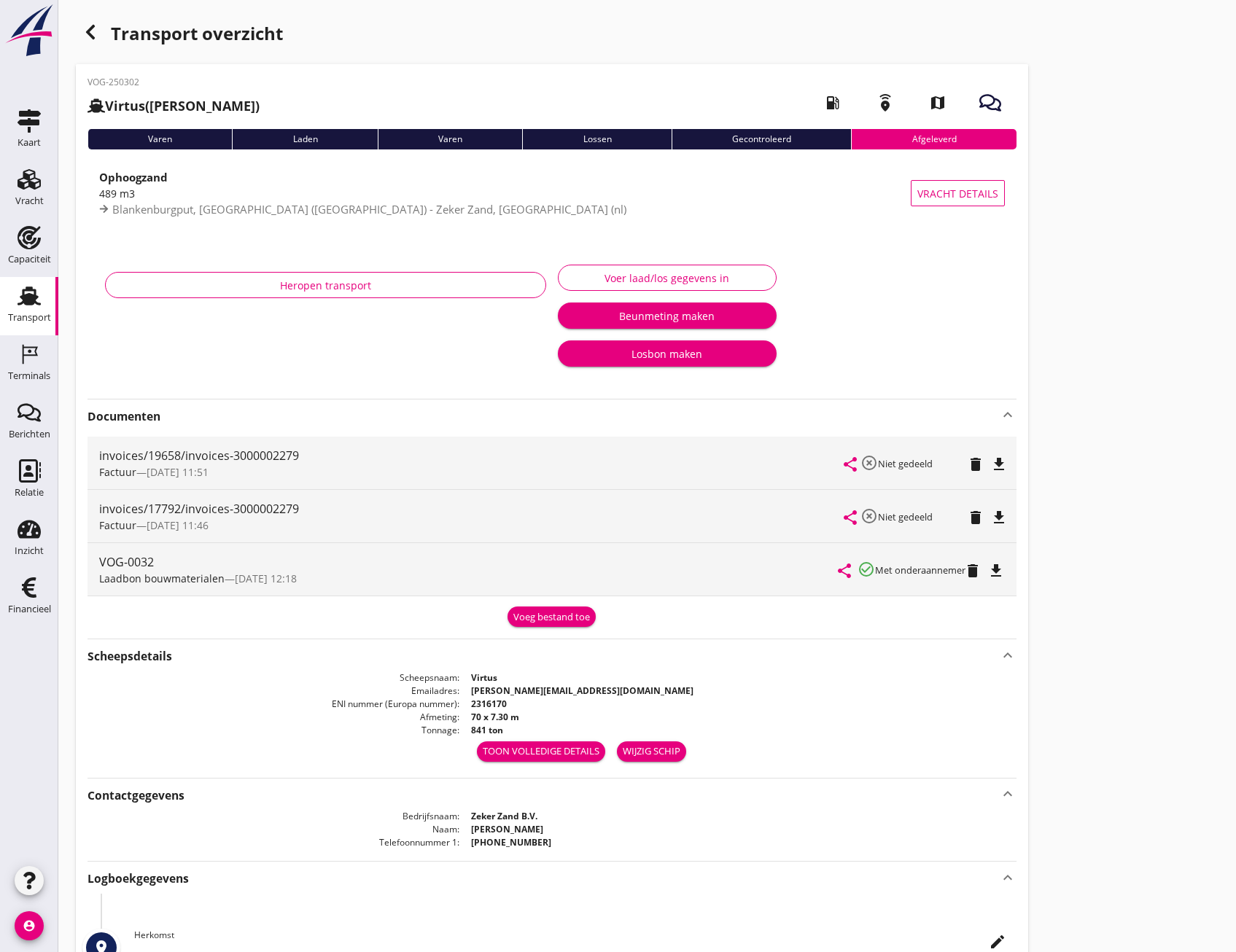
click at [231, 413] on strong "Documenten" at bounding box center [543, 416] width 911 height 17
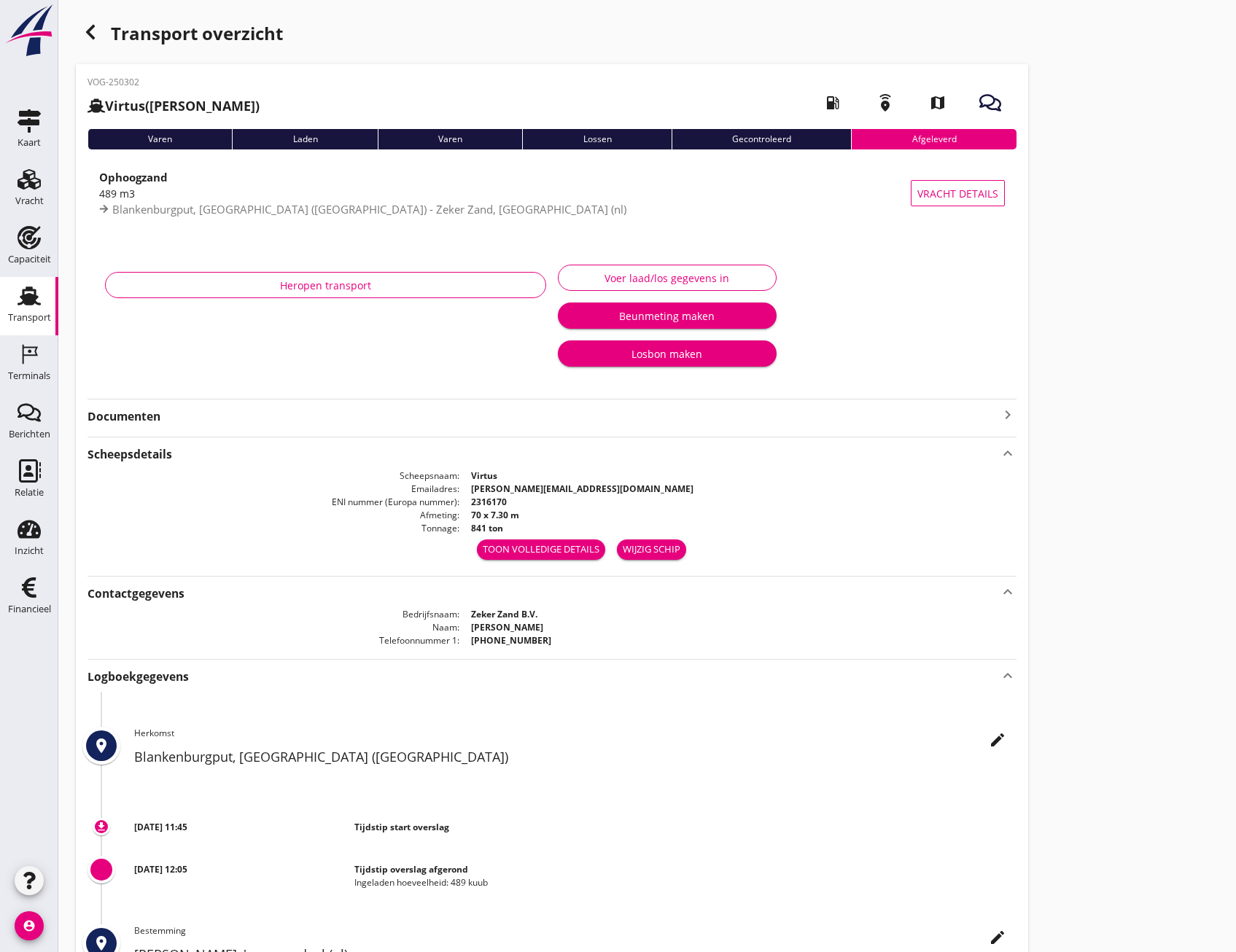
click at [332, 444] on div "Scheepsdetails keyboard_arrow_up" at bounding box center [551, 453] width 929 height 20
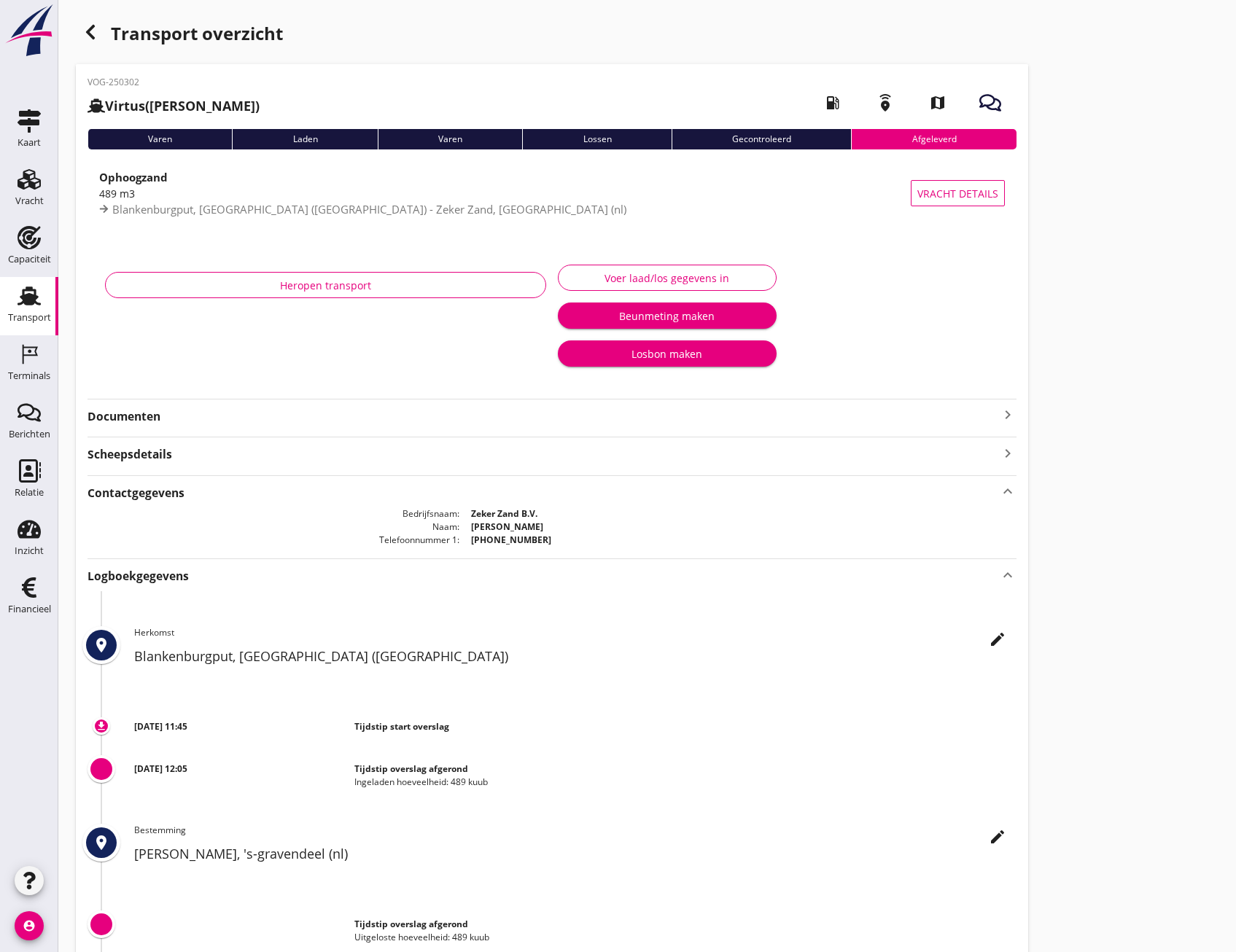
drag, startPoint x: 244, startPoint y: 508, endPoint x: 243, endPoint y: 495, distance: 13.0
click at [244, 506] on div "Contactgegevens keyboard_arrow_up Bedrijfsnaam Zeker Zand B.V. Naam J Pulleman …" at bounding box center [551, 511] width 929 height 72
click at [242, 493] on div "Contactgegevens keyboard_arrow_up" at bounding box center [551, 491] width 929 height 20
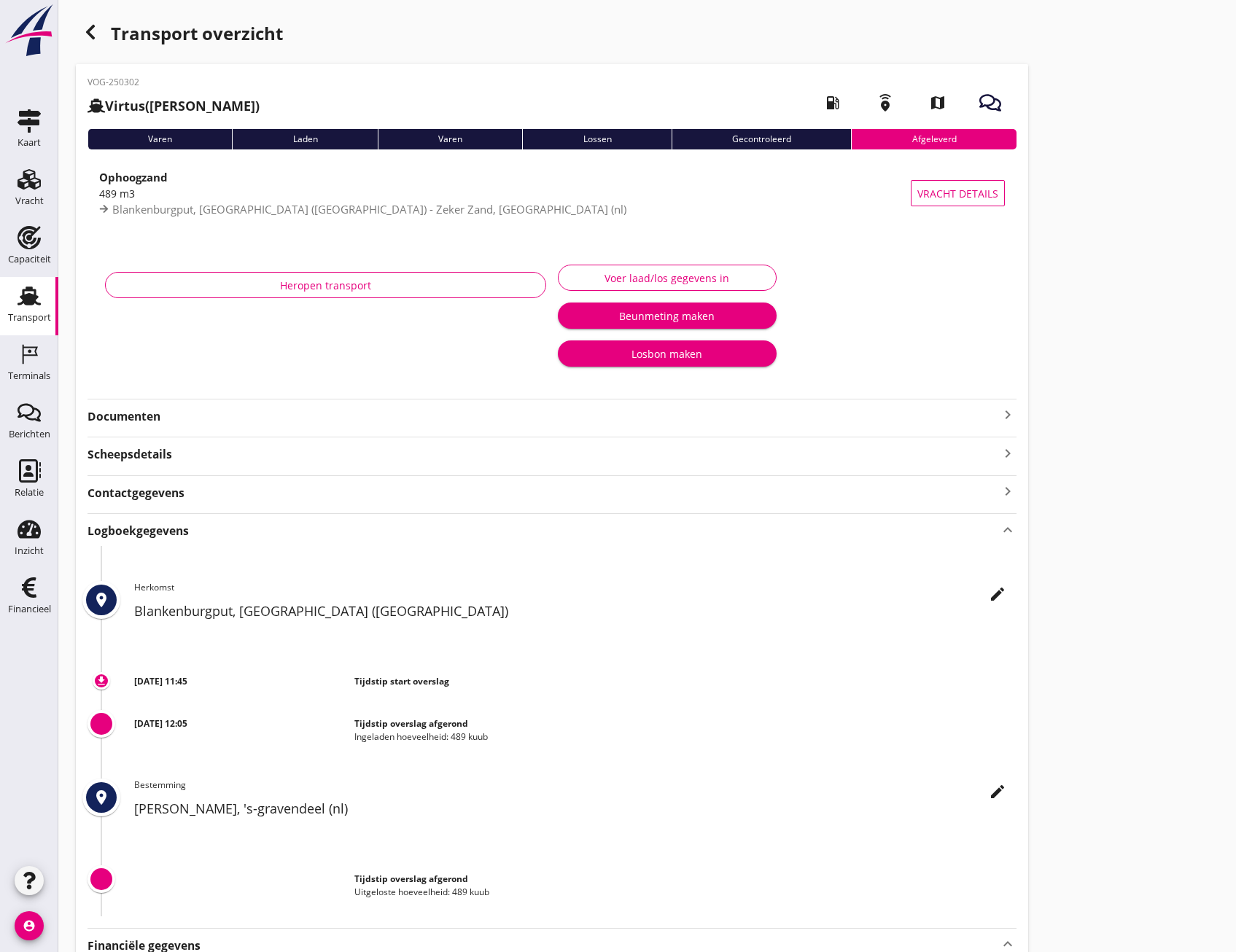
click at [238, 537] on div "Logboekgegevens keyboard_arrow_up" at bounding box center [551, 529] width 929 height 20
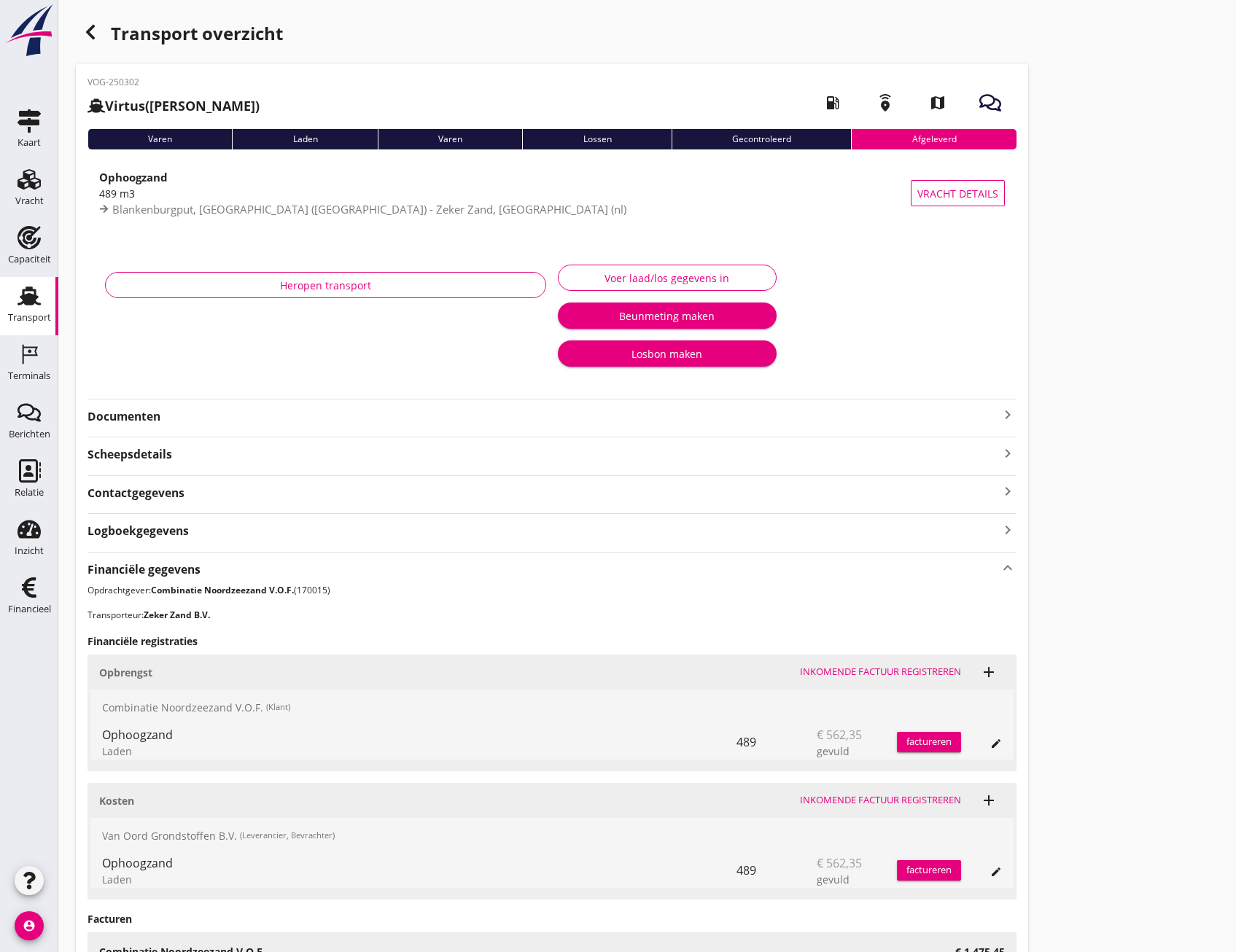
click at [220, 569] on div "Financiële gegevens keyboard_arrow_up" at bounding box center [551, 568] width 929 height 20
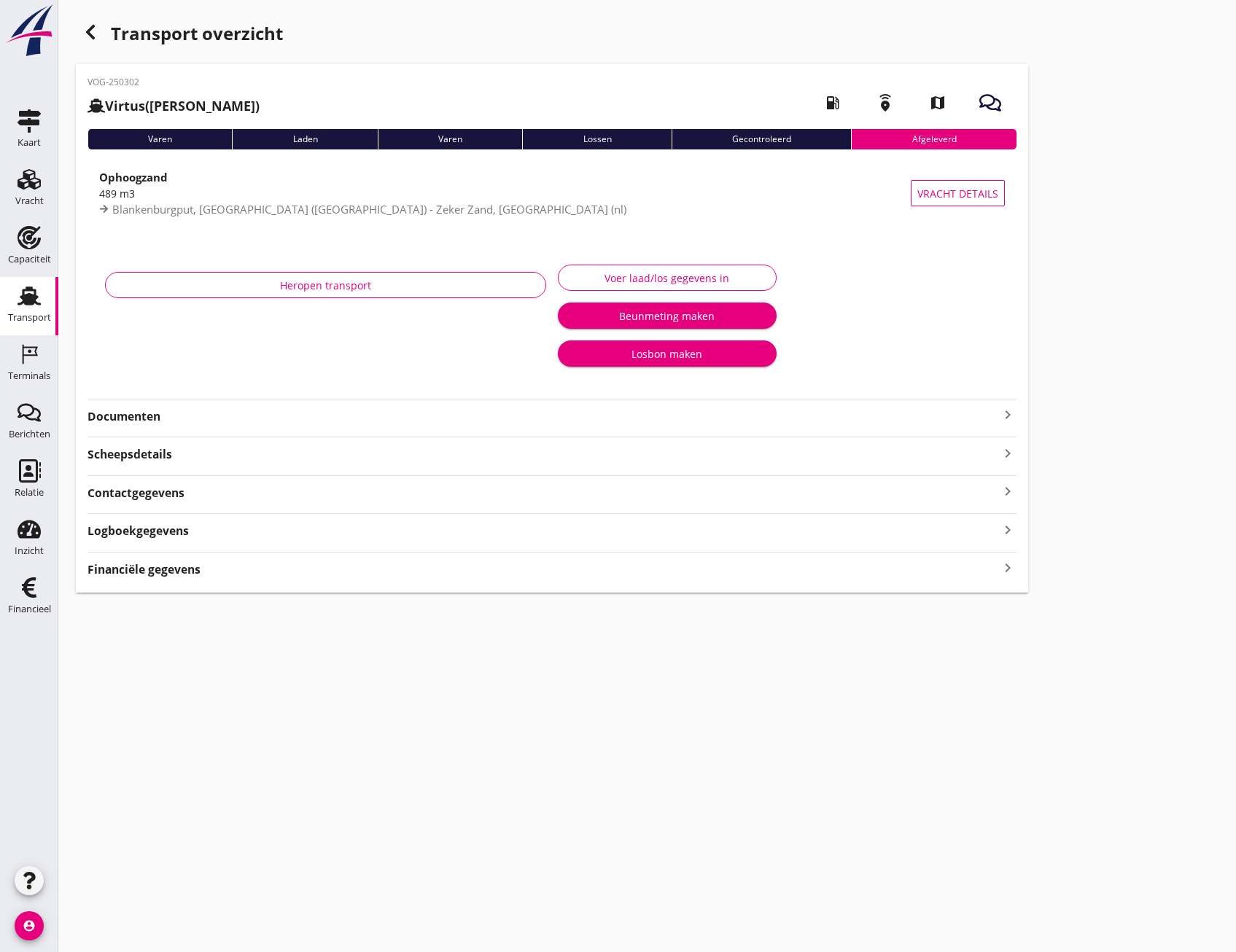
click at [158, 467] on div "VOG-250302 Virtus (J Pulleman) local_gas_station emergency_share map Varen Lade…" at bounding box center [551, 328] width 952 height 528
click at [165, 456] on strong "Scheepsdetails" at bounding box center [129, 454] width 84 height 17
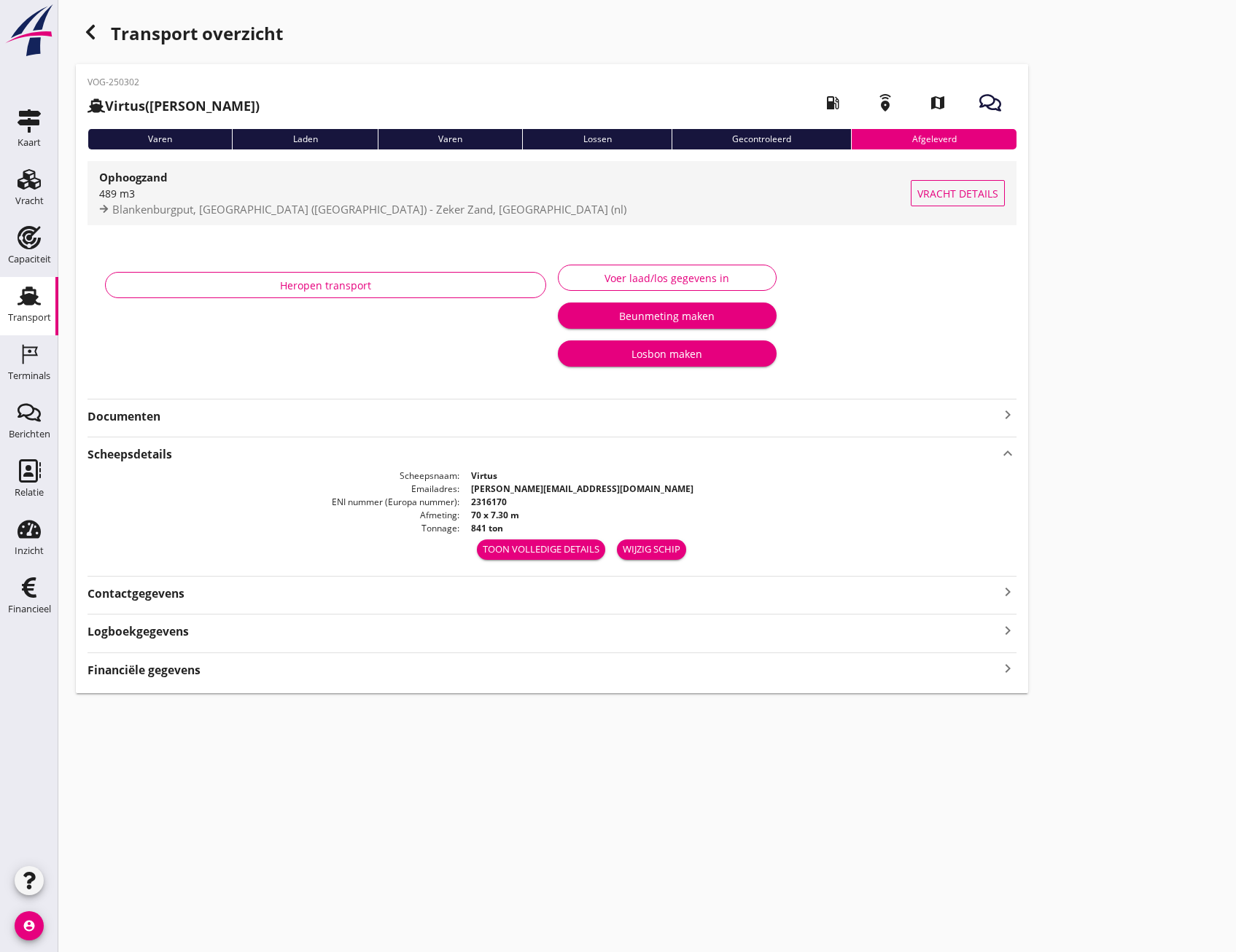
click at [950, 191] on span "Vracht details" at bounding box center [958, 193] width 81 height 15
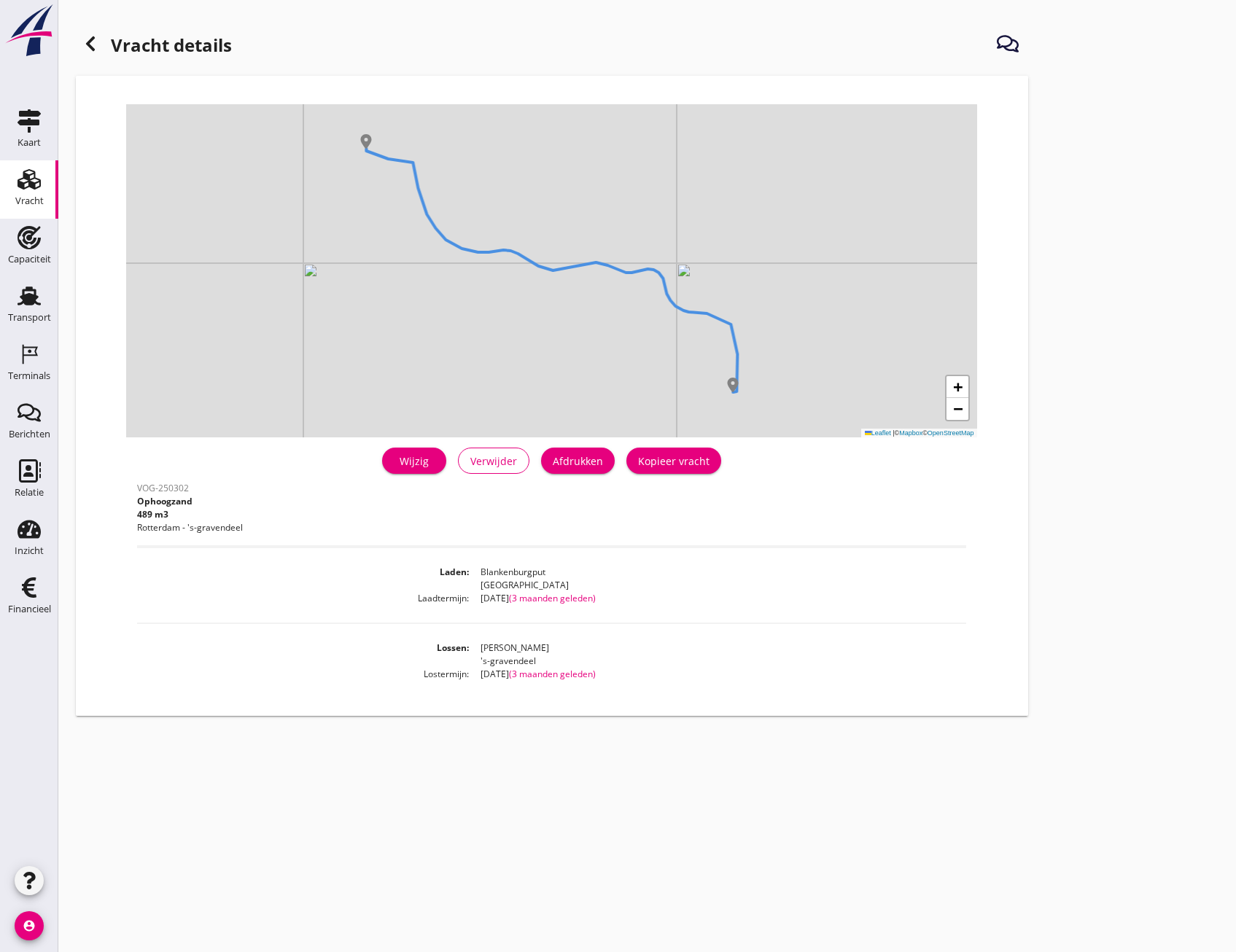
click at [87, 35] on div at bounding box center [90, 43] width 29 height 29
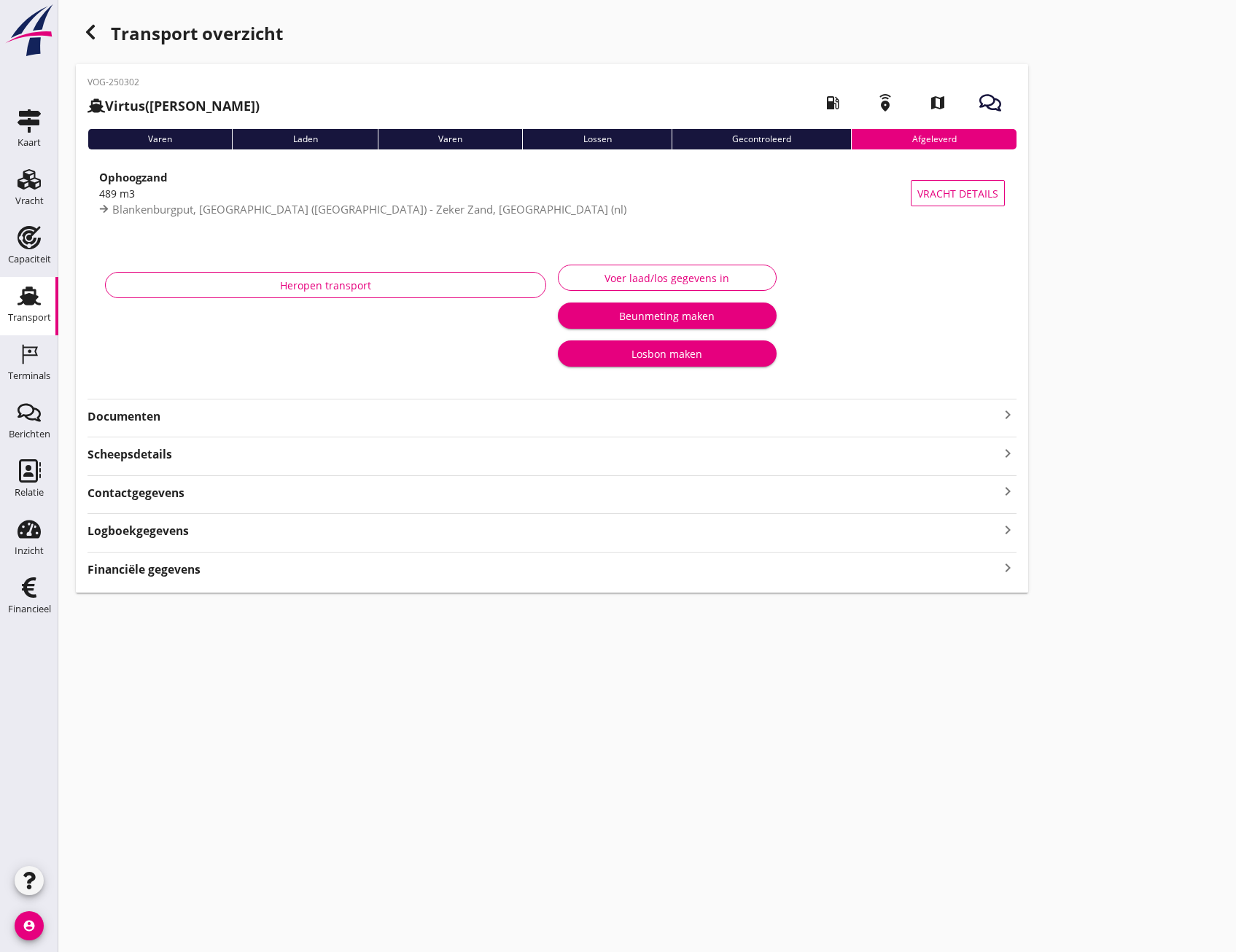
click at [169, 460] on strong "Scheepsdetails" at bounding box center [129, 454] width 84 height 17
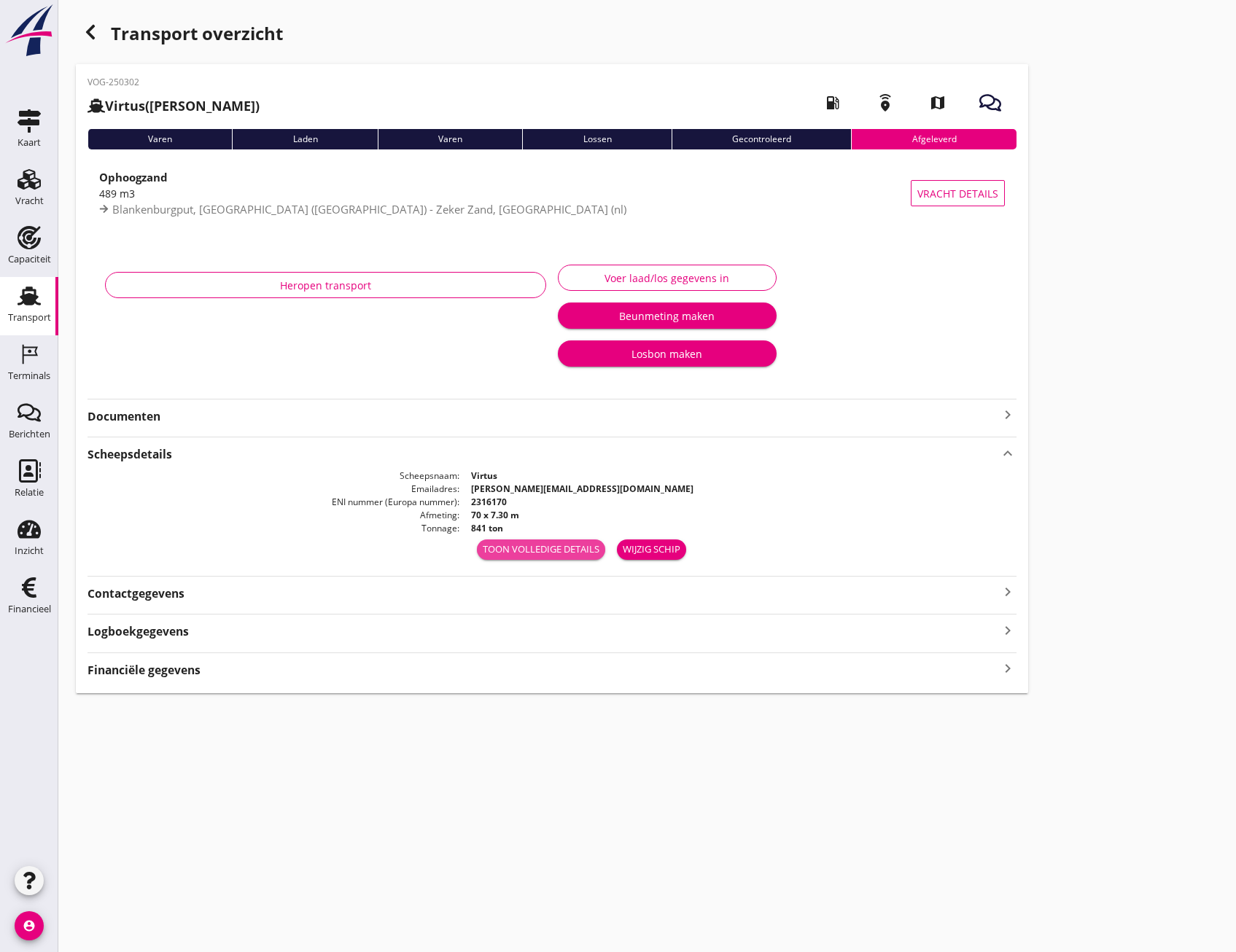
click at [542, 544] on div "Toon volledige details" at bounding box center [541, 550] width 117 height 15
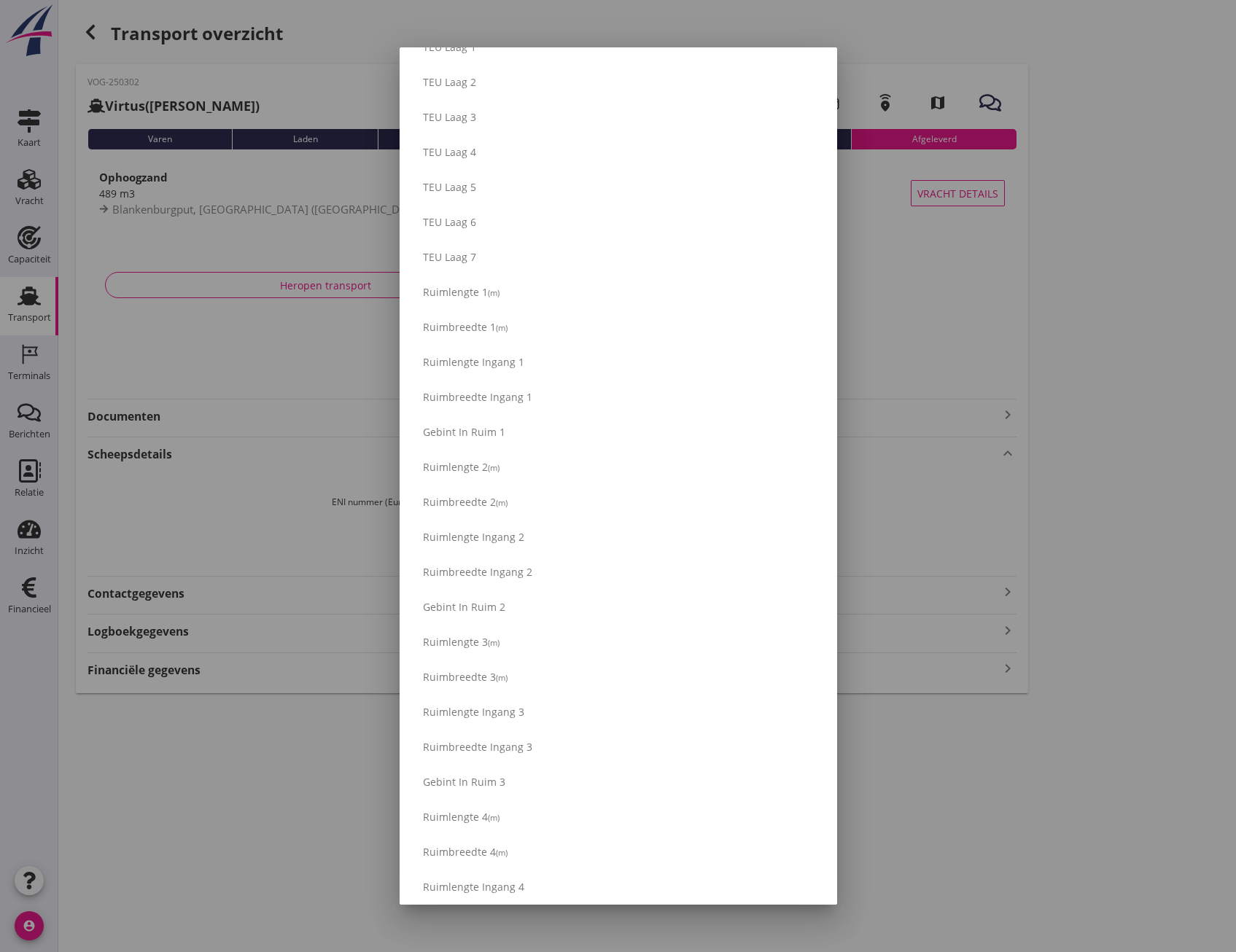
scroll to position [1021, 0]
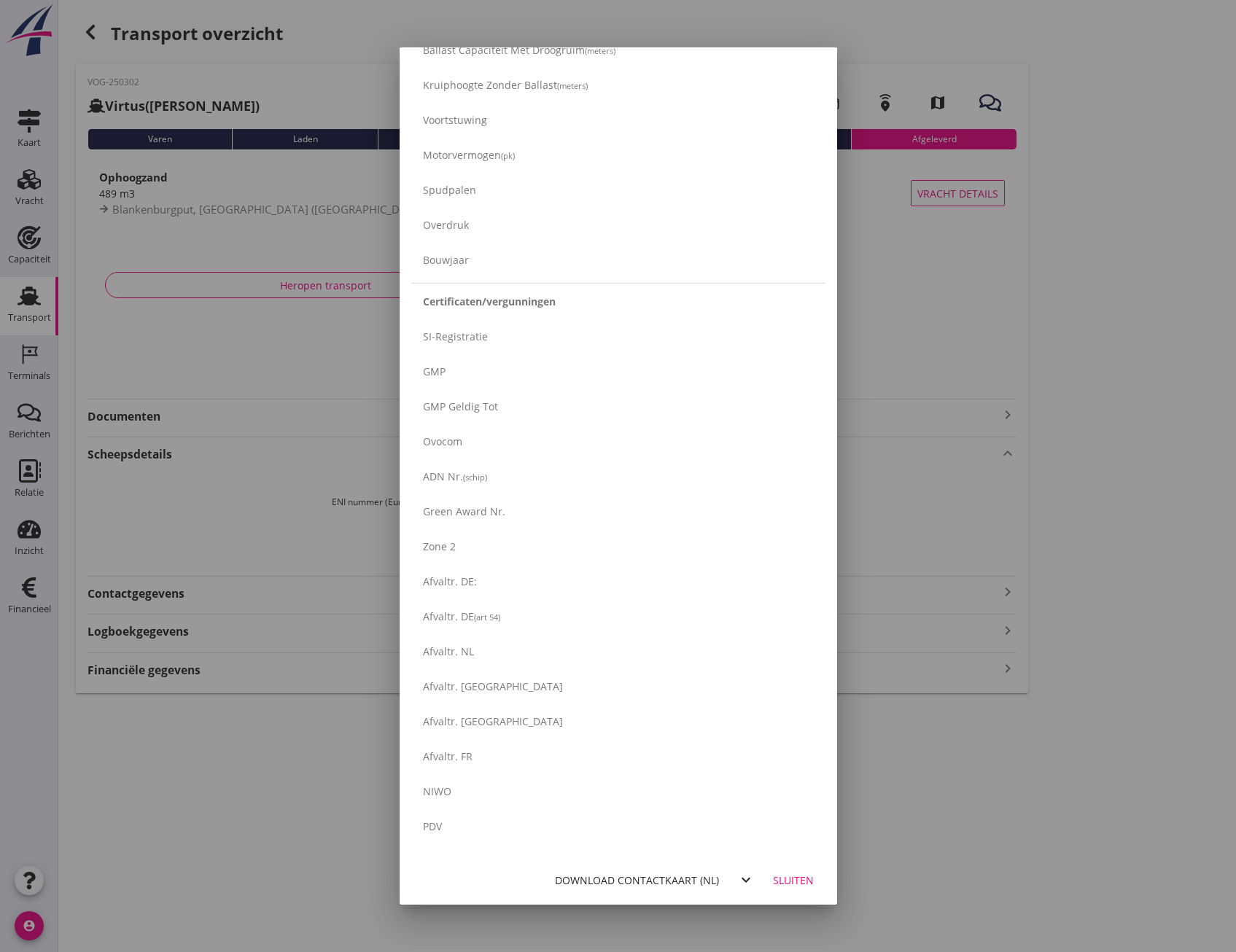
click at [562, 374] on div "GMP" at bounding box center [521, 371] width 195 height 15
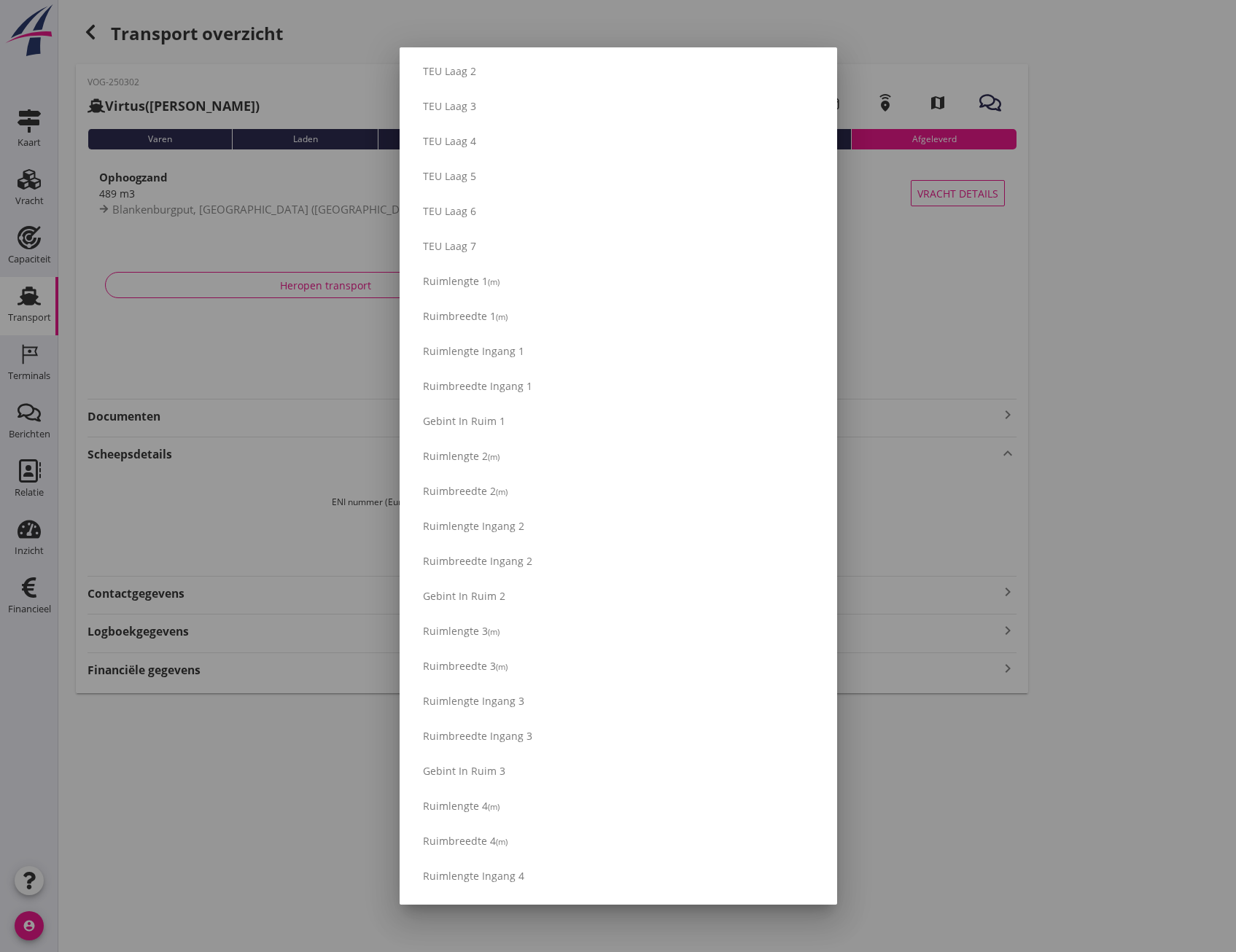
scroll to position [795, 0]
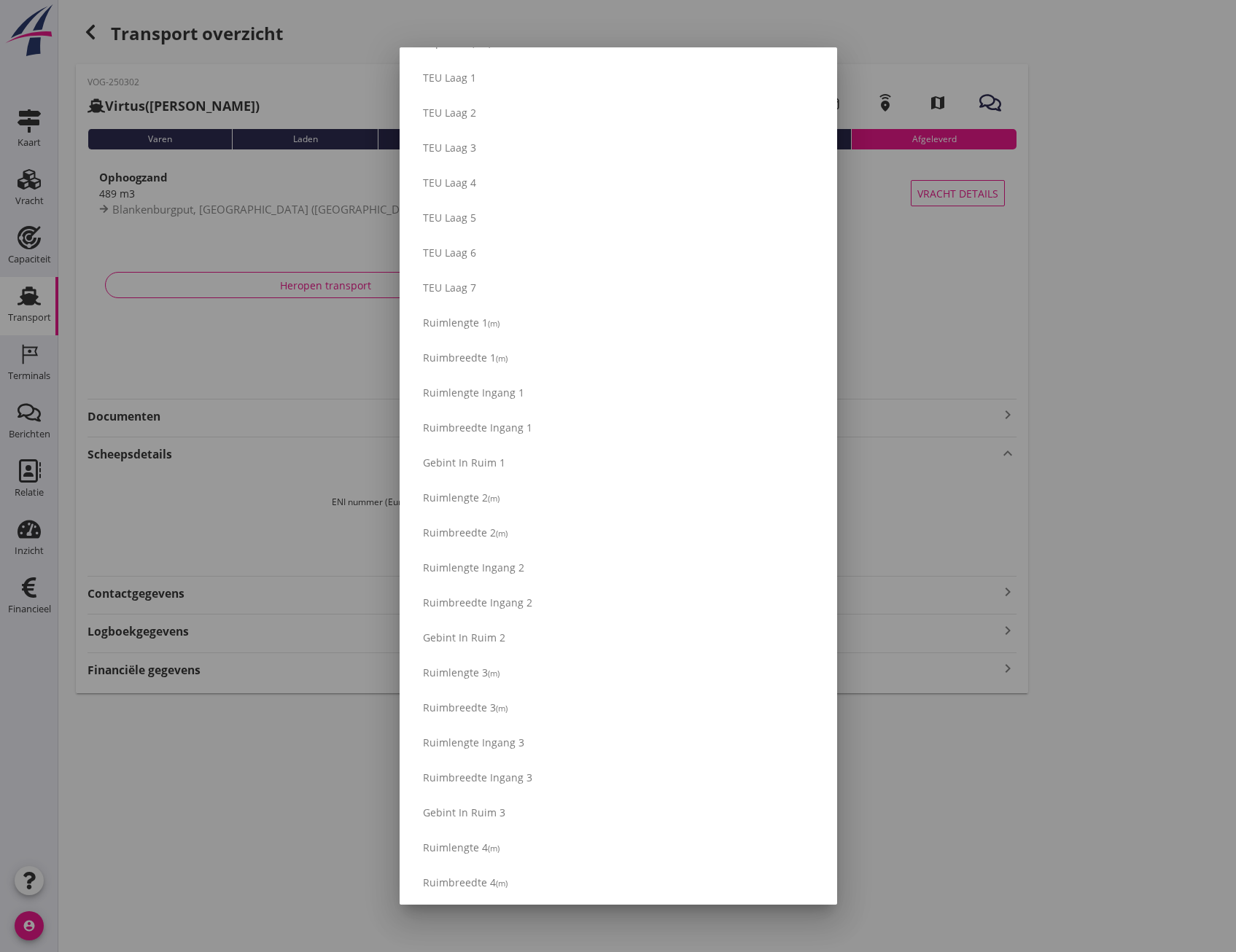
click at [173, 927] on div at bounding box center [618, 476] width 1236 height 952
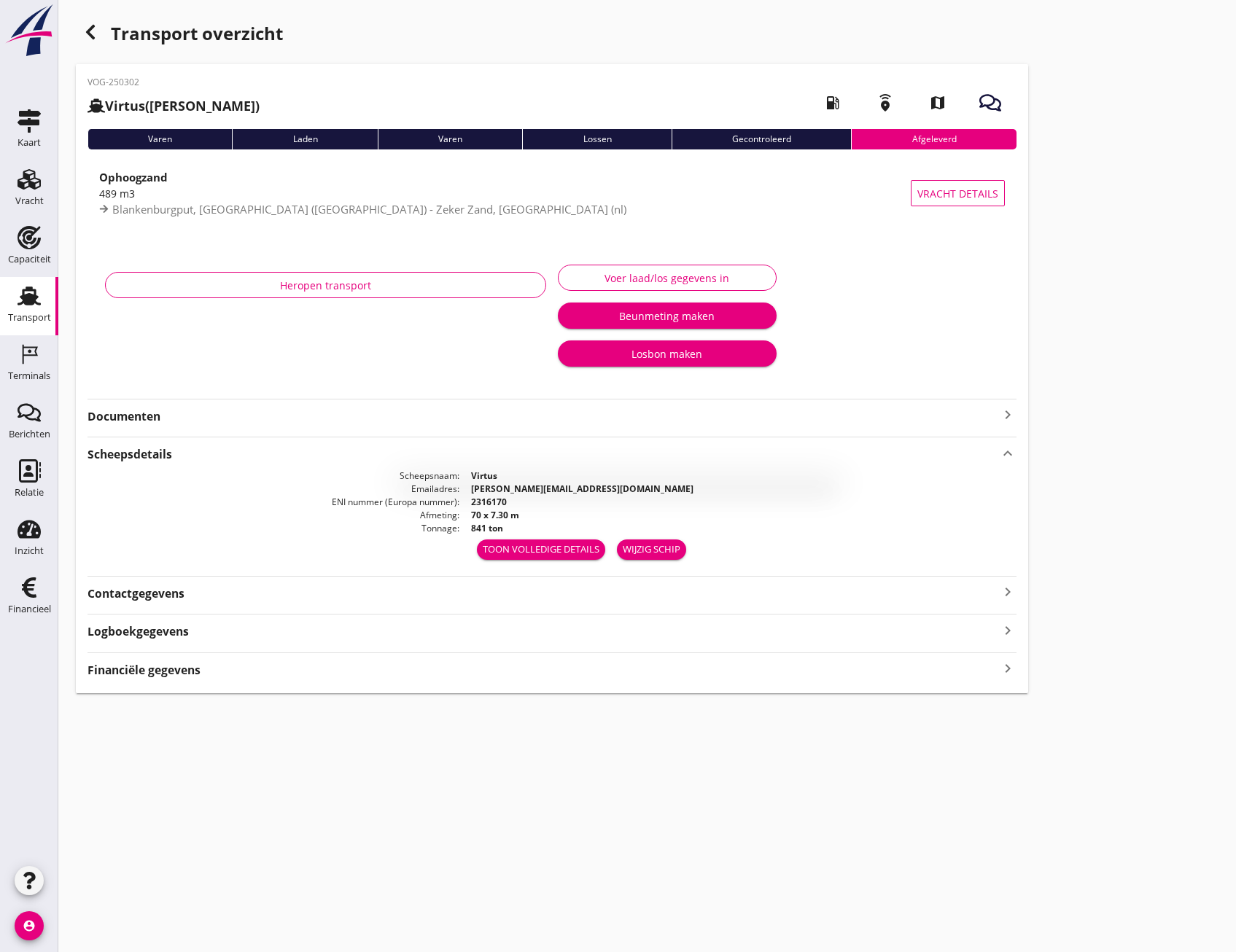
scroll to position [0, 0]
click at [161, 632] on strong "Logboekgegevens" at bounding box center [138, 631] width 102 height 17
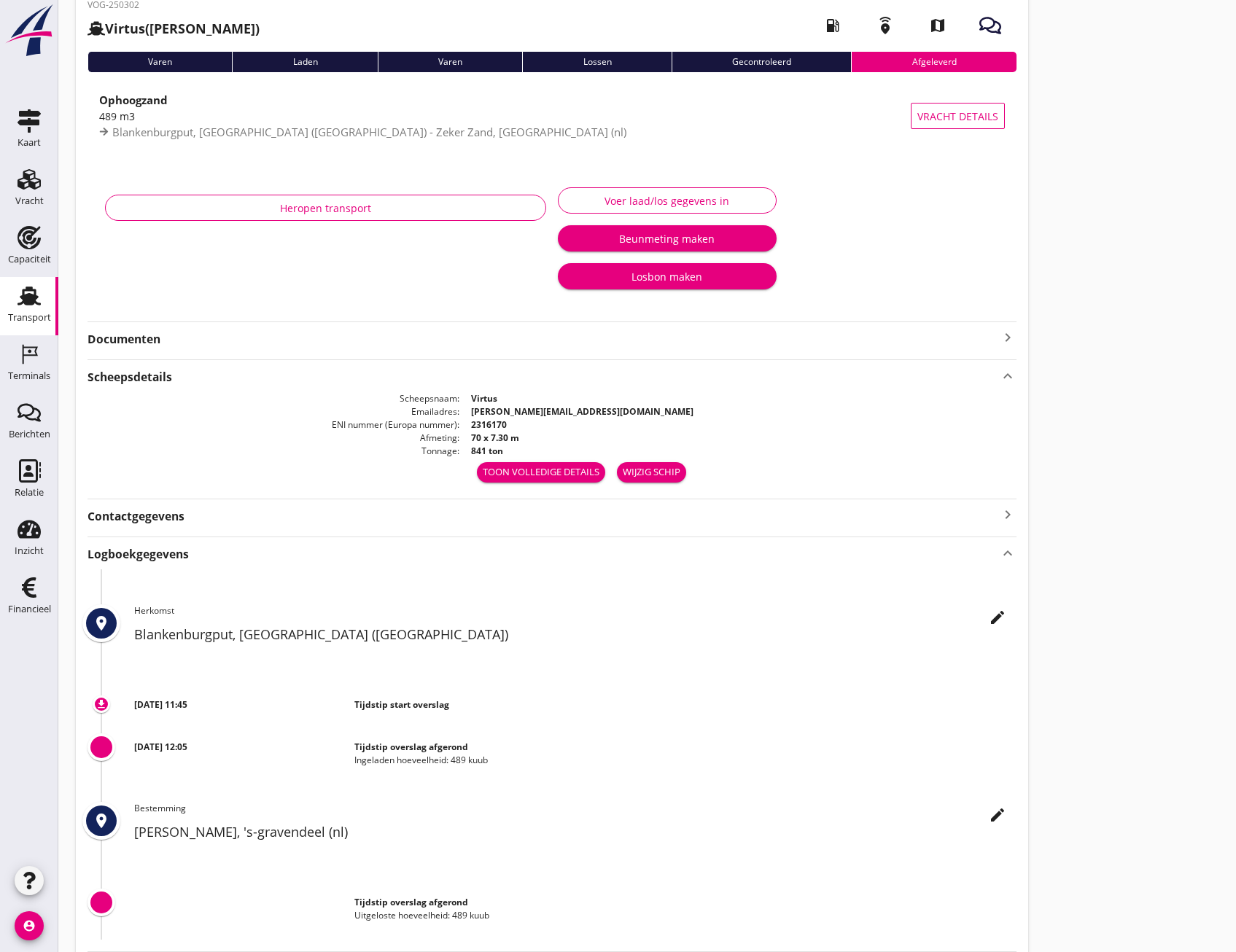
scroll to position [170, 0]
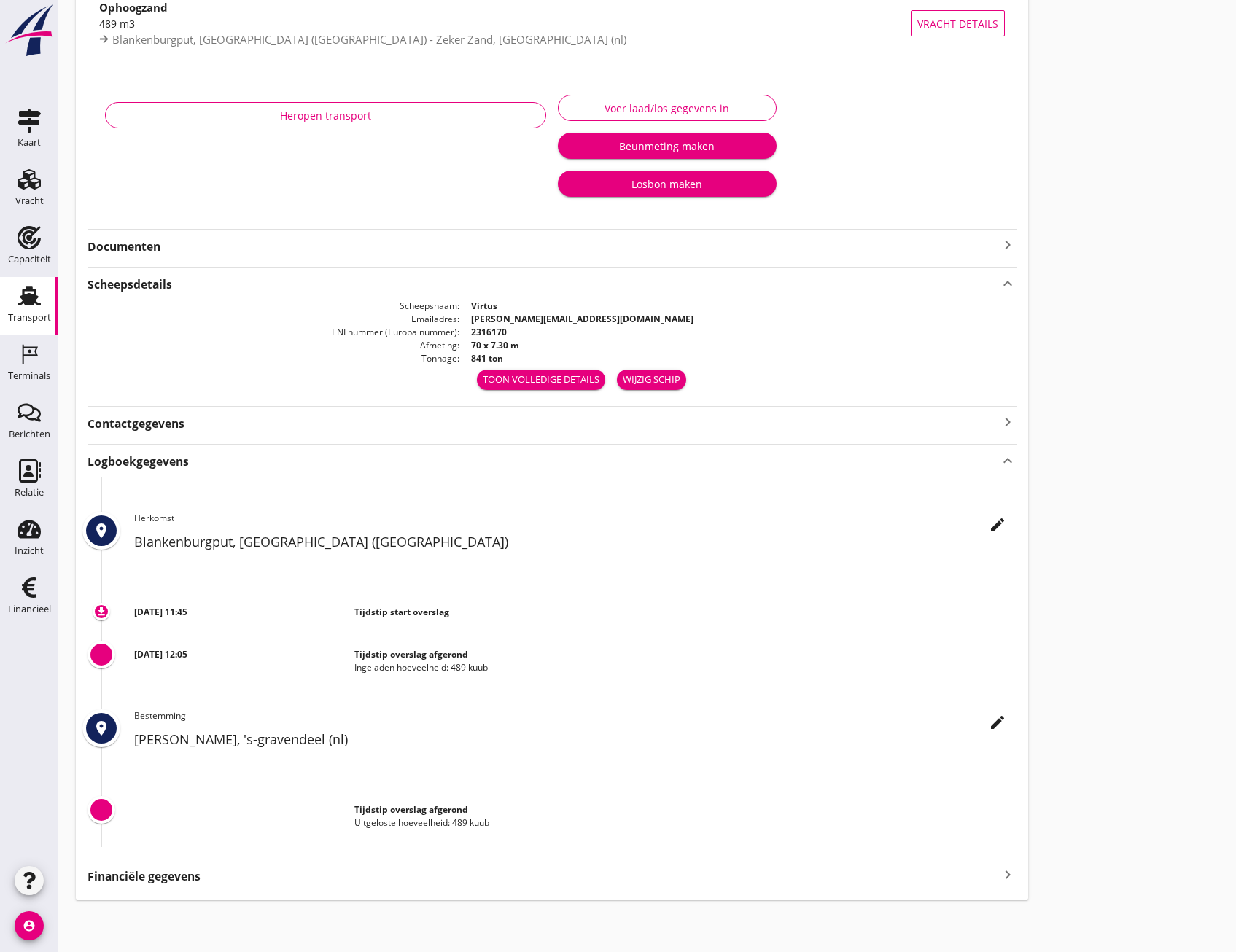
click at [28, 300] on use at bounding box center [29, 296] width 24 height 19
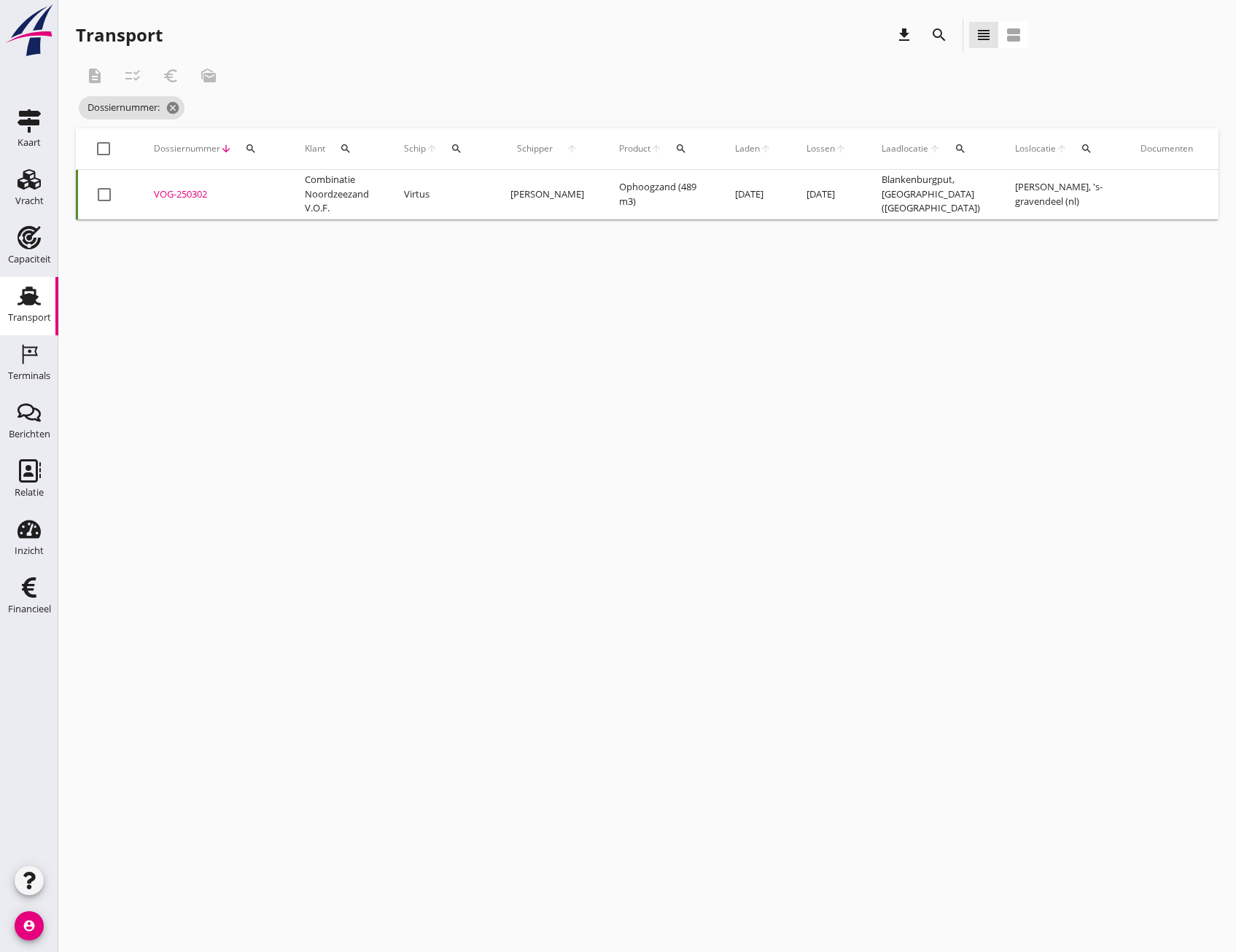
click at [185, 191] on div "VOG-250302" at bounding box center [211, 194] width 116 height 15
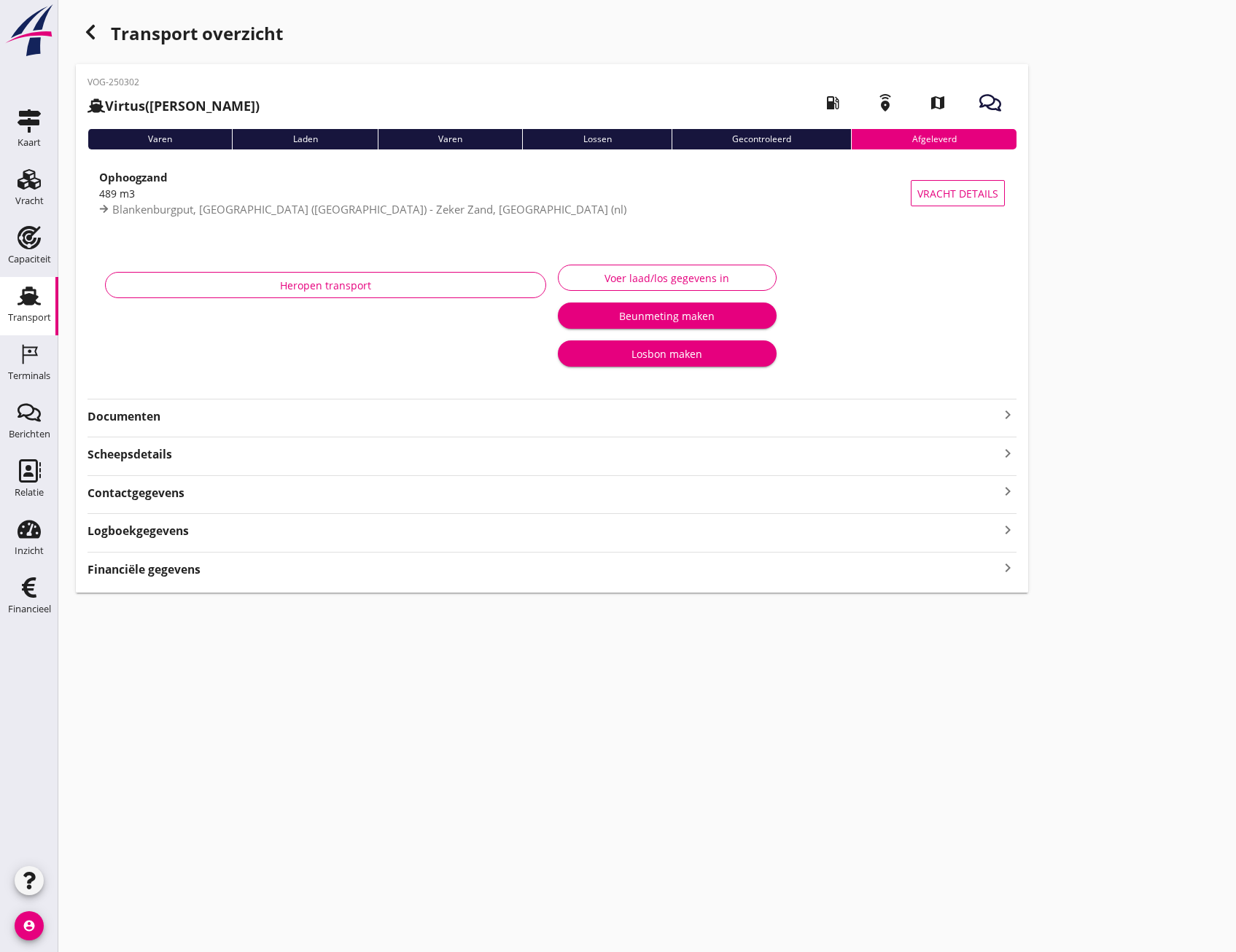
click at [167, 571] on strong "Financiële gegevens" at bounding box center [143, 569] width 113 height 17
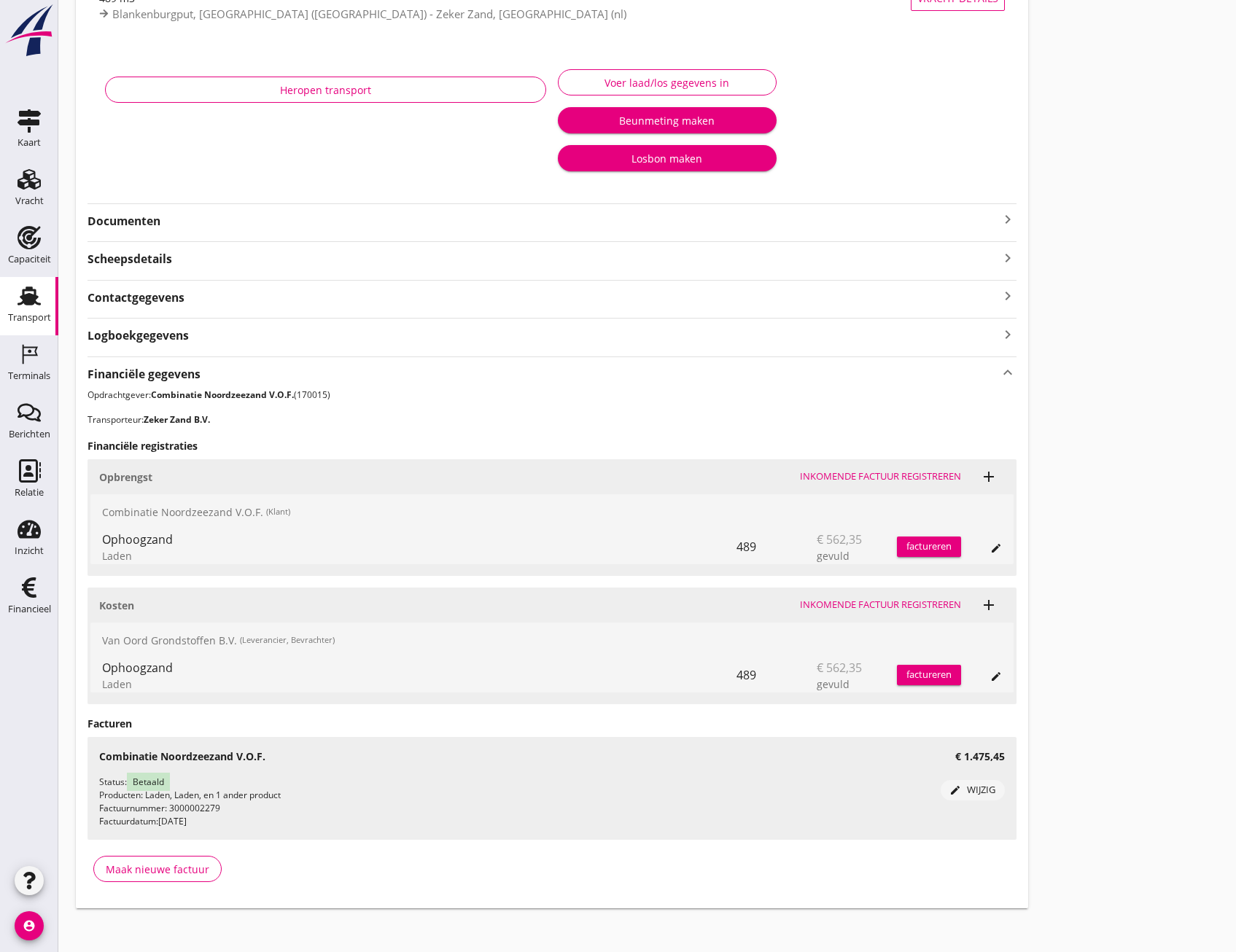
scroll to position [204, 0]
